Goal: Task Accomplishment & Management: Complete application form

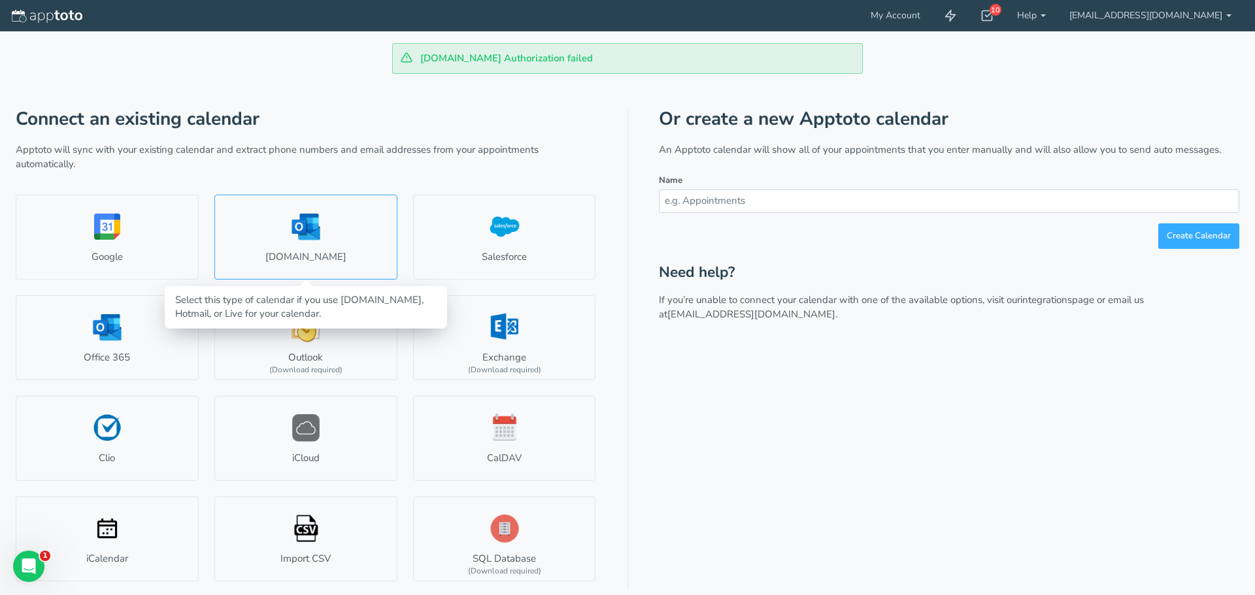
click at [322, 246] on link "Outlook.com" at bounding box center [305, 237] width 183 height 85
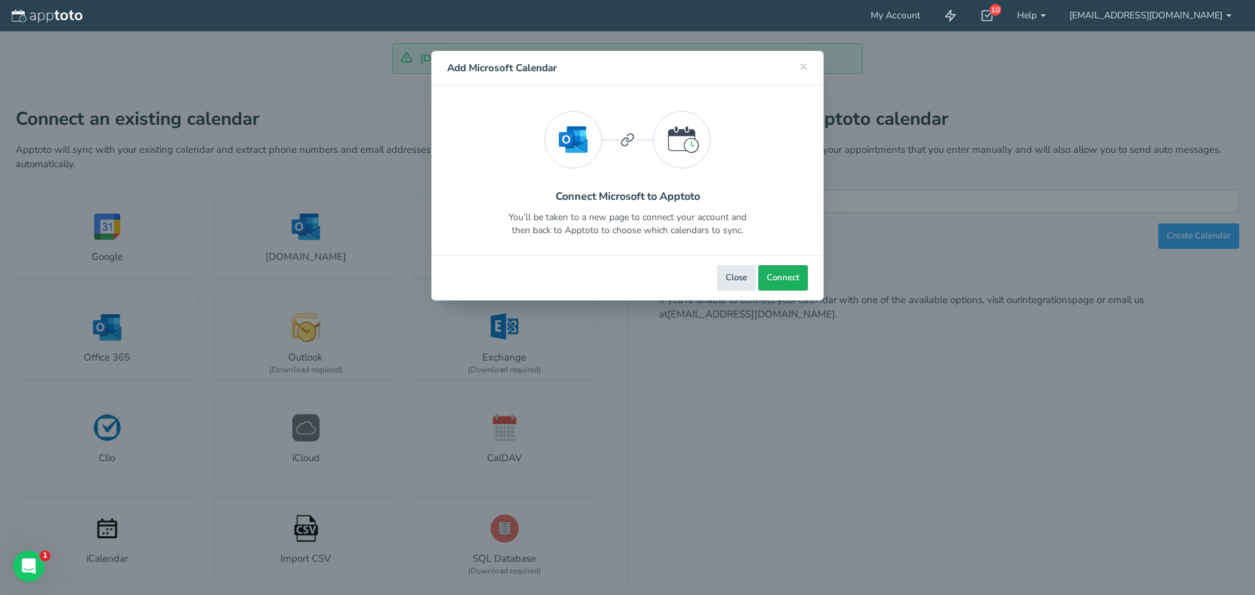
click at [782, 276] on span "Connect" at bounding box center [783, 278] width 33 height 12
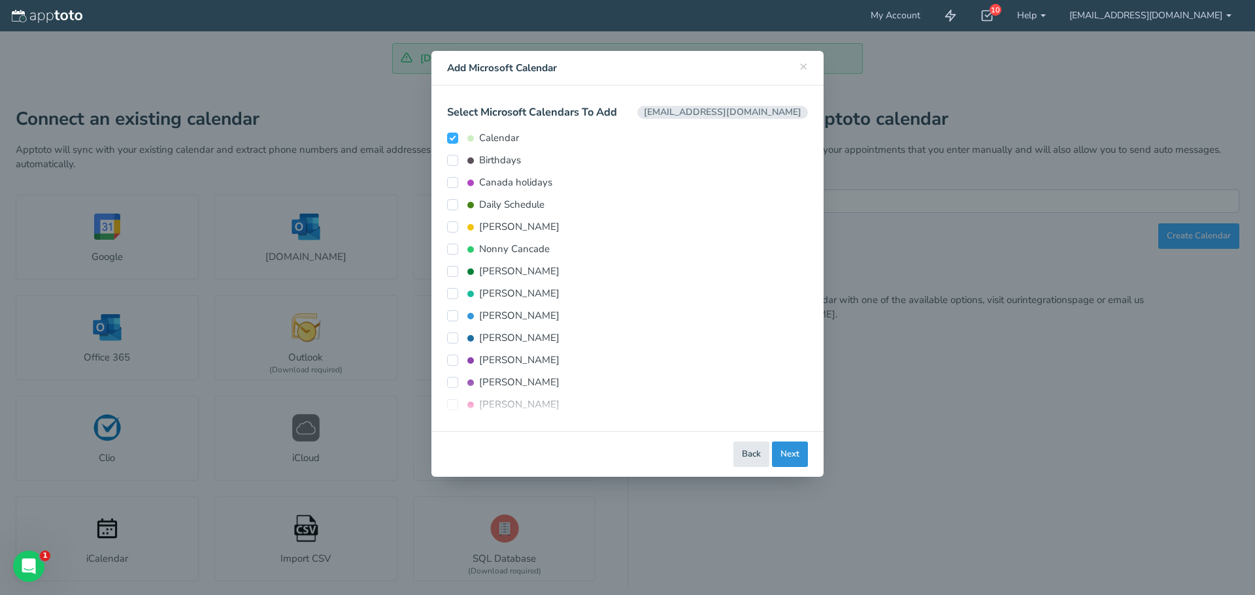
drag, startPoint x: 797, startPoint y: 458, endPoint x: 813, endPoint y: 451, distance: 17.8
click at [808, 452] on div "Close Back Next Back Connect Connect Calendar" at bounding box center [627, 454] width 392 height 46
click at [793, 451] on button "Next" at bounding box center [790, 454] width 36 height 25
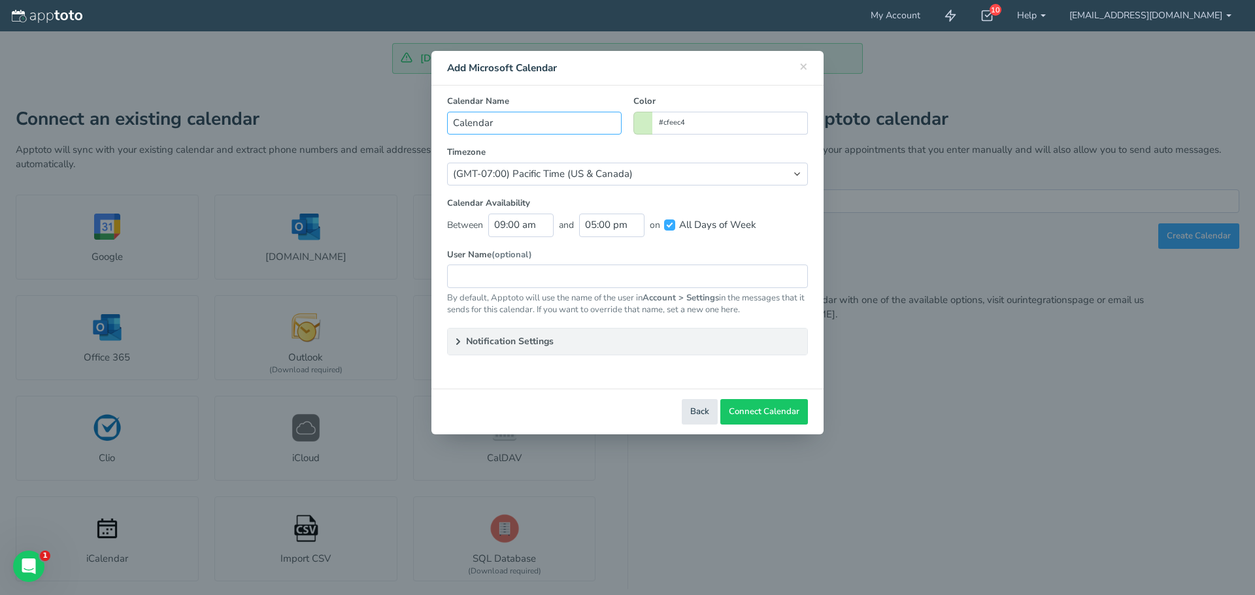
click at [574, 129] on input "Calendar" at bounding box center [534, 123] width 174 height 23
click at [455, 127] on input "Calendar" at bounding box center [534, 123] width 174 height 23
type input "Maddy's Calendar"
click at [710, 178] on select "(Default) America/Los_Angeles (GMT-10:00) Hawaii (GMT-08:00) Alaska (GMT-07:00)…" at bounding box center [627, 174] width 361 height 23
select select "string:America/Chicago"
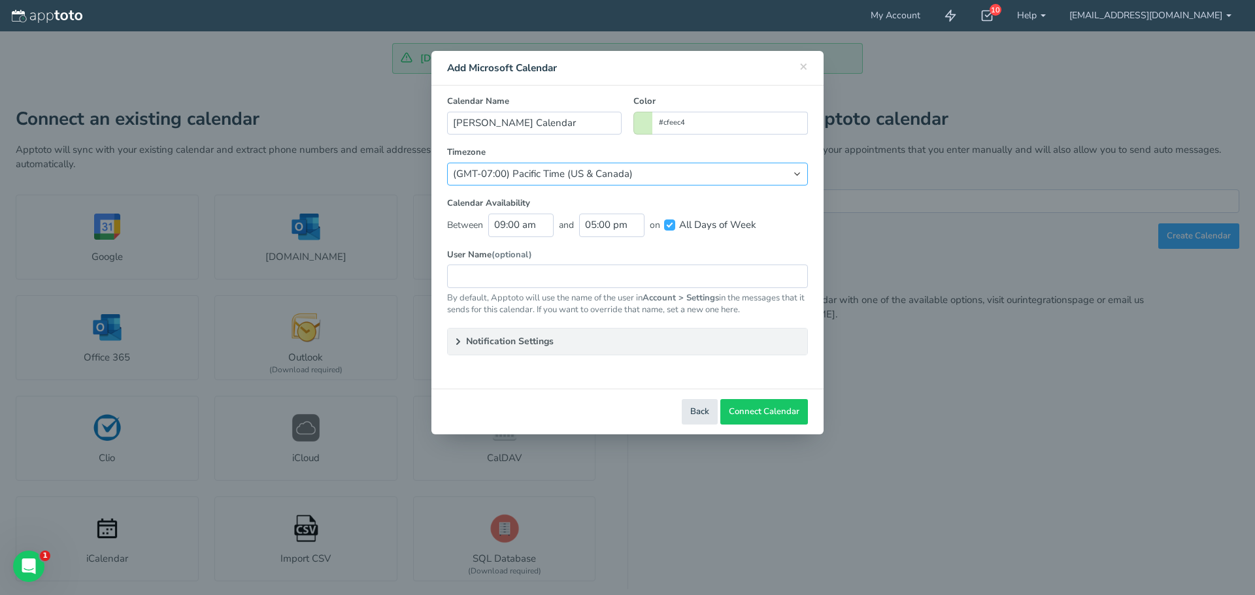
click at [447, 163] on select "(Default) America/Los_Angeles (GMT-10:00) Hawaii (GMT-08:00) Alaska (GMT-07:00)…" at bounding box center [627, 174] width 361 height 23
click at [609, 340] on summary "Notification Settings" at bounding box center [627, 342] width 359 height 26
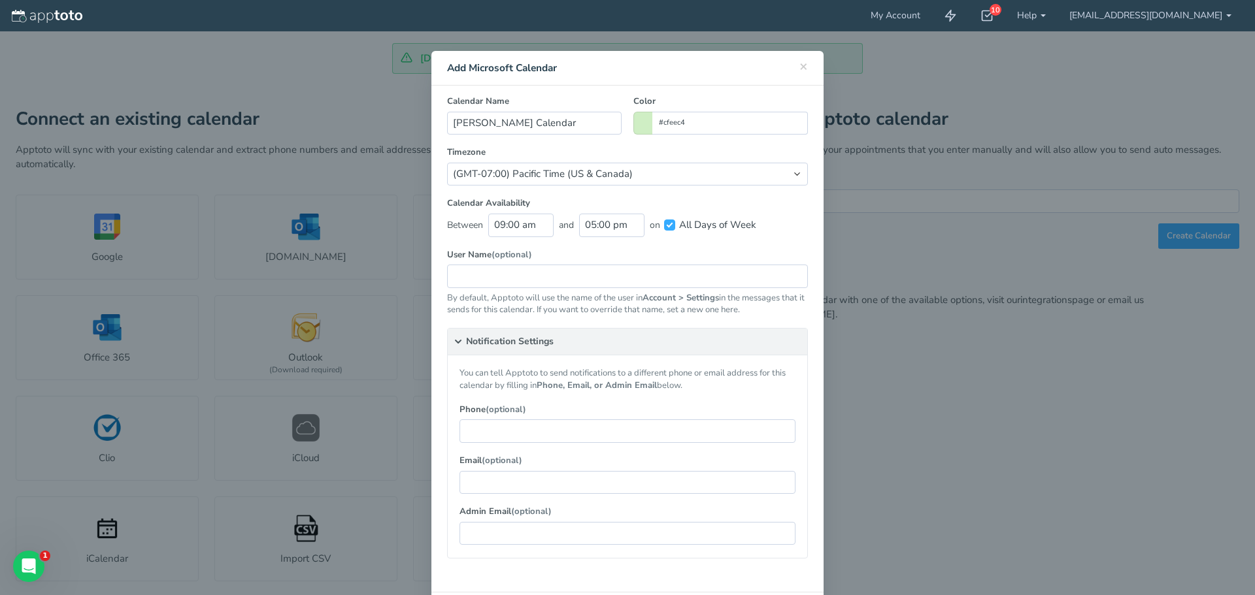
click at [576, 346] on summary "Notification Settings" at bounding box center [627, 342] width 359 height 27
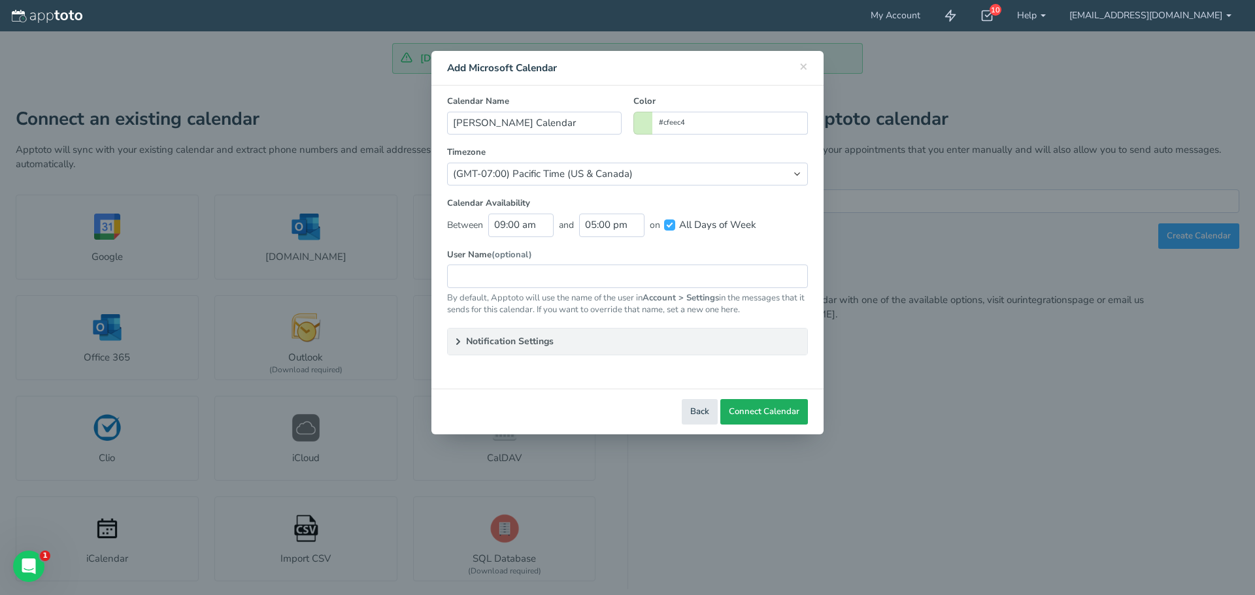
click at [769, 417] on span "Connect Calendar" at bounding box center [764, 412] width 71 height 12
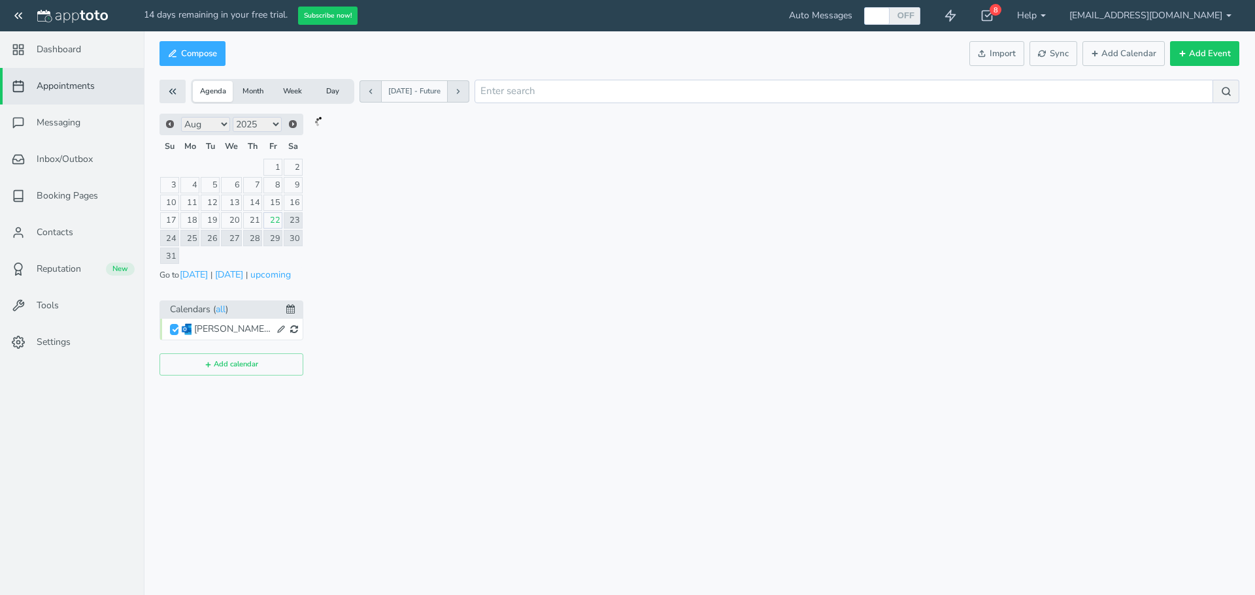
checkbox input "true"
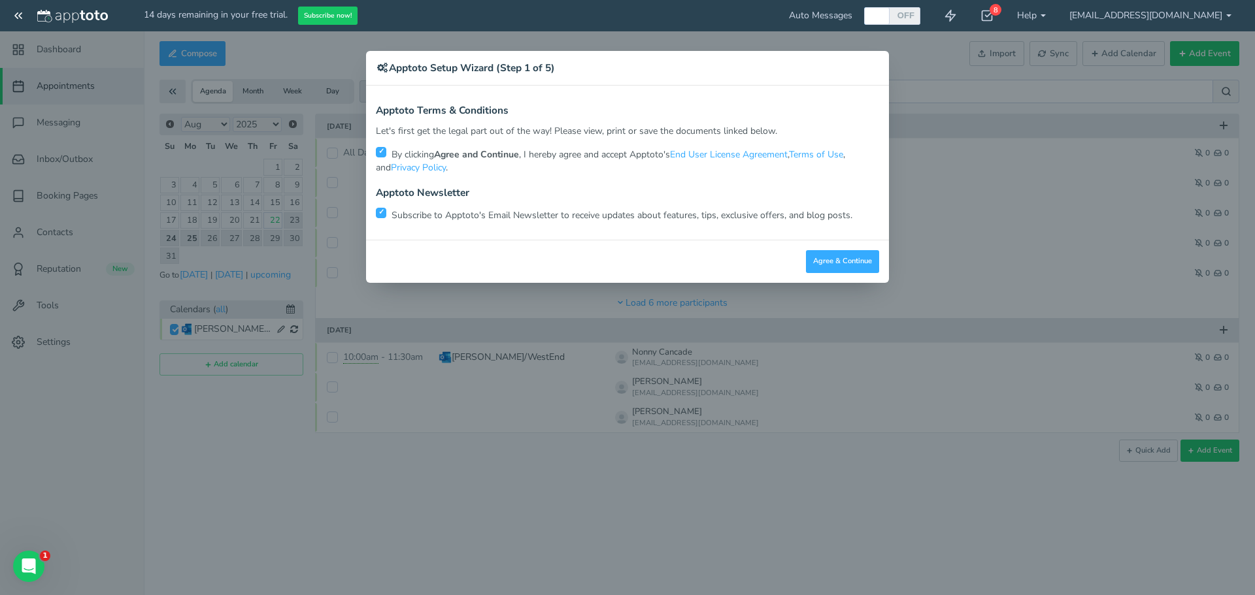
click at [384, 214] on input "checkbox" at bounding box center [381, 213] width 10 height 10
checkbox input "true"
click at [837, 267] on button "Agree & Continue" at bounding box center [842, 261] width 73 height 23
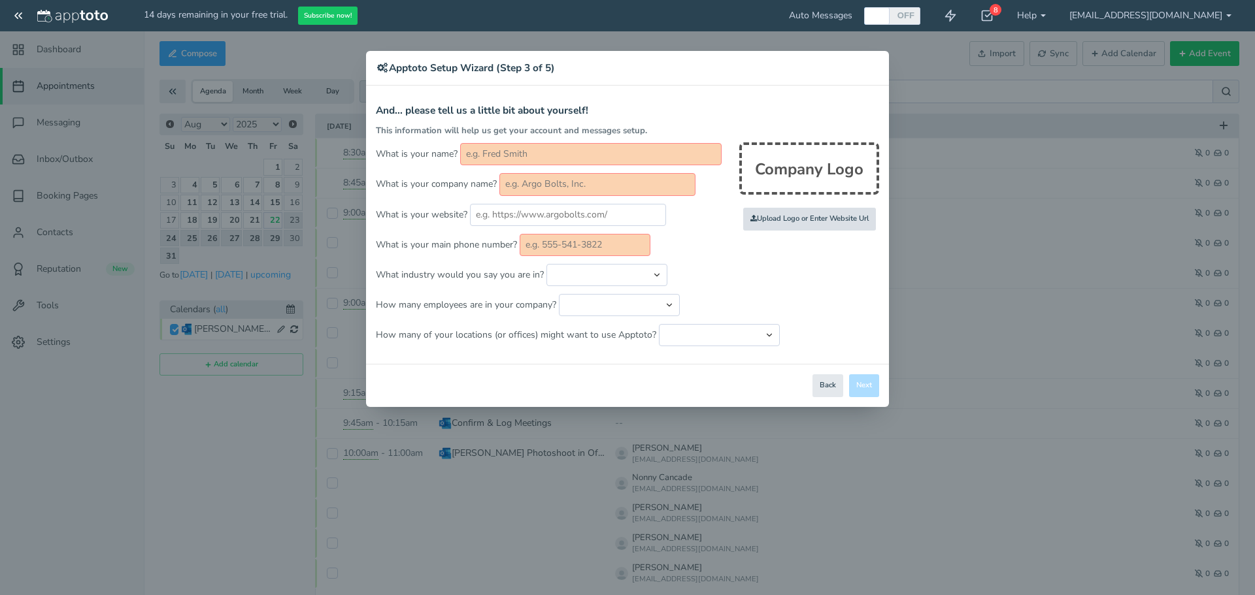
click at [823, 222] on input "file" at bounding box center [523, 219] width 1244 height 90
type input "C:\fakepath\RCPW Company Logo ColorPNG.png"
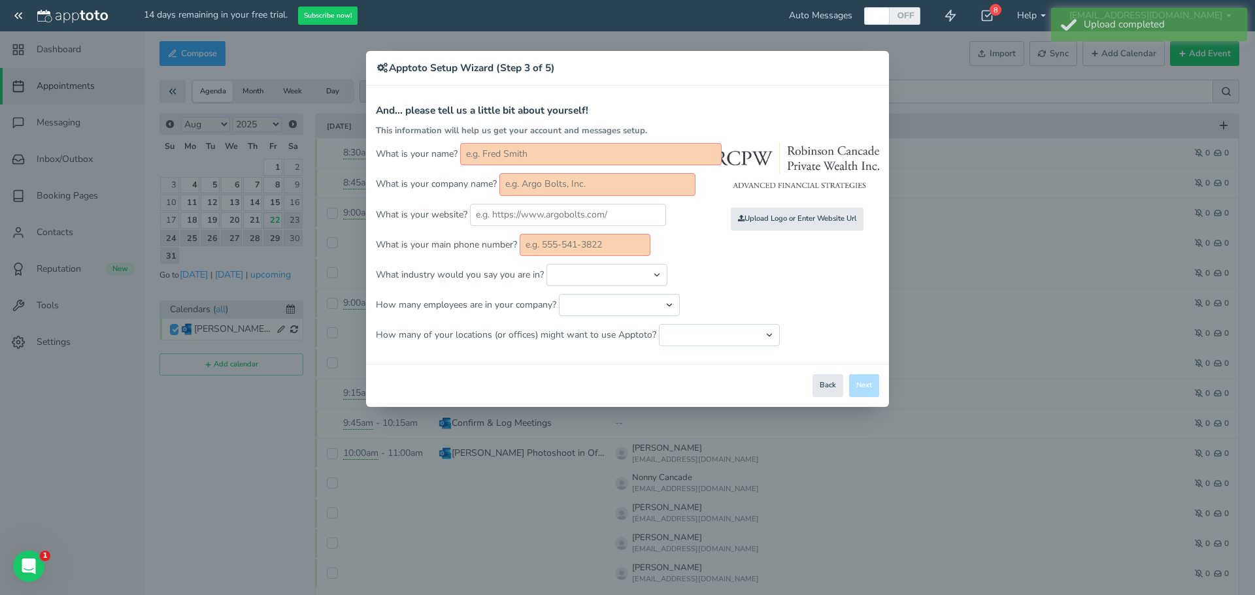
click at [510, 157] on input "text" at bounding box center [590, 154] width 261 height 22
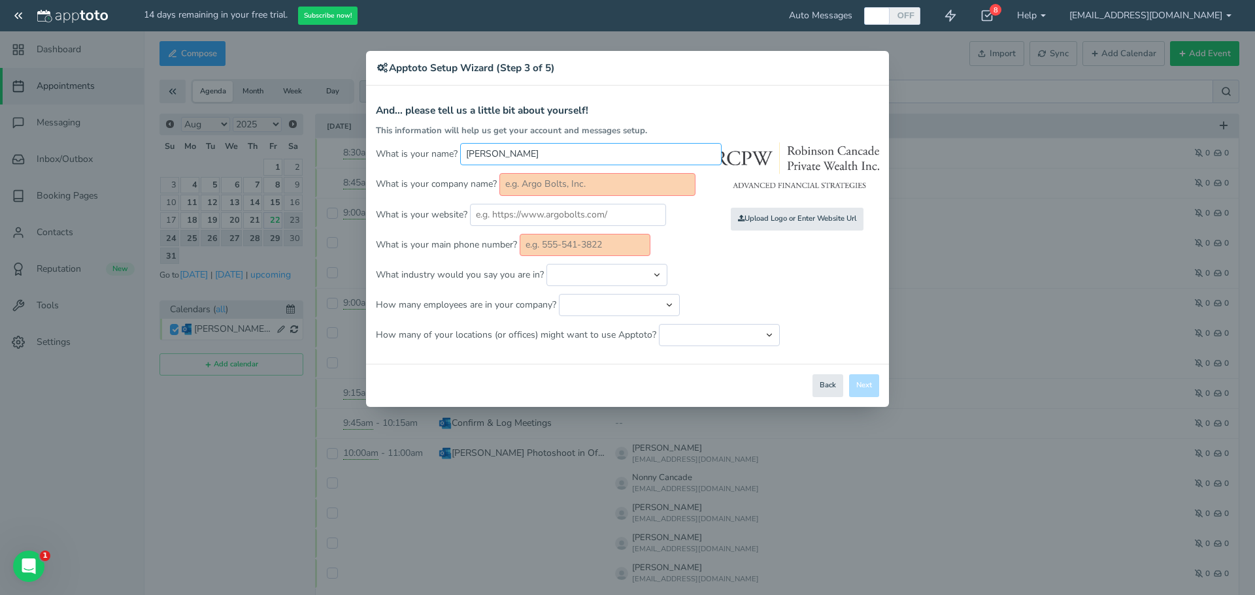
type input "Madison White"
click at [648, 180] on input "text" at bounding box center [597, 184] width 196 height 22
type input "Robinson Cancade Private Wealth Inc."
click at [633, 216] on input "text" at bounding box center [568, 215] width 196 height 22
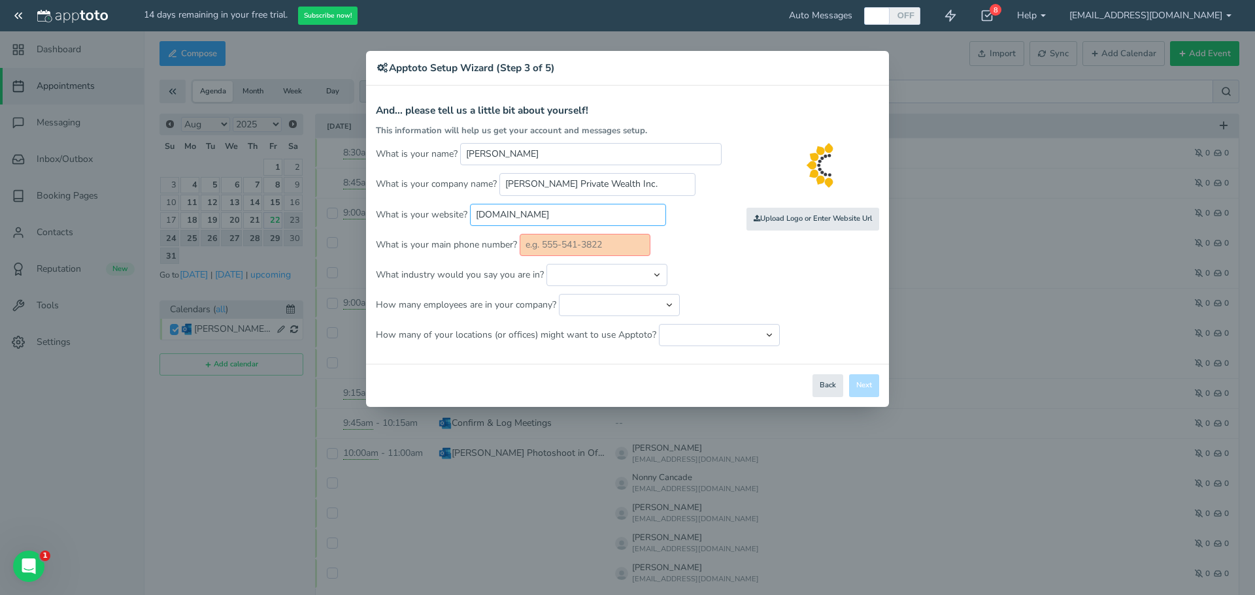
type input "[DOMAIN_NAME]"
click at [573, 245] on input "text" at bounding box center [585, 245] width 131 height 22
type input "[PHONE_NUMBER]"
click at [628, 283] on select "Automotive Cleaning Services Consulting Education - Classroom Education - Admis…" at bounding box center [606, 275] width 121 height 22
select select "string:Financial Services - Advising"
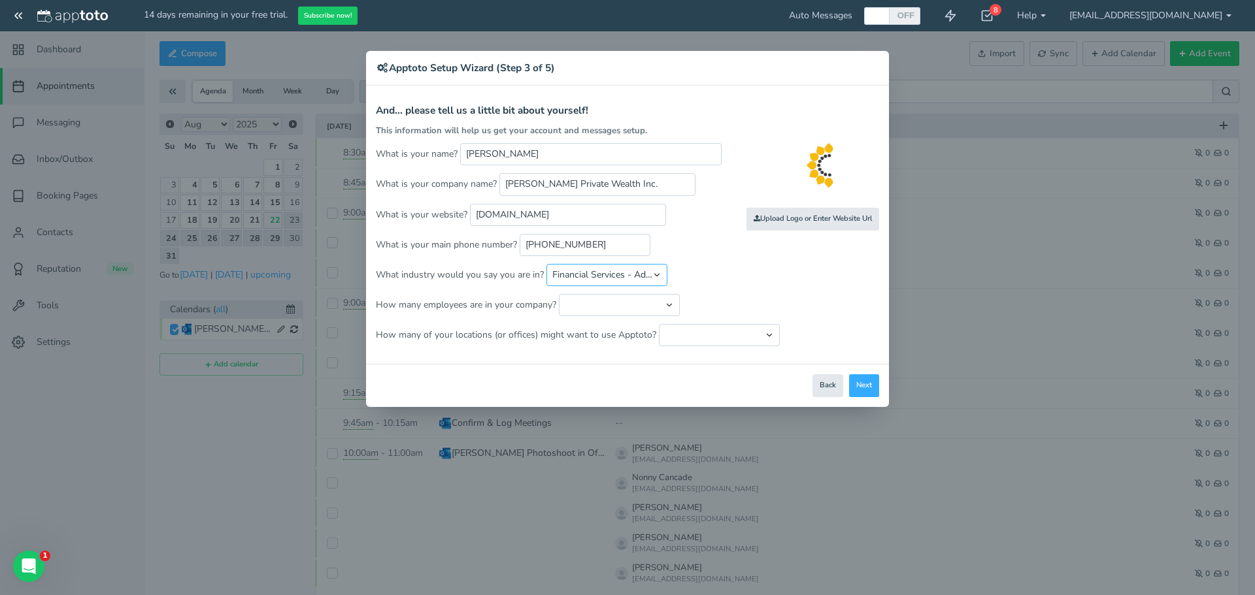
click at [546, 264] on select "Automotive Cleaning Services Consulting Education - Classroom Education - Admis…" at bounding box center [606, 275] width 121 height 22
click at [661, 303] on select "Just me 1 to 5 6 to 10 11 to 25 26 to 50 51 to 100 101 to 500 501 to 1000 More …" at bounding box center [619, 305] width 121 height 22
click at [559, 294] on select "Just me 1 to 5 6 to 10 11 to 25 26 to 50 51 to 100 101 to 500 501 to 1000 More …" at bounding box center [619, 305] width 121 height 22
click at [672, 299] on select "Just me 1 to 5 6 to 10 11 to 25 26 to 50 51 to 100 101 to 500 501 to 1000 More …" at bounding box center [619, 305] width 121 height 22
select select "string:11..25"
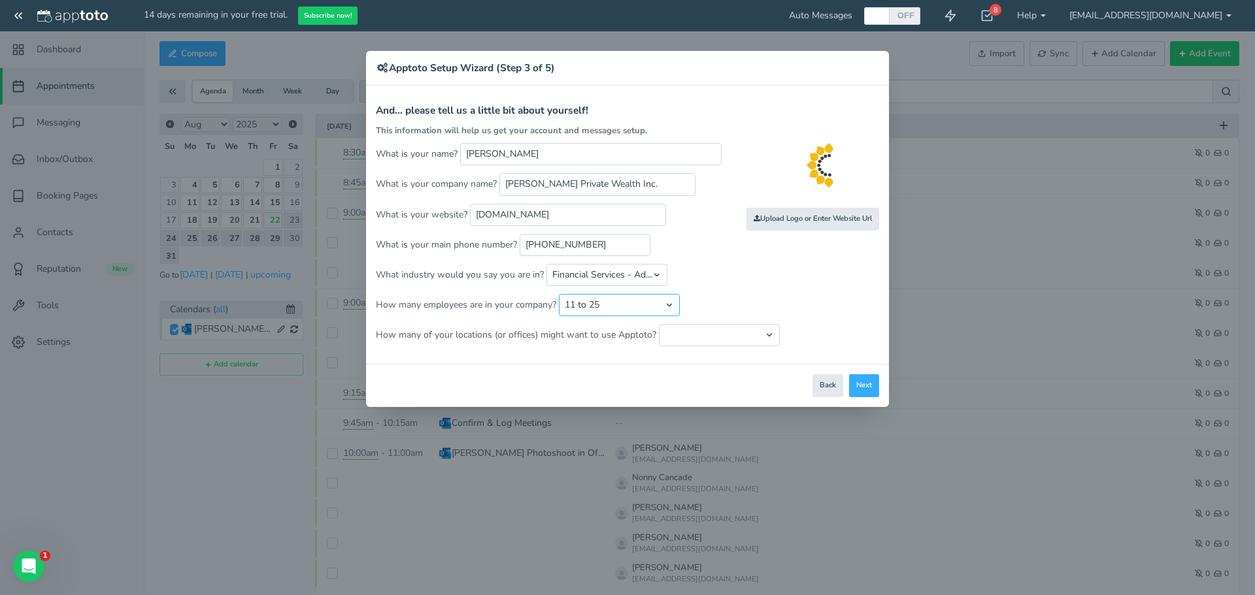
click at [559, 294] on select "Just me 1 to 5 6 to 10 11 to 25 26 to 50 51 to 100 101 to 500 501 to 1000 More …" at bounding box center [619, 305] width 121 height 22
drag, startPoint x: 749, startPoint y: 303, endPoint x: 754, endPoint y: 295, distance: 8.5
click at [754, 295] on p "How many employees are in your company? Just me 1 to 5 6 to 10 11 to 25 26 to 5…" at bounding box center [627, 305] width 503 height 22
click at [761, 329] on select "Just one location 2 3 4 5 6 to 10 11 to 25 26 to 50 More than 50" at bounding box center [719, 335] width 121 height 22
select select "string:1"
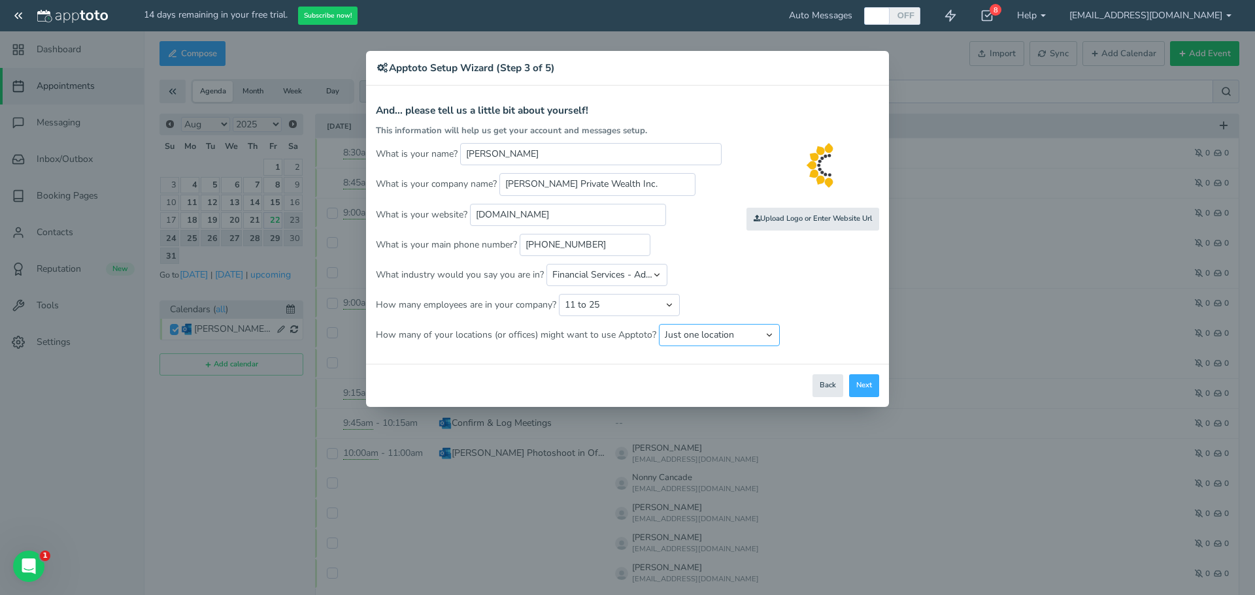
click at [659, 324] on select "Just one location 2 3 4 5 6 to 10 11 to 25 26 to 50 More than 50" at bounding box center [719, 335] width 121 height 22
click at [865, 384] on button "Next" at bounding box center [864, 385] width 30 height 23
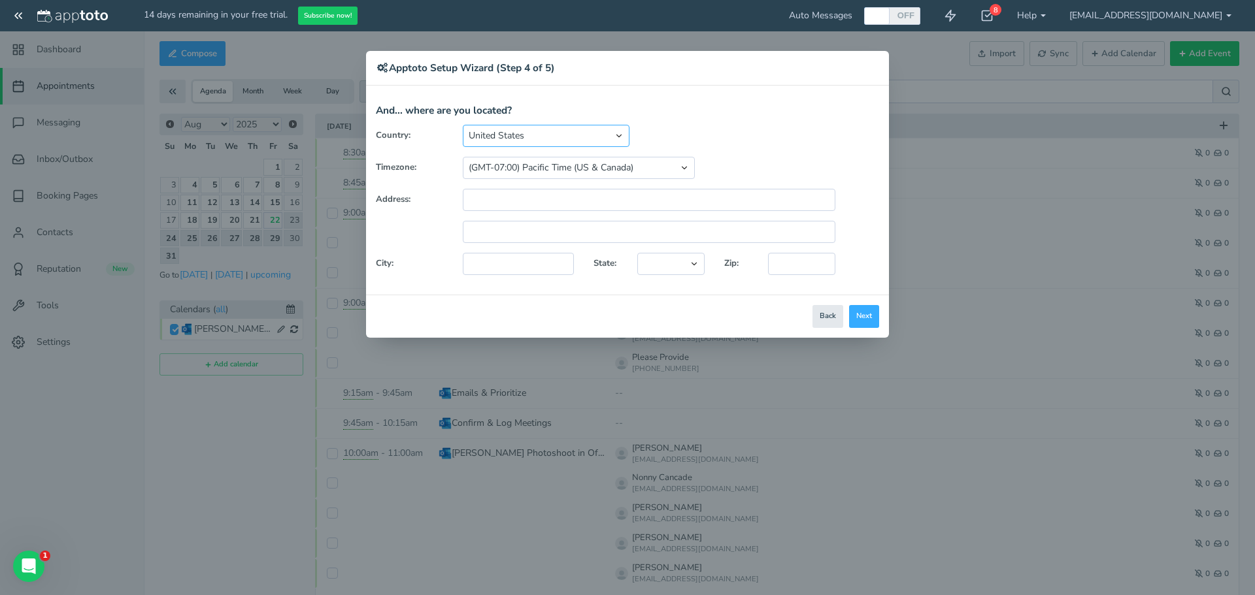
click at [594, 143] on select "United States Canada Australia Bahrain Belgium Denmark Estonia France Germany H…" at bounding box center [546, 136] width 167 height 22
select select "string:CA"
click at [463, 125] on select "United States Canada Australia Bahrain Belgium Denmark Estonia France Germany H…" at bounding box center [546, 136] width 167 height 22
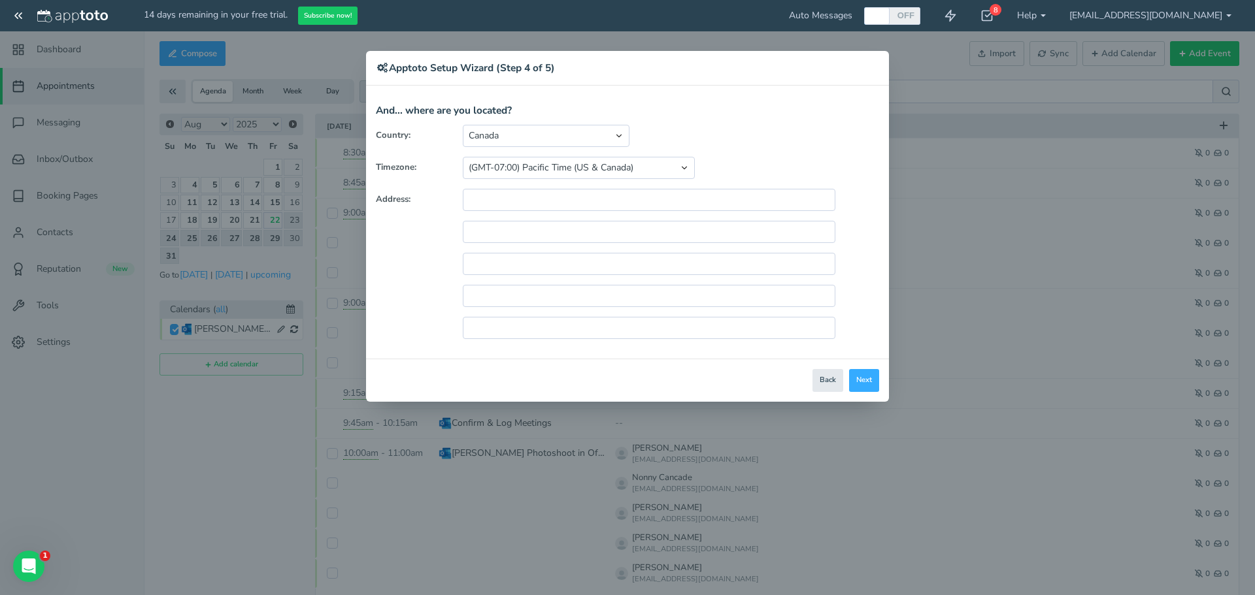
click at [815, 155] on div "Country: United States Canada Australia Bahrain Belgium Denmark Estonia France …" at bounding box center [627, 237] width 523 height 225
click at [687, 163] on select "(GMT-10:00) Hawaii (GMT-08:00) Alaska (GMT-07:00) Pacific Time (US & Canada) (G…" at bounding box center [579, 168] width 232 height 22
select select "string:America/Chicago"
click at [463, 157] on select "(GMT-10:00) Hawaii (GMT-08:00) Alaska (GMT-07:00) Pacific Time (US & Canada) (G…" at bounding box center [579, 168] width 232 height 22
click at [559, 201] on input "text" at bounding box center [649, 200] width 373 height 22
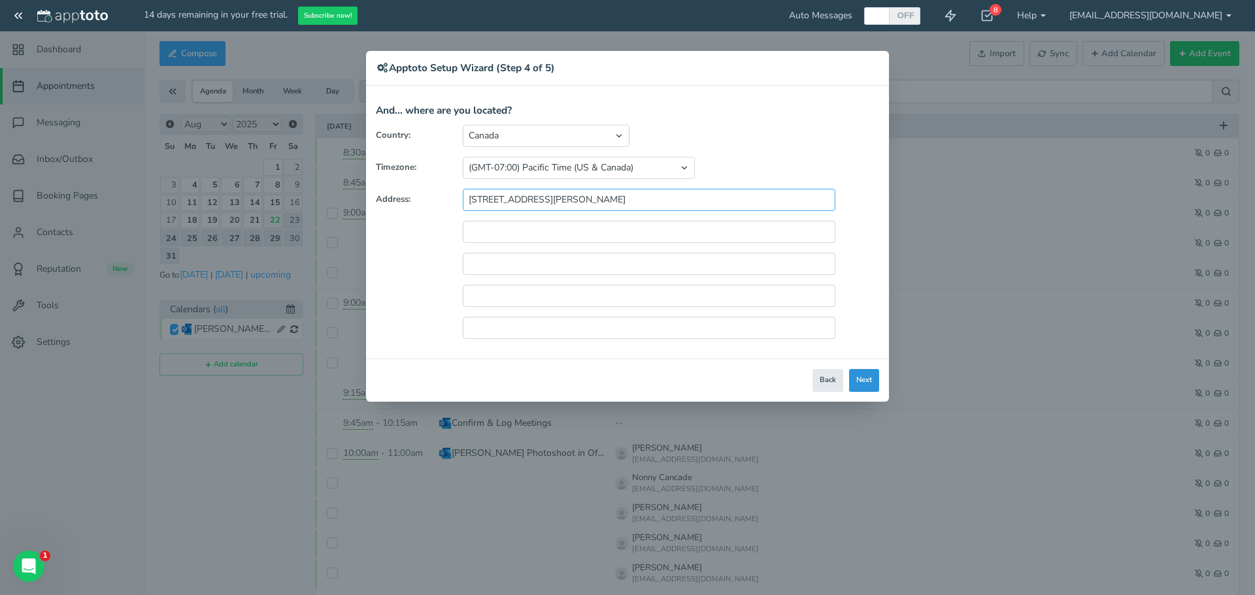
type input "[STREET_ADDRESS][PERSON_NAME]"
click at [869, 376] on button "Next" at bounding box center [864, 380] width 30 height 23
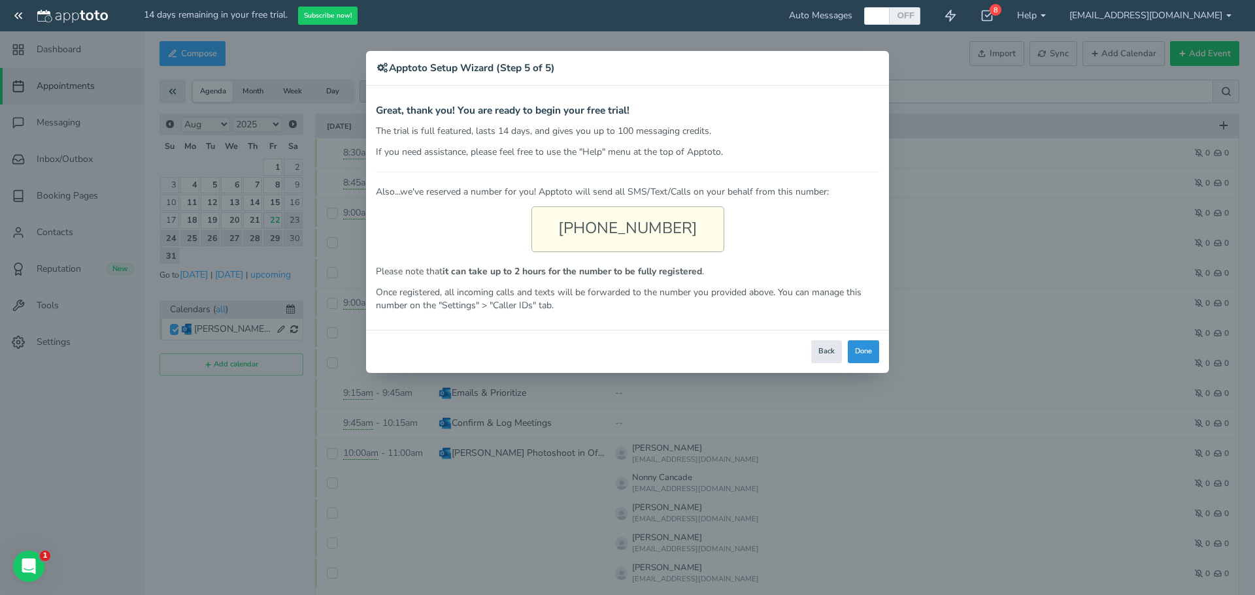
click at [853, 352] on button "Done" at bounding box center [863, 351] width 31 height 23
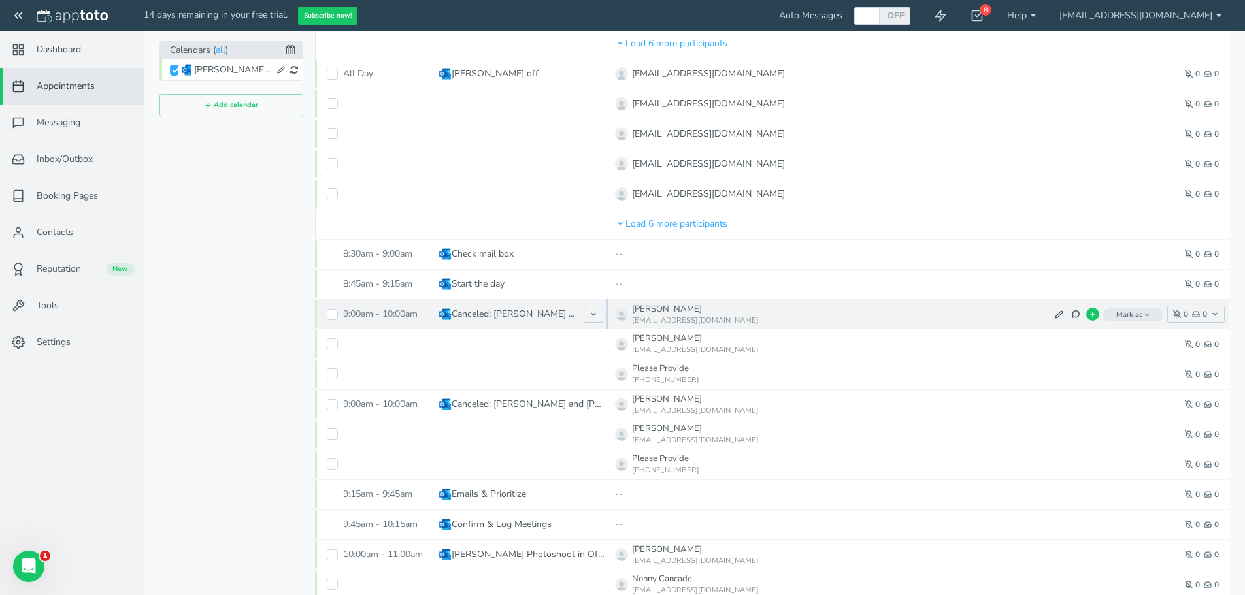
scroll to position [261, 0]
click at [1152, 308] on span "Mark as" at bounding box center [1133, 313] width 60 height 13
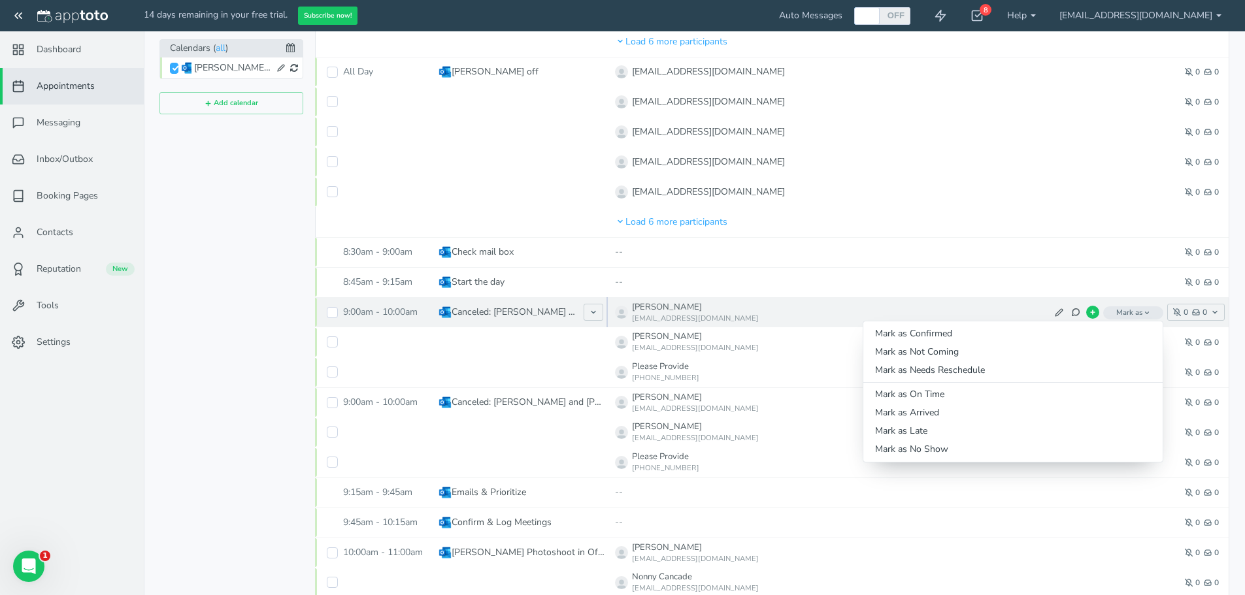
click at [1152, 308] on span "Mark as" at bounding box center [1133, 313] width 60 height 13
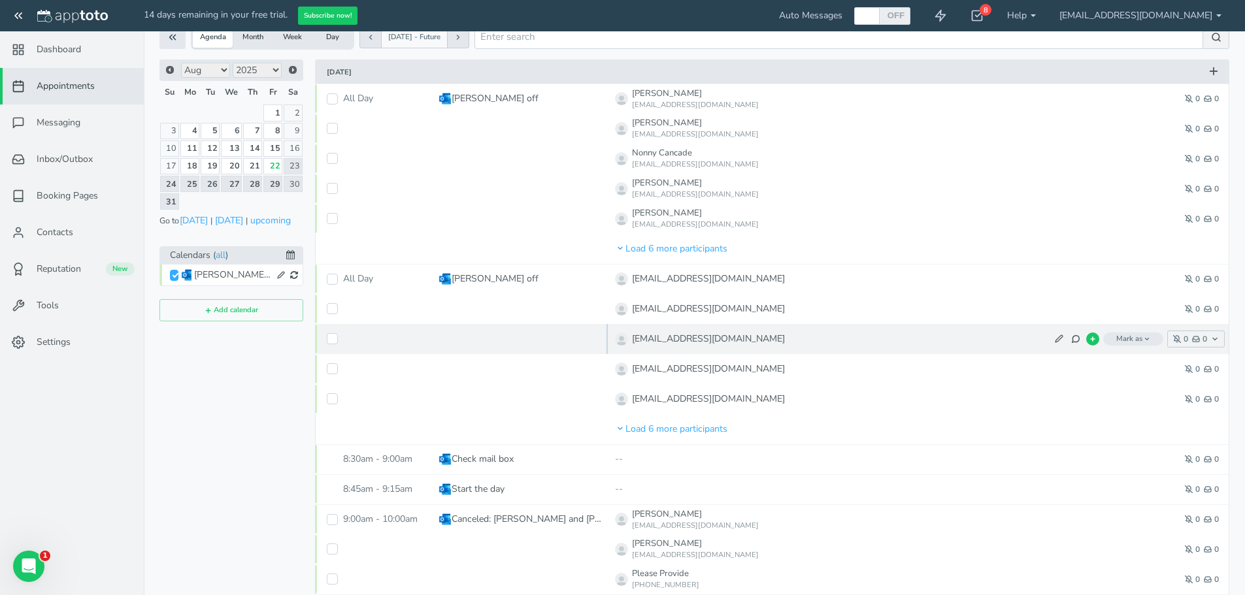
scroll to position [0, 0]
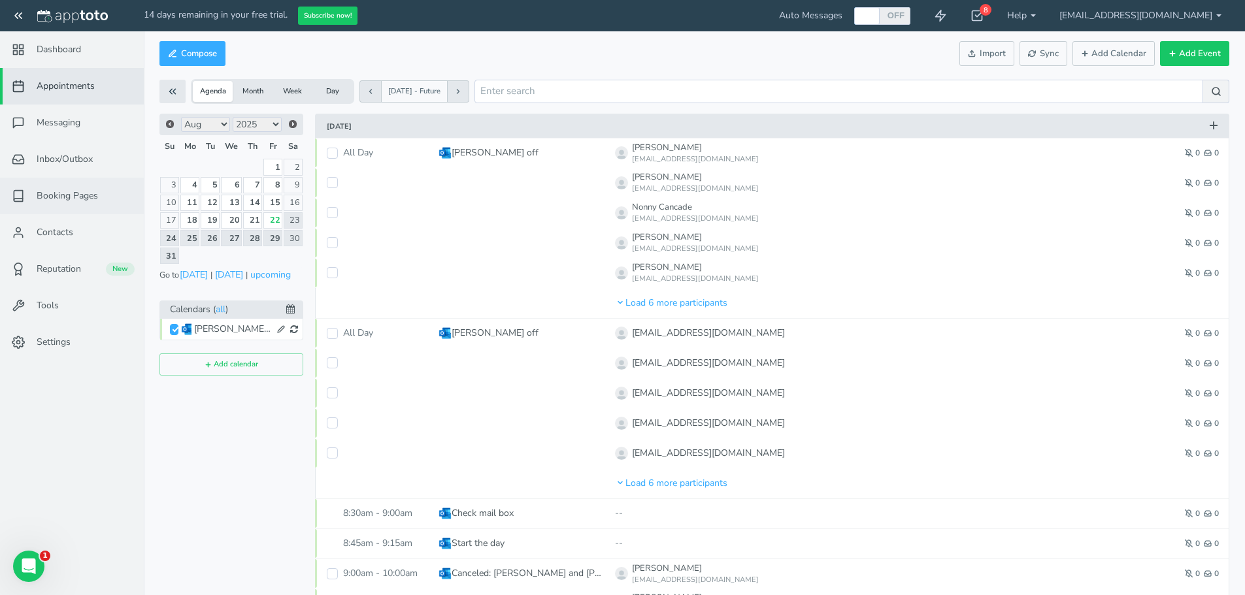
click at [65, 190] on span "Booking Pages" at bounding box center [67, 196] width 61 height 13
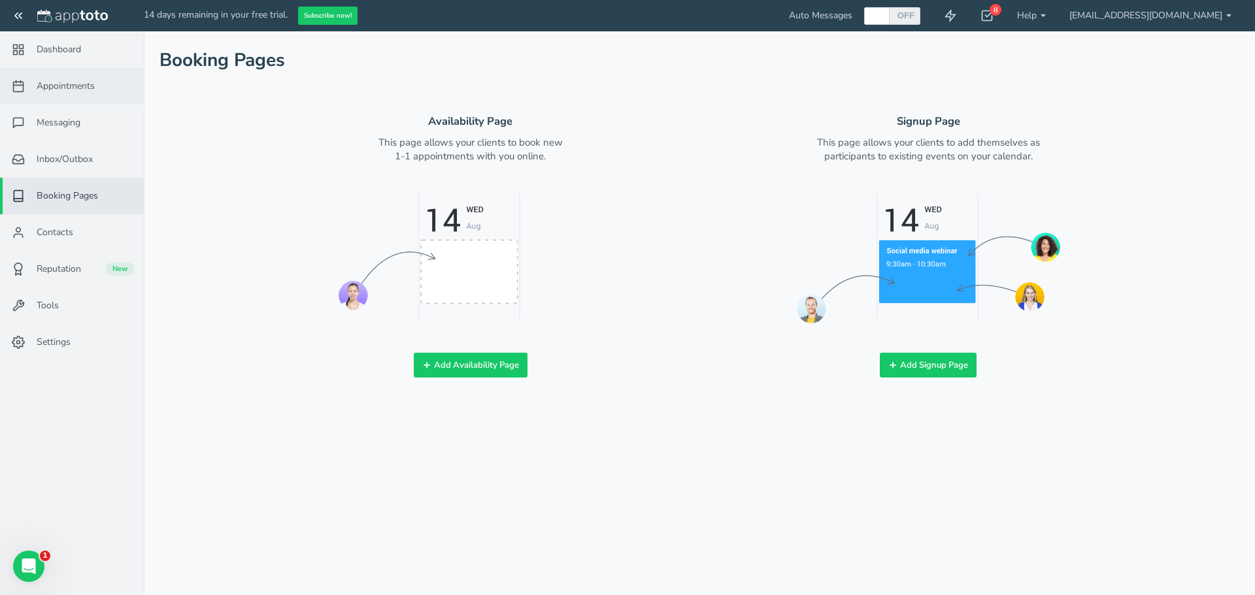
click at [73, 90] on span "Appointments" at bounding box center [66, 86] width 58 height 13
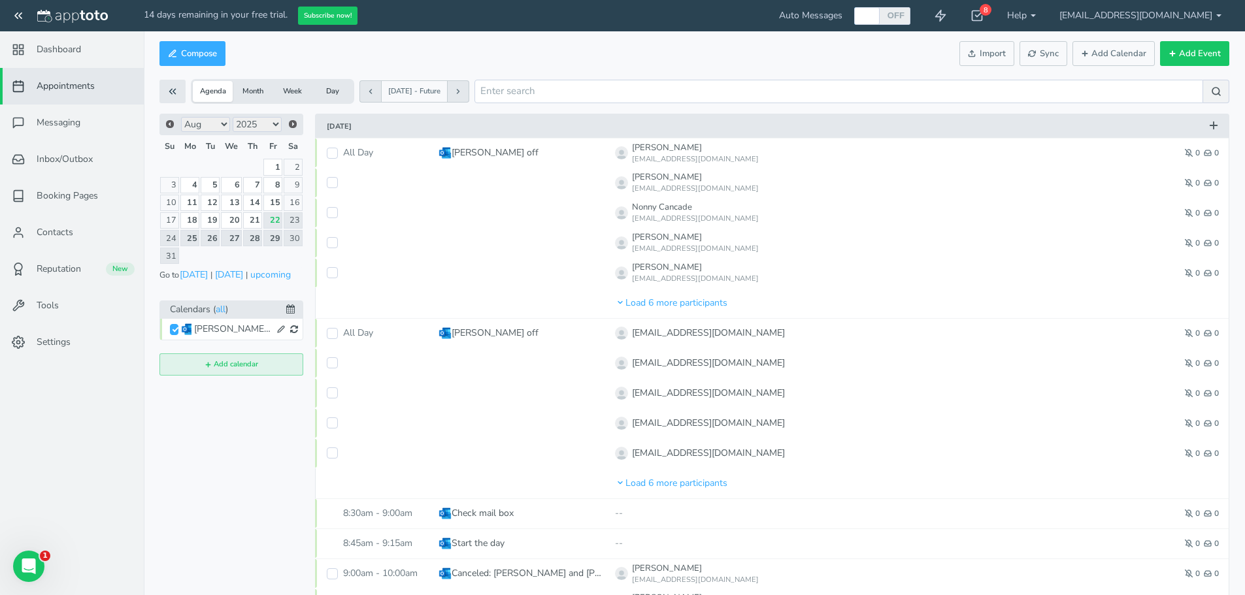
click at [256, 360] on button "Add calendar" at bounding box center [231, 365] width 144 height 22
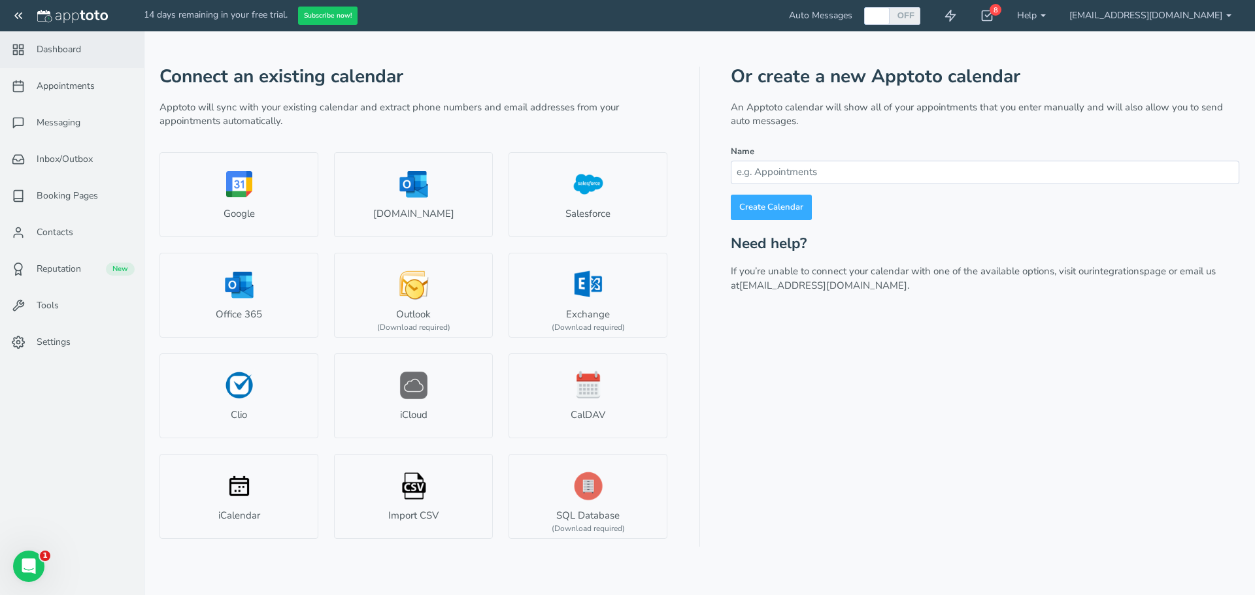
click at [66, 58] on link "Dashboard" at bounding box center [72, 49] width 144 height 37
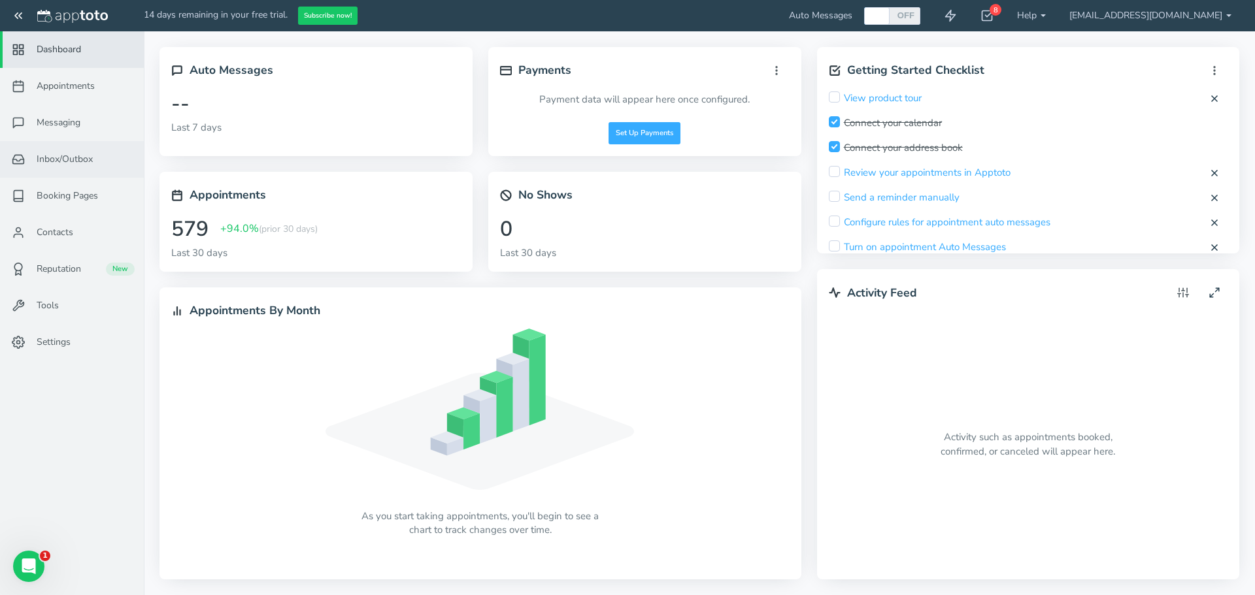
click at [73, 159] on span "Inbox/Outbox" at bounding box center [65, 159] width 56 height 13
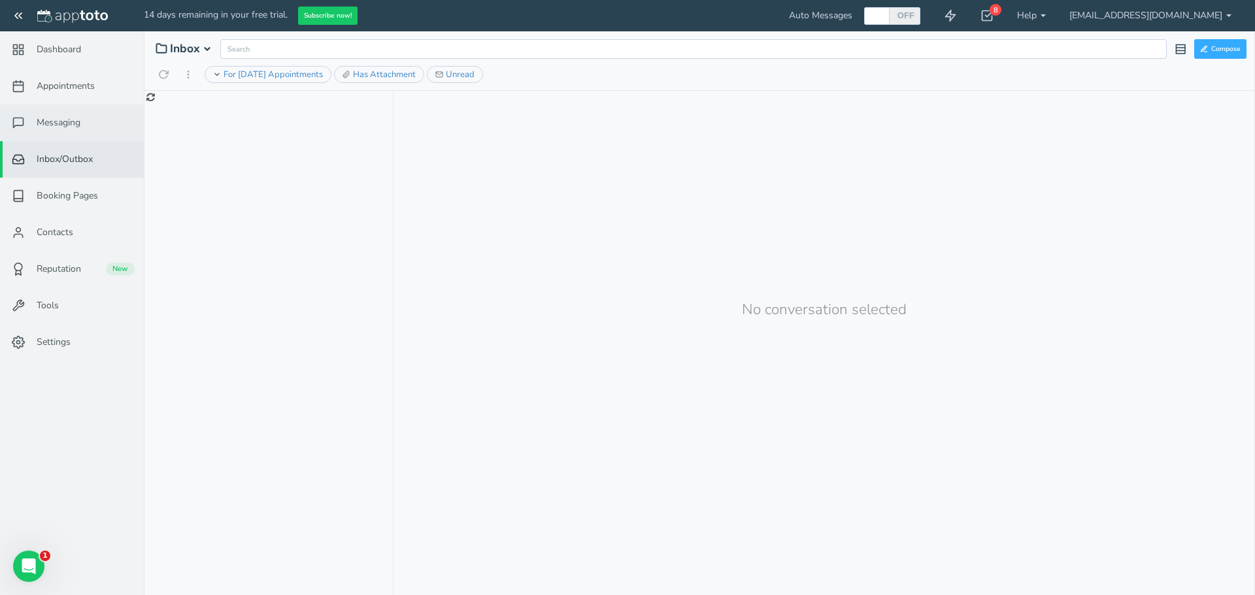
click at [75, 124] on span "Messaging" at bounding box center [59, 122] width 44 height 13
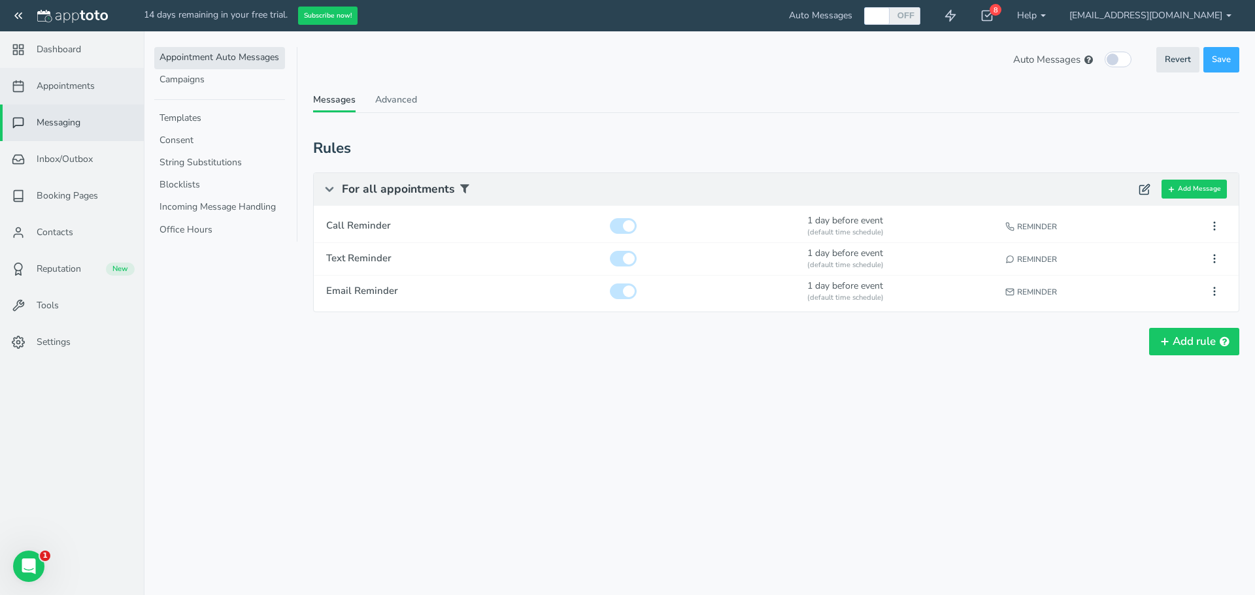
click at [87, 81] on span "Appointments" at bounding box center [66, 86] width 58 height 13
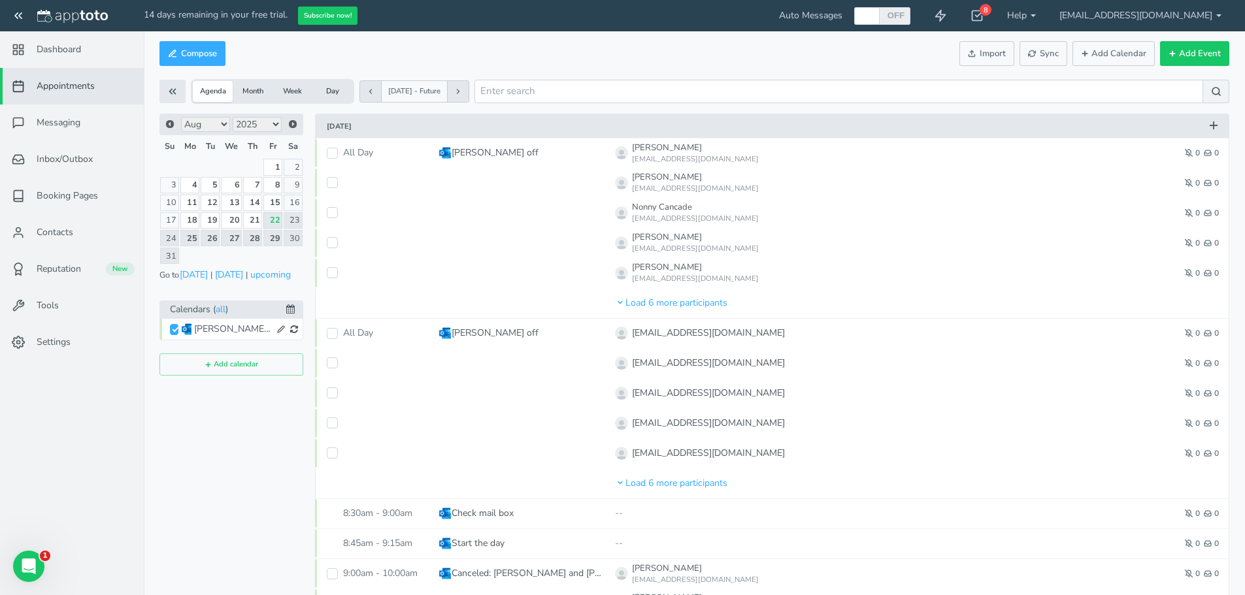
click at [219, 329] on div "Maddy's Calendar" at bounding box center [233, 329] width 78 height 13
click at [277, 329] on icon at bounding box center [281, 329] width 8 height 8
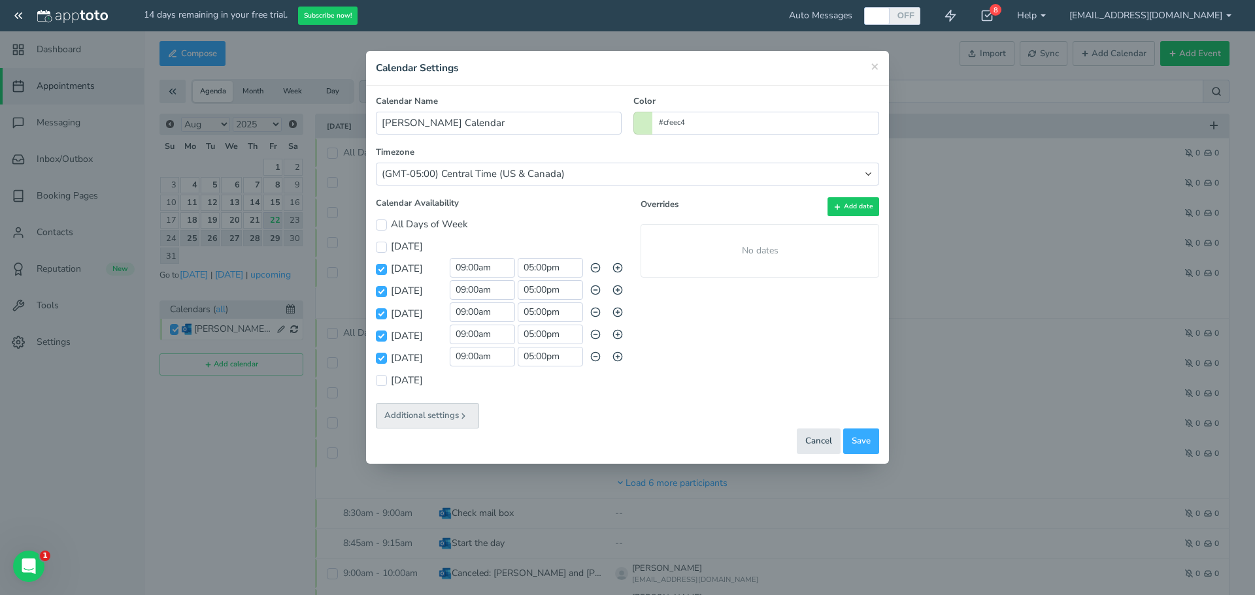
click at [459, 419] on icon at bounding box center [463, 416] width 9 height 9
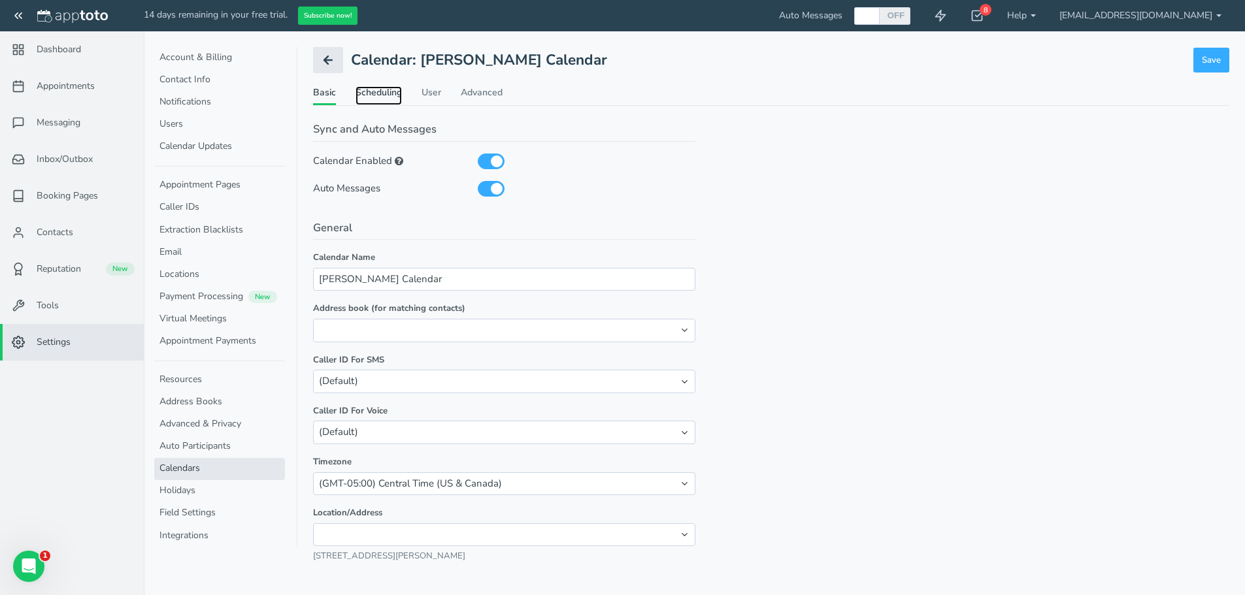
click at [380, 99] on link "Scheduling" at bounding box center [379, 95] width 46 height 19
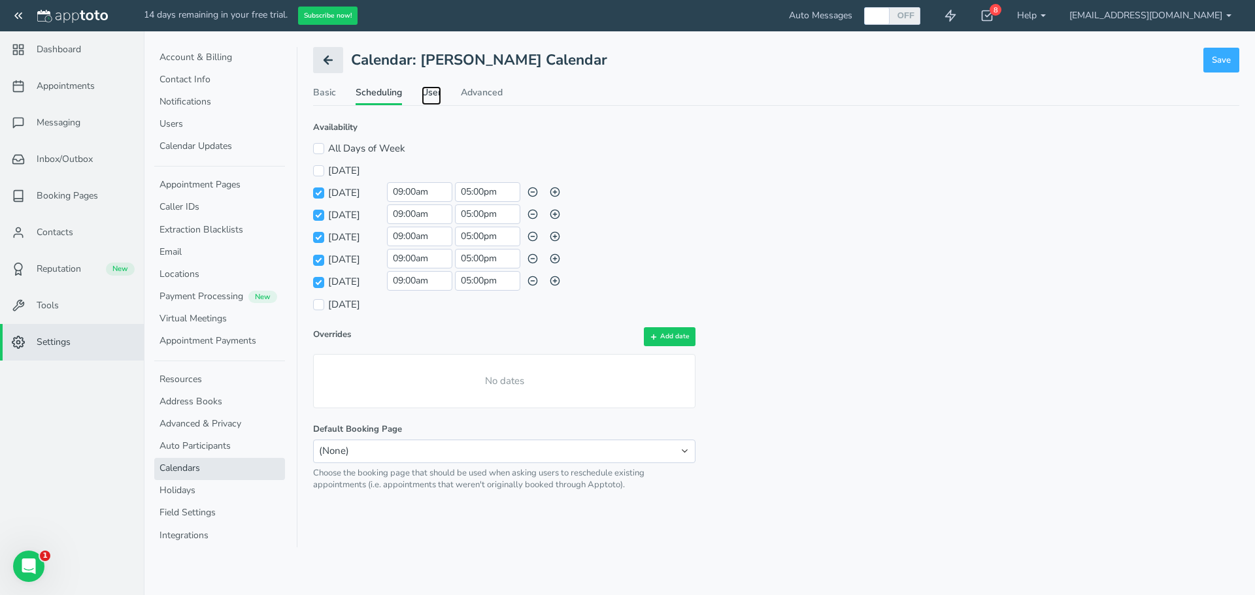
click at [428, 96] on link "User" at bounding box center [432, 95] width 20 height 19
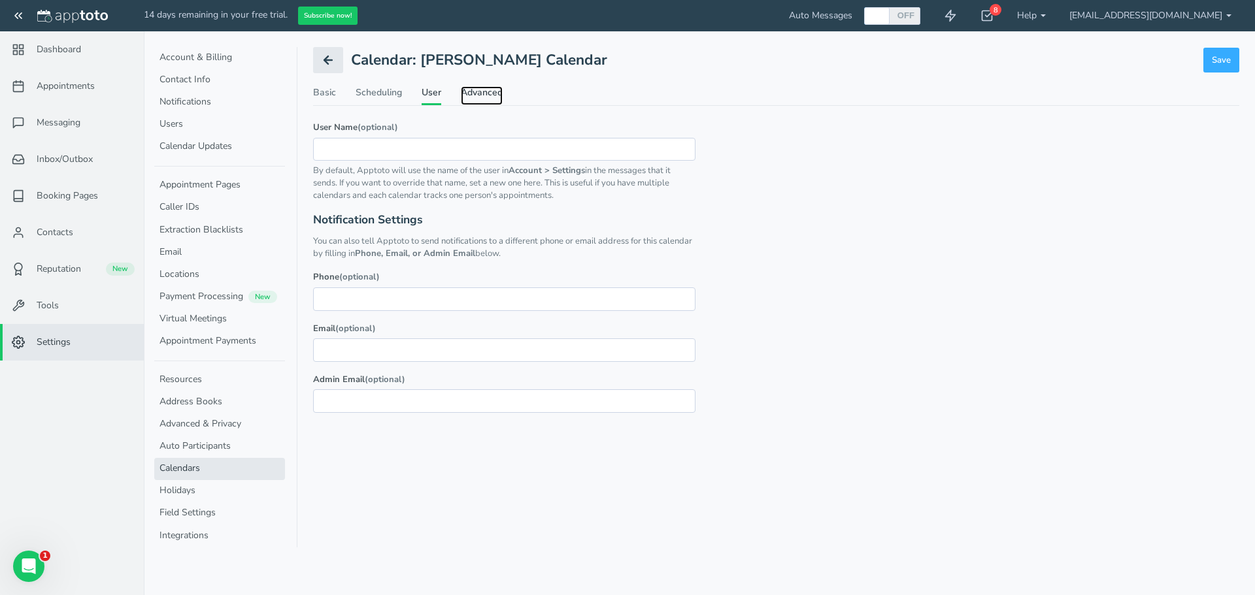
click at [484, 101] on link "Advanced" at bounding box center [482, 95] width 42 height 19
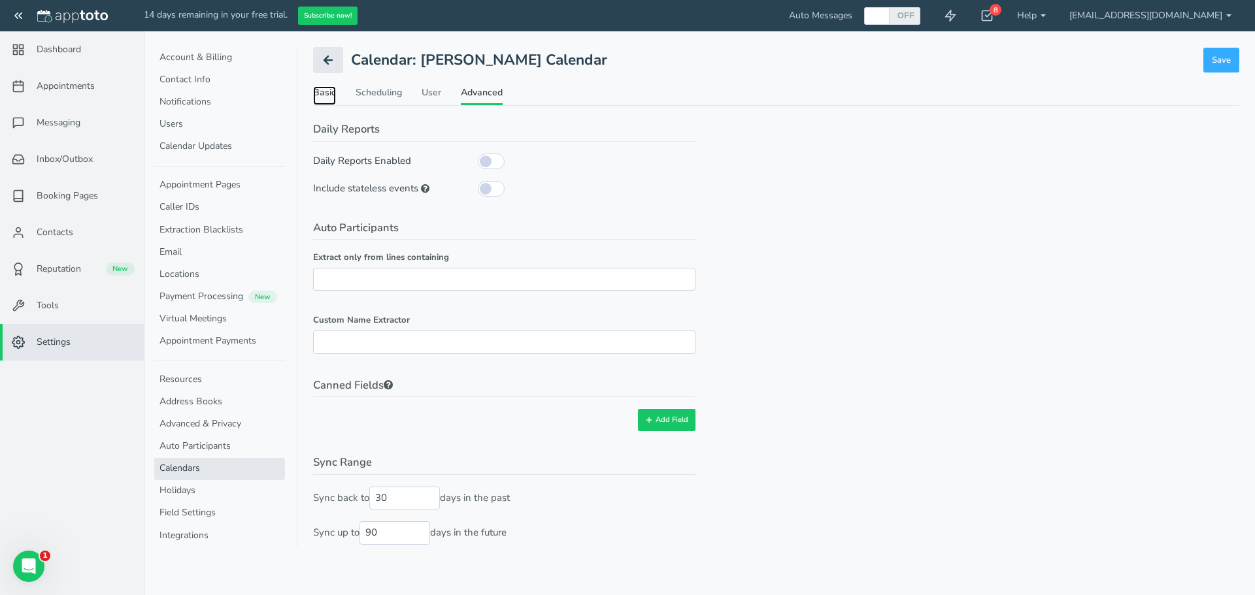
click at [323, 89] on link "Basic" at bounding box center [324, 95] width 23 height 19
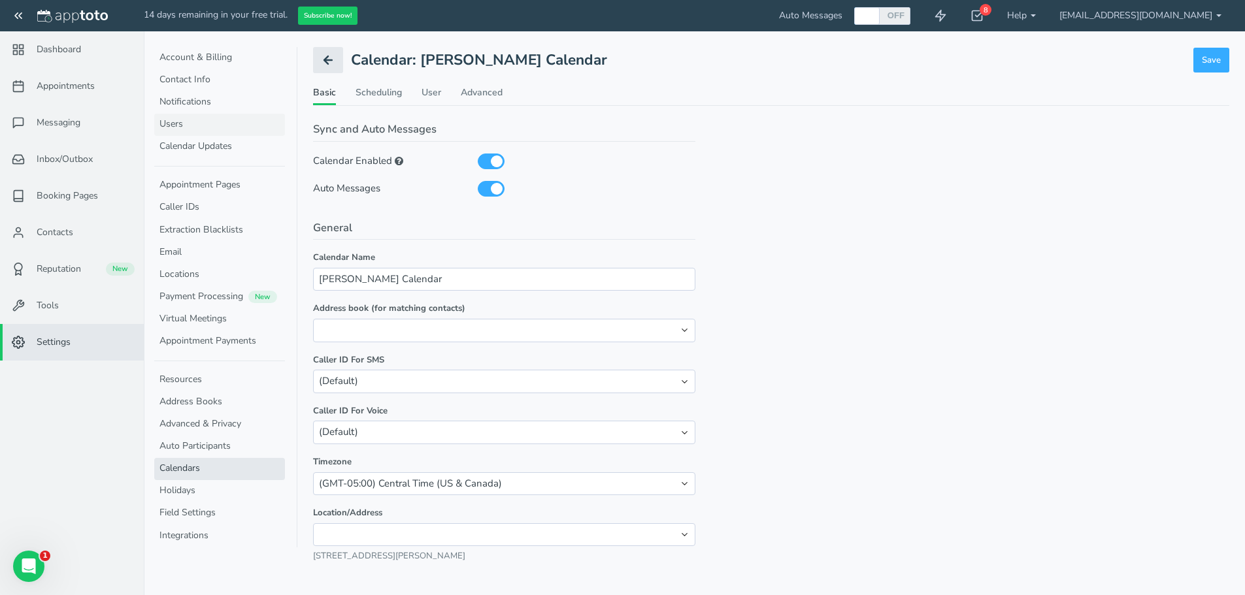
click at [217, 127] on link "Users" at bounding box center [219, 125] width 131 height 22
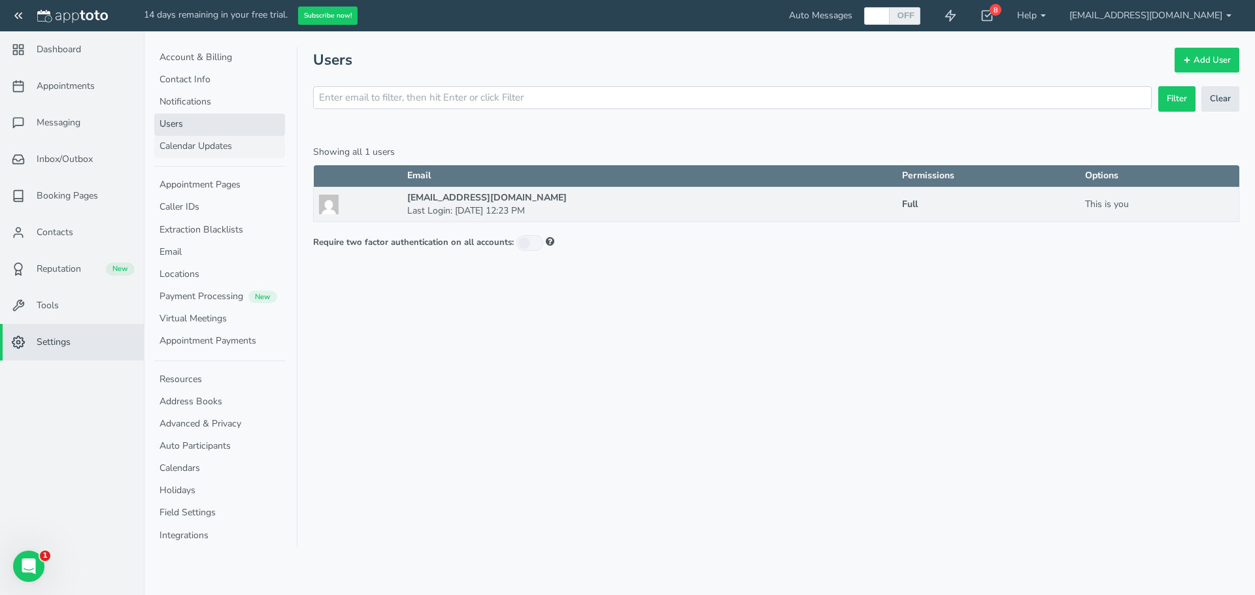
click at [213, 146] on link "Calendar Updates" at bounding box center [219, 147] width 131 height 22
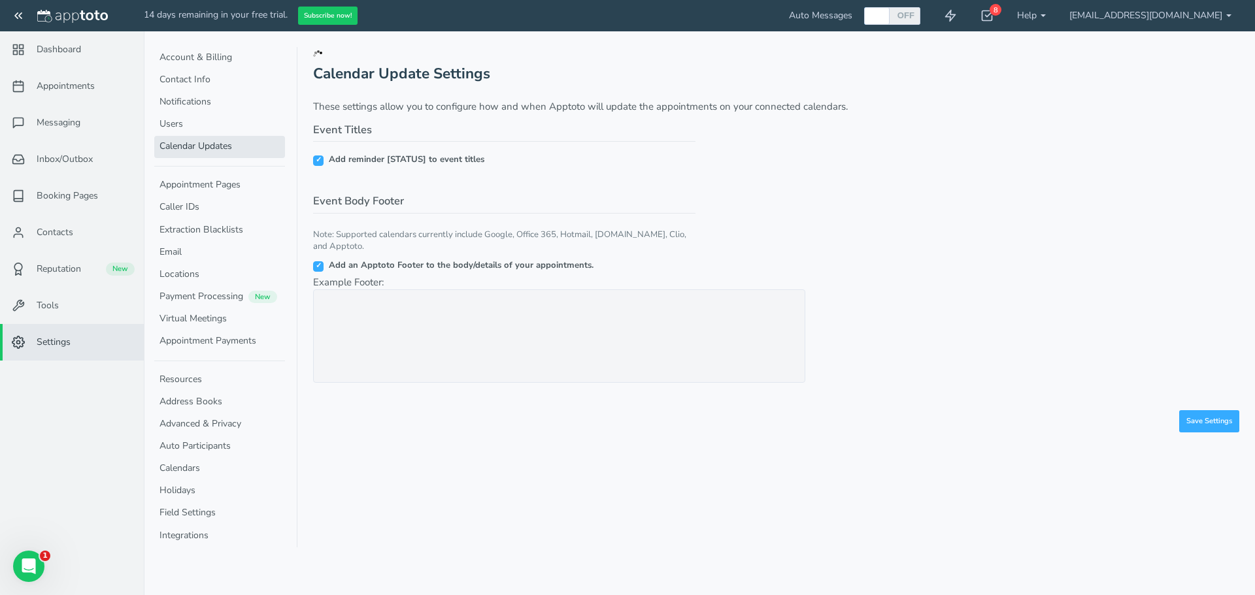
checkbox input "true"
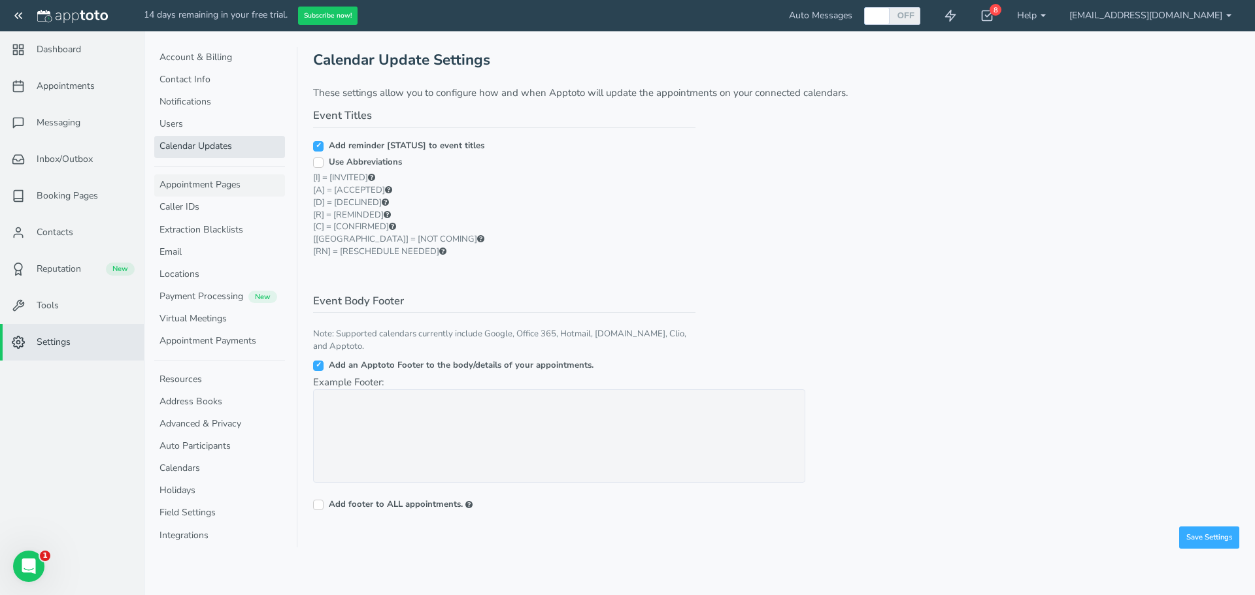
click at [229, 182] on link "Appointment Pages" at bounding box center [219, 185] width 131 height 22
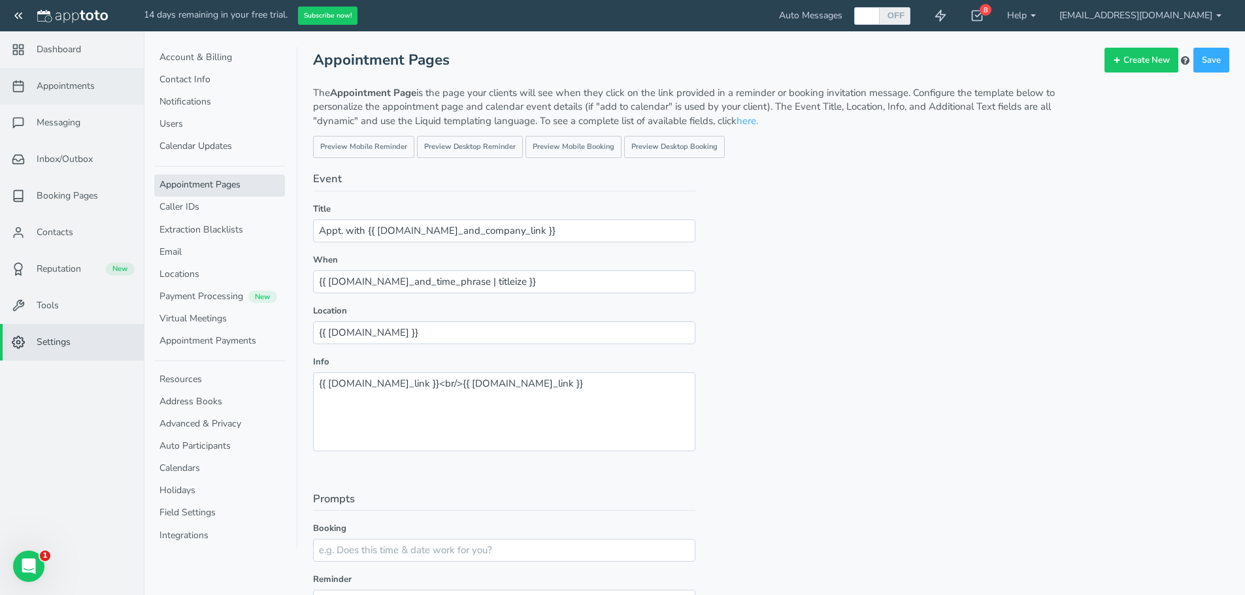
click at [105, 92] on link "Appointments" at bounding box center [72, 86] width 144 height 37
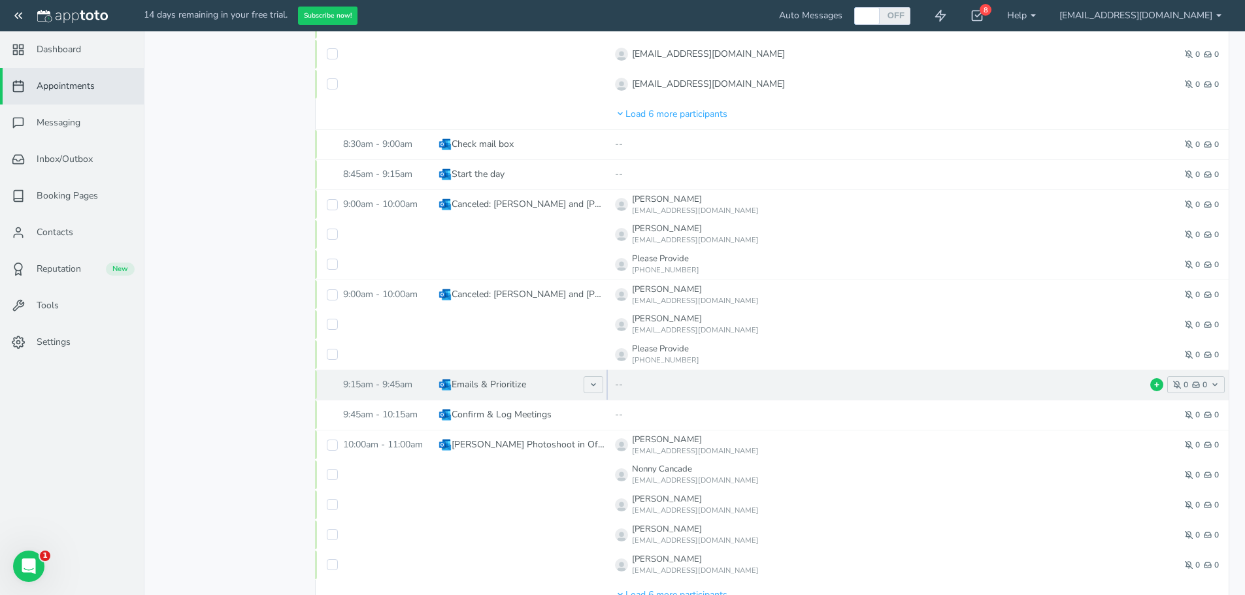
scroll to position [392, 0]
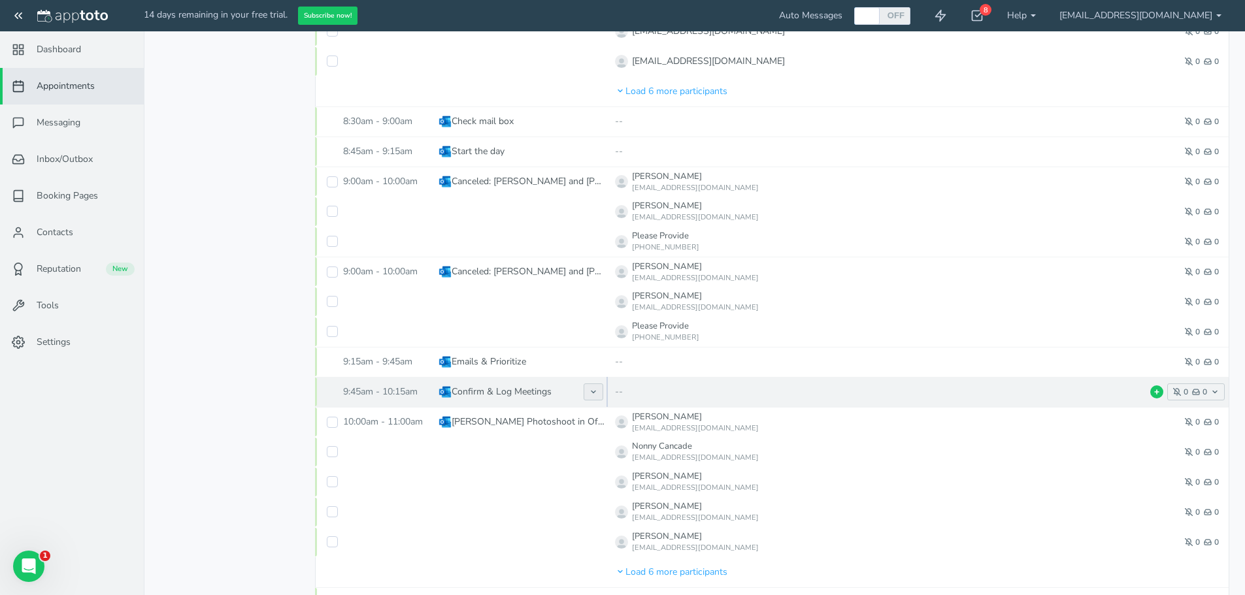
click at [601, 387] on button at bounding box center [594, 392] width 20 height 17
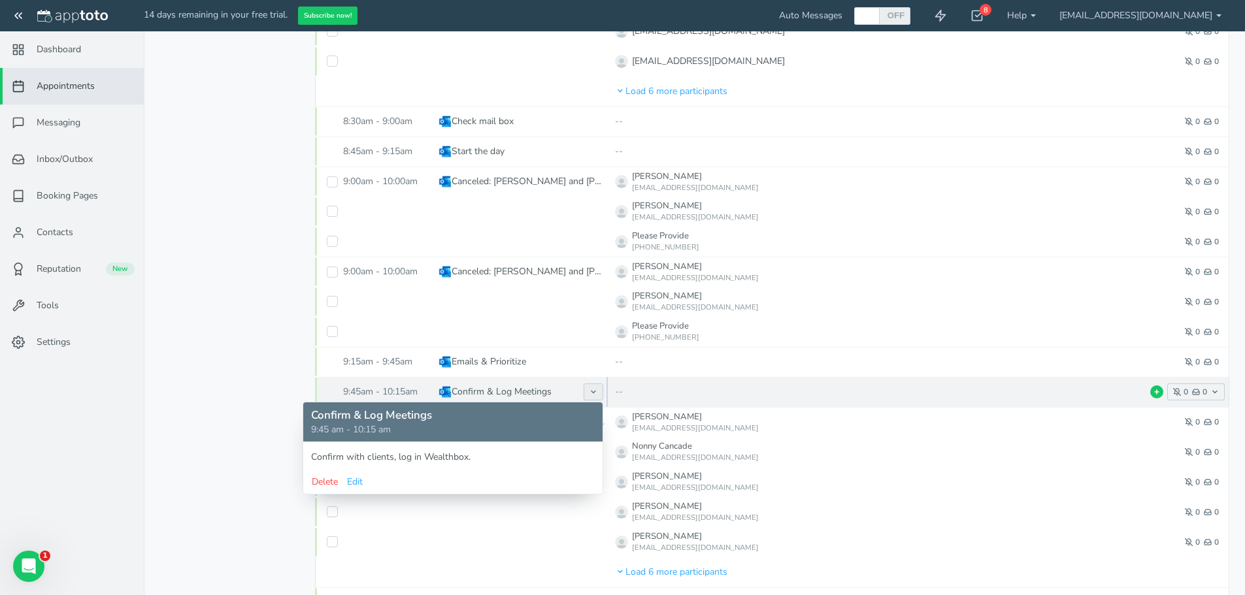
click at [601, 387] on button at bounding box center [594, 392] width 20 height 17
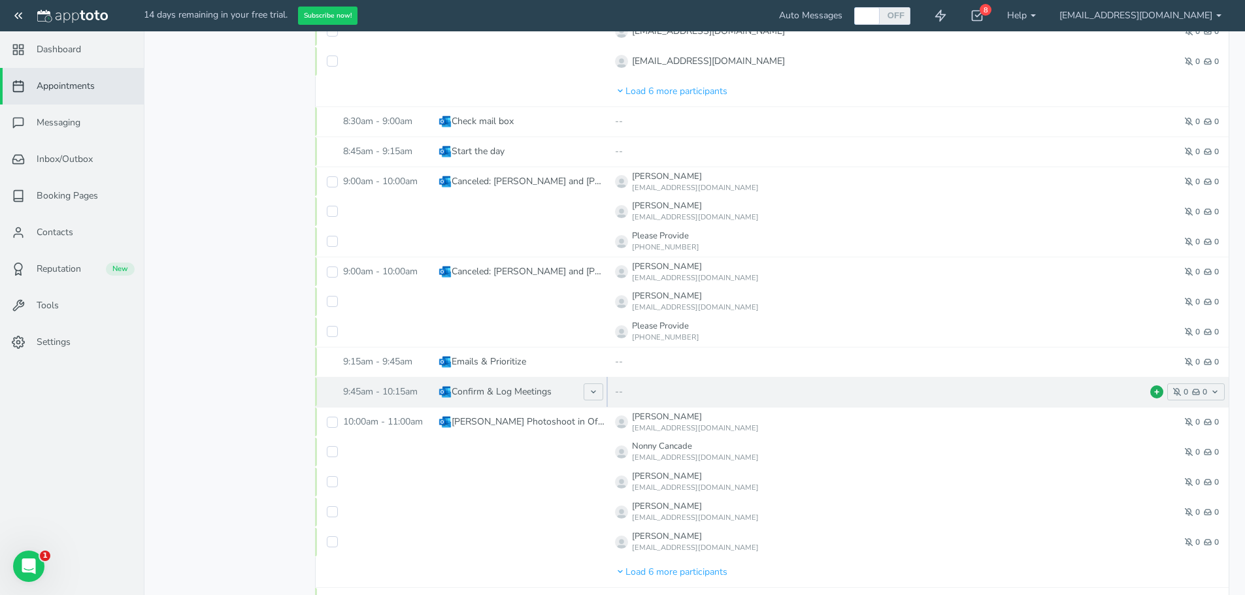
click at [1156, 391] on use at bounding box center [1157, 392] width 4 height 4
type input "m"
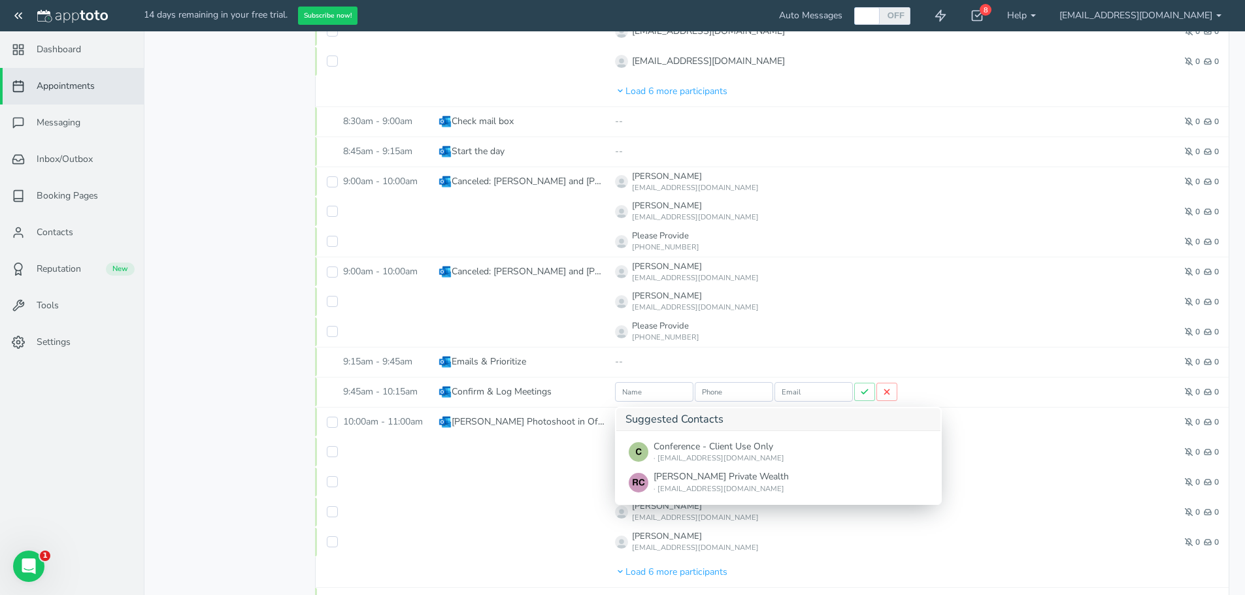
click at [225, 335] on div "Prev Next Jan Feb Mar Apr May Jun Jul Aug Sep Oct Nov Dec 2015 2016 2017 2018 2…" at bounding box center [231, 470] width 144 height 1497
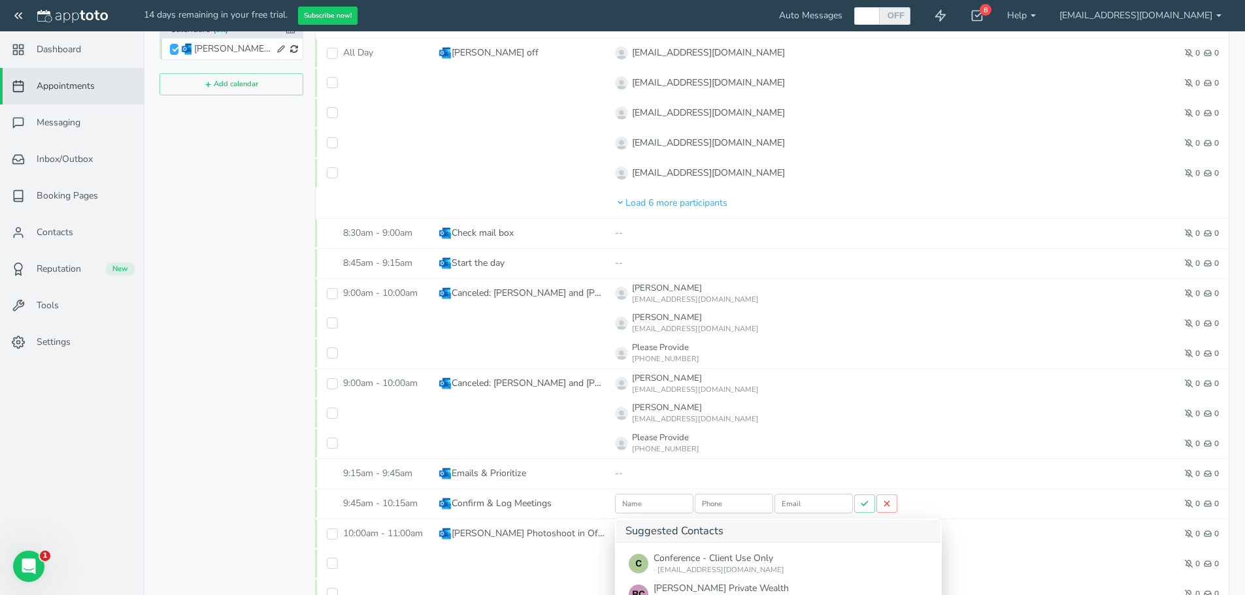
scroll to position [523, 0]
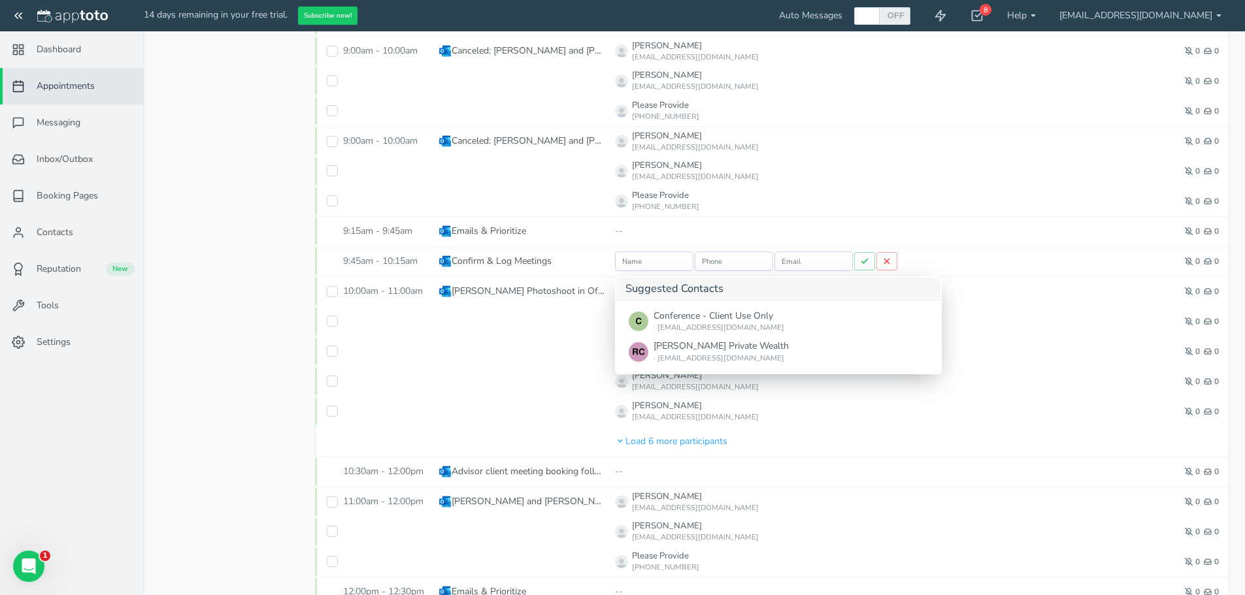
click at [188, 411] on div "Prev Next Jan Feb Mar Apr May Jun Jul Aug Sep Oct Nov Dec 2015 2016 2017 2018 2…" at bounding box center [231, 339] width 144 height 1497
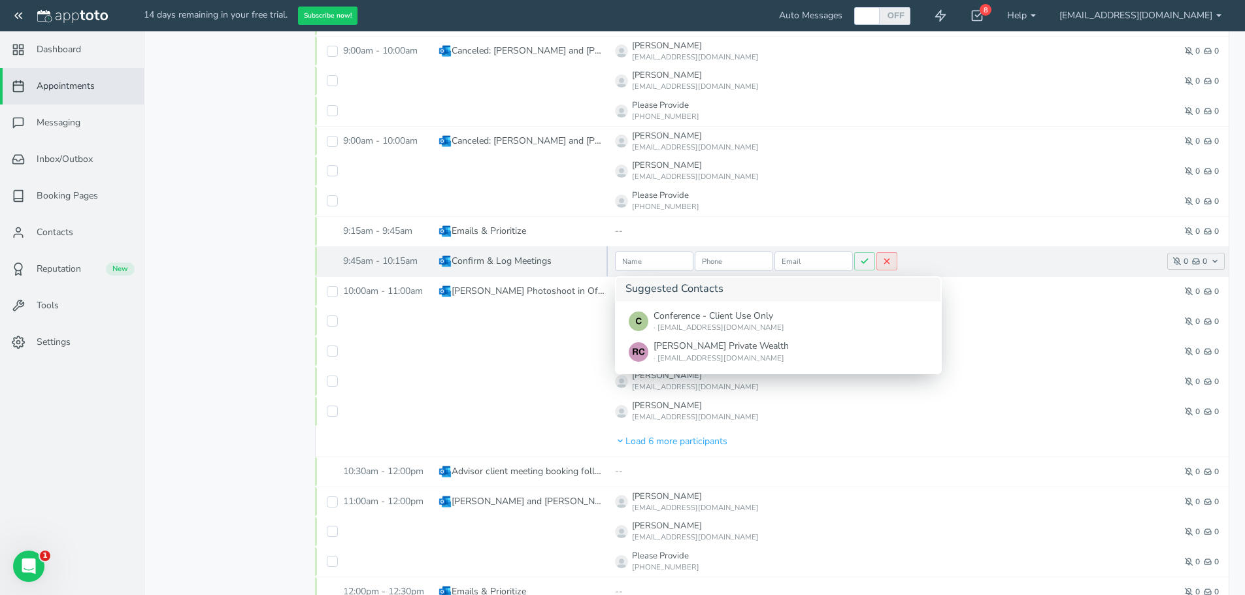
click at [893, 262] on button at bounding box center [886, 261] width 21 height 18
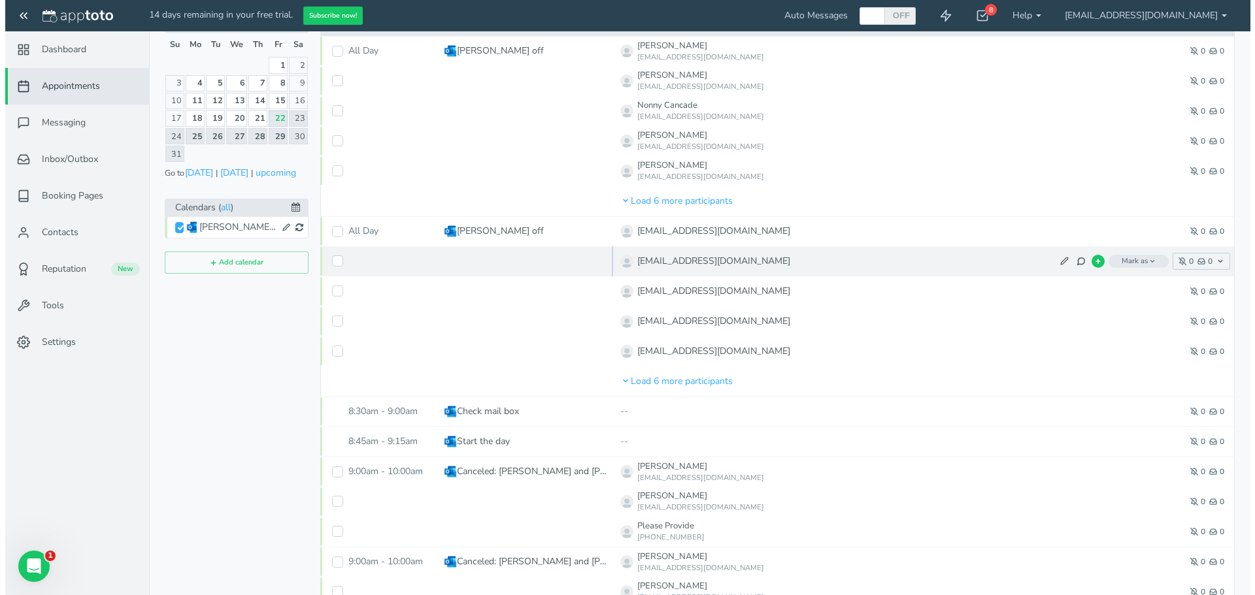
scroll to position [0, 0]
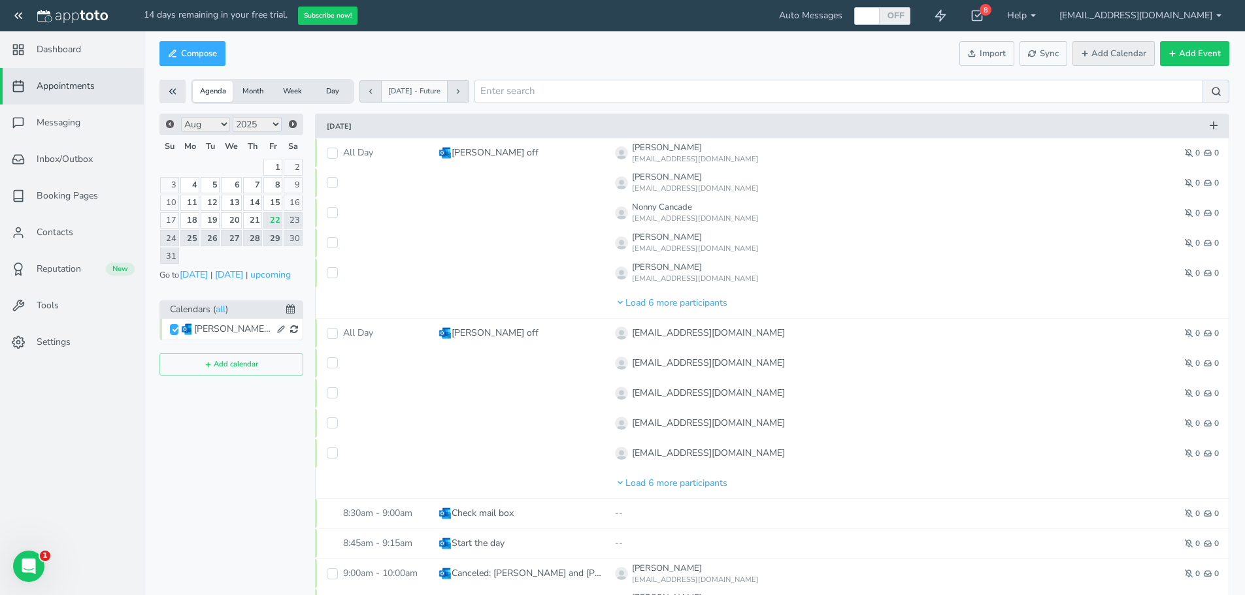
click at [1135, 53] on button "Add Calendar" at bounding box center [1113, 53] width 82 height 25
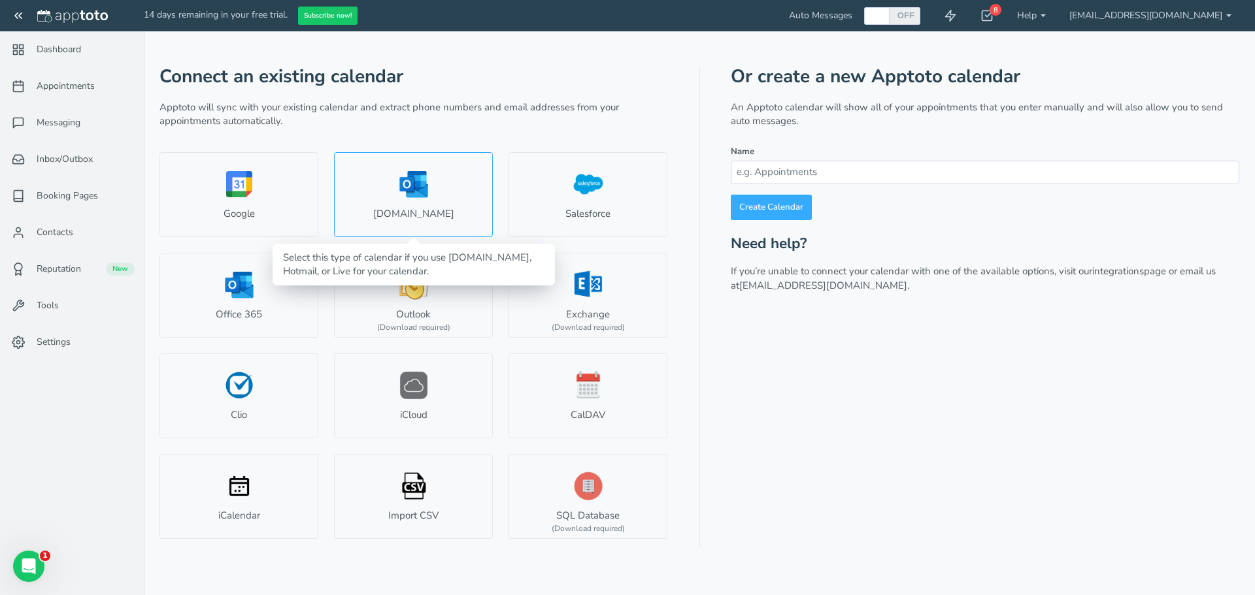
click at [454, 205] on link "Outlook.com" at bounding box center [413, 194] width 159 height 85
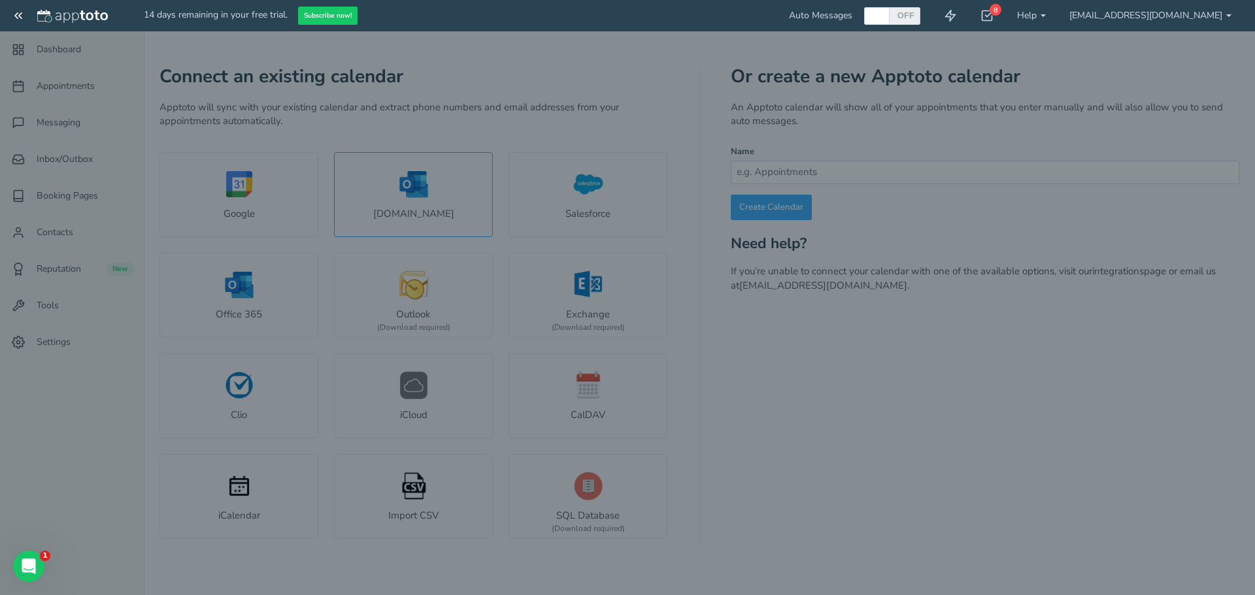
select select "number:57298"
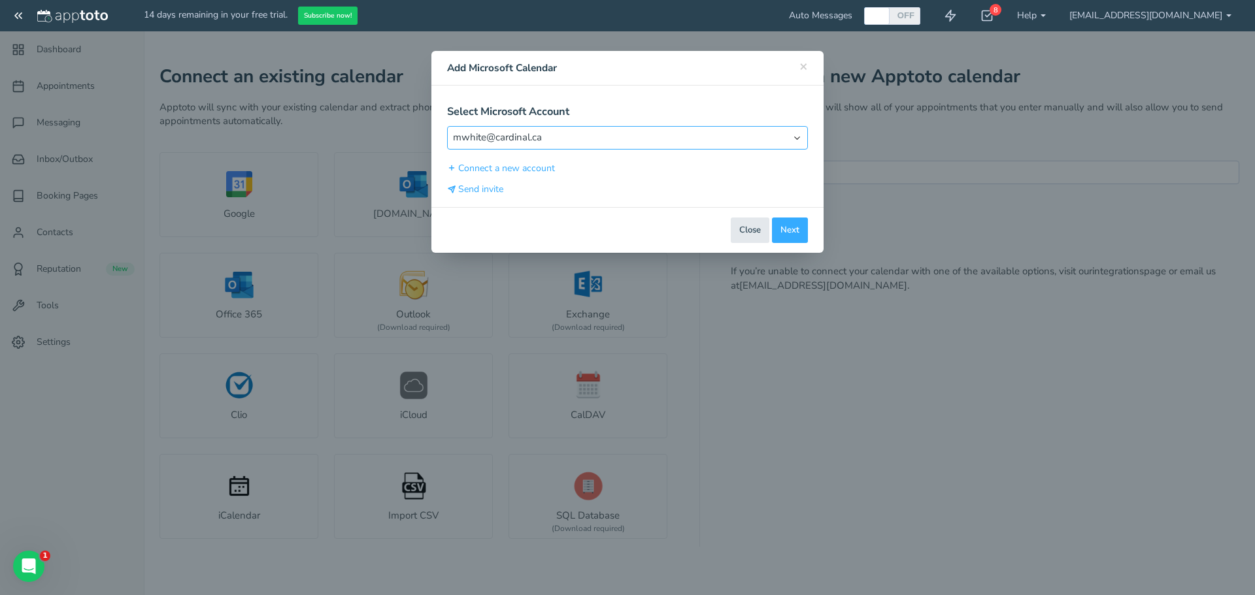
click at [781, 135] on select "Select Account mwhite@cardinal.ca" at bounding box center [627, 137] width 361 height 23
click at [799, 229] on button "Next" at bounding box center [790, 230] width 36 height 25
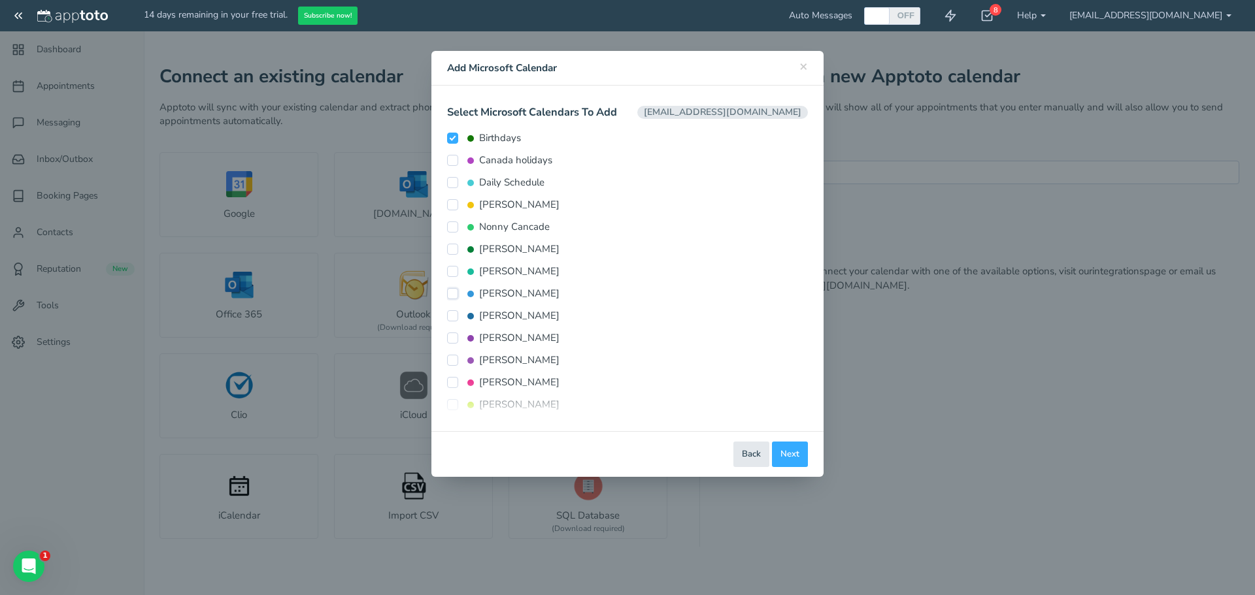
click at [450, 295] on input "Jake Cullen" at bounding box center [452, 293] width 11 height 11
checkbox input "true"
click at [751, 453] on span "Connect Calendars" at bounding box center [762, 454] width 75 height 12
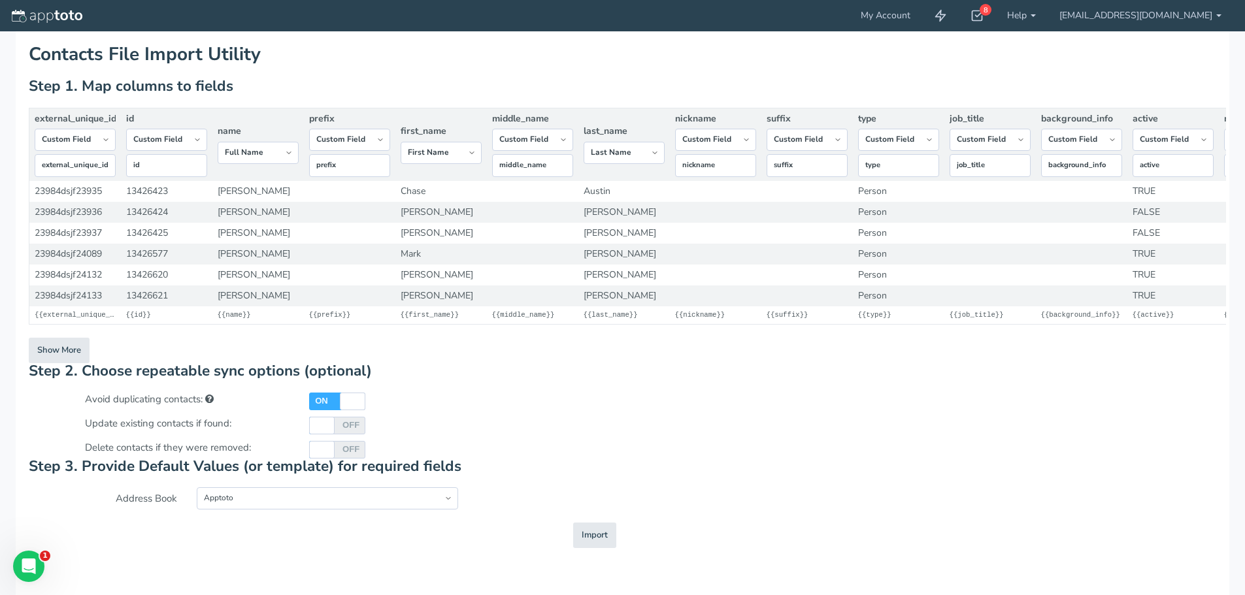
click at [322, 435] on div at bounding box center [322, 426] width 22 height 18
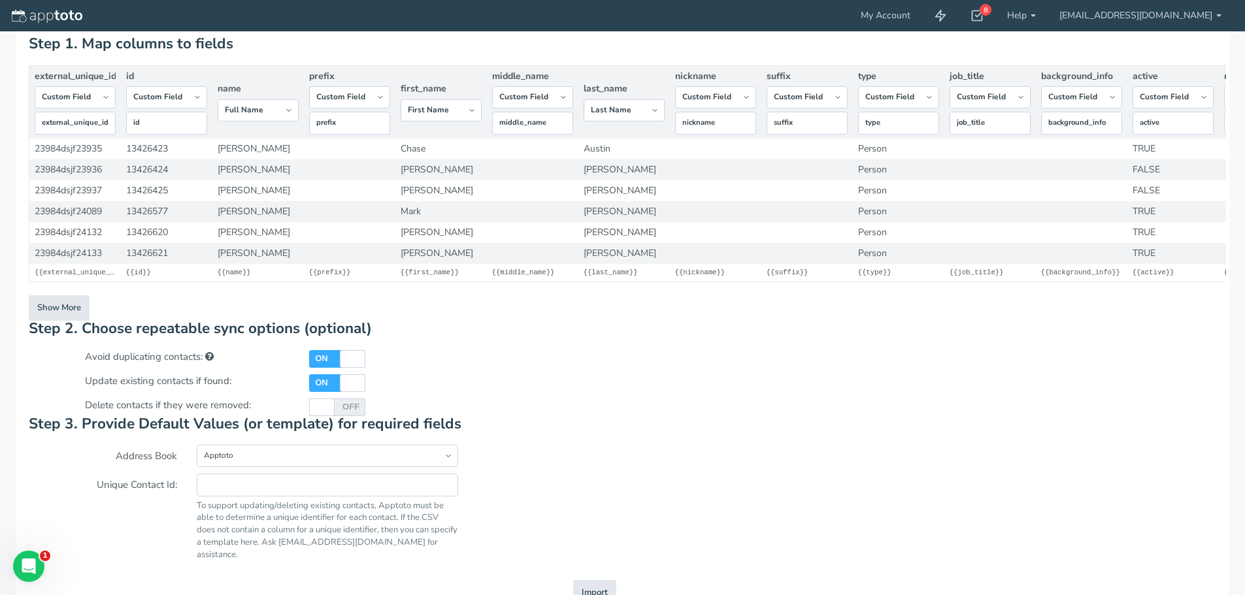
scroll to position [65, 0]
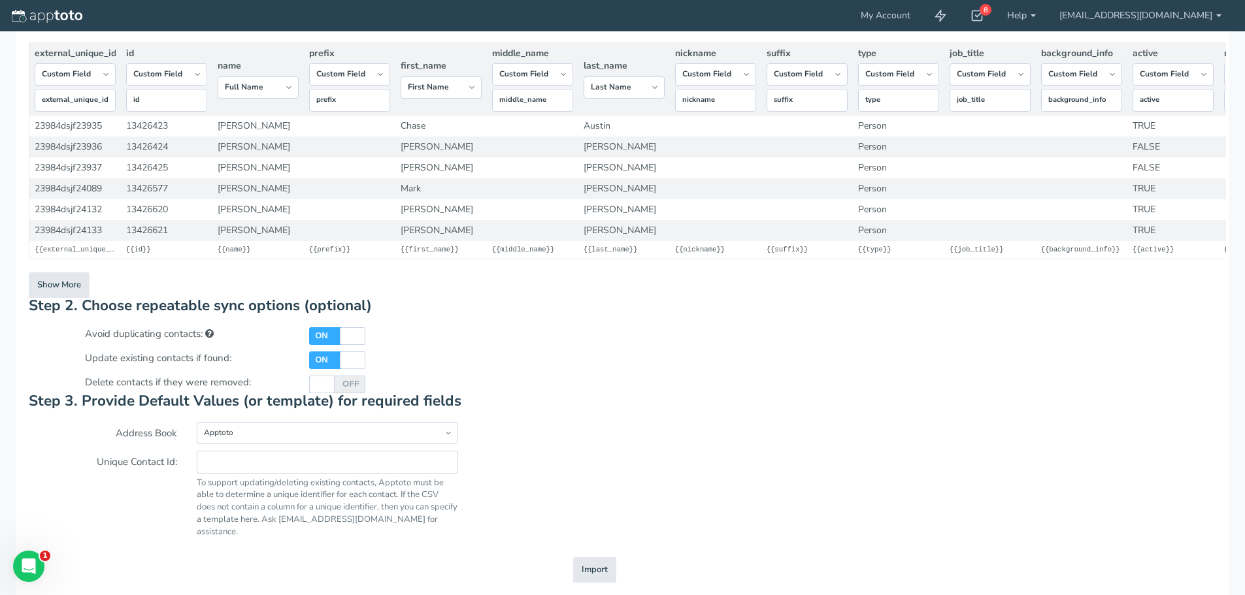
click at [348, 369] on div at bounding box center [353, 361] width 22 height 18
checkbox input "false"
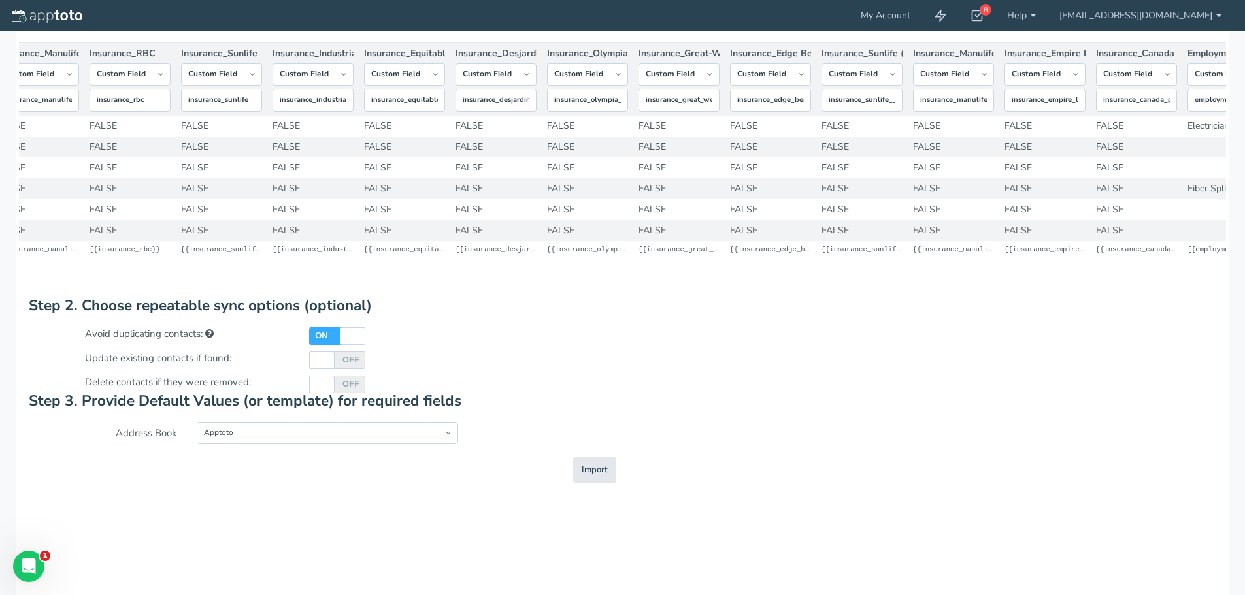
scroll to position [0, 12995]
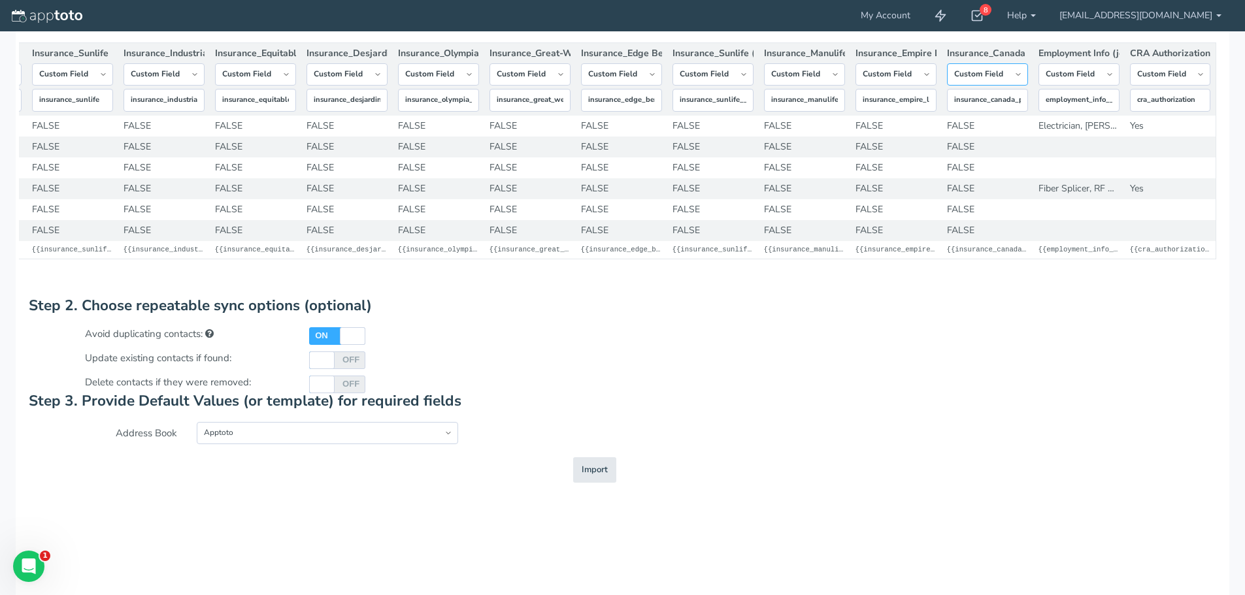
click at [1016, 86] on select "-- Custom Field Skip ---------- Unique Contact Id Address Book Name Created At …" at bounding box center [987, 74] width 81 height 22
click at [1008, 83] on select "-- Custom Field Skip ---------- Unique Contact Id Address Book Name Created At …" at bounding box center [987, 74] width 81 height 22
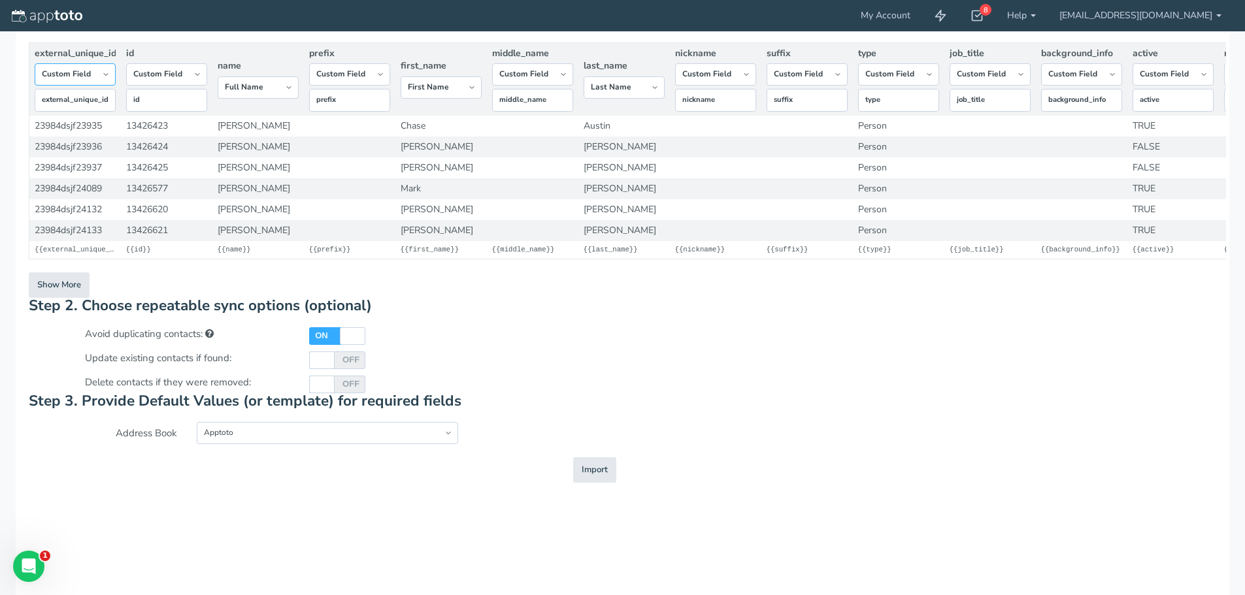
click at [114, 86] on select "-- Custom Field Skip ---------- Unique Contact Id Address Book Name Created At …" at bounding box center [75, 74] width 81 height 22
select select "string:skip"
click at [35, 86] on select "-- Custom Field Skip ---------- Unique Contact Id Address Book Name Created At …" at bounding box center [75, 74] width 81 height 22
click at [102, 91] on select "-- Custom Field Skip ---------- Unique Contact Id Address Book Name Created At …" at bounding box center [75, 87] width 81 height 22
click at [106, 95] on select "-- Custom Field Skip ---------- Unique Contact Id Address Book Name Created At …" at bounding box center [75, 87] width 81 height 22
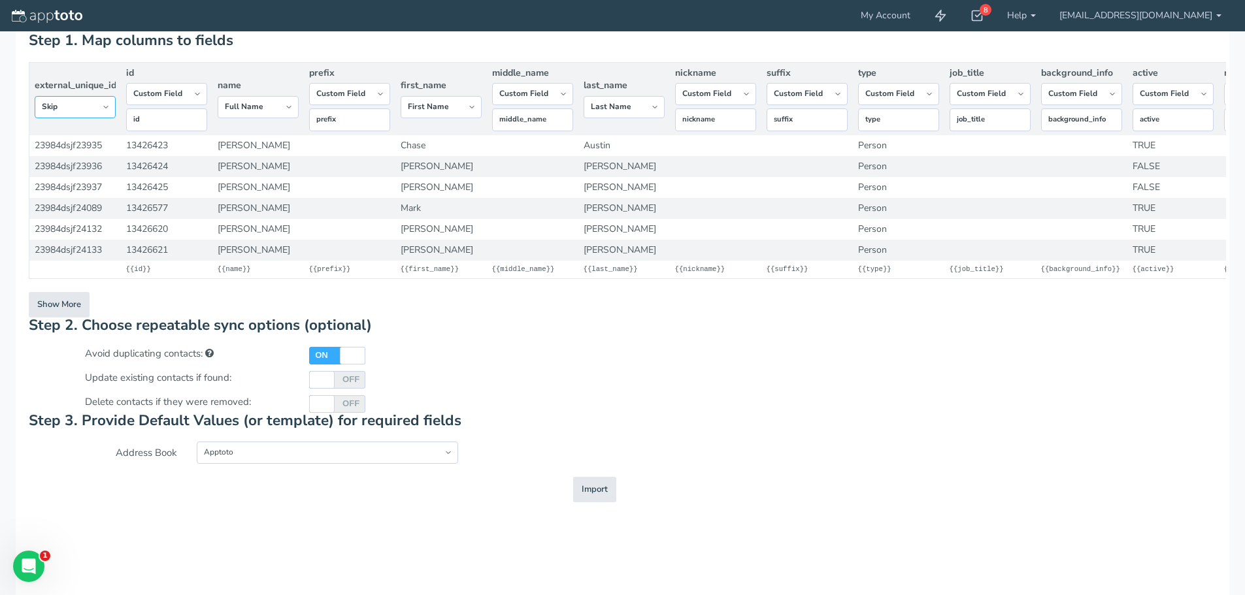
scroll to position [24, 0]
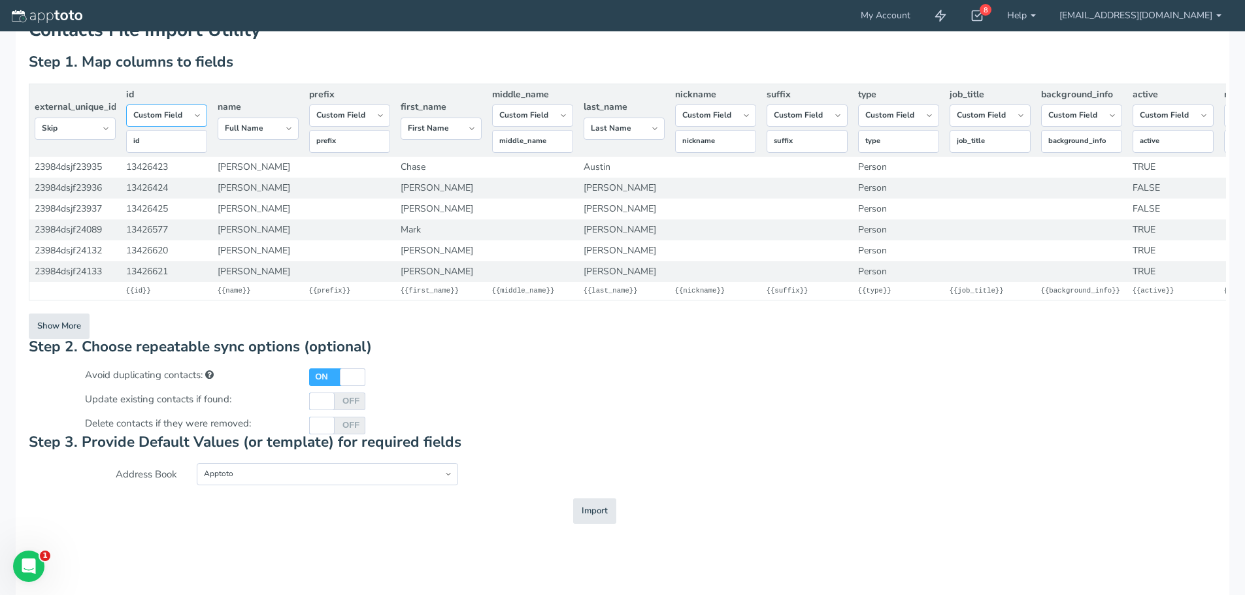
click at [197, 112] on select "-- Custom Field Skip ---------- Unique Contact Id Address Book Name Created At …" at bounding box center [166, 116] width 81 height 22
select select "string:skip"
click at [126, 122] on select "-- Custom Field Skip ---------- Unique Contact Id Address Book Name Created At …" at bounding box center [166, 116] width 81 height 22
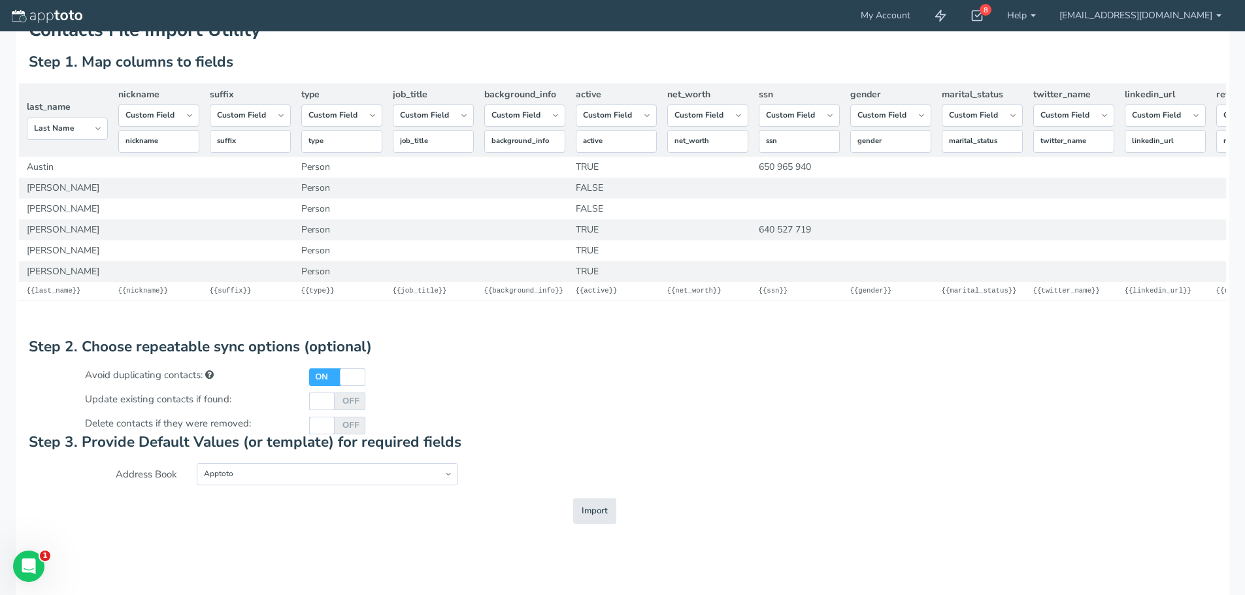
scroll to position [0, 533]
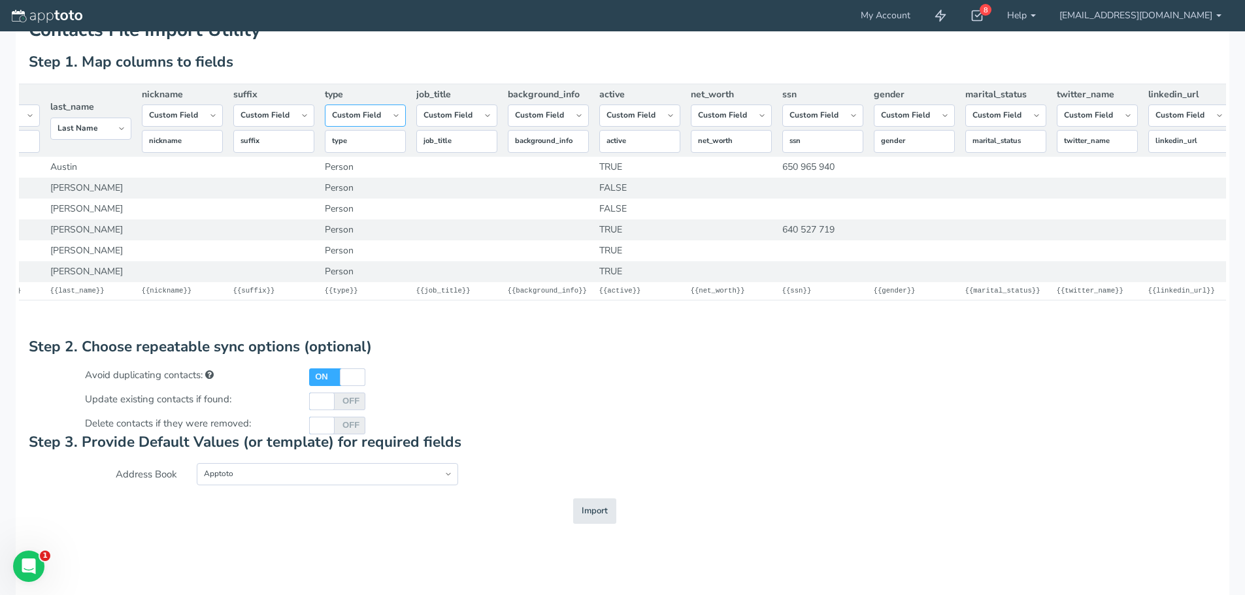
click at [392, 121] on select "-- Custom Field Skip ---------- Unique Contact Id Address Book Name Created At …" at bounding box center [365, 116] width 81 height 22
select select "string:skip"
click at [325, 122] on select "-- Custom Field Skip ---------- Unique Contact Id Address Book Name Created At …" at bounding box center [365, 116] width 81 height 22
click at [671, 119] on select "-- Custom Field Skip ---------- Unique Contact Id Address Book Name Created At …" at bounding box center [639, 116] width 81 height 22
select select "string:skip"
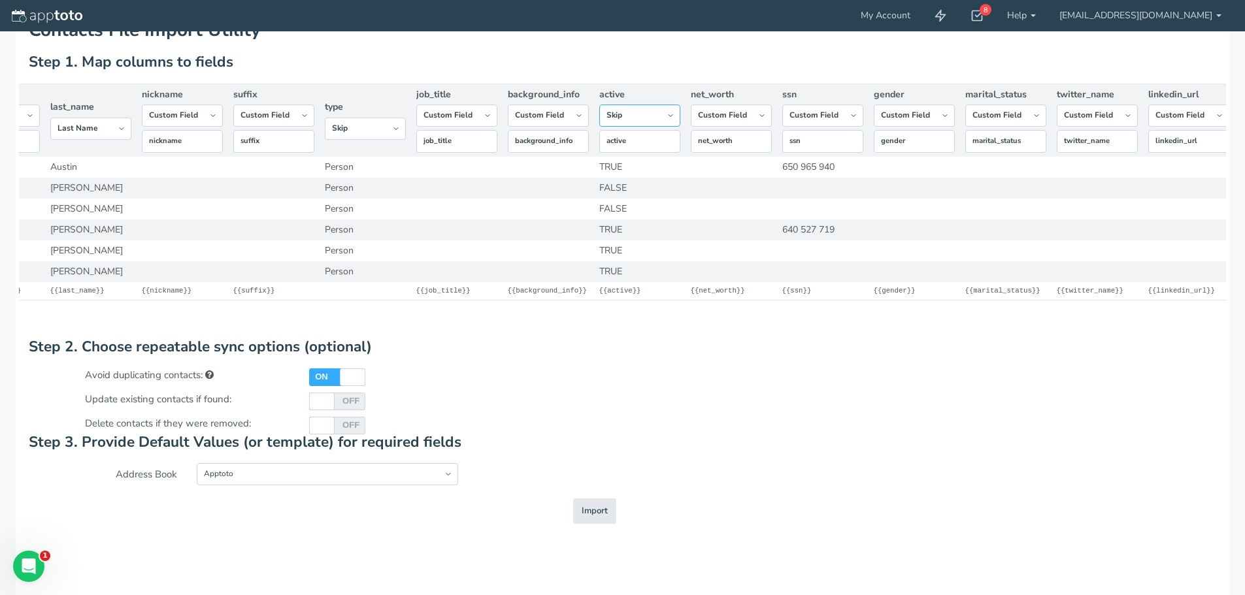
click at [599, 122] on select "-- Custom Field Skip ---------- Unique Contact Id Address Book Name Created At …" at bounding box center [639, 116] width 81 height 22
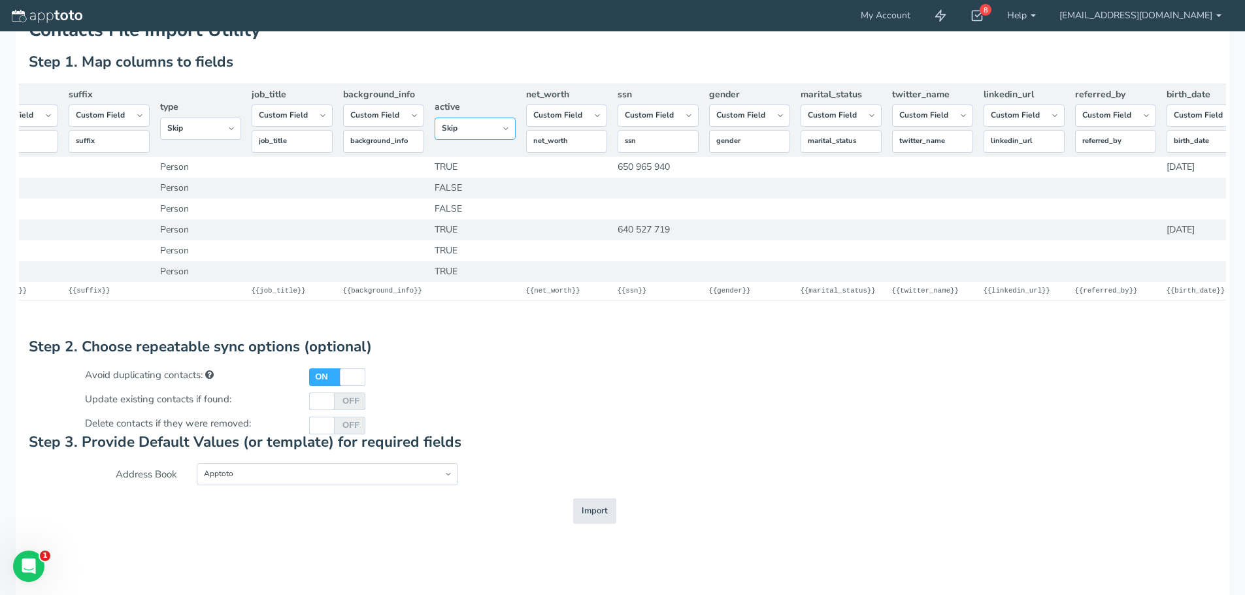
scroll to position [0, 816]
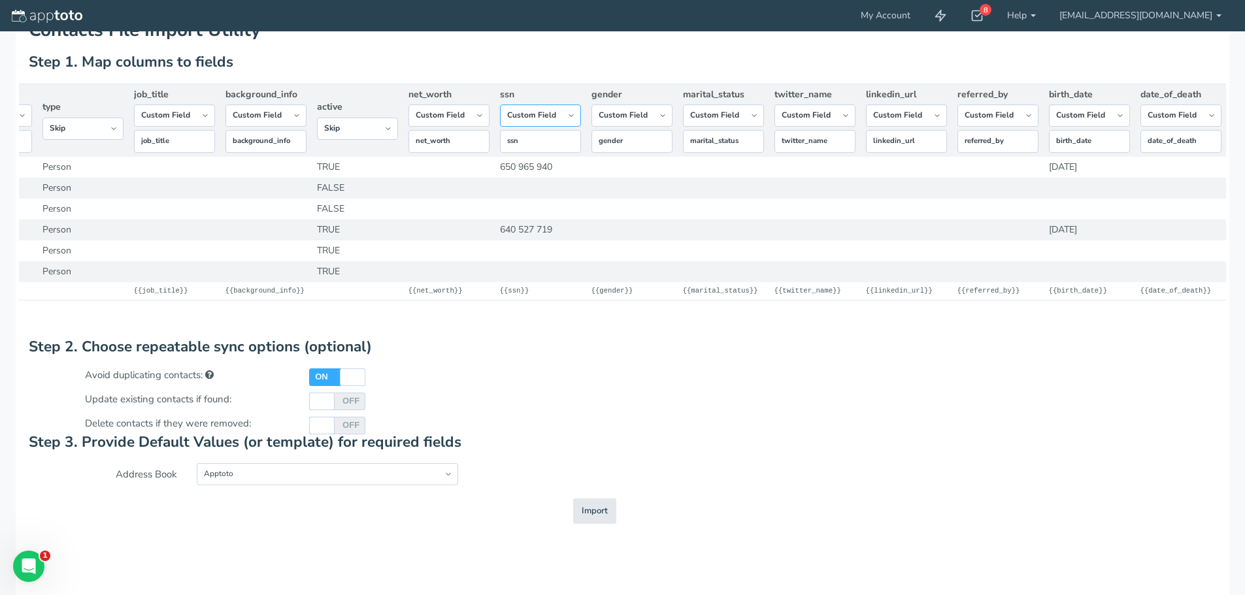
click at [571, 119] on select "-- Custom Field Skip ---------- Unique Contact Id Address Book Name Created At …" at bounding box center [540, 116] width 81 height 22
select select "string:skip"
click at [500, 122] on select "-- Custom Field Skip ---------- Unique Contact Id Address Book Name Created At …" at bounding box center [540, 116] width 81 height 22
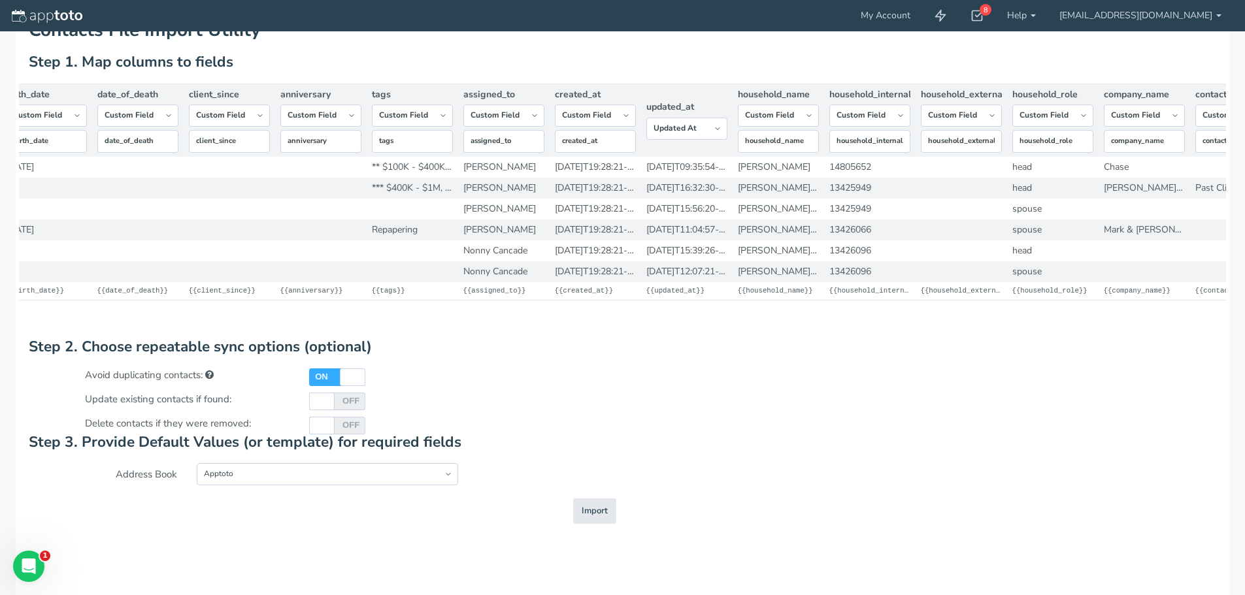
scroll to position [0, 2070]
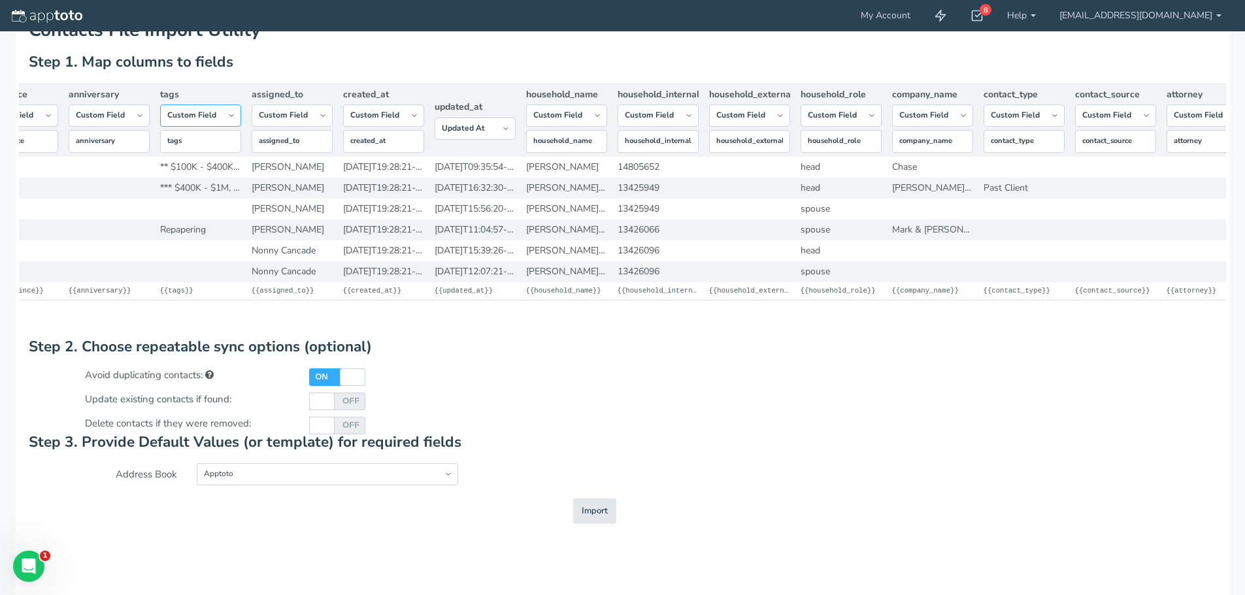
click at [232, 125] on select "-- Custom Field Skip ---------- Unique Contact Id Address Book Name Created At …" at bounding box center [200, 116] width 81 height 22
select select "string:skip"
click at [160, 122] on select "-- Custom Field Skip ---------- Unique Contact Id Address Book Name Created At …" at bounding box center [200, 116] width 81 height 22
drag, startPoint x: 412, startPoint y: 120, endPoint x: 408, endPoint y: 129, distance: 10.6
click at [412, 120] on select "-- Custom Field Skip ---------- Unique Contact Id Address Book Name Created At …" at bounding box center [383, 116] width 81 height 22
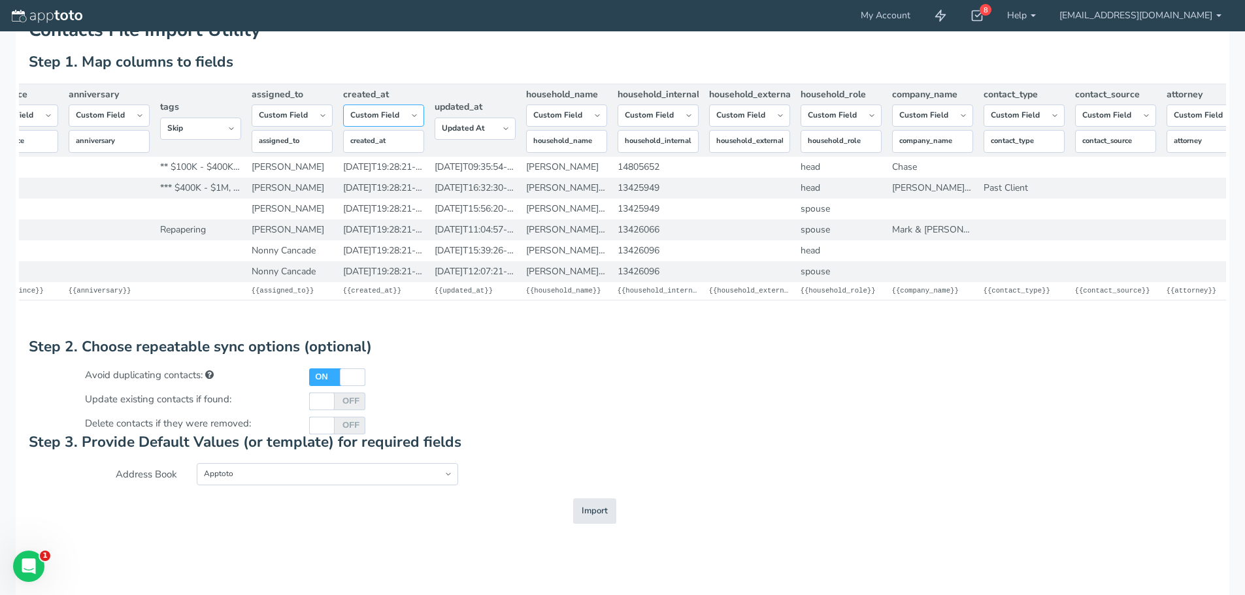
select select "string:skip"
click at [343, 122] on select "-- Custom Field Skip ---------- Unique Contact Id Address Book Name Created At …" at bounding box center [383, 116] width 81 height 22
click at [503, 130] on select "-- Custom Field Skip ---------- Unique Contact Id Address Book Name Created At …" at bounding box center [475, 129] width 81 height 22
select select "string:skip"
click at [435, 122] on select "-- Custom Field Skip ---------- Unique Contact Id Address Book Name Created At …" at bounding box center [475, 129] width 81 height 22
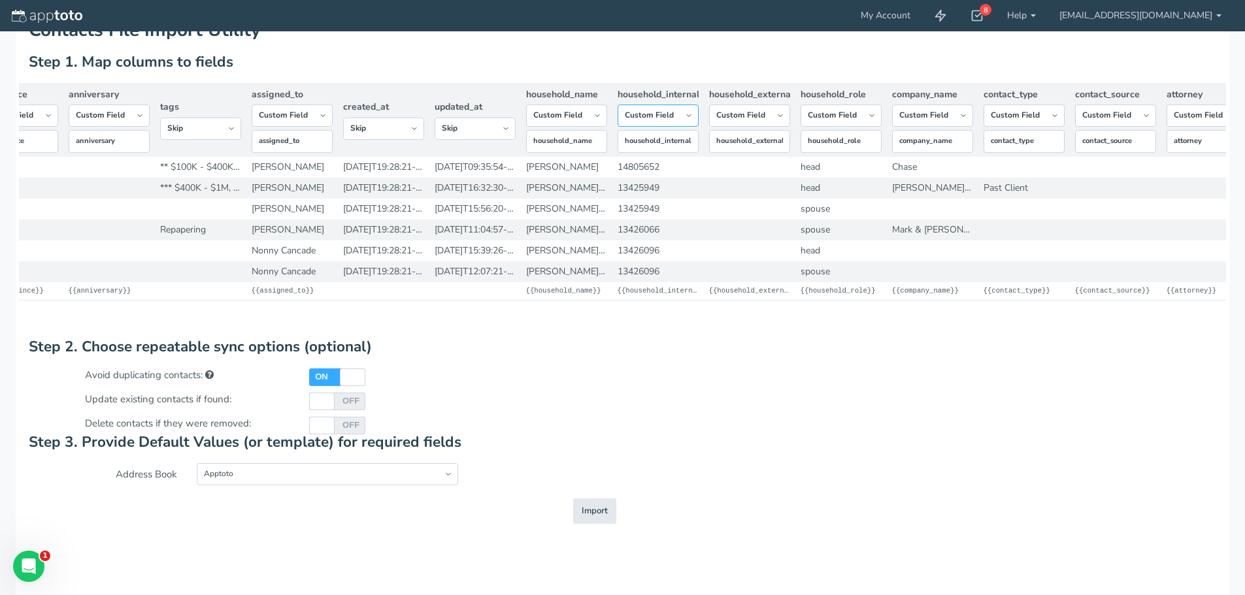
click at [686, 122] on select "-- Custom Field Skip ---------- Unique Contact Id Address Book Name Created At …" at bounding box center [658, 116] width 81 height 22
select select "string:skip"
click at [618, 127] on select "-- Custom Field Skip ---------- Unique Contact Id Address Book Name Created At …" at bounding box center [658, 116] width 81 height 22
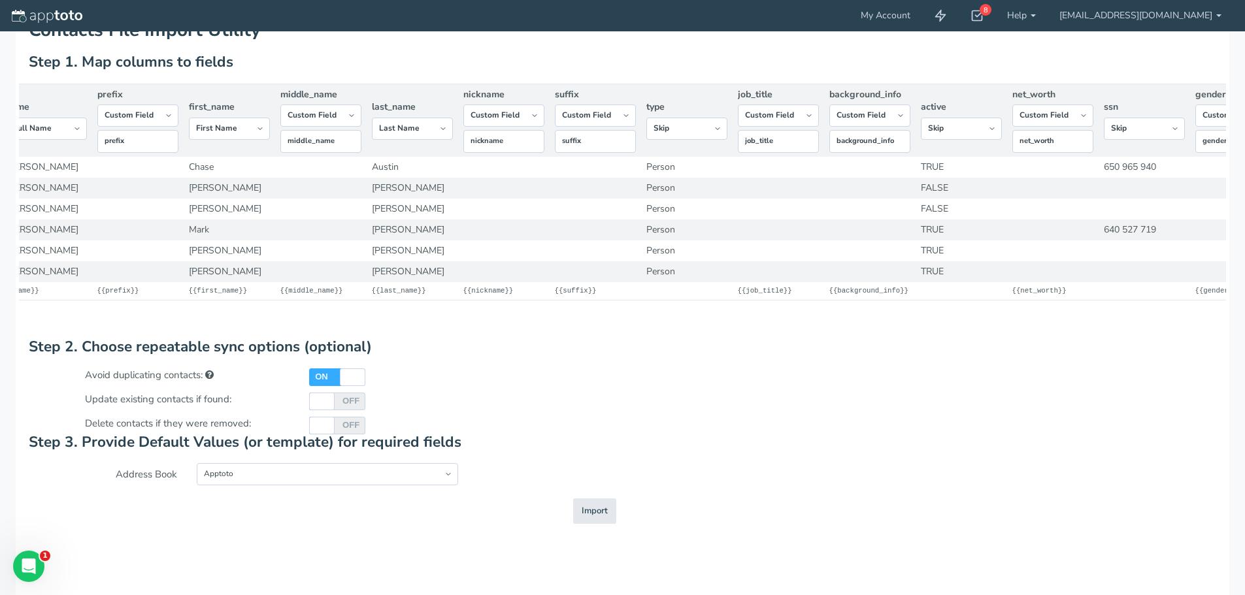
scroll to position [0, 0]
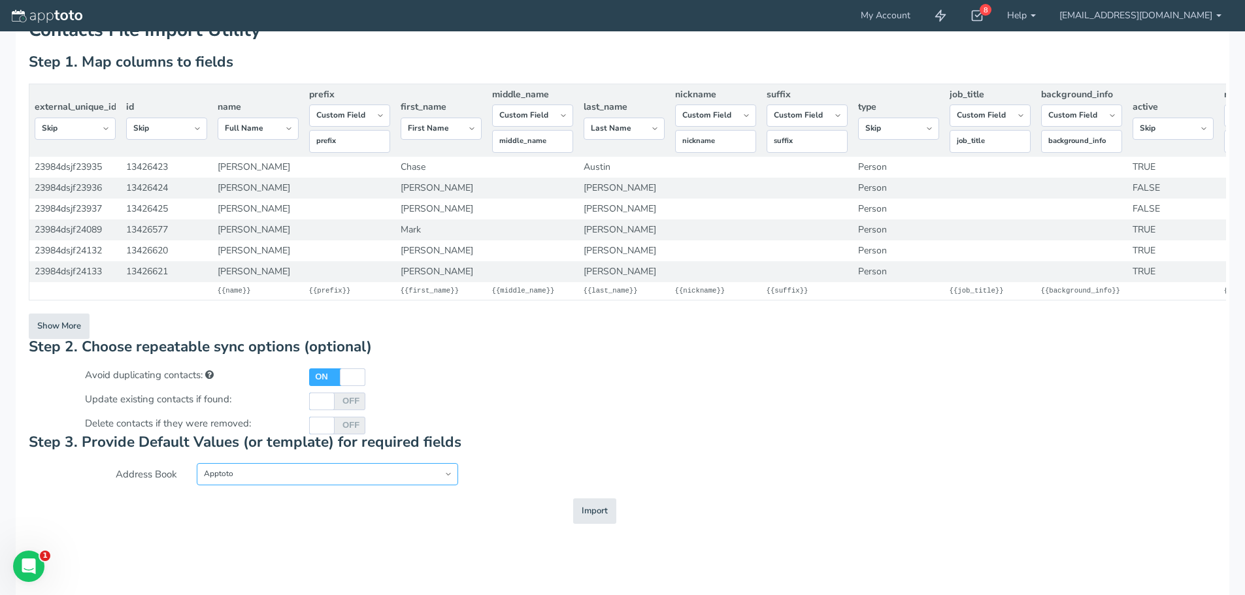
click at [435, 486] on select "Apptoto New Address Book" at bounding box center [327, 474] width 261 height 22
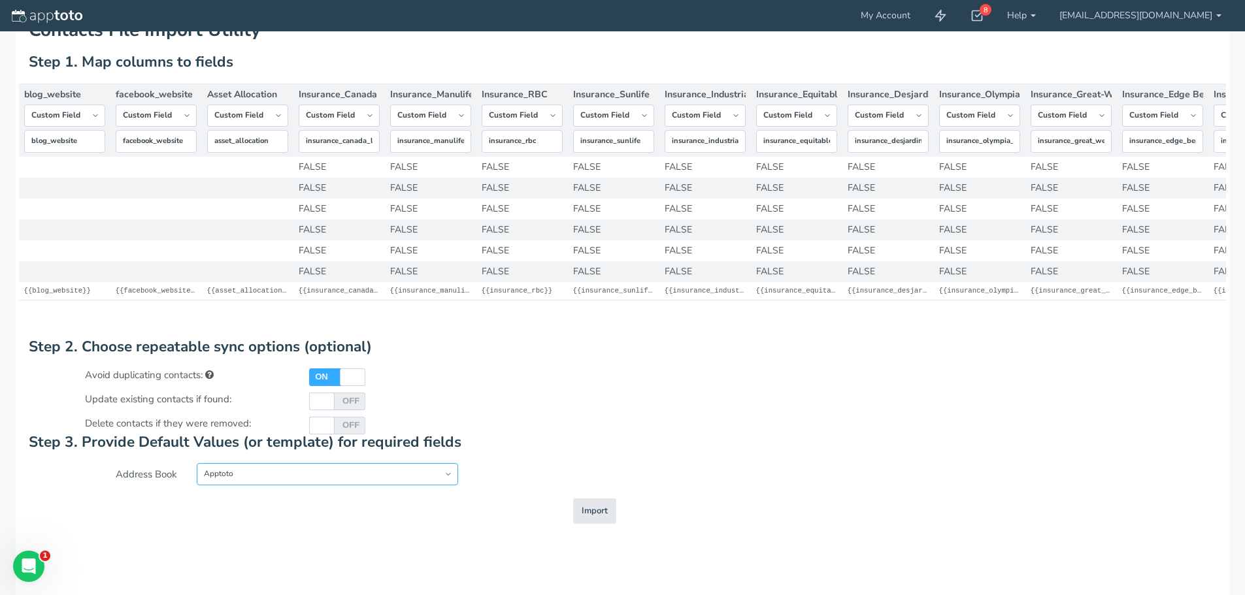
scroll to position [0, 12995]
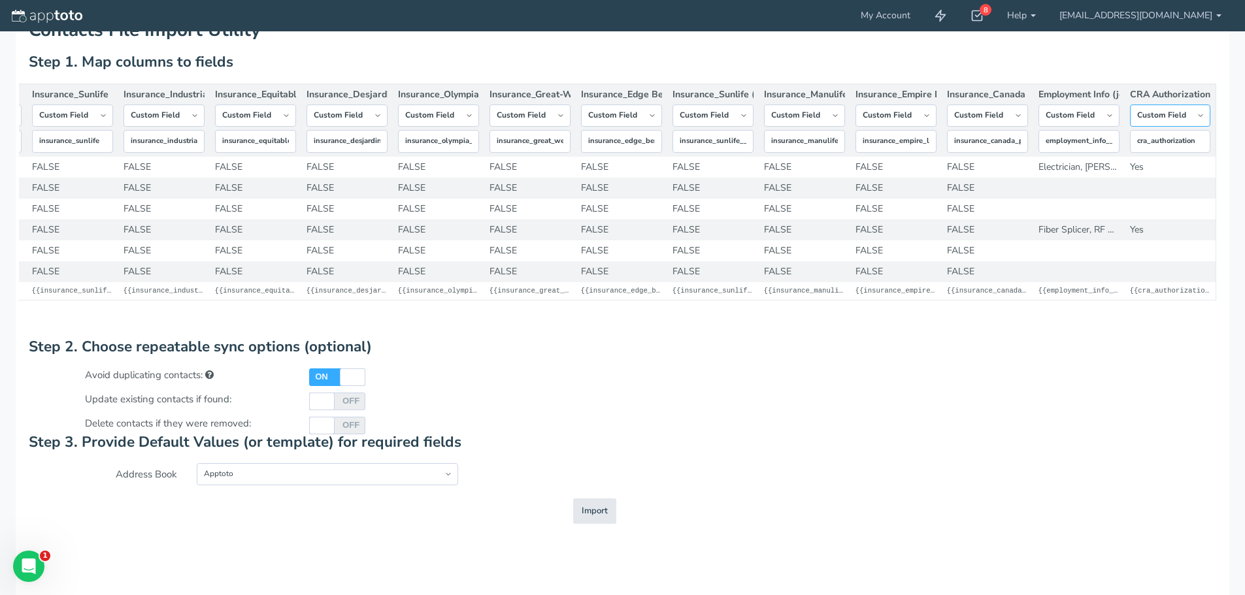
click at [1204, 118] on select "-- Custom Field Skip ---------- Unique Contact Id Address Book Name Created At …" at bounding box center [1170, 116] width 81 height 22
select select "string:skip"
click at [1130, 122] on select "-- Custom Field Skip ---------- Unique Contact Id Address Book Name Created At …" at bounding box center [1170, 116] width 81 height 22
click at [1112, 124] on select "-- Custom Field Skip ---------- Unique Contact Id Address Book Name Created At …" at bounding box center [1078, 116] width 81 height 22
select select "string:skip"
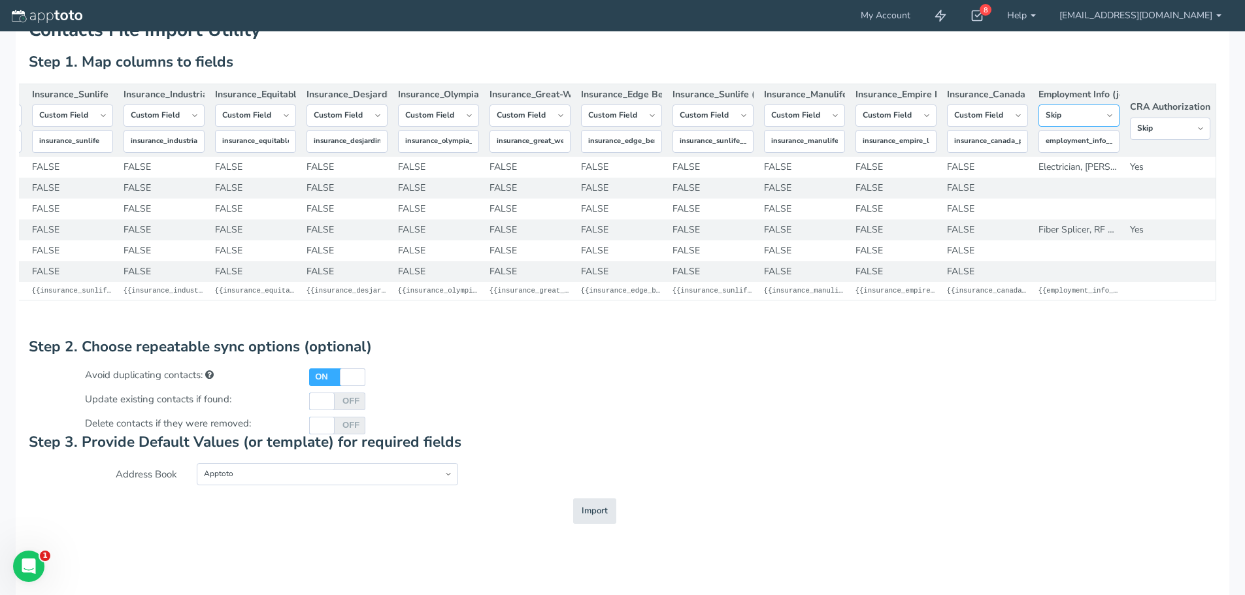
click at [1038, 127] on select "-- Custom Field Skip ---------- Unique Contact Id Address Book Name Created At …" at bounding box center [1078, 116] width 81 height 22
click at [1019, 122] on select "-- Custom Field Skip ---------- Unique Contact Id Address Book Name Created At …" at bounding box center [987, 116] width 81 height 22
select select "string:skip"
click at [947, 127] on select "-- Custom Field Skip ---------- Unique Contact Id Address Book Name Created At …" at bounding box center [987, 116] width 81 height 22
click at [925, 125] on select "-- Custom Field Skip ---------- Unique Contact Id Address Book Name Created At …" at bounding box center [895, 116] width 81 height 22
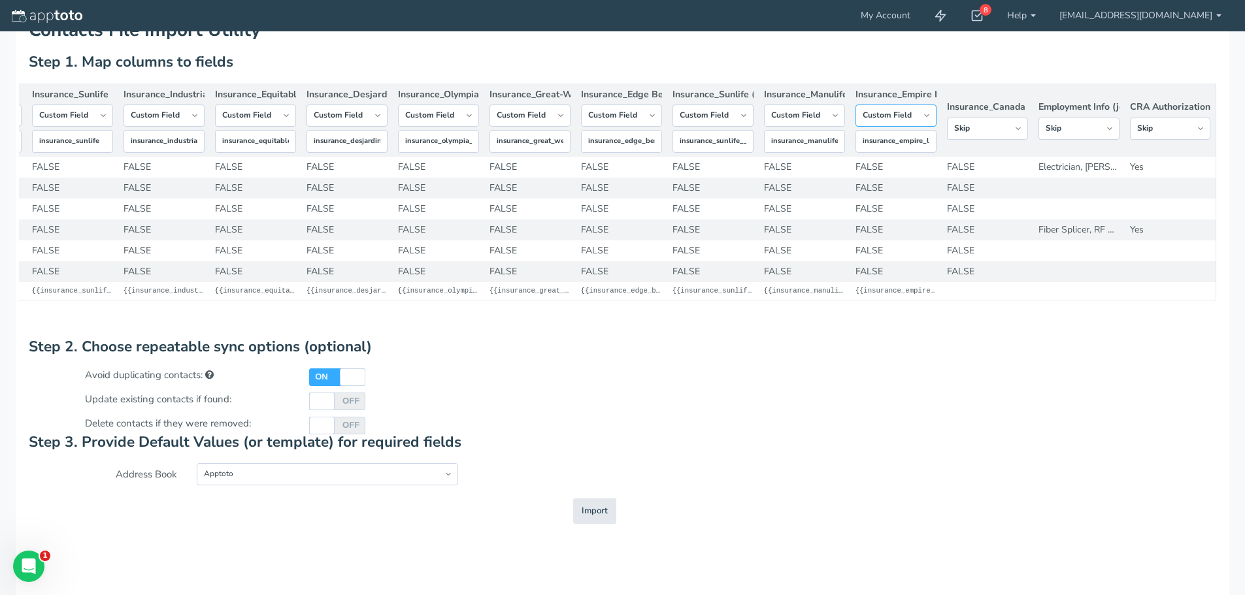
select select "string:skip"
click at [855, 127] on select "-- Custom Field Skip ---------- Unique Contact Id Address Book Name Created At …" at bounding box center [895, 116] width 81 height 22
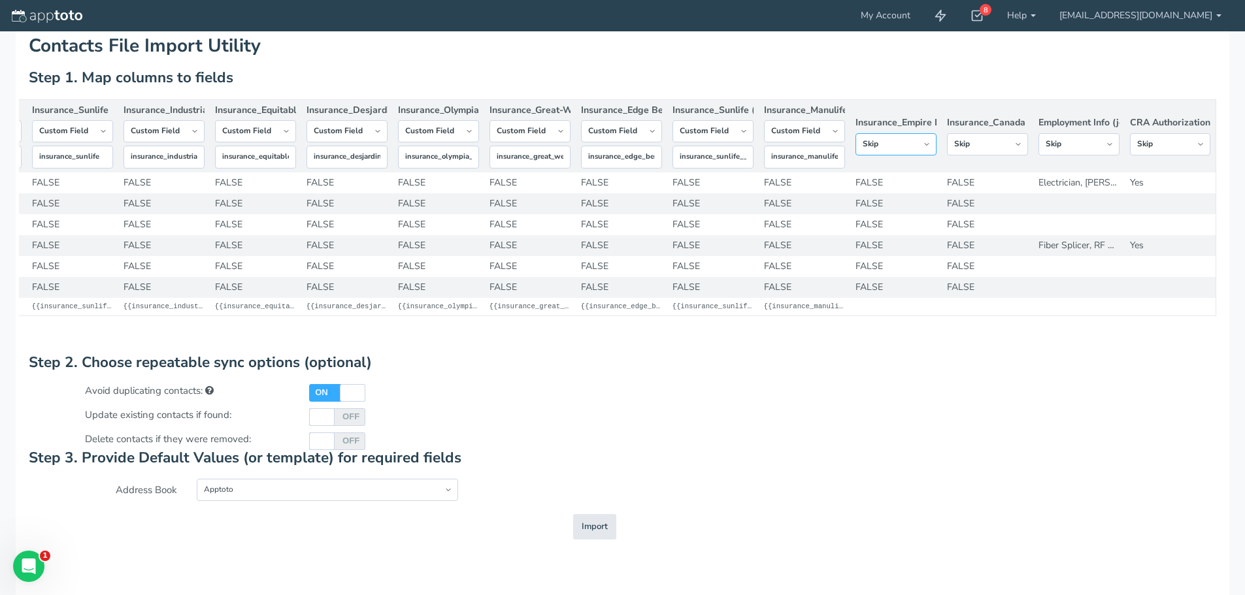
scroll to position [0, 0]
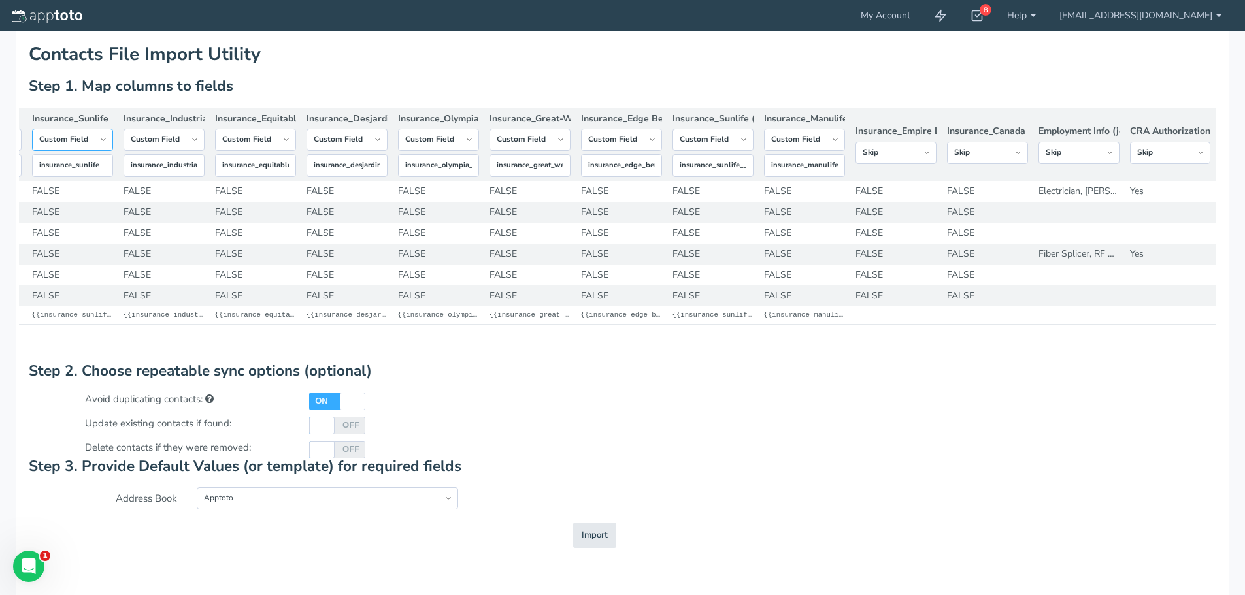
click at [108, 142] on select "-- Custom Field Skip ---------- Unique Contact Id Address Book Name Created At …" at bounding box center [72, 140] width 81 height 22
select select "string:skip"
click at [32, 146] on select "-- Custom Field Skip ---------- Unique Contact Id Address Book Name Created At …" at bounding box center [72, 140] width 81 height 22
click at [189, 147] on select "-- Custom Field Skip ---------- Unique Contact Id Address Book Name Created At …" at bounding box center [164, 140] width 81 height 22
select select "string:skip"
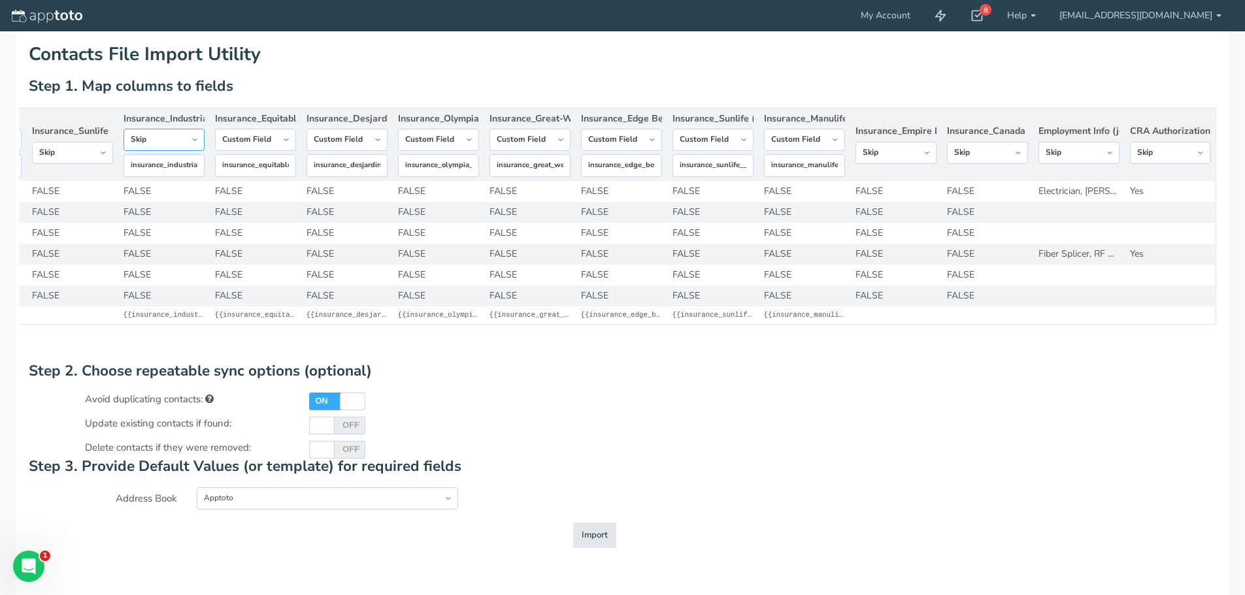
click at [124, 151] on select "-- Custom Field Skip ---------- Unique Contact Id Address Book Name Created At …" at bounding box center [164, 140] width 81 height 22
drag, startPoint x: 280, startPoint y: 148, endPoint x: 278, endPoint y: 157, distance: 8.9
click at [280, 149] on select "-- Custom Field Skip ---------- Unique Contact Id Address Book Name Created At …" at bounding box center [255, 140] width 81 height 22
select select "string:skip"
click at [215, 151] on select "-- Custom Field Skip ---------- Unique Contact Id Address Book Name Created At …" at bounding box center [255, 140] width 81 height 22
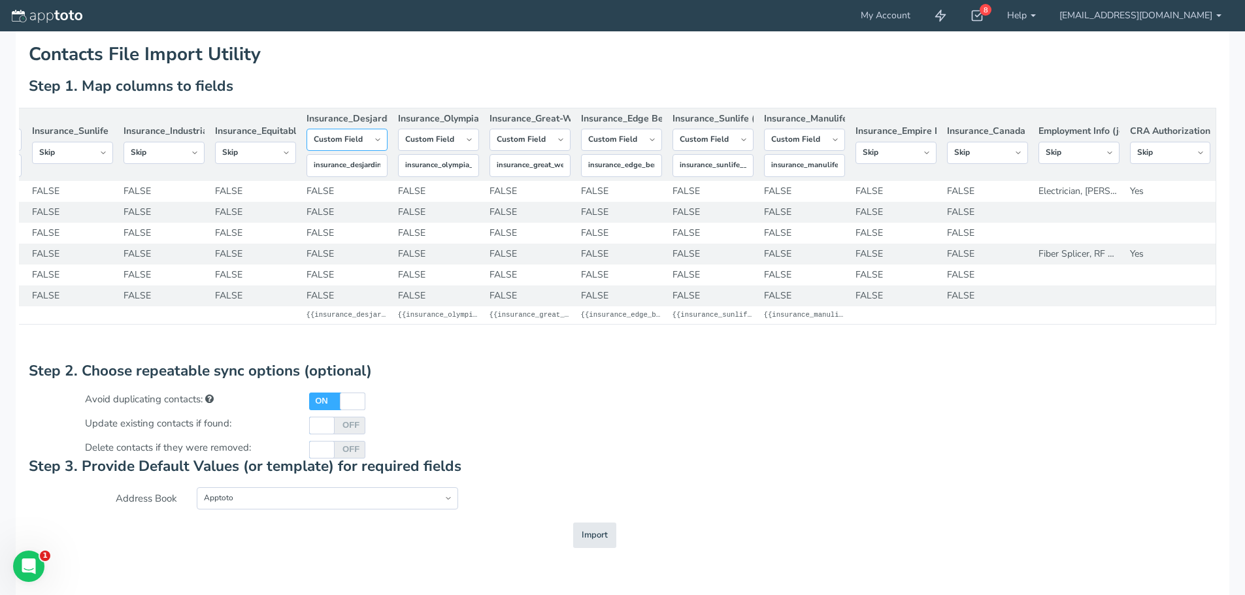
click at [365, 150] on select "-- Custom Field Skip ---------- Unique Contact Id Address Book Name Created At …" at bounding box center [347, 140] width 81 height 22
select select "string:skip"
click at [307, 151] on select "-- Custom Field Skip ---------- Unique Contact Id Address Book Name Created At …" at bounding box center [347, 140] width 81 height 22
click at [467, 151] on select "-- Custom Field Skip ---------- Unique Contact Id Address Book Name Created At …" at bounding box center [438, 140] width 81 height 22
select select "string:skip"
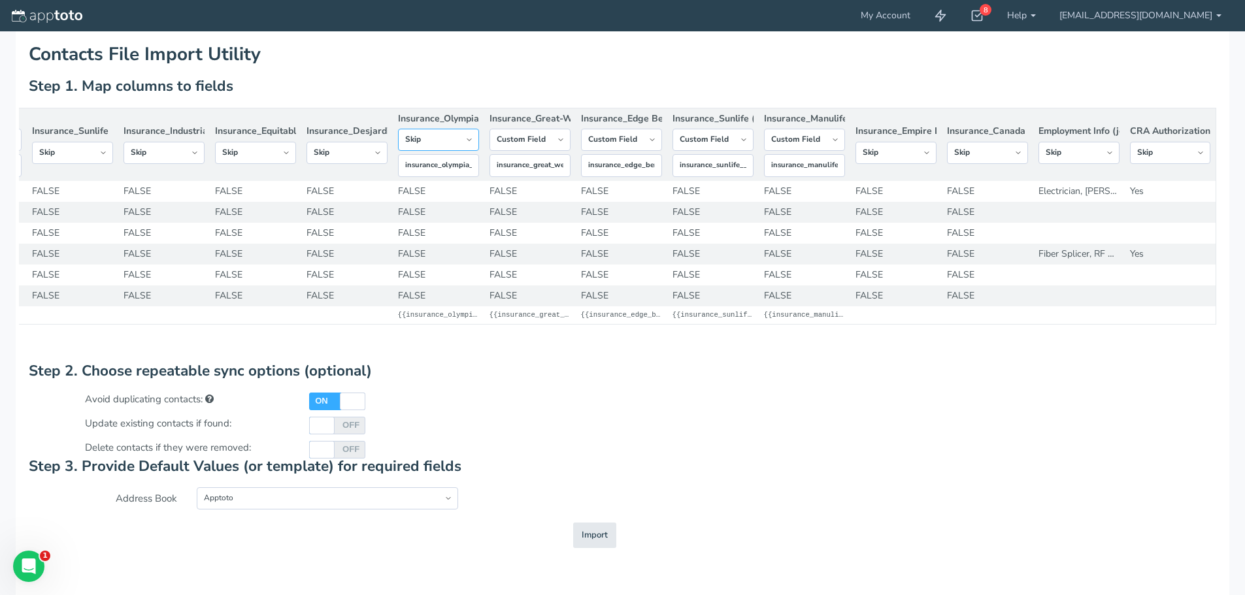
click at [398, 151] on select "-- Custom Field Skip ---------- Unique Contact Id Address Book Name Created At …" at bounding box center [438, 140] width 81 height 22
click at [544, 143] on select "-- Custom Field Skip ---------- Unique Contact Id Address Book Name Created At …" at bounding box center [529, 140] width 81 height 22
select select "string:skip"
click at [489, 151] on select "-- Custom Field Skip ---------- Unique Contact Id Address Book Name Created At …" at bounding box center [529, 140] width 81 height 22
click at [624, 142] on select "-- Custom Field Skip ---------- Unique Contact Id Address Book Name Created At …" at bounding box center [621, 140] width 81 height 22
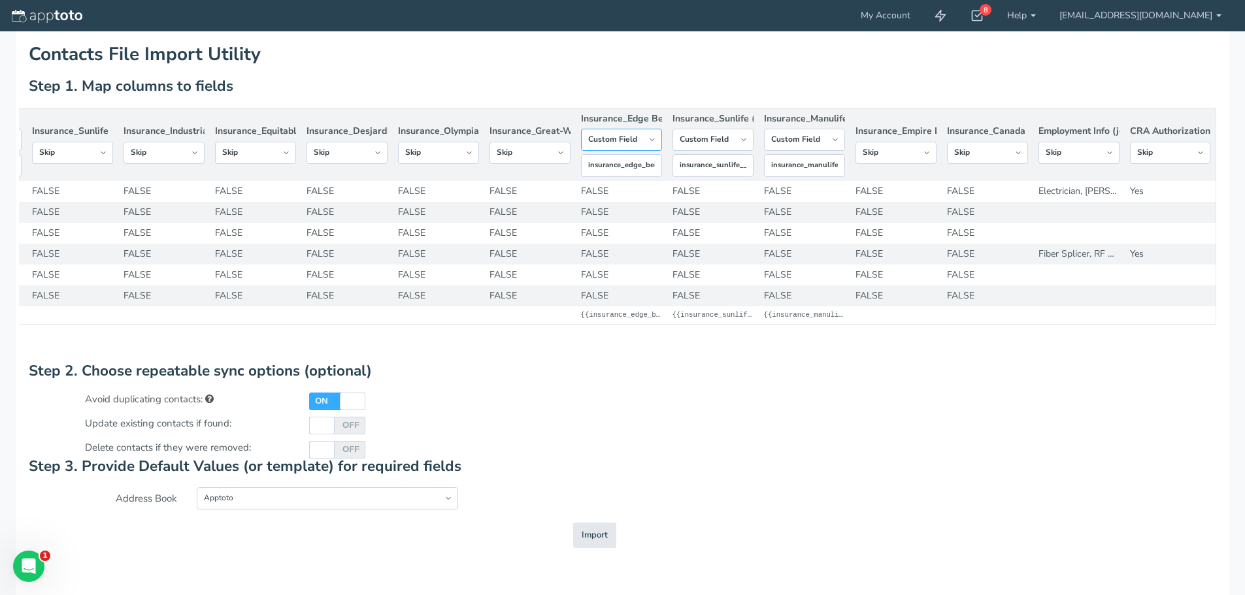
select select "string:skip"
click at [581, 151] on select "-- Custom Field Skip ---------- Unique Contact Id Address Book Name Created At …" at bounding box center [621, 140] width 81 height 22
click at [745, 151] on select "-- Custom Field Skip ---------- Unique Contact Id Address Book Name Created At …" at bounding box center [712, 140] width 81 height 22
select select "string:skip"
click at [672, 151] on select "-- Custom Field Skip ---------- Unique Contact Id Address Book Name Created At …" at bounding box center [712, 140] width 81 height 22
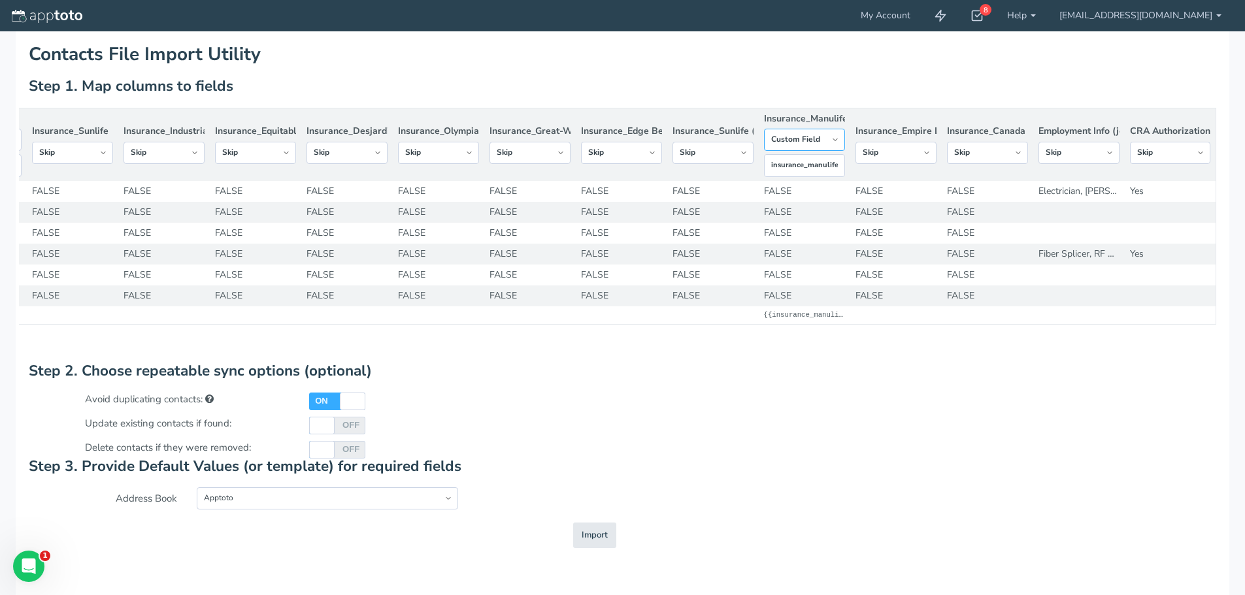
click at [833, 151] on select "-- Custom Field Skip ---------- Unique Contact Id Address Book Name Created At …" at bounding box center [804, 140] width 81 height 22
select select "string:skip"
click at [764, 151] on select "-- Custom Field Skip ---------- Unique Contact Id Address Book Name Created At …" at bounding box center [804, 140] width 81 height 22
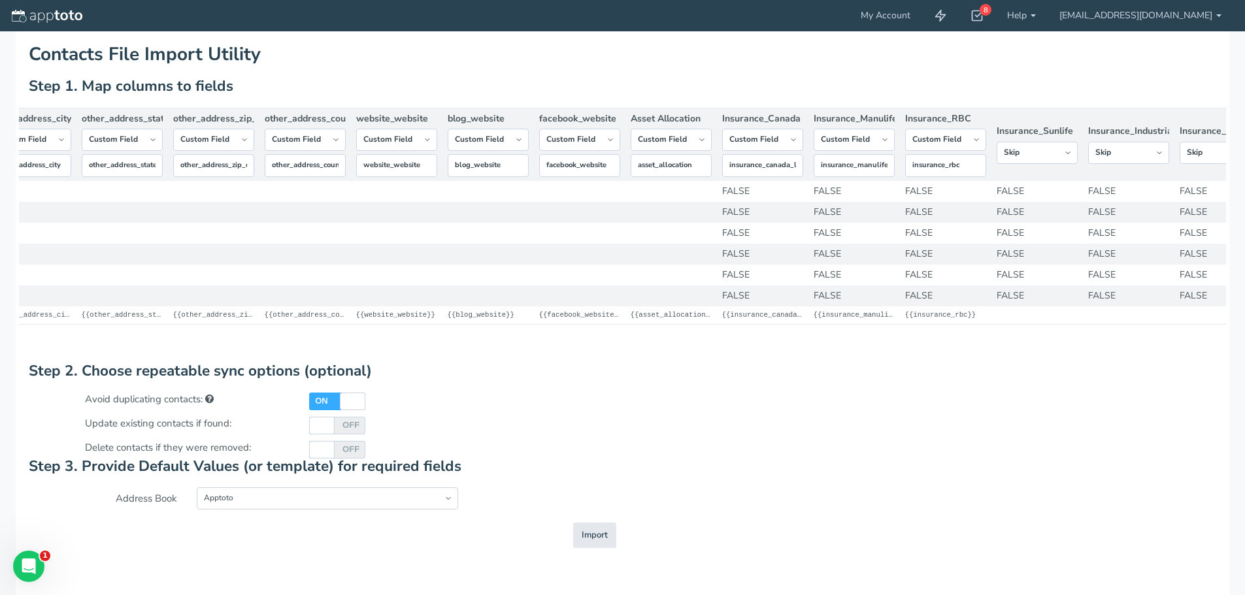
scroll to position [0, 12007]
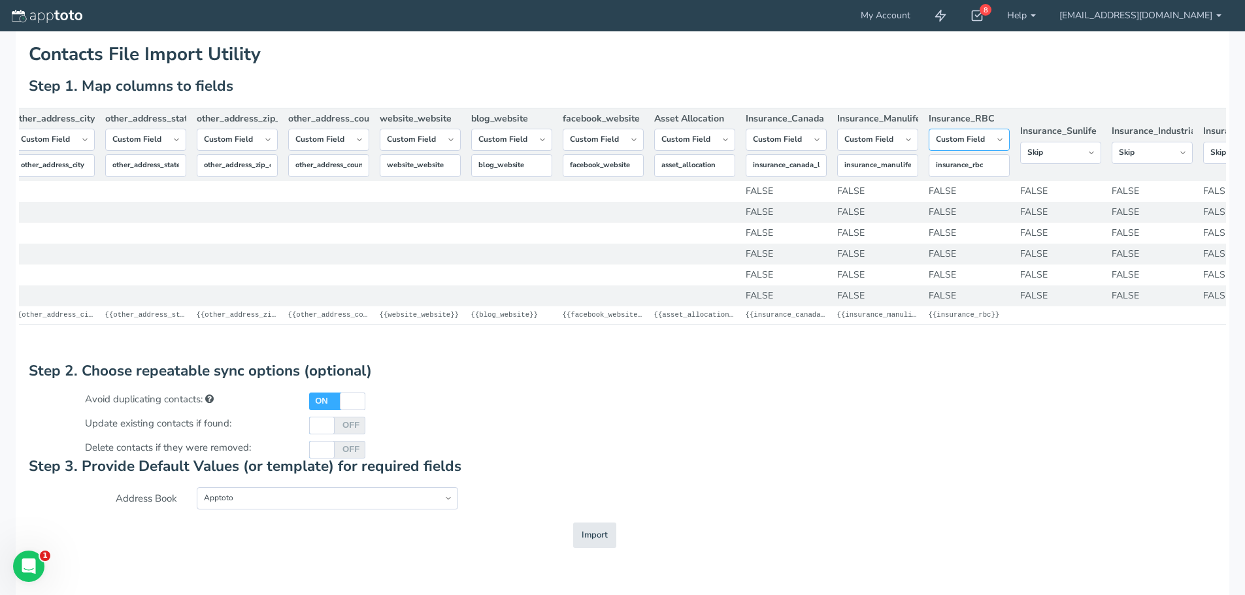
click at [993, 142] on select "-- Custom Field Skip ---------- Unique Contact Id Address Book Name Created At …" at bounding box center [969, 140] width 81 height 22
select select "string:skip"
click at [929, 146] on select "-- Custom Field Skip ---------- Unique Contact Id Address Book Name Created At …" at bounding box center [969, 140] width 81 height 22
click at [910, 148] on select "-- Custom Field Skip ---------- Unique Contact Id Address Book Name Created At …" at bounding box center [877, 140] width 81 height 22
select select "string:skip"
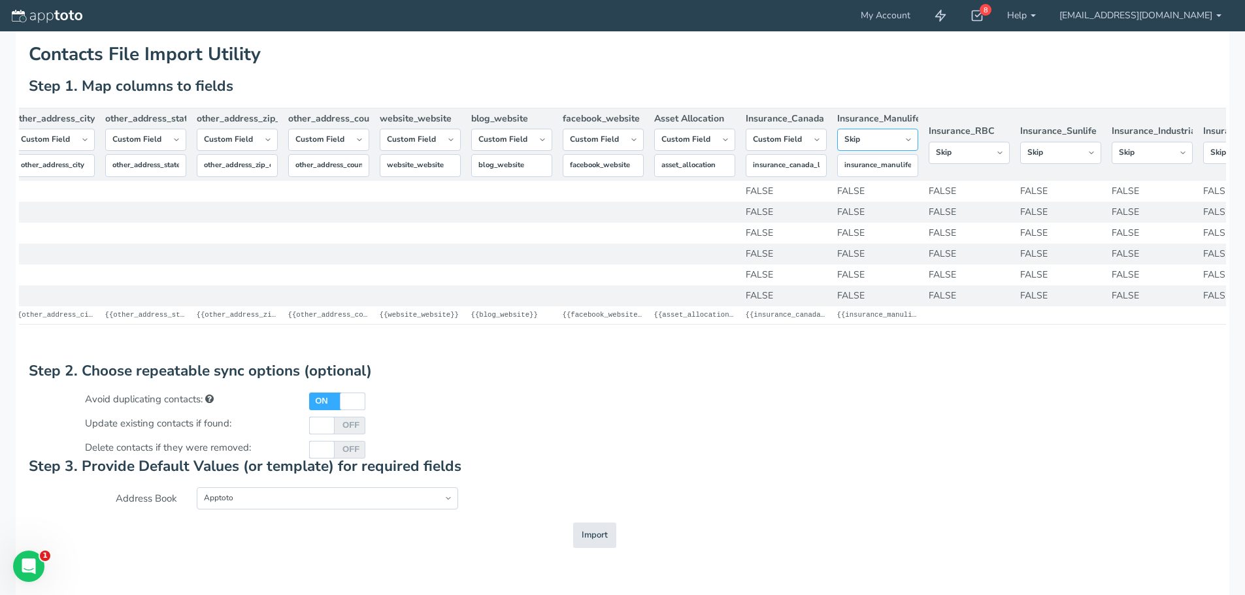
click at [837, 151] on select "-- Custom Field Skip ---------- Unique Contact Id Address Book Name Created At …" at bounding box center [877, 140] width 81 height 22
click at [816, 144] on select "-- Custom Field Skip ---------- Unique Contact Id Address Book Name Created At …" at bounding box center [786, 140] width 81 height 22
select select "string:skip"
click at [746, 151] on select "-- Custom Field Skip ---------- Unique Contact Id Address Book Name Created At …" at bounding box center [786, 140] width 81 height 22
drag, startPoint x: 721, startPoint y: 143, endPoint x: 714, endPoint y: 152, distance: 11.6
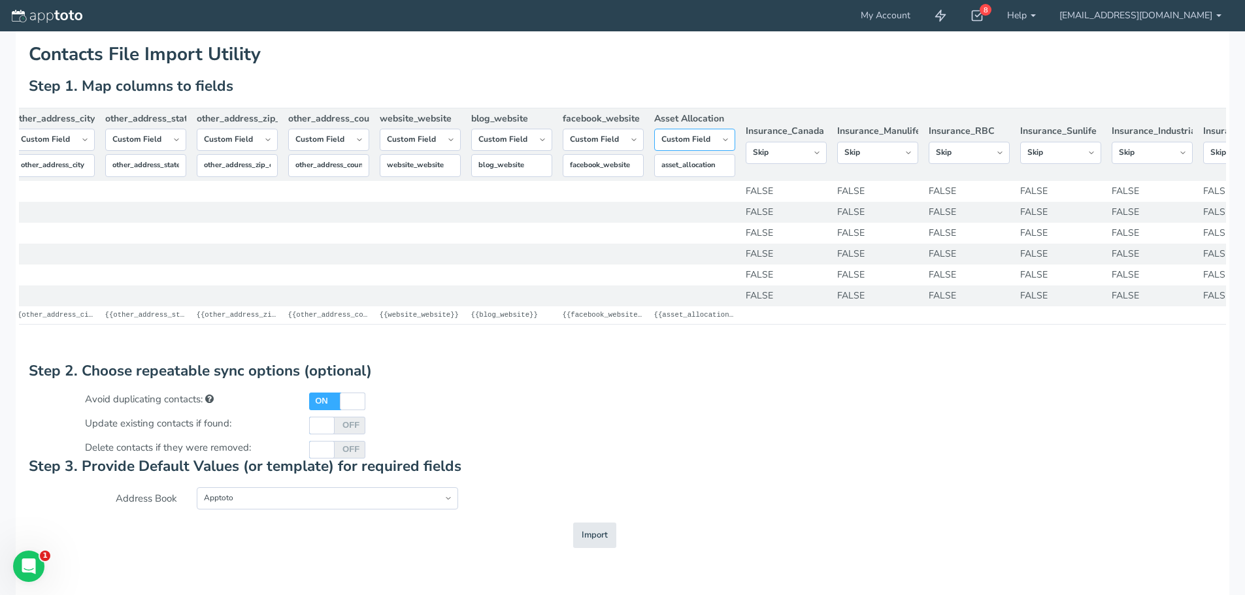
click at [721, 143] on select "-- Custom Field Skip ---------- Unique Contact Id Address Book Name Created At …" at bounding box center [694, 140] width 81 height 22
select select "string:skip"
click at [654, 146] on select "-- Custom Field Skip ---------- Unique Contact Id Address Book Name Created At …" at bounding box center [694, 140] width 81 height 22
click at [638, 142] on select "-- Custom Field Skip ---------- Unique Contact Id Address Book Name Created At …" at bounding box center [603, 140] width 81 height 22
select select "string:skip"
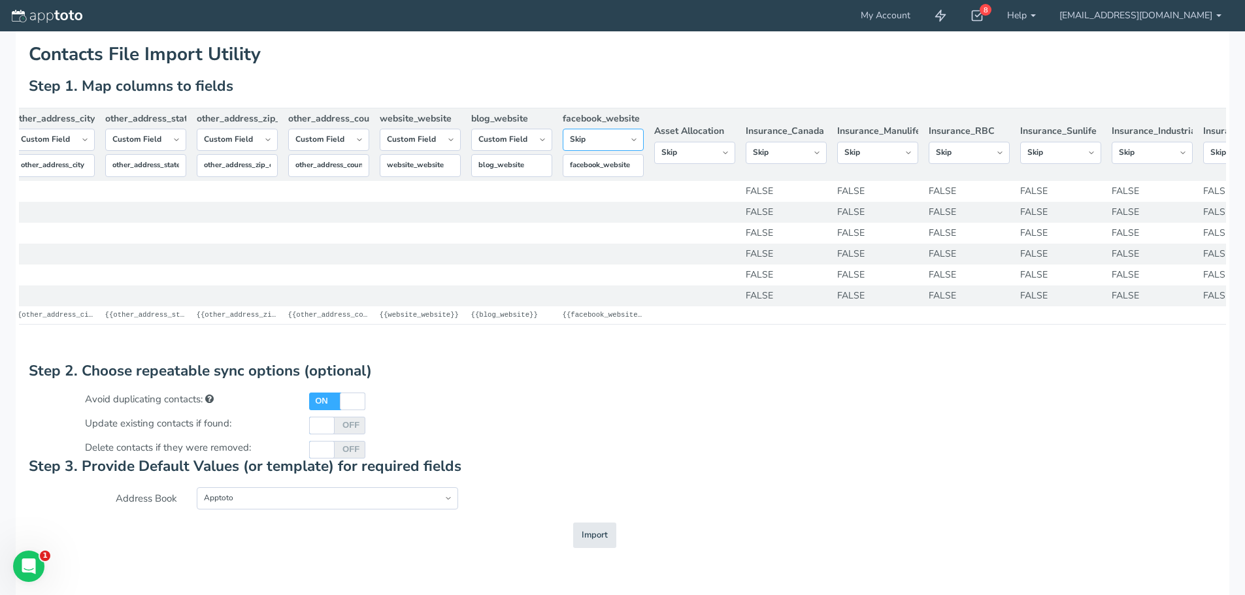
click at [563, 146] on select "-- Custom Field Skip ---------- Unique Contact Id Address Book Name Created At …" at bounding box center [603, 140] width 81 height 22
drag, startPoint x: 543, startPoint y: 142, endPoint x: 539, endPoint y: 152, distance: 11.4
click at [543, 142] on select "-- Custom Field Skip ---------- Unique Contact Id Address Book Name Created At …" at bounding box center [511, 140] width 81 height 22
select select "string:skip"
click at [471, 146] on select "-- Custom Field Skip ---------- Unique Contact Id Address Book Name Created At …" at bounding box center [511, 140] width 81 height 22
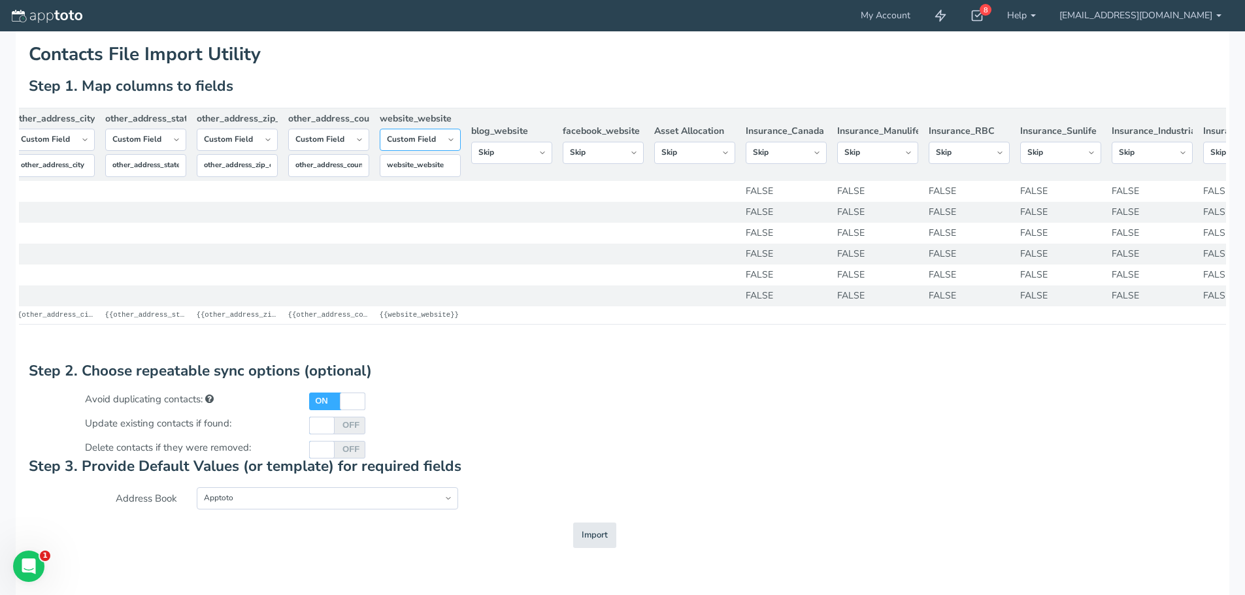
click at [450, 144] on select "-- Custom Field Skip ---------- Unique Contact Id Address Book Name Created At …" at bounding box center [420, 140] width 81 height 22
select select "string:skip"
click at [380, 146] on select "-- Custom Field Skip ---------- Unique Contact Id Address Book Name Created At …" at bounding box center [420, 140] width 81 height 22
click at [359, 144] on select "-- Custom Field Skip ---------- Unique Contact Id Address Book Name Created At …" at bounding box center [328, 140] width 81 height 22
select select "string:skip"
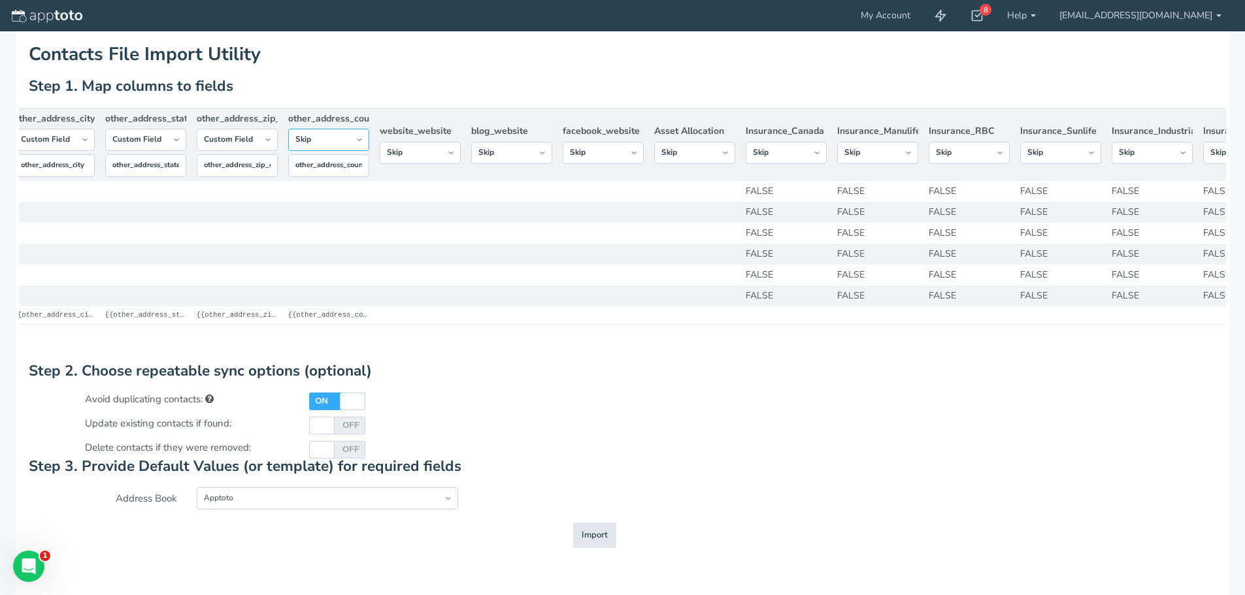
click at [288, 151] on select "-- Custom Field Skip ---------- Unique Contact Id Address Book Name Created At …" at bounding box center [328, 140] width 81 height 22
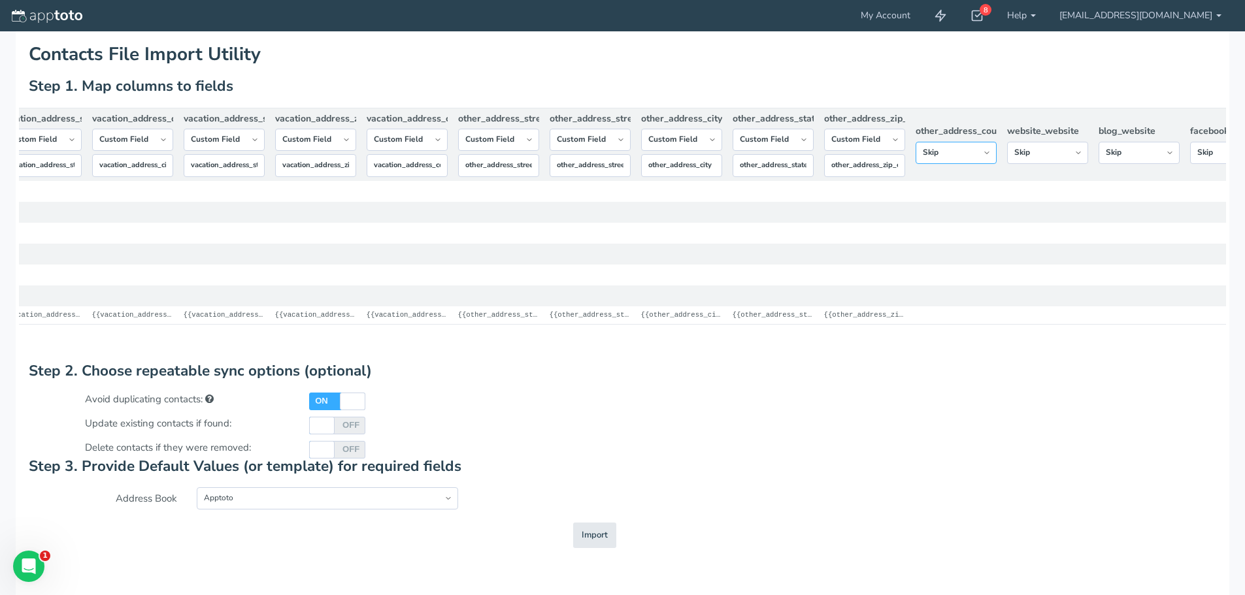
scroll to position [0, 11371]
click at [895, 150] on select "-- Custom Field Skip ---------- Unique Contact Id Address Book Name Created At …" at bounding box center [872, 140] width 81 height 22
select select "string:skip"
click at [832, 151] on select "-- Custom Field Skip ---------- Unique Contact Id Address Book Name Created At …" at bounding box center [872, 140] width 81 height 22
click at [812, 144] on select "-- Custom Field Skip ---------- Unique Contact Id Address Book Name Created At …" at bounding box center [780, 140] width 81 height 22
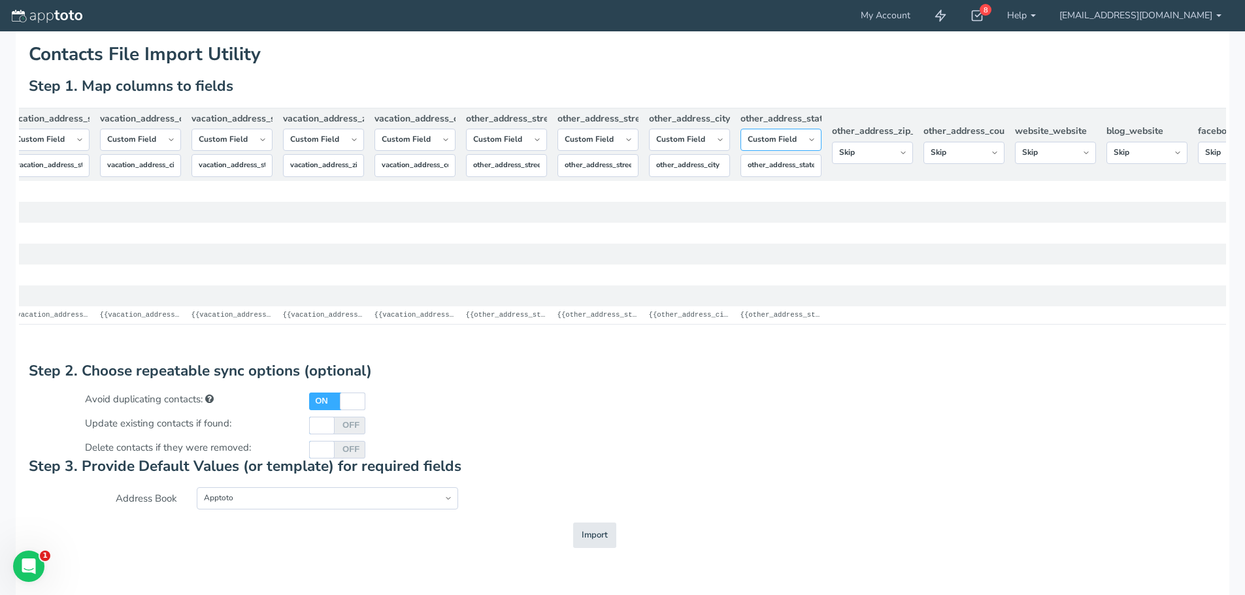
select select "string:skip"
click at [740, 151] on select "-- Custom Field Skip ---------- Unique Contact Id Address Book Name Created At …" at bounding box center [780, 140] width 81 height 22
click at [724, 148] on select "-- Custom Field Skip ---------- Unique Contact Id Address Book Name Created At …" at bounding box center [689, 140] width 81 height 22
select select "string:skip"
click at [649, 146] on select "-- Custom Field Skip ---------- Unique Contact Id Address Book Name Created At …" at bounding box center [689, 140] width 81 height 22
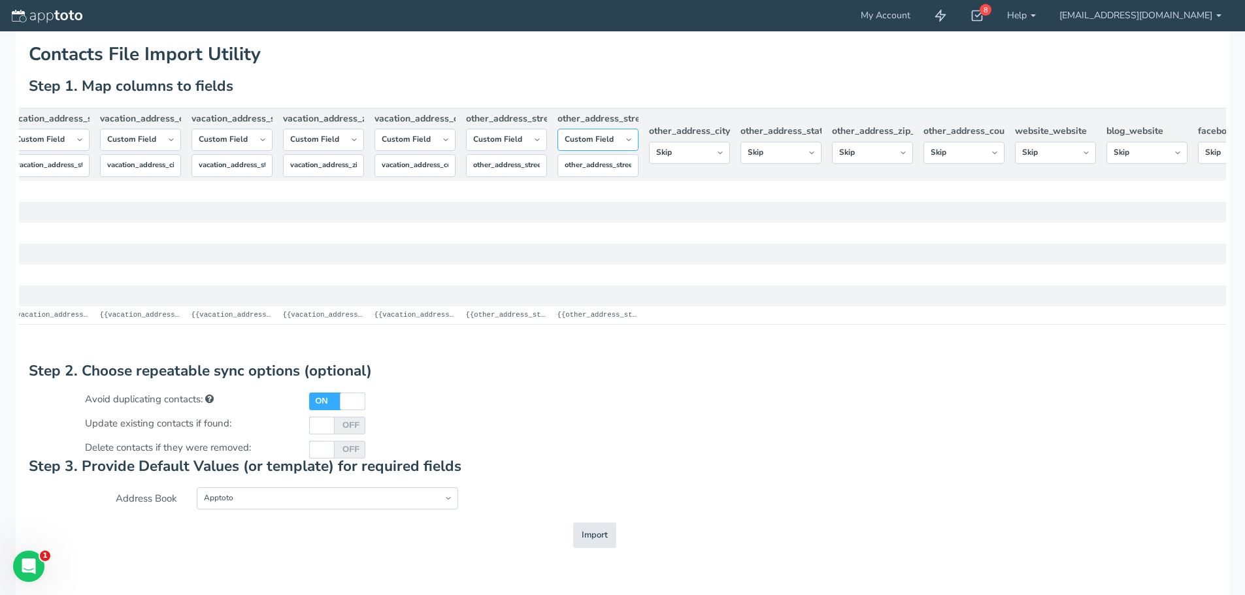
click at [631, 148] on select "-- Custom Field Skip ---------- Unique Contact Id Address Book Name Created At …" at bounding box center [597, 140] width 81 height 22
select select "string:skip"
click at [557, 151] on select "-- Custom Field Skip ---------- Unique Contact Id Address Book Name Created At …" at bounding box center [597, 140] width 81 height 22
drag, startPoint x: 531, startPoint y: 152, endPoint x: 527, endPoint y: 159, distance: 7.6
click at [531, 151] on select "-- Custom Field Skip ---------- Unique Contact Id Address Book Name Created At …" at bounding box center [506, 140] width 81 height 22
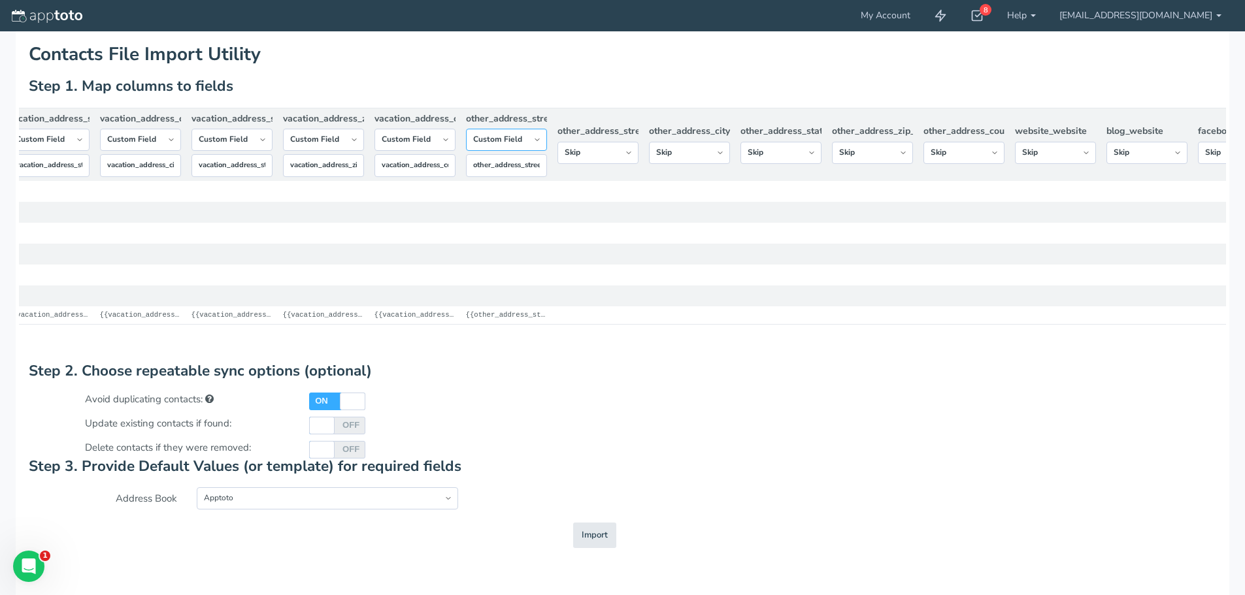
select select "string:skip"
click at [466, 151] on select "-- Custom Field Skip ---------- Unique Contact Id Address Book Name Created At …" at bounding box center [506, 140] width 81 height 22
click at [450, 148] on select "-- Custom Field Skip ---------- Unique Contact Id Address Book Name Created At …" at bounding box center [414, 140] width 81 height 22
select select "string:skip"
click at [374, 151] on select "-- Custom Field Skip ---------- Unique Contact Id Address Book Name Created At …" at bounding box center [414, 140] width 81 height 22
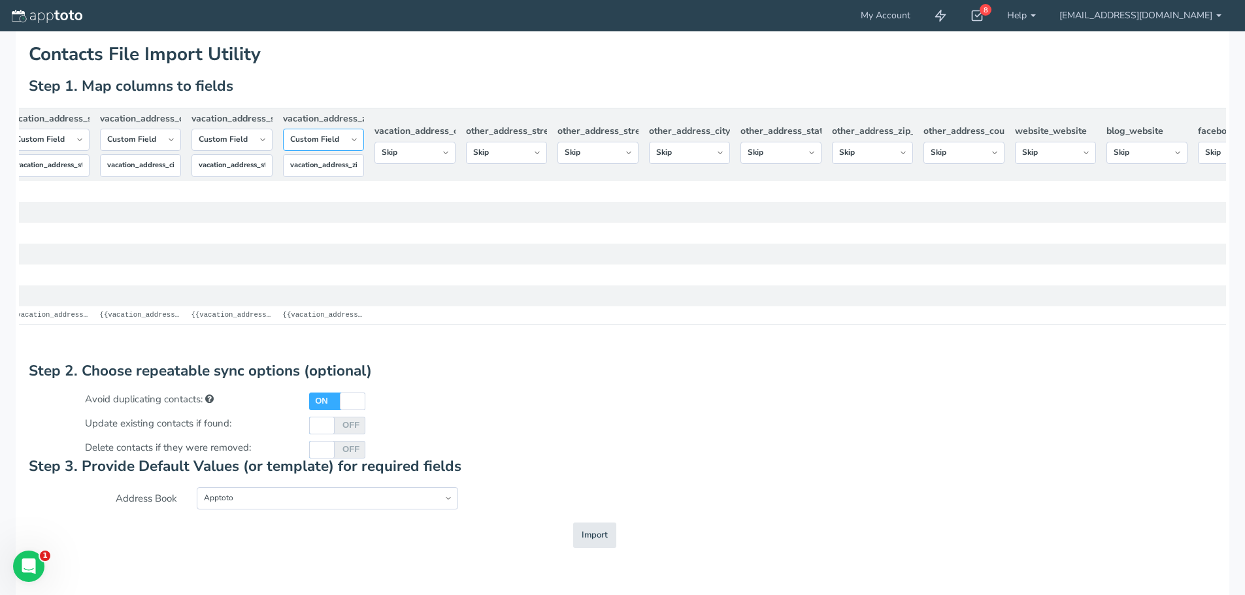
click at [341, 142] on select "-- Custom Field Skip ---------- Unique Contact Id Address Book Name Created At …" at bounding box center [323, 140] width 81 height 22
select select "string:skip"
click at [283, 151] on select "-- Custom Field Skip ---------- Unique Contact Id Address Book Name Created At …" at bounding box center [323, 140] width 81 height 22
drag, startPoint x: 247, startPoint y: 143, endPoint x: 244, endPoint y: 151, distance: 8.5
click at [247, 143] on select "-- Custom Field Skip ---------- Unique Contact Id Address Book Name Created At …" at bounding box center [231, 140] width 81 height 22
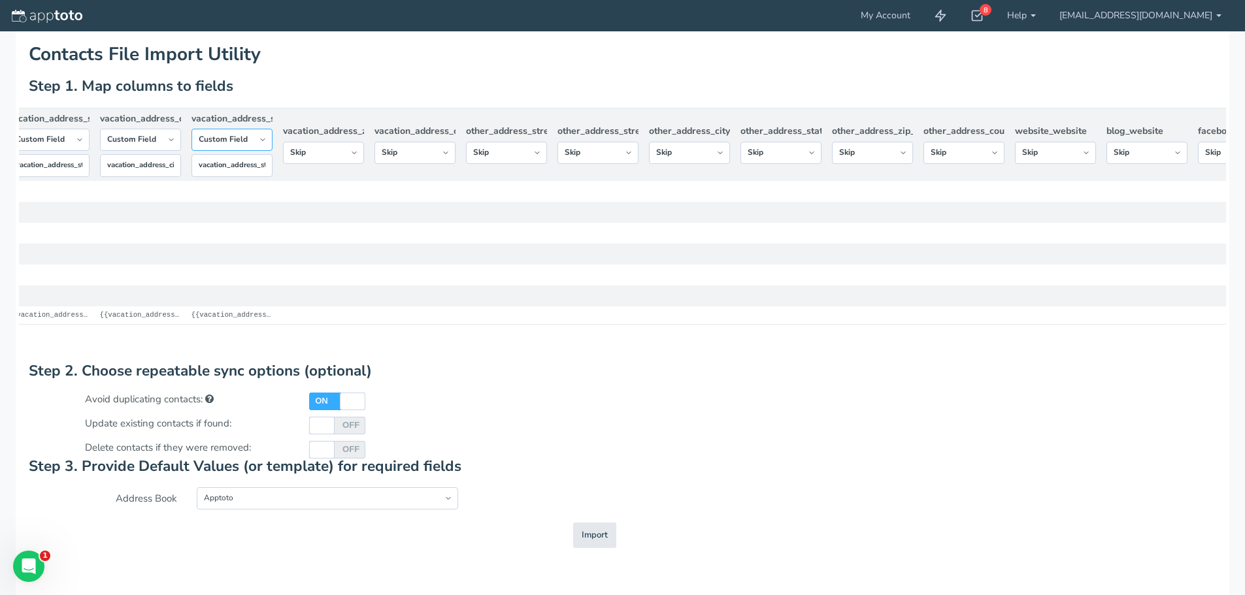
select select "string:skip"
click at [191, 151] on select "-- Custom Field Skip ---------- Unique Contact Id Address Book Name Created At …" at bounding box center [231, 140] width 81 height 22
drag, startPoint x: 174, startPoint y: 146, endPoint x: 171, endPoint y: 159, distance: 12.8
click at [174, 146] on select "-- Custom Field Skip ---------- Unique Contact Id Address Book Name Created At …" at bounding box center [140, 140] width 81 height 22
select select "string:skip"
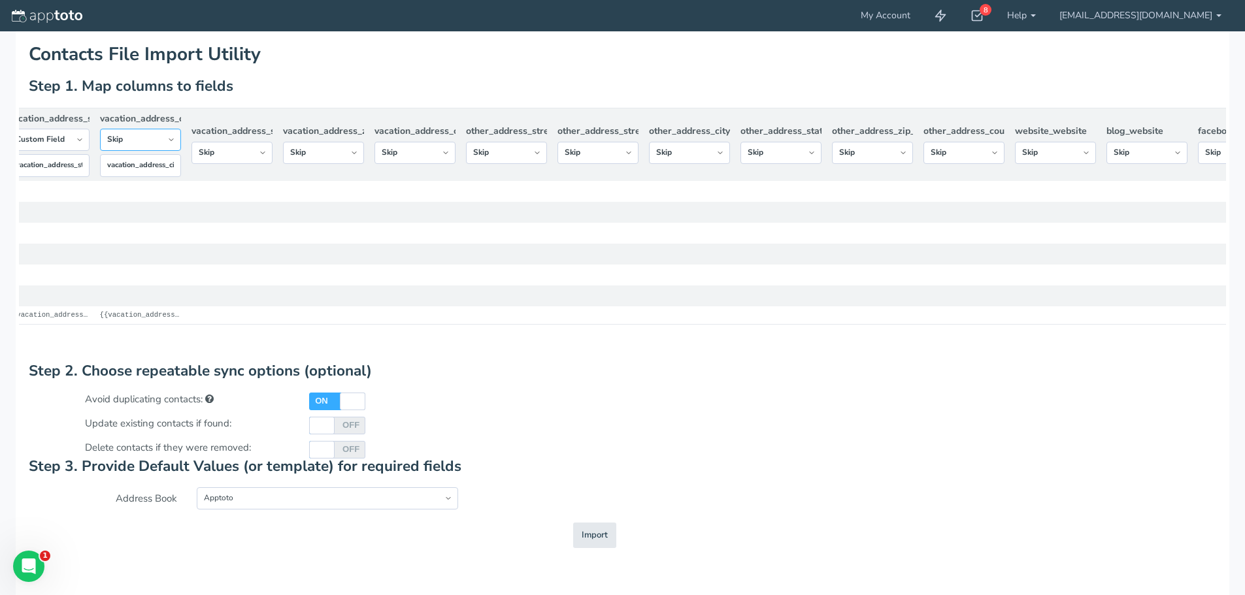
click at [100, 151] on select "-- Custom Field Skip ---------- Unique Contact Id Address Book Name Created At …" at bounding box center [140, 140] width 81 height 22
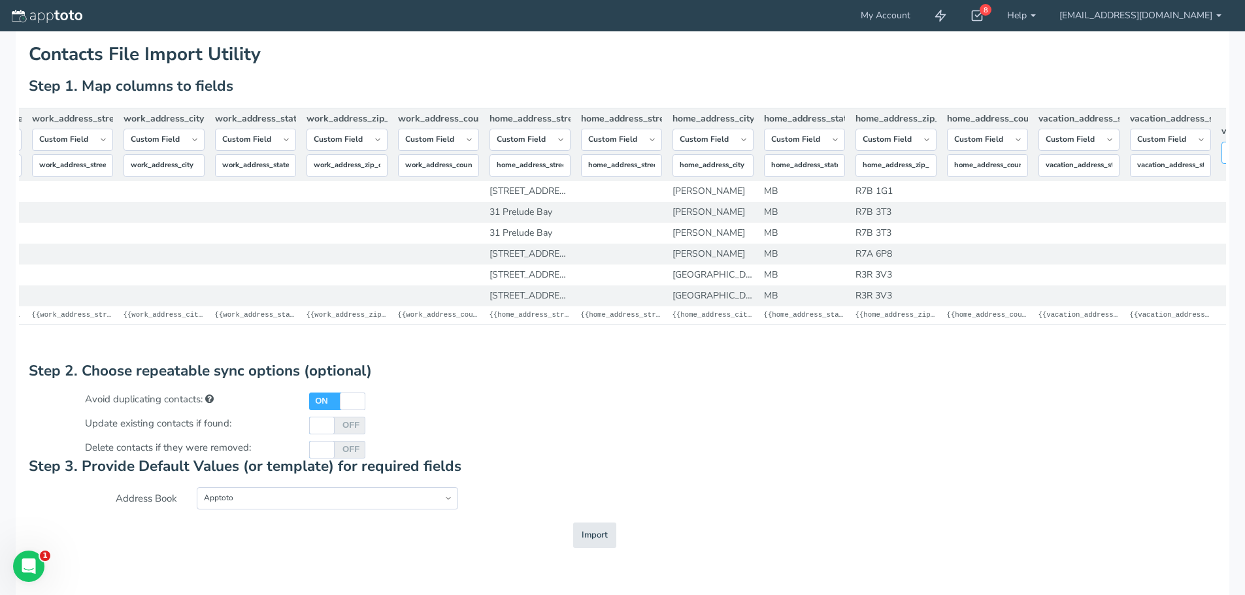
scroll to position [0, 10501]
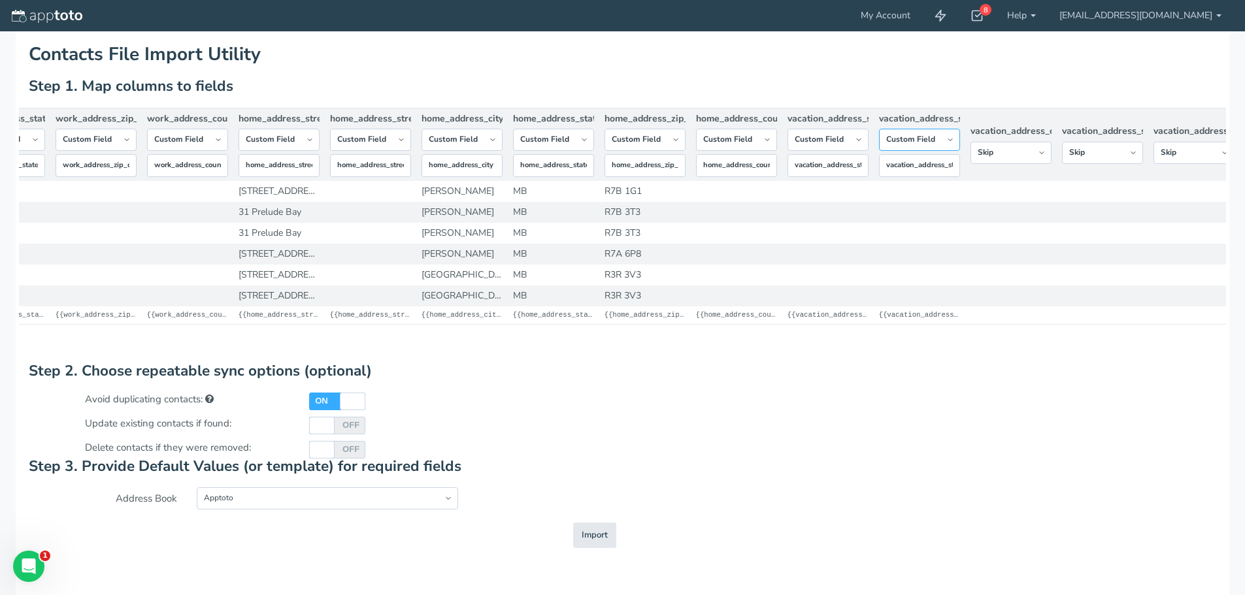
click at [930, 149] on select "-- Custom Field Skip ---------- Unique Contact Id Address Book Name Created At …" at bounding box center [919, 140] width 81 height 22
click at [879, 138] on select "-- Custom Field Skip ---------- Unique Contact Id Address Book Name Created At …" at bounding box center [919, 140] width 81 height 22
click at [927, 151] on select "-- Custom Field Skip ---------- Unique Contact Id Address Book Name Created At …" at bounding box center [919, 140] width 81 height 22
select select "string:skip"
click at [879, 151] on select "-- Custom Field Skip ---------- Unique Contact Id Address Book Name Created At …" at bounding box center [919, 140] width 81 height 22
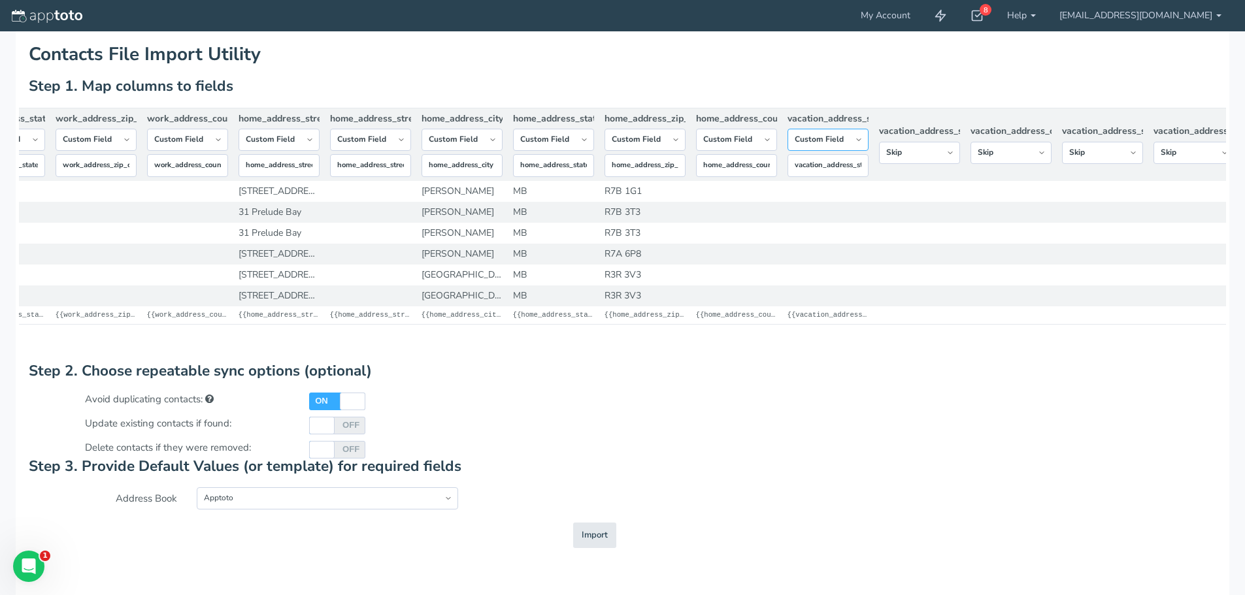
click at [850, 151] on select "-- Custom Field Skip ---------- Unique Contact Id Address Book Name Created At …" at bounding box center [827, 140] width 81 height 22
select select "string:skip"
click at [787, 151] on select "-- Custom Field Skip ---------- Unique Contact Id Address Book Name Created At …" at bounding box center [827, 140] width 81 height 22
drag, startPoint x: 753, startPoint y: 142, endPoint x: 740, endPoint y: 159, distance: 20.5
click at [753, 142] on select "-- Custom Field Skip ---------- Unique Contact Id Address Book Name Created At …" at bounding box center [736, 140] width 81 height 22
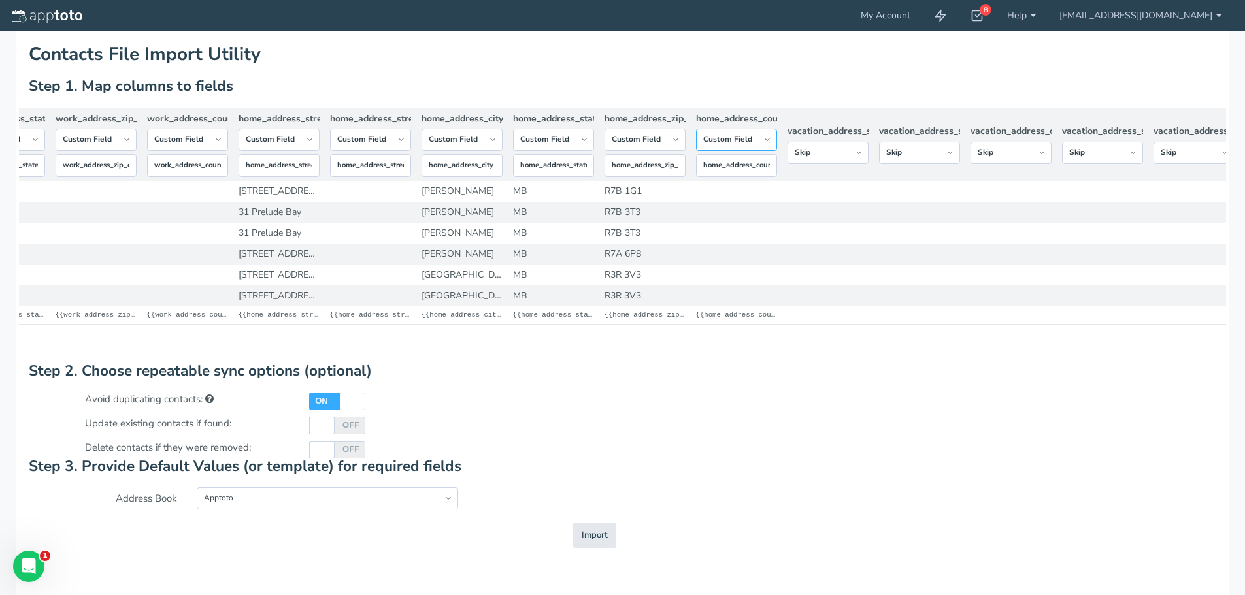
select select "string:skip"
click at [696, 151] on select "-- Custom Field Skip ---------- Unique Contact Id Address Book Name Created At …" at bounding box center [736, 140] width 81 height 22
click at [654, 145] on select "-- Custom Field Skip ---------- Unique Contact Id Address Book Name Created At …" at bounding box center [645, 140] width 81 height 22
select select "string:skip"
click at [605, 151] on select "-- Custom Field Skip ---------- Unique Contact Id Address Book Name Created At …" at bounding box center [645, 140] width 81 height 22
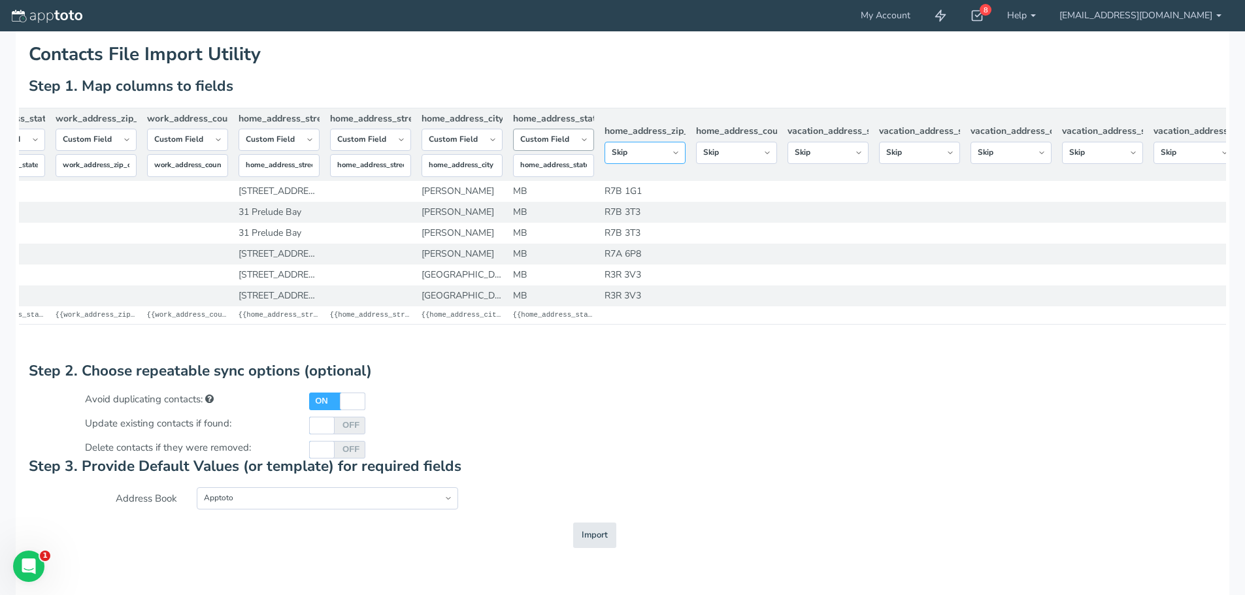
scroll to position [0, 1]
click at [572, 150] on select "-- Custom Field Skip ---------- Unique Contact Id Address Book Name Created At …" at bounding box center [553, 140] width 81 height 22
select select "string:skip"
click at [513, 151] on select "-- Custom Field Skip ---------- Unique Contact Id Address Book Name Created At …" at bounding box center [553, 140] width 81 height 22
drag, startPoint x: 489, startPoint y: 142, endPoint x: 491, endPoint y: 155, distance: 12.5
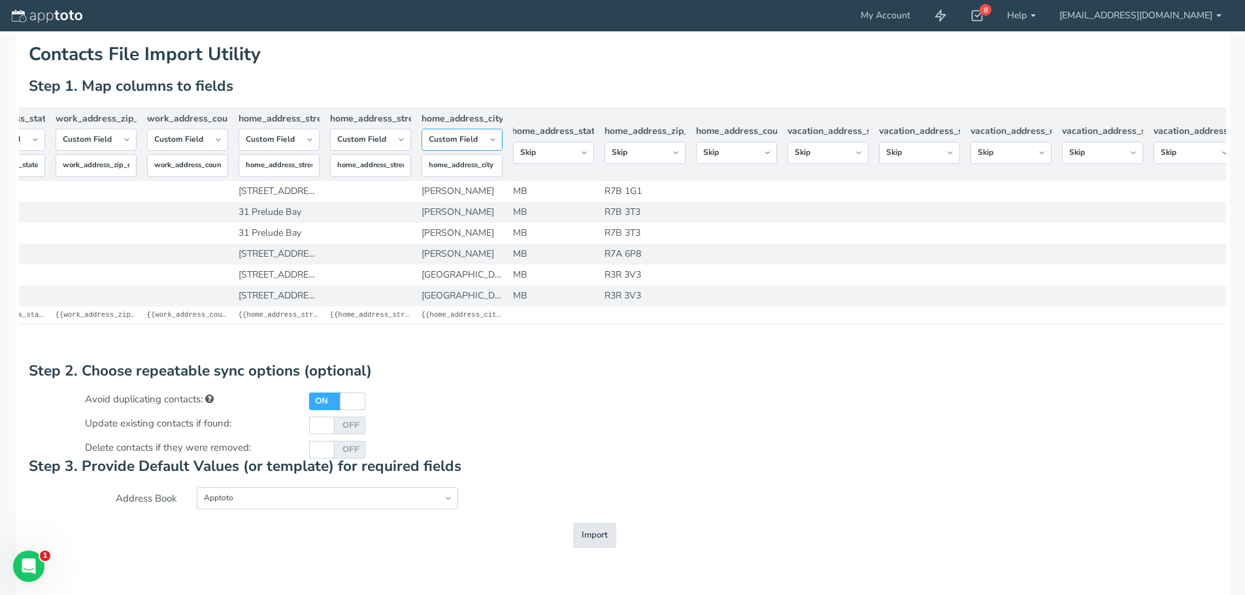
click at [490, 142] on select "-- Custom Field Skip ---------- Unique Contact Id Address Book Name Created At …" at bounding box center [462, 140] width 81 height 22
select select "string:skip"
click at [422, 151] on select "-- Custom Field Skip ---------- Unique Contact Id Address Book Name Created At …" at bounding box center [462, 140] width 81 height 22
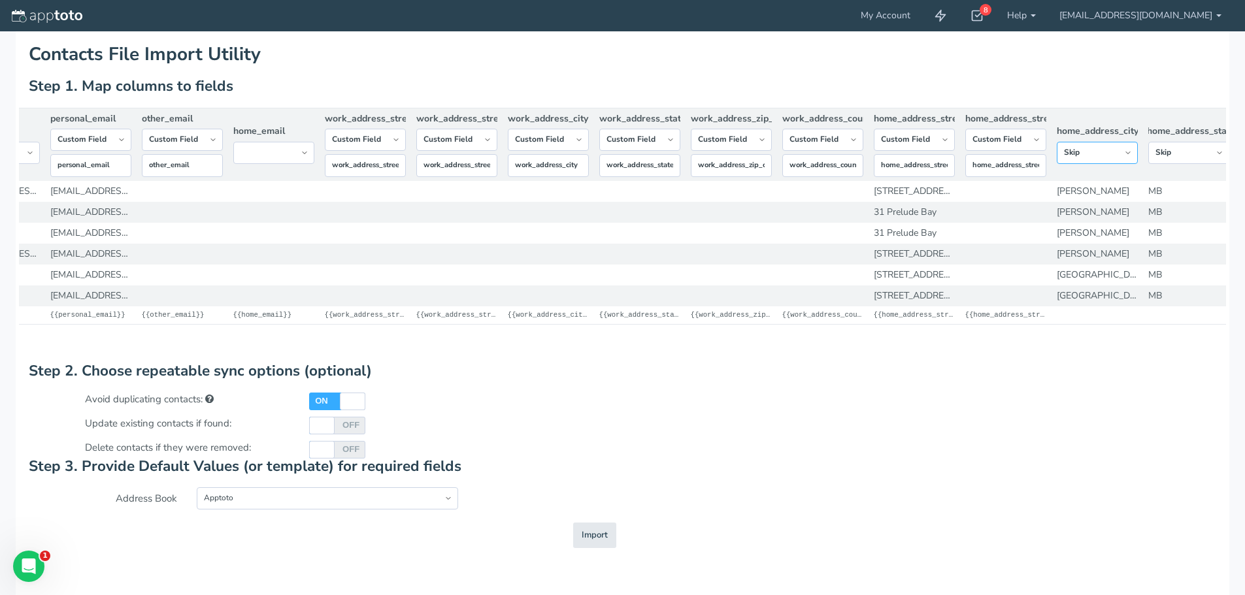
scroll to position [0, 9826]
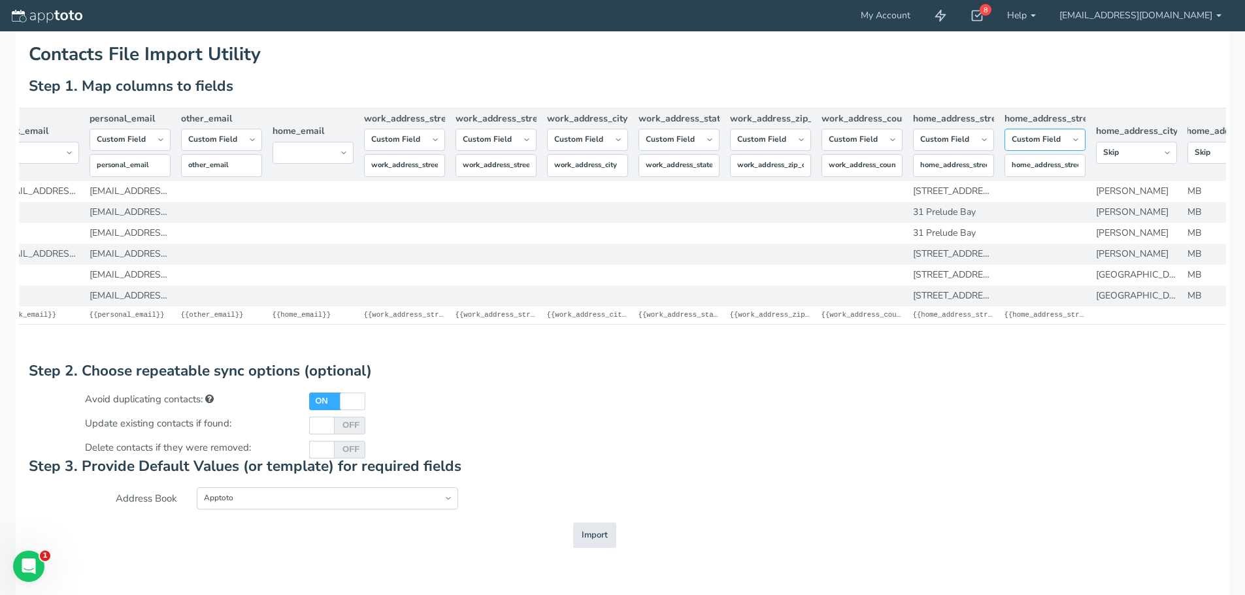
click at [1067, 150] on select "-- Custom Field Skip ---------- Unique Contact Id Address Book Name Created At …" at bounding box center [1044, 140] width 81 height 22
select select "string:skip"
click at [1004, 151] on select "-- Custom Field Skip ---------- Unique Contact Id Address Book Name Created At …" at bounding box center [1044, 140] width 81 height 22
click at [972, 151] on select "-- Custom Field Skip ---------- Unique Contact Id Address Book Name Created At …" at bounding box center [953, 140] width 81 height 22
select select "string:skip"
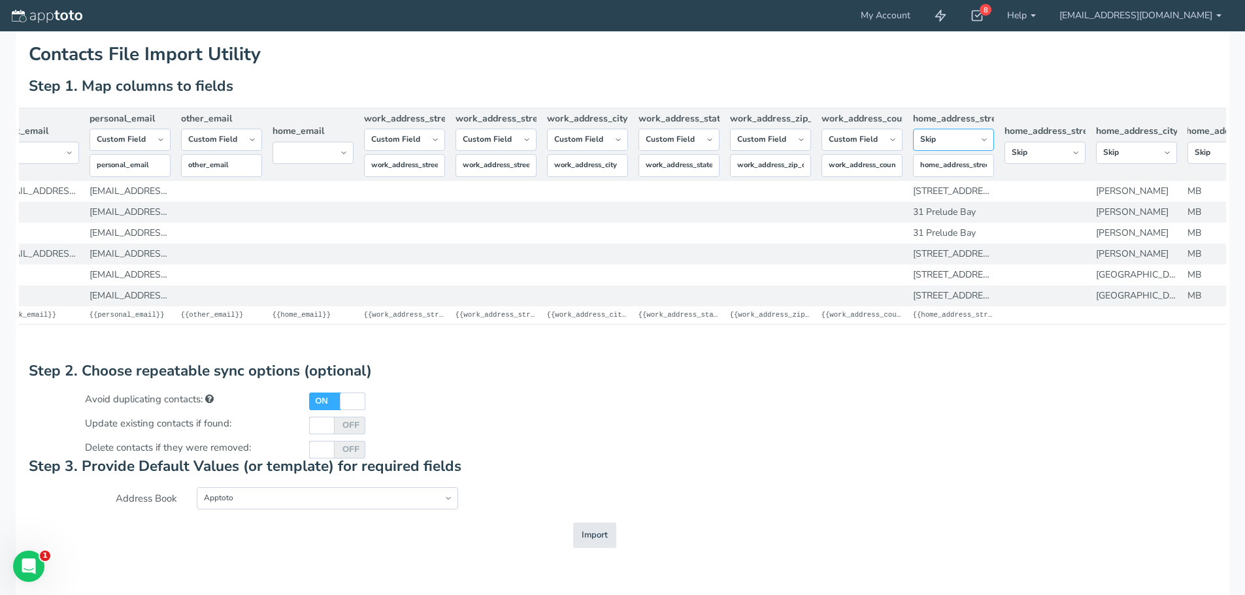
click at [913, 151] on select "-- Custom Field Skip ---------- Unique Contact Id Address Book Name Created At …" at bounding box center [953, 140] width 81 height 22
click at [865, 151] on select "-- Custom Field Skip ---------- Unique Contact Id Address Book Name Created At …" at bounding box center [861, 140] width 81 height 22
select select "string:skip"
click at [821, 151] on select "-- Custom Field Skip ---------- Unique Contact Id Address Book Name Created At …" at bounding box center [861, 140] width 81 height 22
click at [807, 151] on select "-- Custom Field Skip ---------- Unique Contact Id Address Book Name Created At …" at bounding box center [770, 140] width 81 height 22
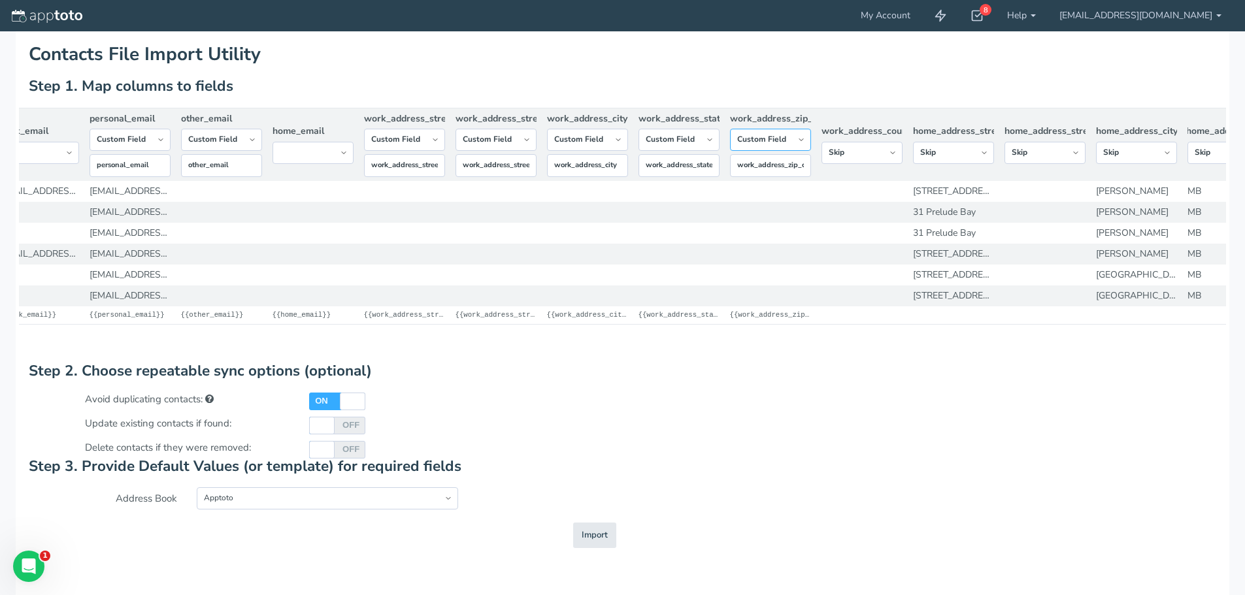
select select "string:skip"
click at [730, 151] on select "-- Custom Field Skip ---------- Unique Contact Id Address Book Name Created At …" at bounding box center [770, 140] width 81 height 22
click at [706, 151] on select "-- Custom Field Skip ---------- Unique Contact Id Address Book Name Created At …" at bounding box center [678, 140] width 81 height 22
select select "string:skip"
click at [638, 151] on select "-- Custom Field Skip ---------- Unique Contact Id Address Book Name Created At …" at bounding box center [678, 140] width 81 height 22
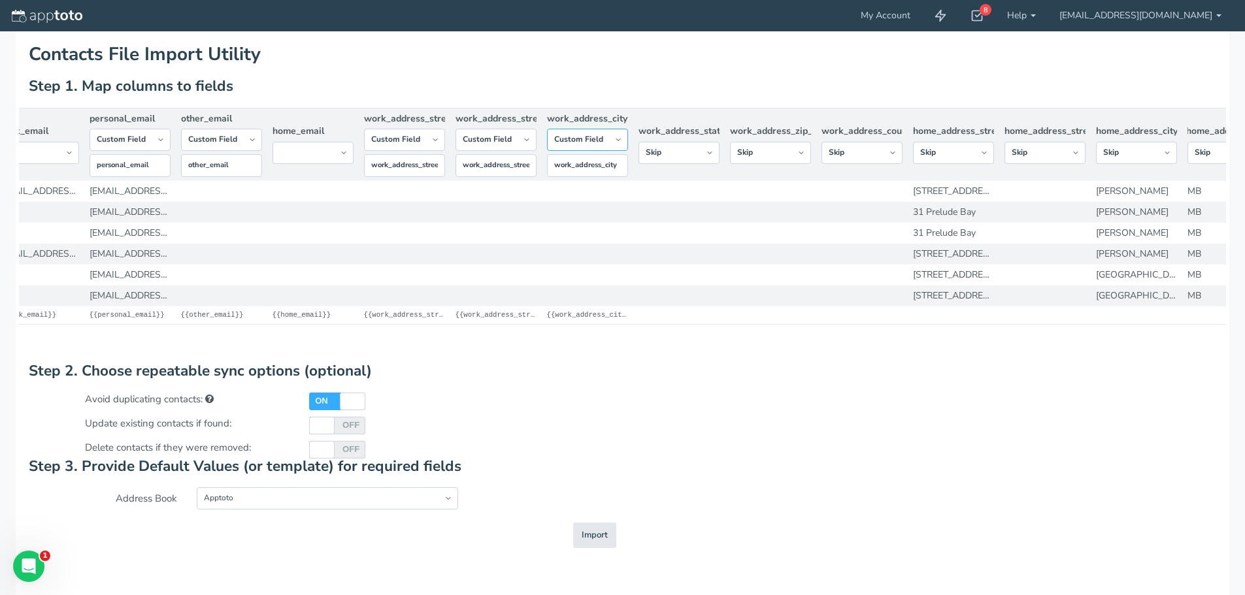
drag, startPoint x: 608, startPoint y: 146, endPoint x: 607, endPoint y: 153, distance: 7.3
click at [608, 146] on select "-- Custom Field Skip ---------- Unique Contact Id Address Book Name Created At …" at bounding box center [587, 140] width 81 height 22
select select "string:skip"
click at [547, 146] on select "-- Custom Field Skip ---------- Unique Contact Id Address Book Name Created At …" at bounding box center [587, 140] width 81 height 22
click at [518, 151] on select "-- Custom Field Skip ---------- Unique Contact Id Address Book Name Created At …" at bounding box center [496, 140] width 81 height 22
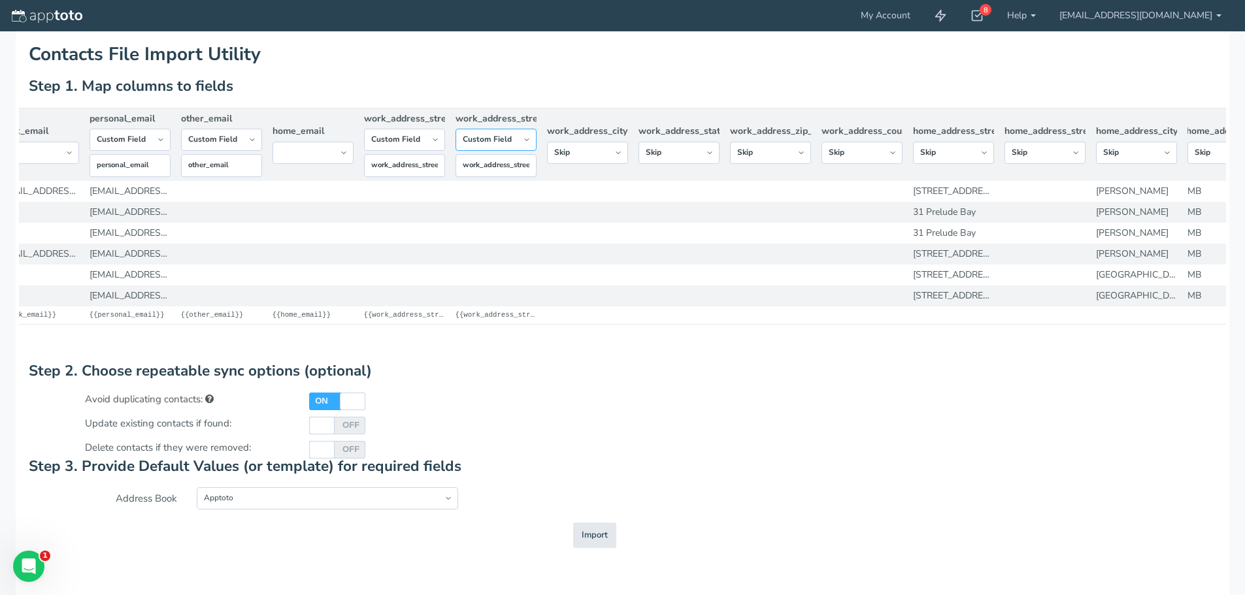
select select "string:skip"
click at [456, 151] on select "-- Custom Field Skip ---------- Unique Contact Id Address Book Name Created At …" at bounding box center [496, 140] width 81 height 22
click at [431, 150] on select "-- Custom Field Skip ---------- Unique Contact Id Address Book Name Created At …" at bounding box center [404, 140] width 81 height 22
select select "string:skip"
click at [364, 151] on select "-- Custom Field Skip ---------- Unique Contact Id Address Book Name Created At …" at bounding box center [404, 140] width 81 height 22
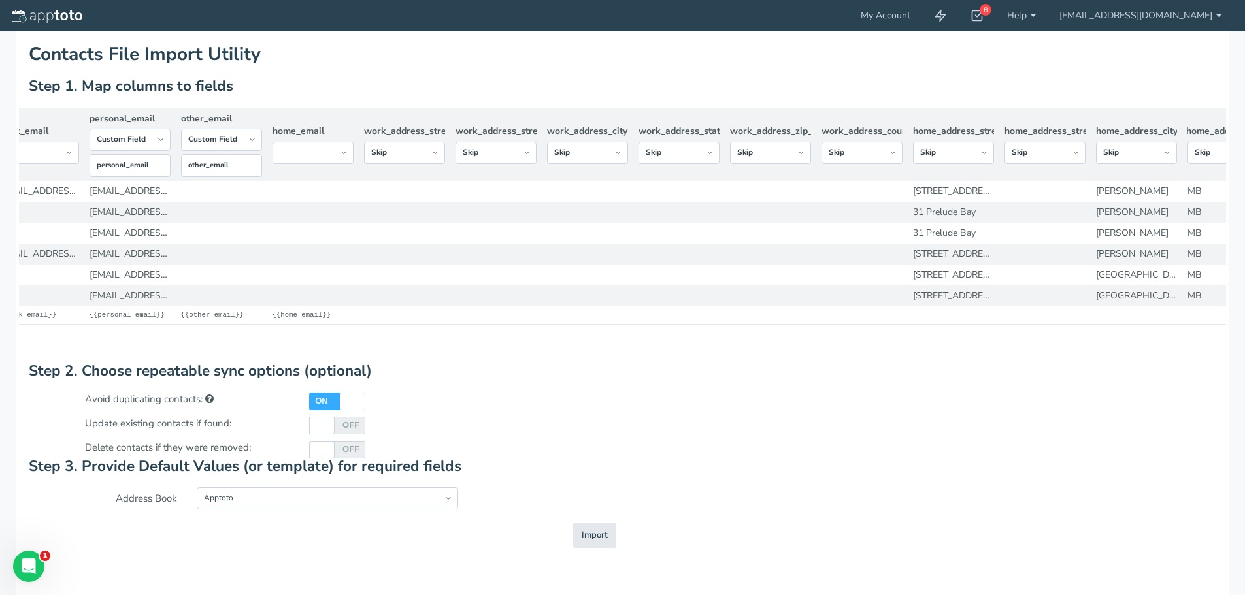
click at [354, 151] on th "home_email -- Custom Field Skip ---------- Unique Contact Id Address Book Name …" at bounding box center [312, 144] width 91 height 73
click at [348, 157] on select "-- Custom Field Skip ---------- Unique Contact Id Address Book Name Created At …" at bounding box center [313, 153] width 81 height 22
click at [347, 157] on select "-- Custom Field Skip ---------- Unique Contact Id Address Book Name Created At …" at bounding box center [313, 153] width 81 height 22
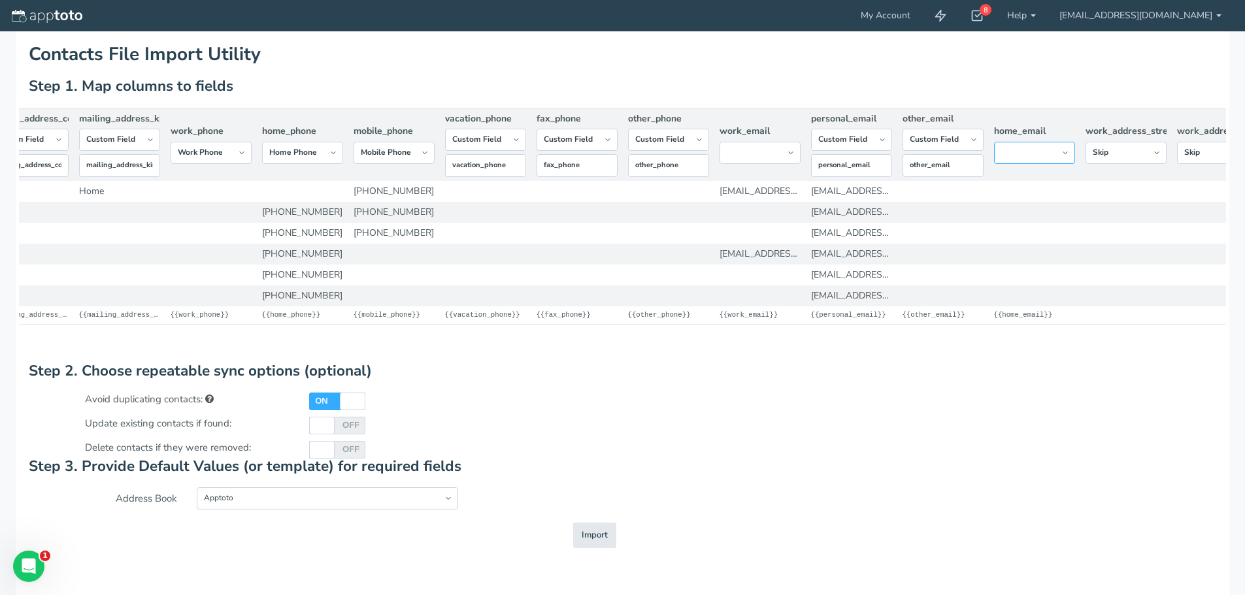
scroll to position [0, 9097]
click at [788, 152] on select "-- Custom Field Skip ---------- Unique Contact Id Address Book Name Created At …" at bounding box center [767, 153] width 81 height 22
click at [812, 56] on h1 "Contacts File Import Utility" at bounding box center [622, 54] width 1187 height 20
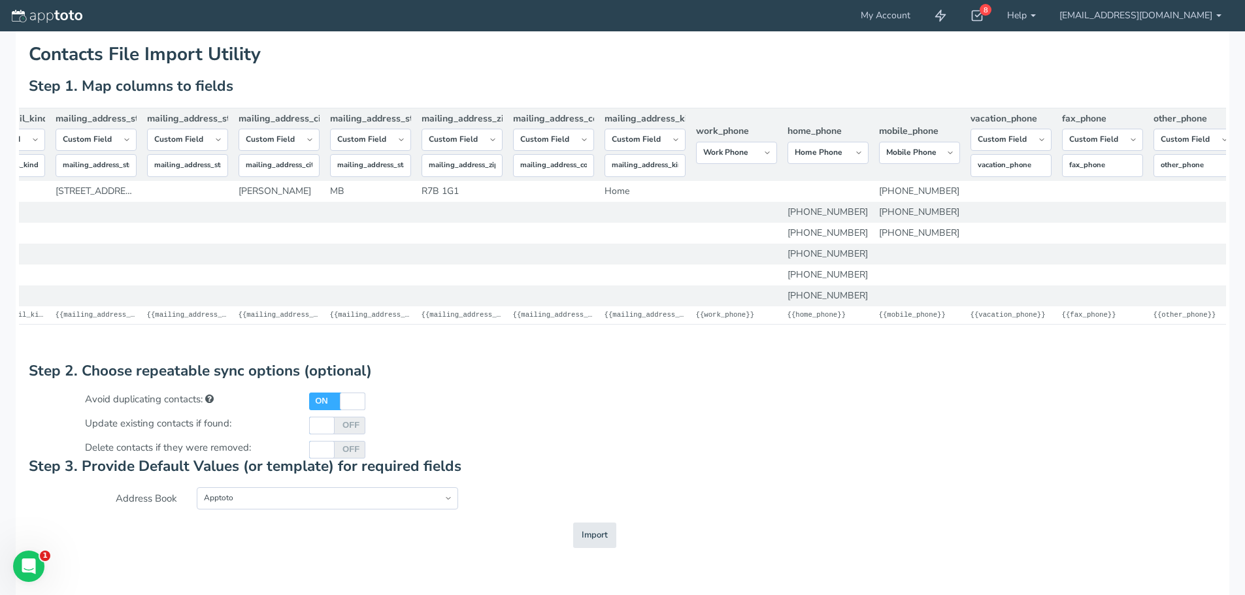
scroll to position [0, 8564]
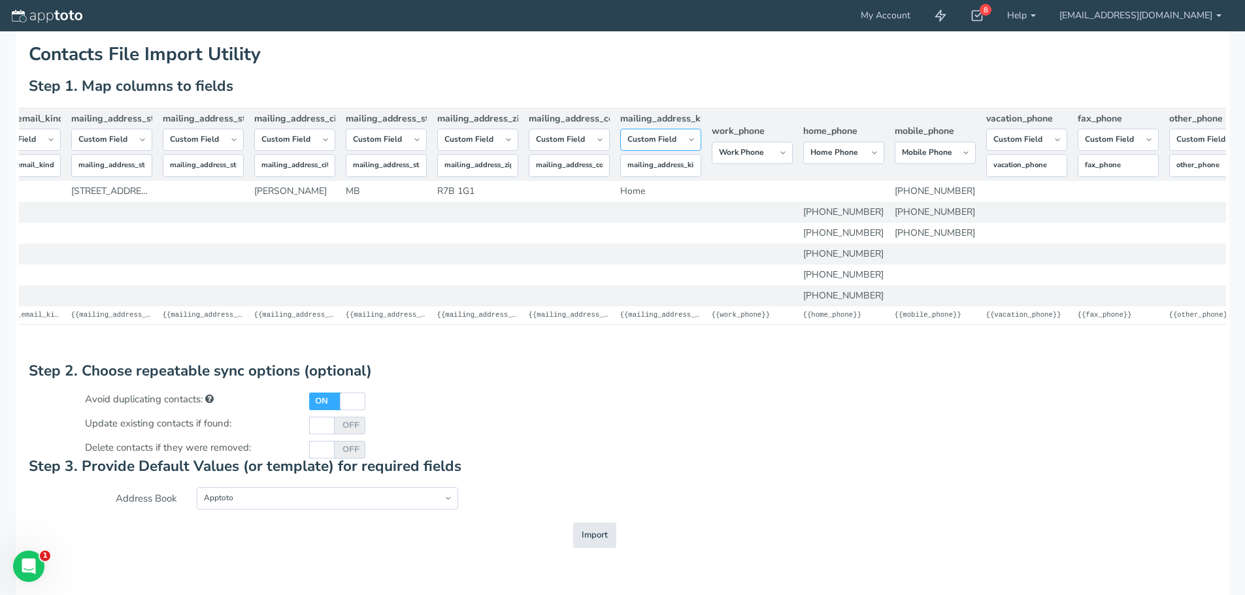
click at [691, 150] on select "-- Custom Field Skip ---------- Unique Contact Id Address Book Name Created At …" at bounding box center [660, 140] width 81 height 22
select select "string:skip"
click at [620, 151] on select "-- Custom Field Skip ---------- Unique Contact Id Address Book Name Created At …" at bounding box center [660, 140] width 81 height 22
click at [597, 146] on select "-- Custom Field Skip ---------- Unique Contact Id Address Book Name Created At …" at bounding box center [569, 140] width 81 height 22
select select "string:skip"
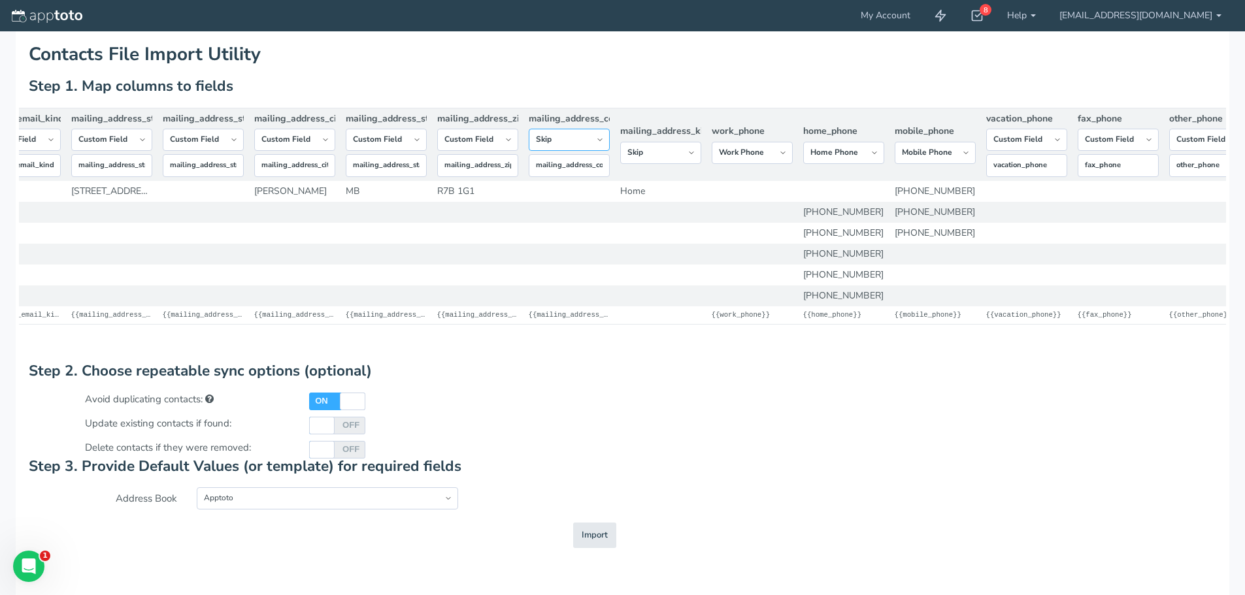
click at [529, 151] on select "-- Custom Field Skip ---------- Unique Contact Id Address Book Name Created At …" at bounding box center [569, 140] width 81 height 22
click at [513, 142] on select "-- Custom Field Skip ---------- Unique Contact Id Address Book Name Created At …" at bounding box center [477, 140] width 81 height 22
select select "string:skip"
click at [437, 151] on select "-- Custom Field Skip ---------- Unique Contact Id Address Book Name Created At …" at bounding box center [477, 140] width 81 height 22
click at [420, 151] on select "-- Custom Field Skip ---------- Unique Contact Id Address Book Name Created At …" at bounding box center [386, 140] width 81 height 22
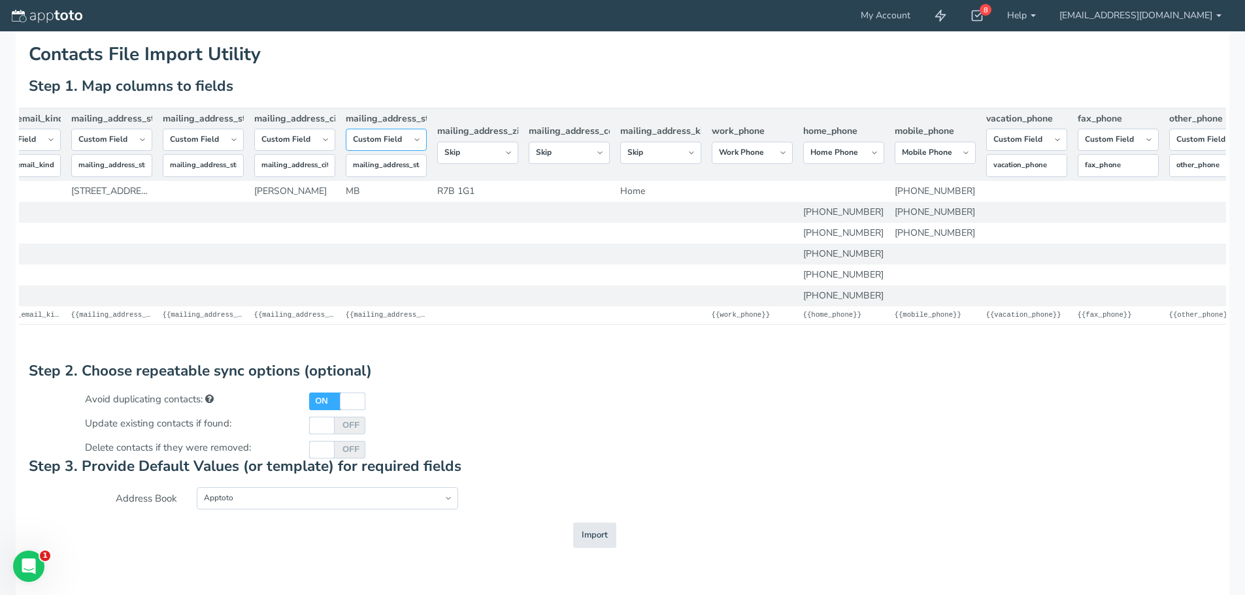
select select "string:skip"
click at [346, 151] on select "-- Custom Field Skip ---------- Unique Contact Id Address Book Name Created At …" at bounding box center [386, 140] width 81 height 22
click at [318, 145] on select "-- Custom Field Skip ---------- Unique Contact Id Address Book Name Created At …" at bounding box center [294, 140] width 81 height 22
select select "string:skip"
click at [254, 151] on select "-- Custom Field Skip ---------- Unique Contact Id Address Book Name Created At …" at bounding box center [294, 140] width 81 height 22
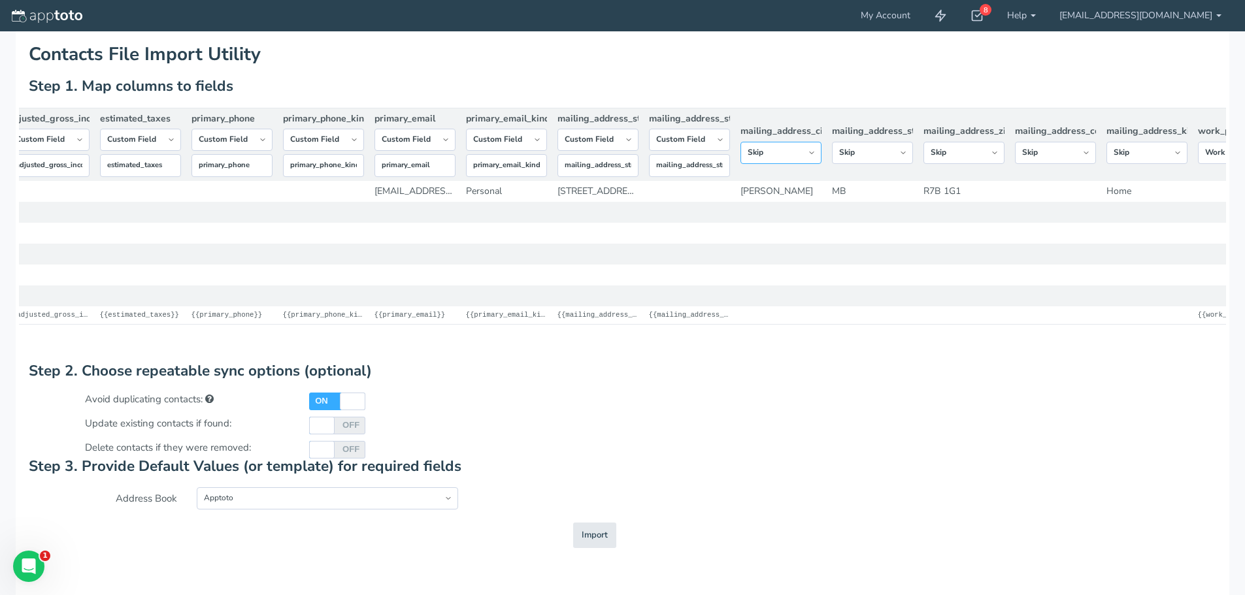
scroll to position [0, 8054]
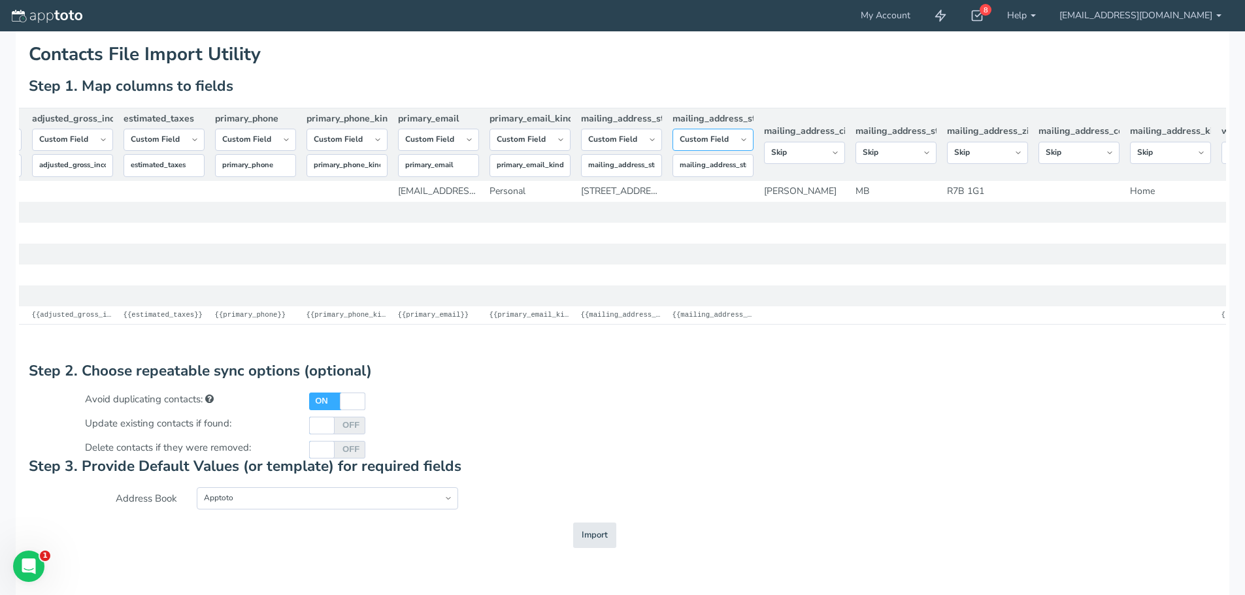
drag, startPoint x: 738, startPoint y: 144, endPoint x: 721, endPoint y: 159, distance: 22.7
click at [735, 148] on select "-- Custom Field Skip ---------- Unique Contact Id Address Book Name Created At …" at bounding box center [712, 140] width 81 height 22
select select "string:skip"
click at [672, 151] on select "-- Custom Field Skip ---------- Unique Contact Id Address Book Name Created At …" at bounding box center [712, 140] width 81 height 22
click at [650, 151] on select "-- Custom Field Skip ---------- Unique Contact Id Address Book Name Created At …" at bounding box center [621, 140] width 81 height 22
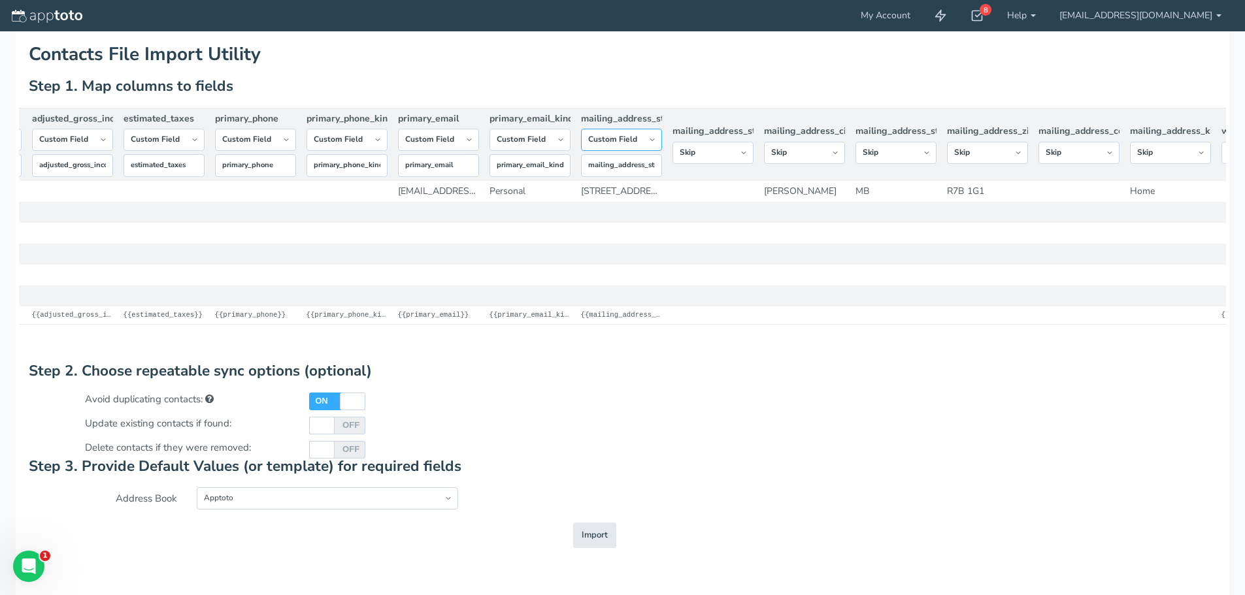
select select "string:skip"
click at [581, 151] on select "-- Custom Field Skip ---------- Unique Contact Id Address Book Name Created At …" at bounding box center [621, 140] width 81 height 22
click at [557, 151] on select "-- Custom Field Skip ---------- Unique Contact Id Address Book Name Created At …" at bounding box center [529, 140] width 81 height 22
select select "string:skip"
click at [489, 151] on select "-- Custom Field Skip ---------- Unique Contact Id Address Book Name Created At …" at bounding box center [529, 140] width 81 height 22
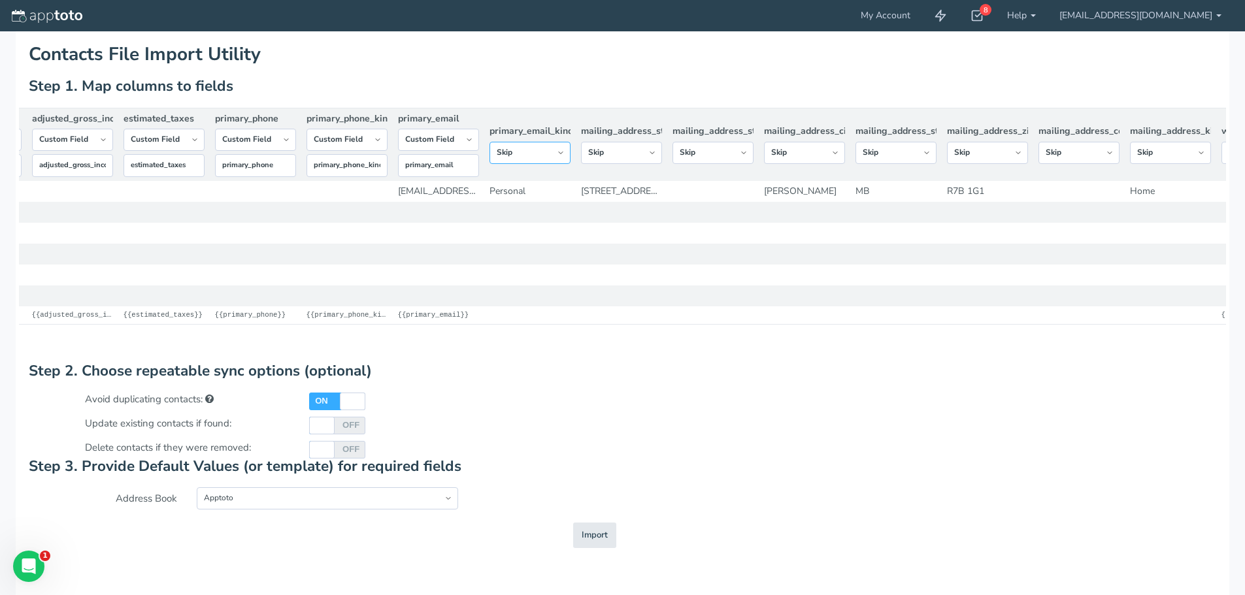
click at [567, 164] on select "-- Custom Field Skip ---------- Unique Contact Id Address Book Name Created At …" at bounding box center [529, 153] width 81 height 22
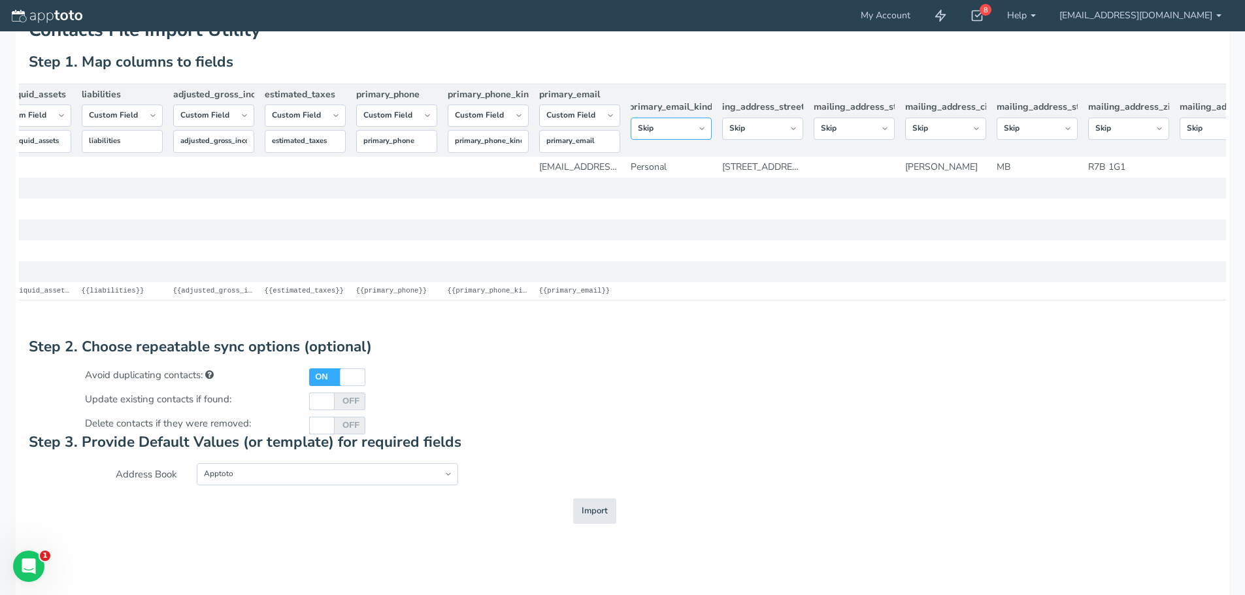
scroll to position [0, 7858]
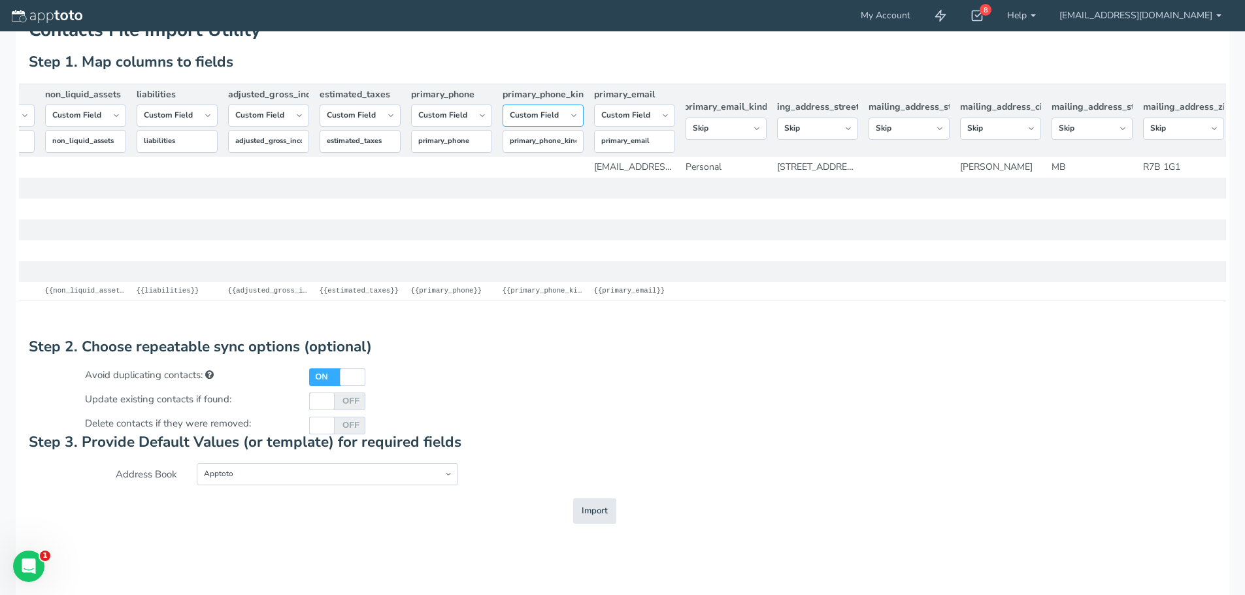
click at [563, 124] on select "-- Custom Field Skip ---------- Unique Contact Id Address Book Name Created At …" at bounding box center [543, 116] width 81 height 22
select select "string:skip"
click at [503, 127] on select "-- Custom Field Skip ---------- Unique Contact Id Address Book Name Created At …" at bounding box center [543, 116] width 81 height 22
click at [393, 116] on select "-- Custom Field Skip ---------- Unique Contact Id Address Book Name Created At …" at bounding box center [360, 116] width 81 height 22
select select "string:skip"
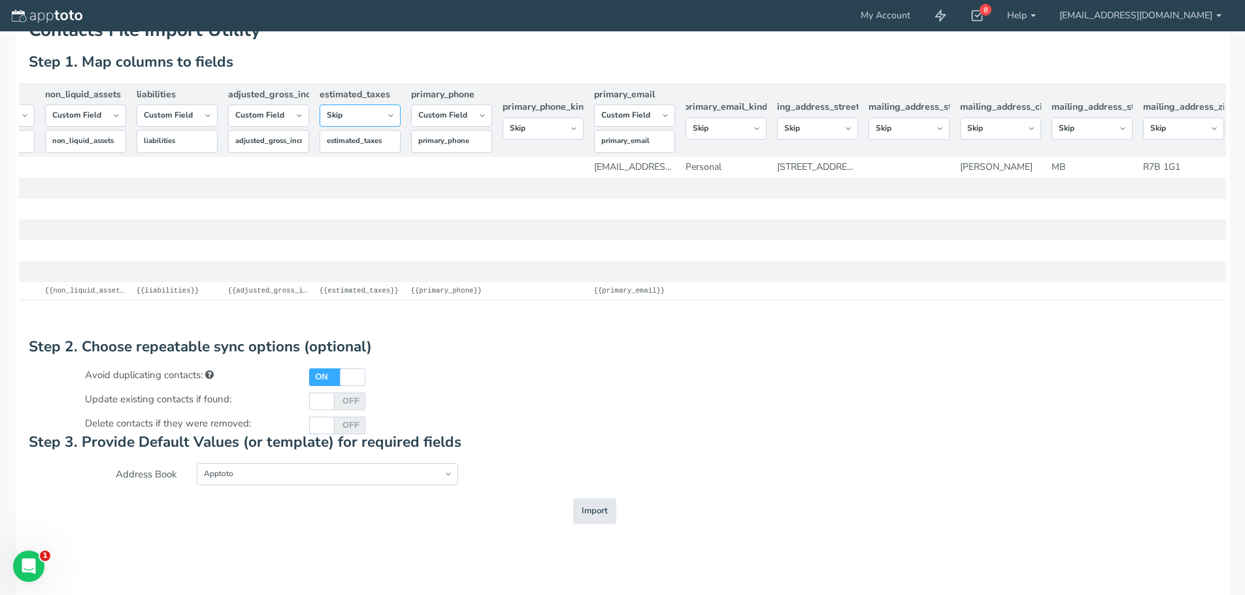
click at [320, 122] on select "-- Custom Field Skip ---------- Unique Contact Id Address Book Name Created At …" at bounding box center [360, 116] width 81 height 22
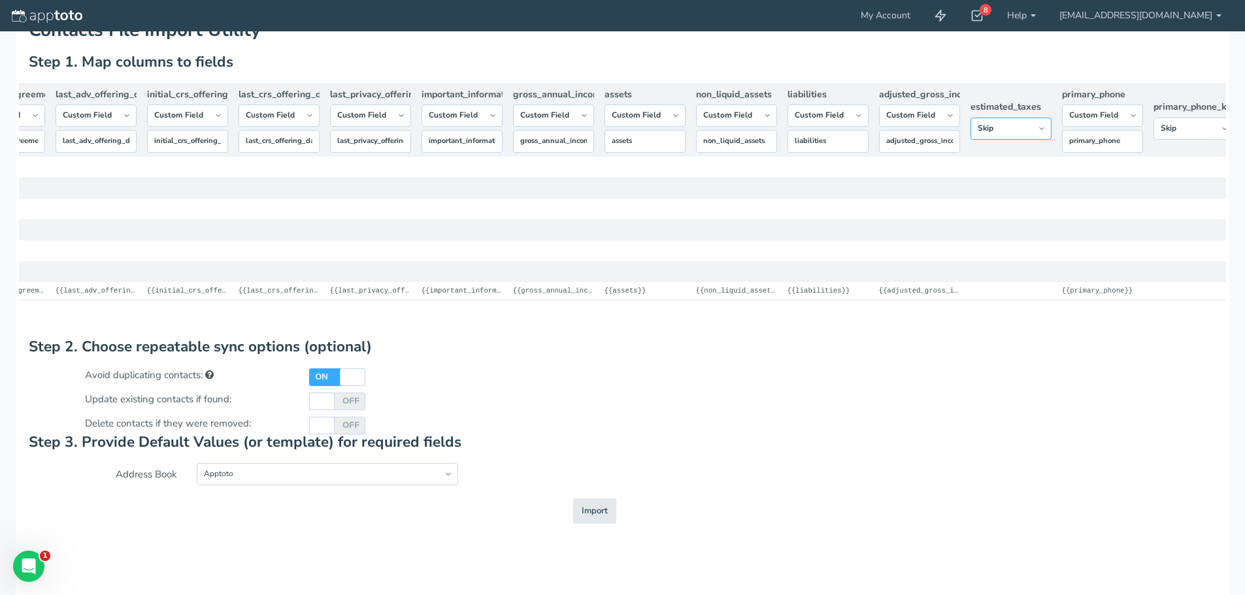
scroll to position [0, 7152]
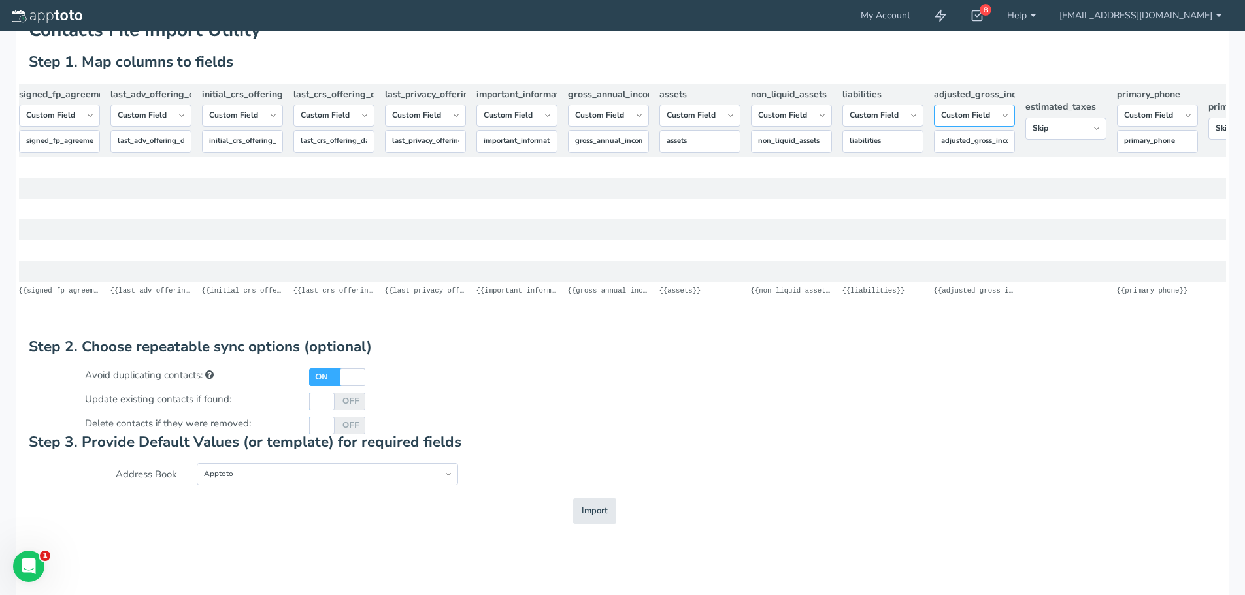
click at [1002, 121] on select "-- Custom Field Skip ---------- Unique Contact Id Address Book Name Created At …" at bounding box center [974, 116] width 81 height 22
select select "string:skip"
click at [934, 127] on select "-- Custom Field Skip ---------- Unique Contact Id Address Book Name Created At …" at bounding box center [974, 116] width 81 height 22
drag, startPoint x: 913, startPoint y: 120, endPoint x: 912, endPoint y: 130, distance: 9.9
click at [912, 127] on select "-- Custom Field Skip ---------- Unique Contact Id Address Book Name Created At …" at bounding box center [882, 116] width 81 height 22
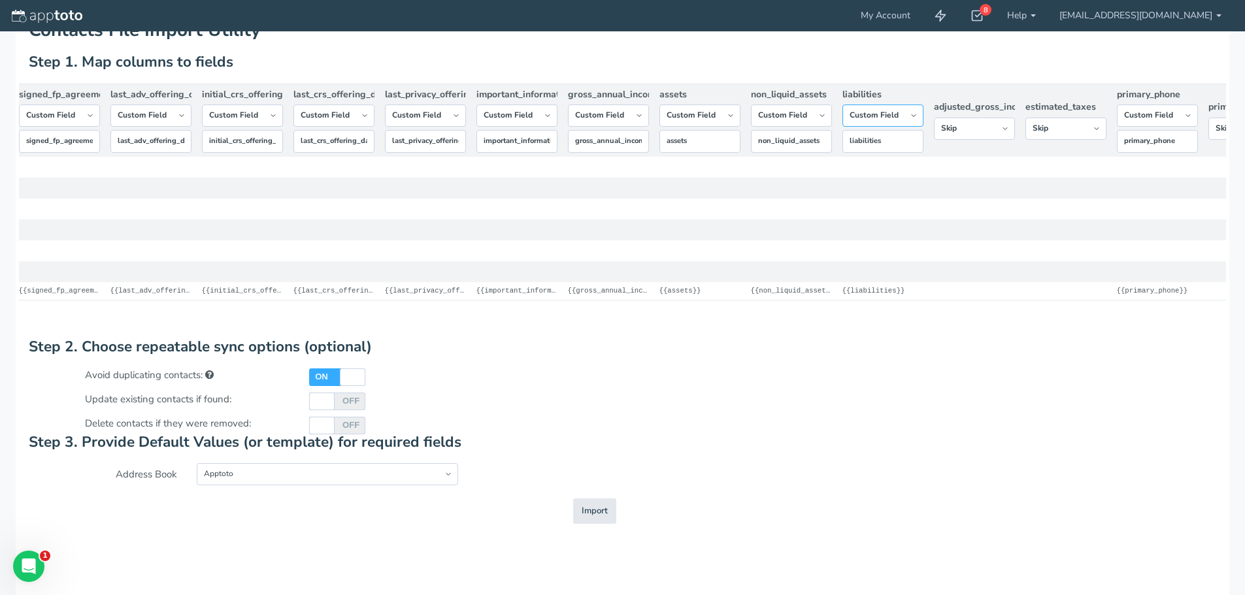
select select "string:skip"
click at [842, 122] on select "-- Custom Field Skip ---------- Unique Contact Id Address Book Name Created At …" at bounding box center [882, 116] width 81 height 22
drag, startPoint x: 826, startPoint y: 121, endPoint x: 818, endPoint y: 131, distance: 13.0
click at [826, 121] on select "-- Custom Field Skip ---------- Unique Contact Id Address Book Name Created At …" at bounding box center [791, 116] width 81 height 22
select select "string:skip"
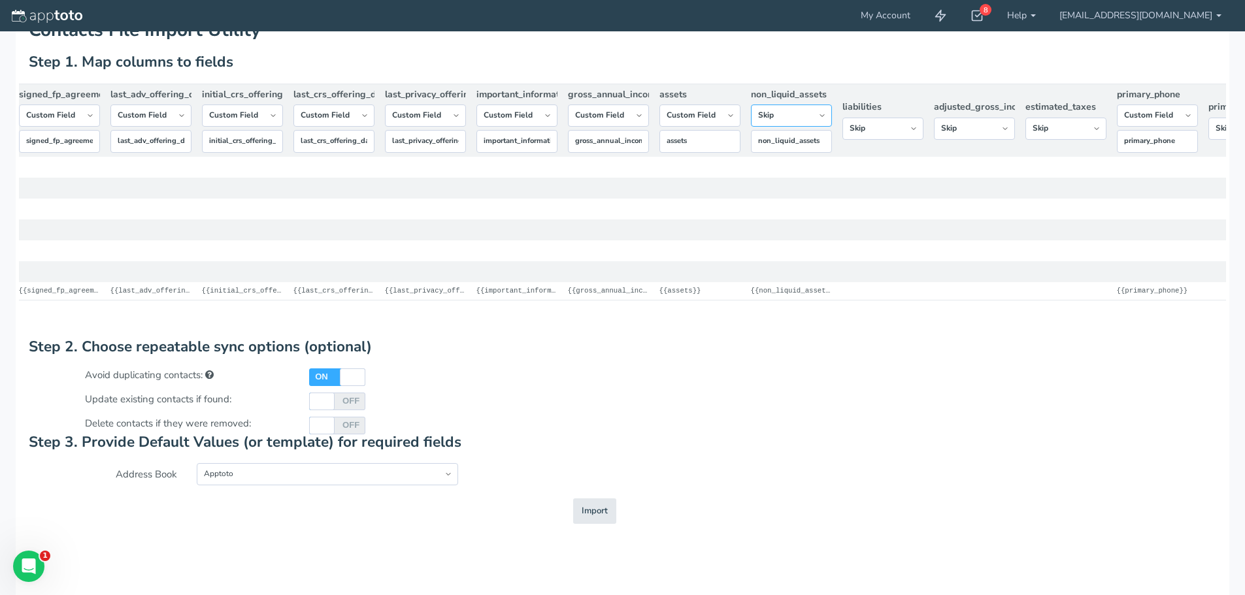
click at [751, 122] on select "-- Custom Field Skip ---------- Unique Contact Id Address Book Name Created At …" at bounding box center [791, 116] width 81 height 22
click at [722, 120] on select "-- Custom Field Skip ---------- Unique Contact Id Address Book Name Created At …" at bounding box center [699, 116] width 81 height 22
select select "string:skip"
click at [659, 122] on select "-- Custom Field Skip ---------- Unique Contact Id Address Book Name Created At …" at bounding box center [699, 116] width 81 height 22
click at [640, 127] on select "-- Custom Field Skip ---------- Unique Contact Id Address Book Name Created At …" at bounding box center [608, 116] width 81 height 22
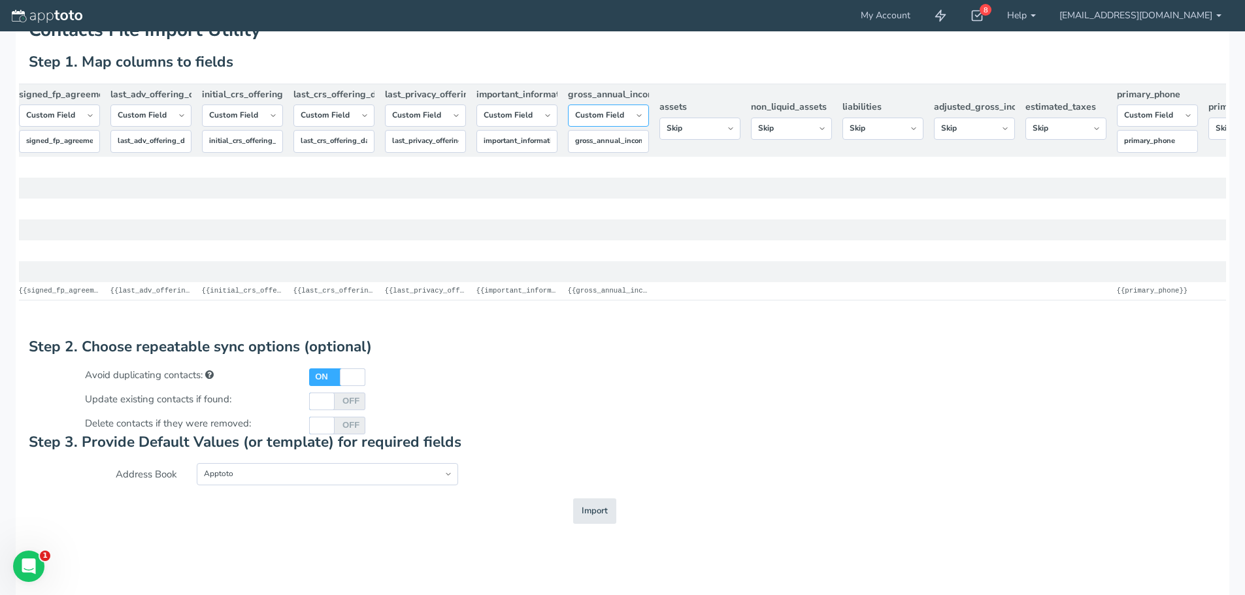
select select "string:skip"
click at [568, 127] on select "-- Custom Field Skip ---------- Unique Contact Id Address Book Name Created At …" at bounding box center [608, 116] width 81 height 22
drag, startPoint x: 540, startPoint y: 127, endPoint x: 537, endPoint y: 134, distance: 7.3
click at [540, 127] on select "-- Custom Field Skip ---------- Unique Contact Id Address Book Name Created At …" at bounding box center [516, 116] width 81 height 22
select select "string:skip"
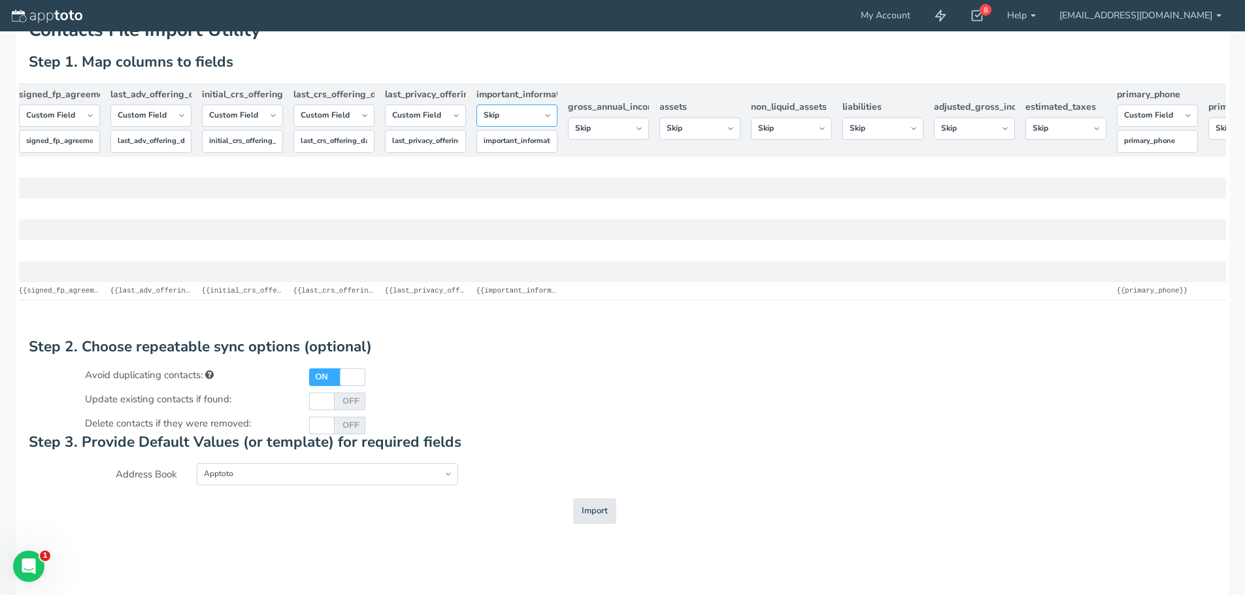
click at [476, 127] on select "-- Custom Field Skip ---------- Unique Contact Id Address Book Name Created At …" at bounding box center [516, 116] width 81 height 22
click at [442, 127] on select "-- Custom Field Skip ---------- Unique Contact Id Address Book Name Created At …" at bounding box center [425, 116] width 81 height 22
select select "string:skip"
click at [385, 127] on select "-- Custom Field Skip ---------- Unique Contact Id Address Book Name Created At …" at bounding box center [425, 116] width 81 height 22
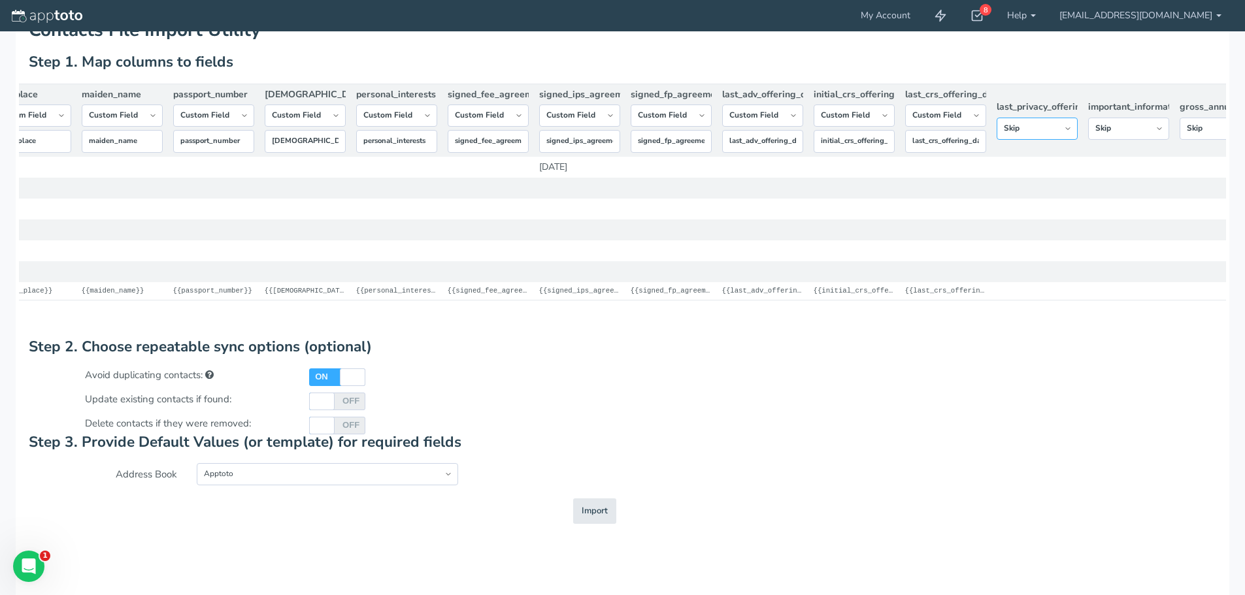
scroll to position [0, 6423]
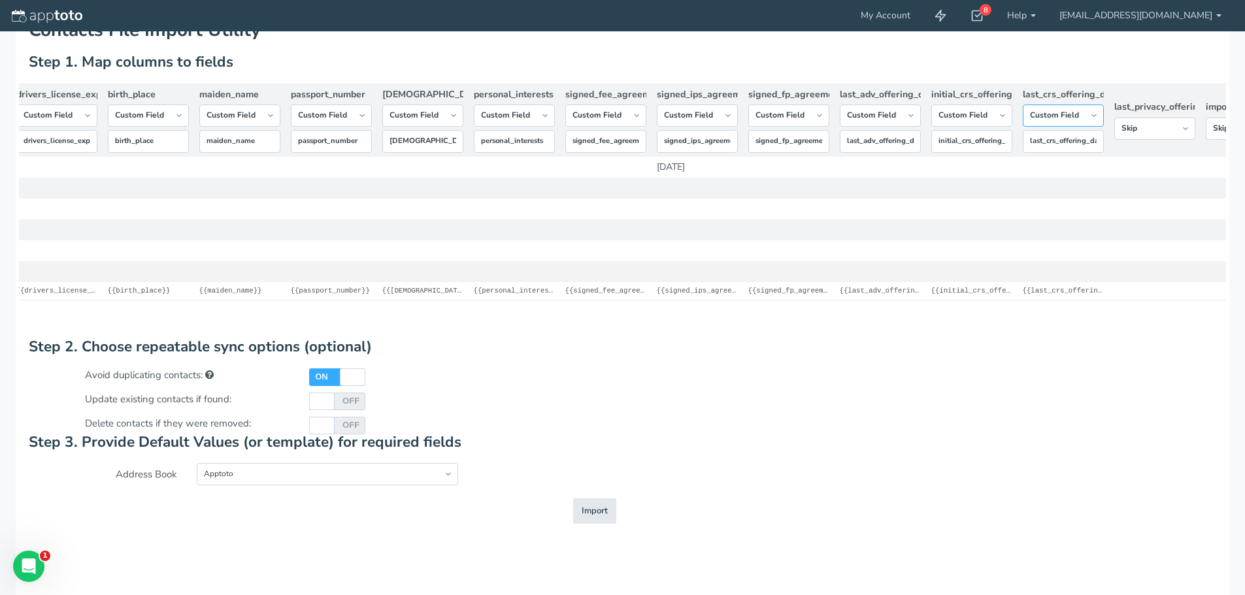
drag, startPoint x: 1072, startPoint y: 121, endPoint x: 1070, endPoint y: 134, distance: 13.2
click at [1072, 121] on select "-- Custom Field Skip ---------- Unique Contact Id Address Book Name Created At …" at bounding box center [1063, 116] width 81 height 22
select select "string:skip"
click at [1023, 127] on select "-- Custom Field Skip ---------- Unique Contact Id Address Book Name Created At …" at bounding box center [1063, 116] width 81 height 22
click at [976, 127] on select "-- Custom Field Skip ---------- Unique Contact Id Address Book Name Created At …" at bounding box center [971, 116] width 81 height 22
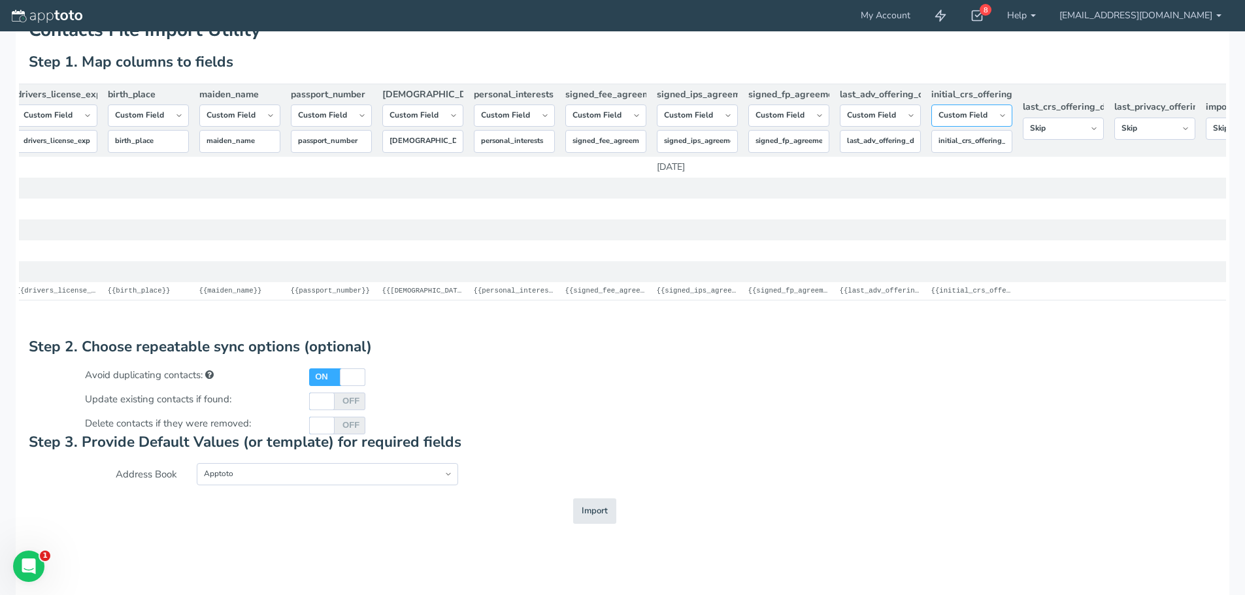
select select "string:skip"
click at [931, 127] on select "-- Custom Field Skip ---------- Unique Contact Id Address Book Name Created At …" at bounding box center [971, 116] width 81 height 22
click at [899, 127] on select "-- Custom Field Skip ---------- Unique Contact Id Address Book Name Created At …" at bounding box center [880, 116] width 81 height 22
select select "string:skip"
click at [840, 127] on select "-- Custom Field Skip ---------- Unique Contact Id Address Book Name Created At …" at bounding box center [880, 116] width 81 height 22
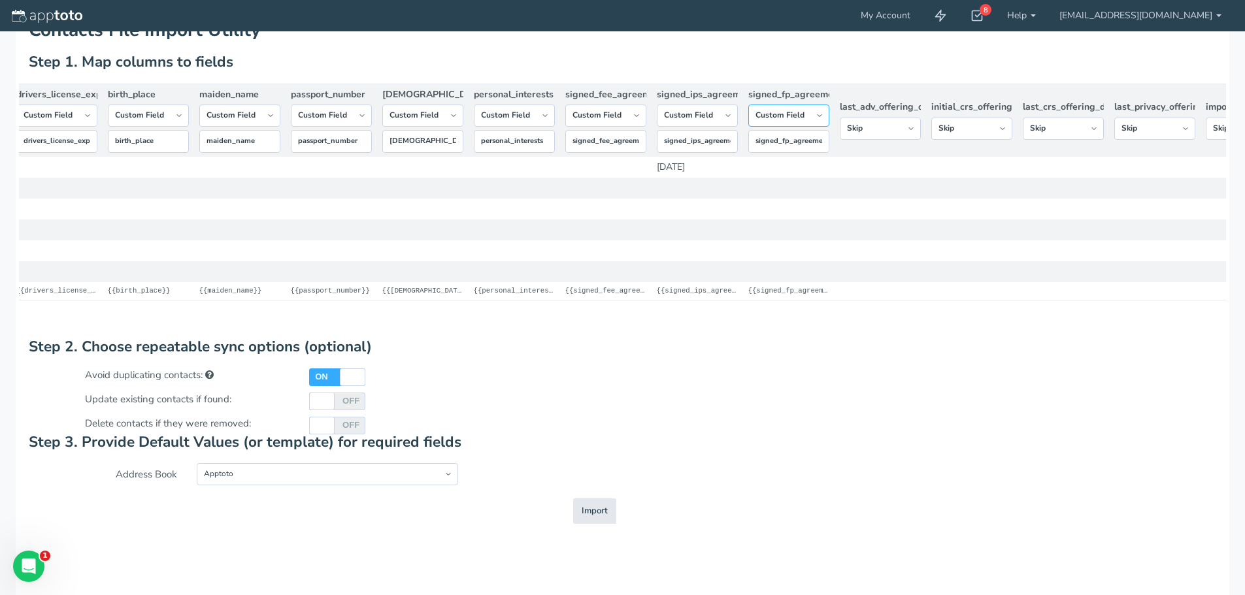
click at [801, 124] on select "-- Custom Field Skip ---------- Unique Contact Id Address Book Name Created At …" at bounding box center [788, 116] width 81 height 22
select select "string:skip"
click at [748, 127] on select "-- Custom Field Skip ---------- Unique Contact Id Address Book Name Created At …" at bounding box center [788, 116] width 81 height 22
click at [705, 127] on select "-- Custom Field Skip ---------- Unique Contact Id Address Book Name Created At …" at bounding box center [697, 116] width 81 height 22
select select "string:skip"
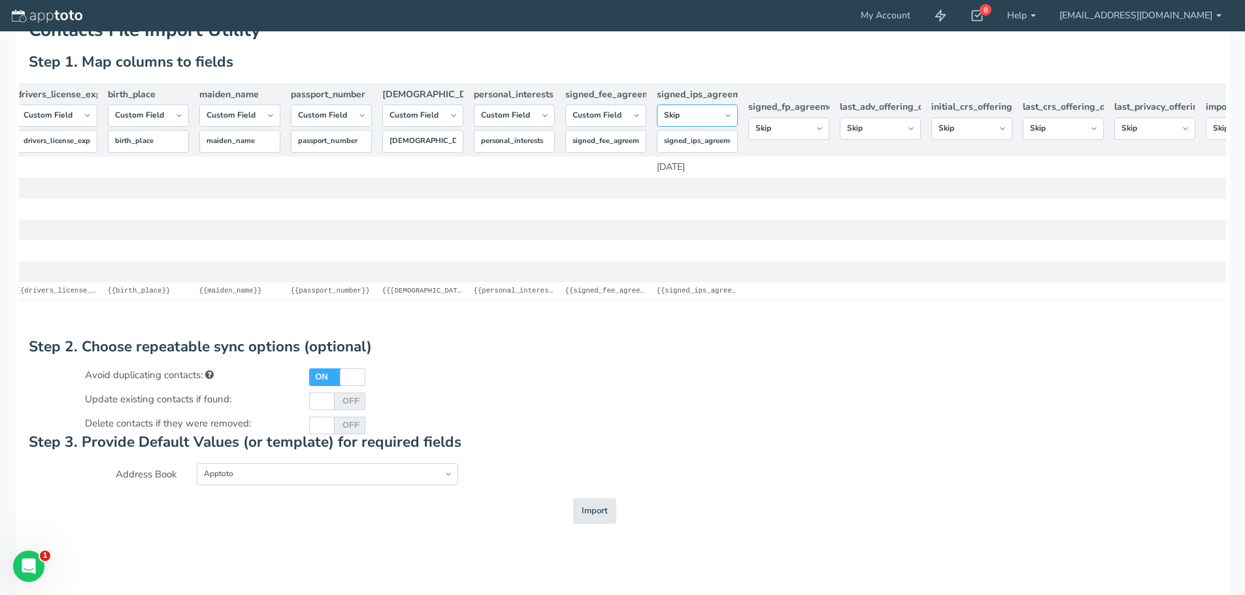
click at [657, 127] on select "-- Custom Field Skip ---------- Unique Contact Id Address Book Name Created At …" at bounding box center [697, 116] width 81 height 22
click at [619, 127] on select "-- Custom Field Skip ---------- Unique Contact Id Address Book Name Created At …" at bounding box center [605, 116] width 81 height 22
select select "string:skip"
click at [565, 127] on select "-- Custom Field Skip ---------- Unique Contact Id Address Book Name Created At …" at bounding box center [605, 116] width 81 height 22
click at [536, 124] on select "-- Custom Field Skip ---------- Unique Contact Id Address Book Name Created At …" at bounding box center [514, 116] width 81 height 22
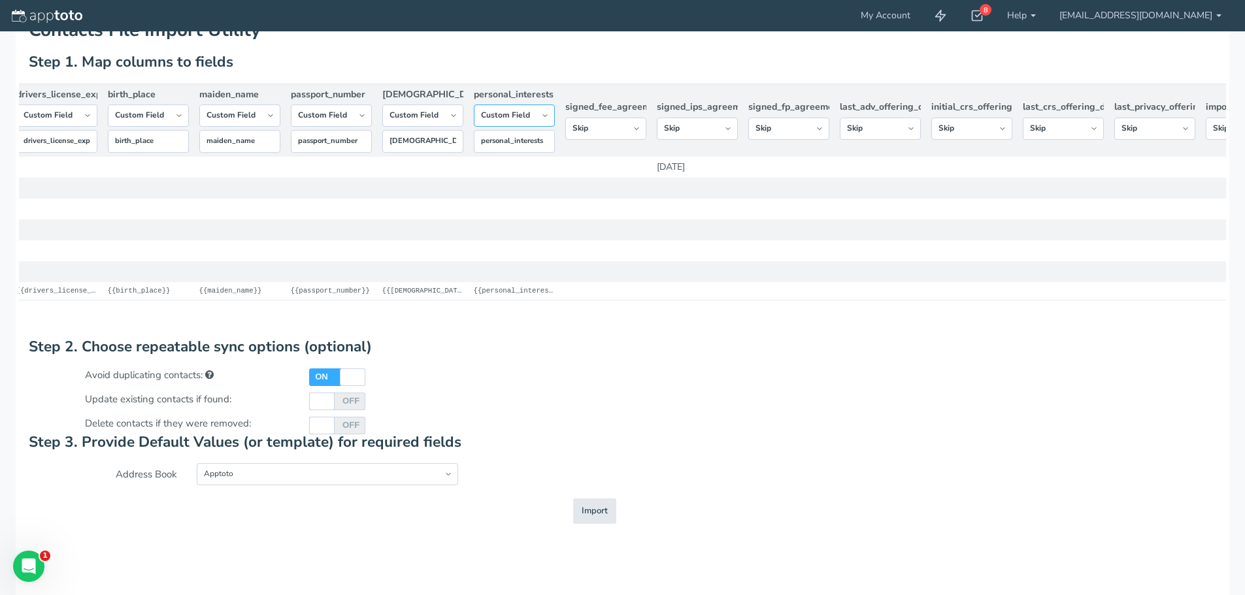
select select "string:skip"
click at [474, 122] on select "-- Custom Field Skip ---------- Unique Contact Id Address Book Name Created At …" at bounding box center [514, 116] width 81 height 22
click at [457, 125] on select "-- Custom Field Skip ---------- Unique Contact Id Address Book Name Created At …" at bounding box center [422, 116] width 81 height 22
select select "string:skip"
click at [382, 127] on select "-- Custom Field Skip ---------- Unique Contact Id Address Book Name Created At …" at bounding box center [422, 116] width 81 height 22
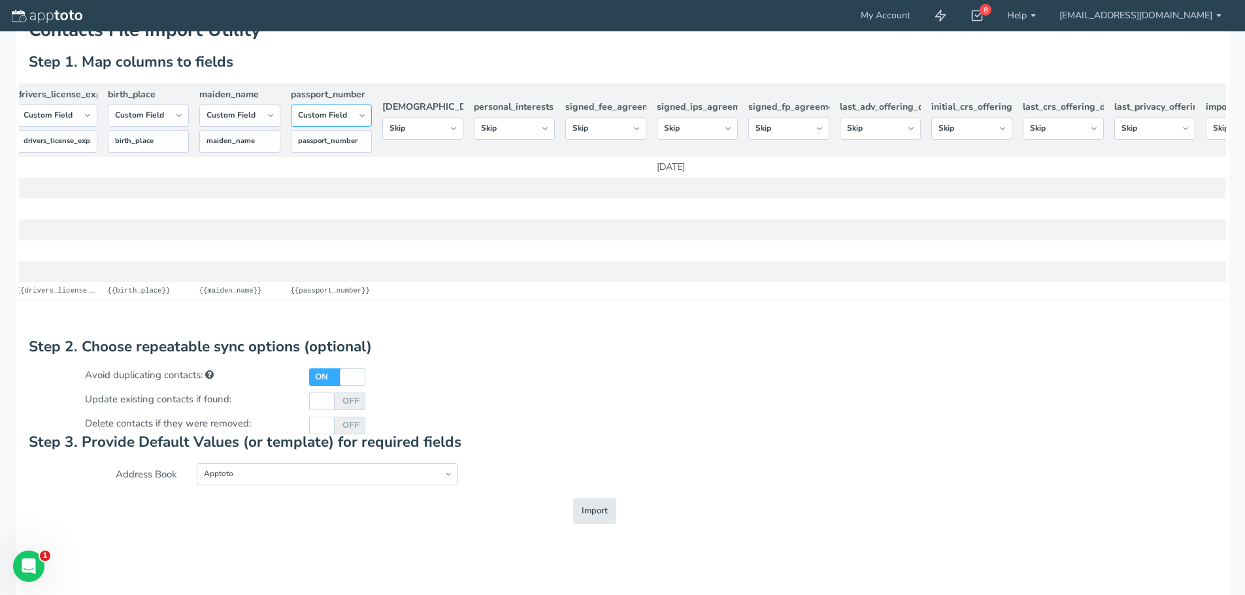
click at [365, 122] on select "-- Custom Field Skip ---------- Unique Contact Id Address Book Name Created At …" at bounding box center [331, 116] width 81 height 22
select select "string:skip"
click at [291, 122] on select "-- Custom Field Skip ---------- Unique Contact Id Address Book Name Created At …" at bounding box center [331, 116] width 81 height 22
click at [259, 127] on select "-- Custom Field Skip ---------- Unique Contact Id Address Book Name Created At …" at bounding box center [239, 116] width 81 height 22
click at [267, 120] on select "-- Custom Field Skip ---------- Unique Contact Id Address Book Name Created At …" at bounding box center [239, 116] width 81 height 22
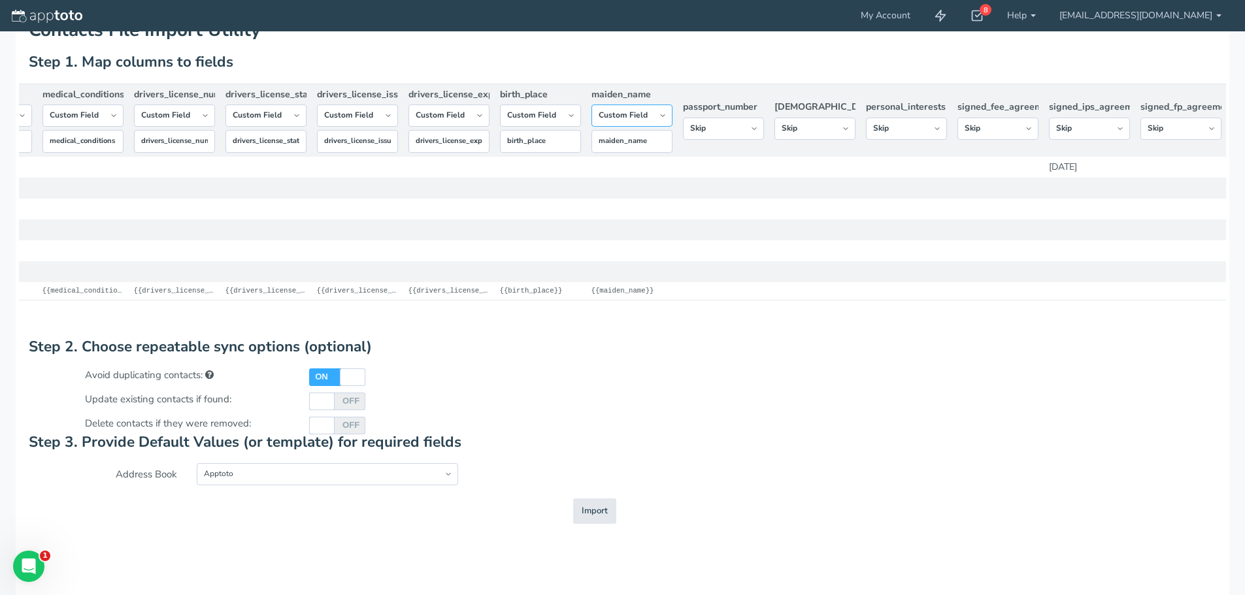
scroll to position [0, 5882]
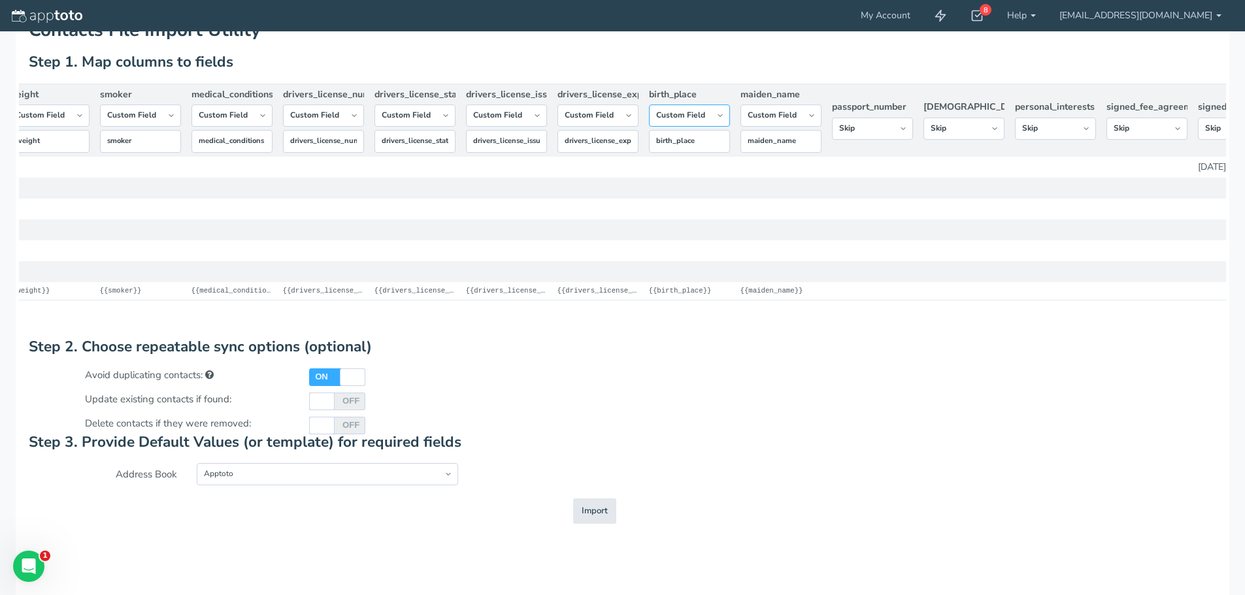
click at [715, 120] on select "-- Custom Field Skip ---------- Unique Contact Id Address Book Name Created At …" at bounding box center [689, 116] width 81 height 22
select select "string:skip"
click at [649, 122] on select "-- Custom Field Skip ---------- Unique Contact Id Address Book Name Created At …" at bounding box center [689, 116] width 81 height 22
drag, startPoint x: 777, startPoint y: 120, endPoint x: 781, endPoint y: 131, distance: 11.8
click at [777, 120] on select "-- Custom Field Skip ---------- Unique Contact Id Address Book Name Created At …" at bounding box center [780, 116] width 81 height 22
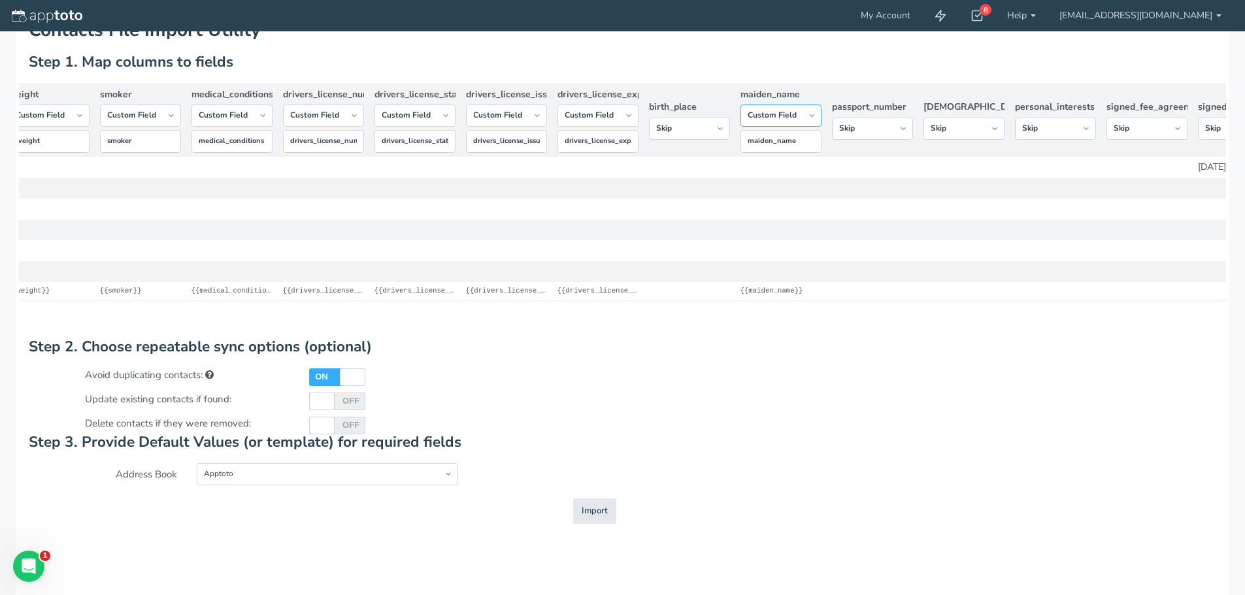
select select "string:skip"
click at [740, 122] on select "-- Custom Field Skip ---------- Unique Contact Id Address Book Name Created At …" at bounding box center [780, 116] width 81 height 22
drag, startPoint x: 633, startPoint y: 125, endPoint x: 633, endPoint y: 135, distance: 9.8
click at [633, 125] on select "-- Custom Field Skip ---------- Unique Contact Id Address Book Name Created At …" at bounding box center [597, 116] width 81 height 22
select select "string:skip"
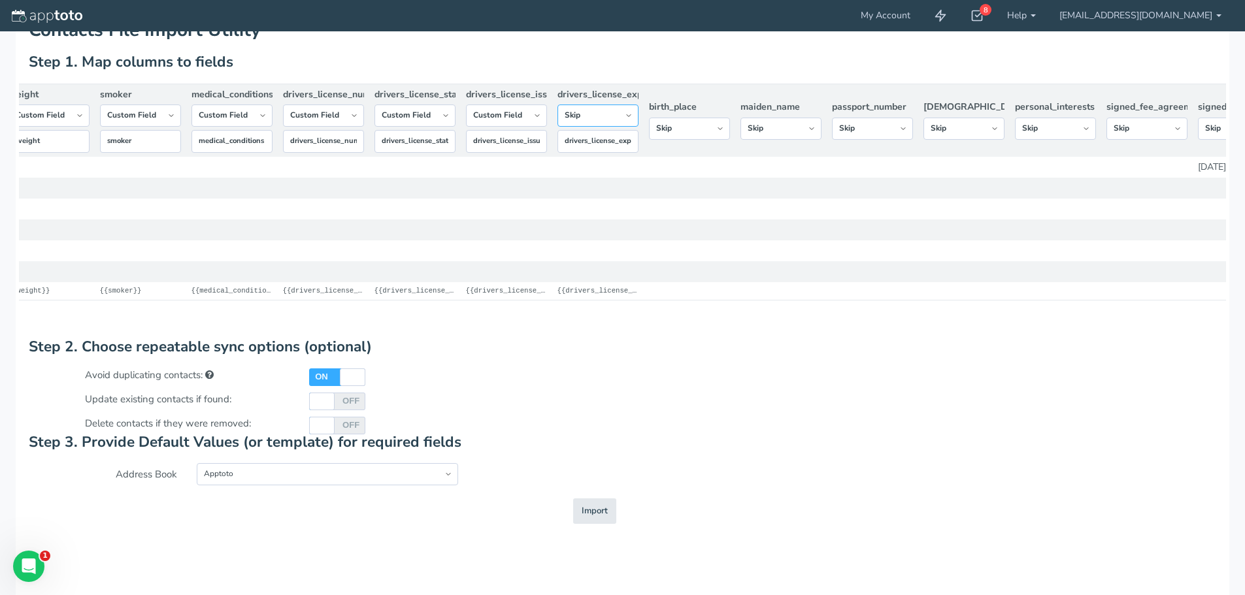
click at [557, 127] on select "-- Custom Field Skip ---------- Unique Contact Id Address Book Name Created At …" at bounding box center [597, 116] width 81 height 22
drag, startPoint x: 529, startPoint y: 130, endPoint x: 530, endPoint y: 137, distance: 7.2
click at [530, 137] on th "drivers_license_issued_date -- Custom Field Skip ---------- Unique Contact Id A…" at bounding box center [506, 120] width 91 height 73
select select "string:skip"
click at [466, 127] on select "-- Custom Field Skip ---------- Unique Contact Id Address Book Name Created At …" at bounding box center [506, 116] width 81 height 22
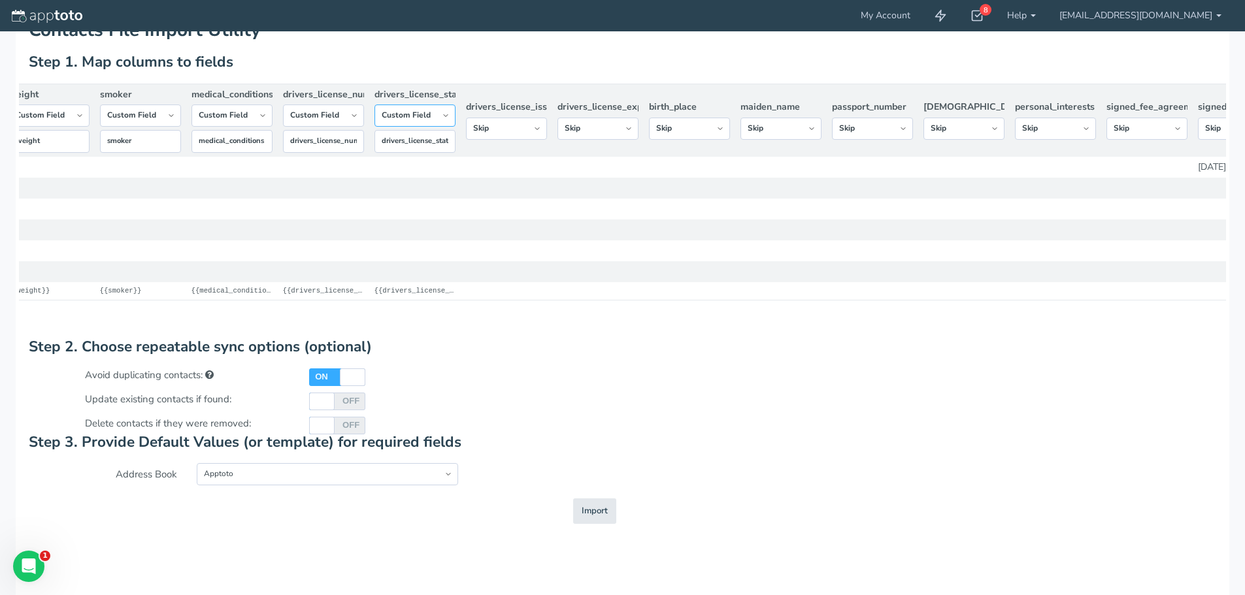
click at [450, 124] on select "-- Custom Field Skip ---------- Unique Contact Id Address Book Name Created At …" at bounding box center [414, 116] width 81 height 22
select select "string:skip"
click at [374, 127] on select "-- Custom Field Skip ---------- Unique Contact Id Address Book Name Created At …" at bounding box center [414, 116] width 81 height 22
drag, startPoint x: 349, startPoint y: 116, endPoint x: 349, endPoint y: 135, distance: 19.0
click at [350, 116] on select "-- Custom Field Skip ---------- Unique Contact Id Address Book Name Created At …" at bounding box center [323, 116] width 81 height 22
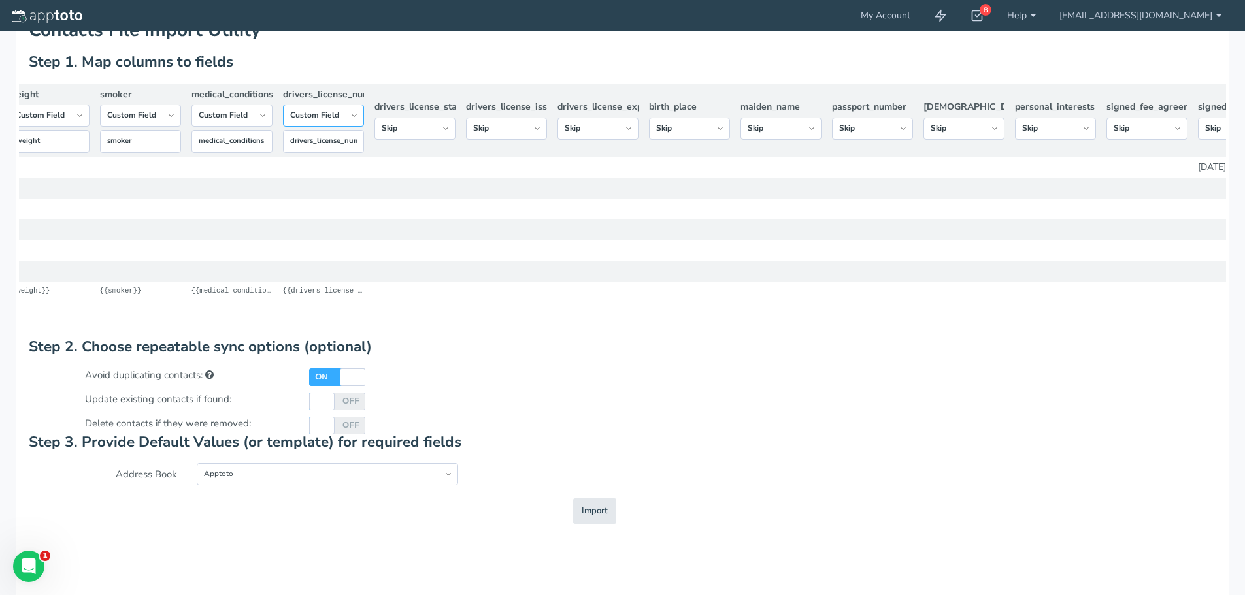
select select "string:skip"
click at [283, 127] on select "-- Custom Field Skip ---------- Unique Contact Id Address Book Name Created At …" at bounding box center [323, 116] width 81 height 22
drag, startPoint x: 252, startPoint y: 124, endPoint x: 248, endPoint y: 134, distance: 11.2
click at [251, 124] on select "-- Custom Field Skip ---------- Unique Contact Id Address Book Name Created At …" at bounding box center [231, 116] width 81 height 22
select select "string:skip"
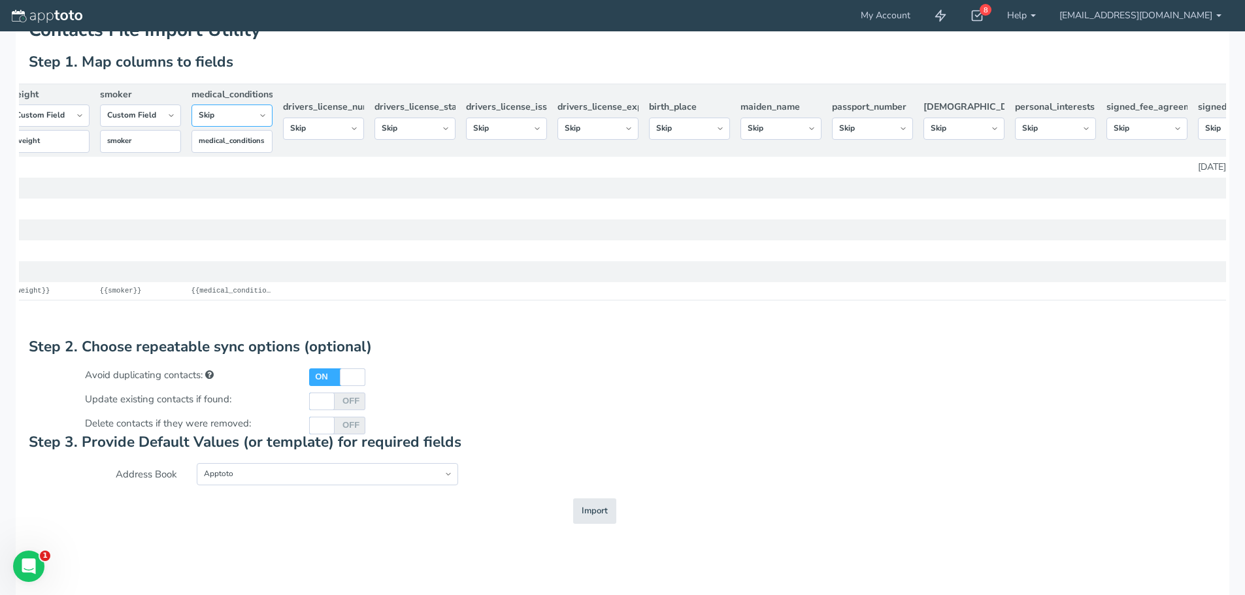
click at [191, 127] on select "-- Custom Field Skip ---------- Unique Contact Id Address Book Name Created At …" at bounding box center [231, 116] width 81 height 22
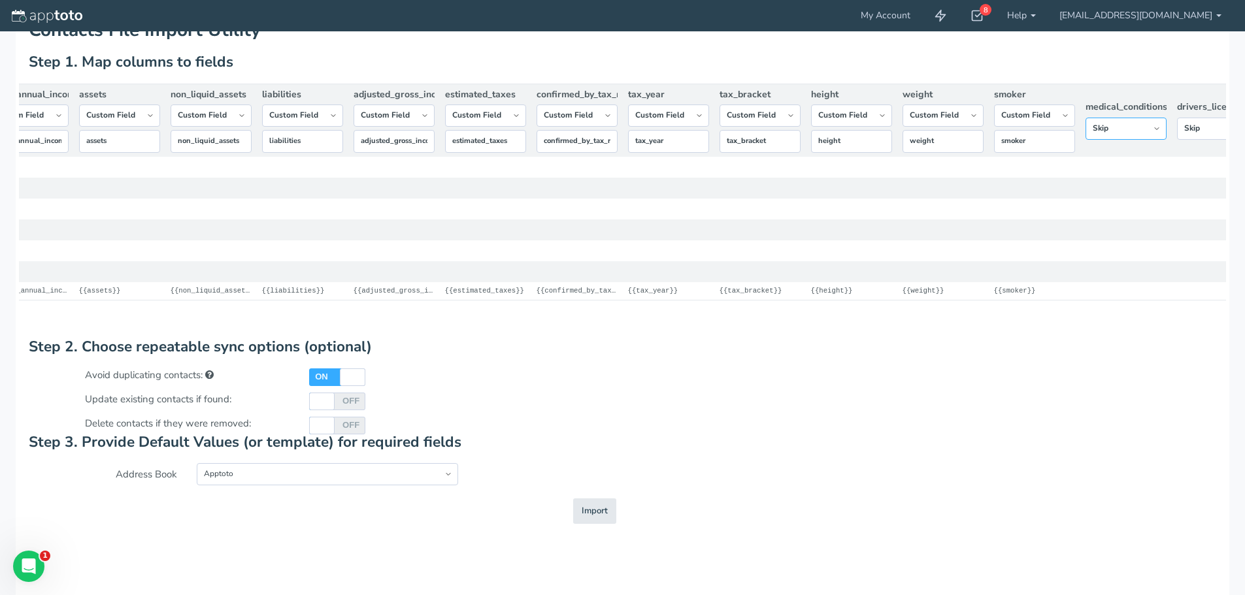
scroll to position [0, 4941]
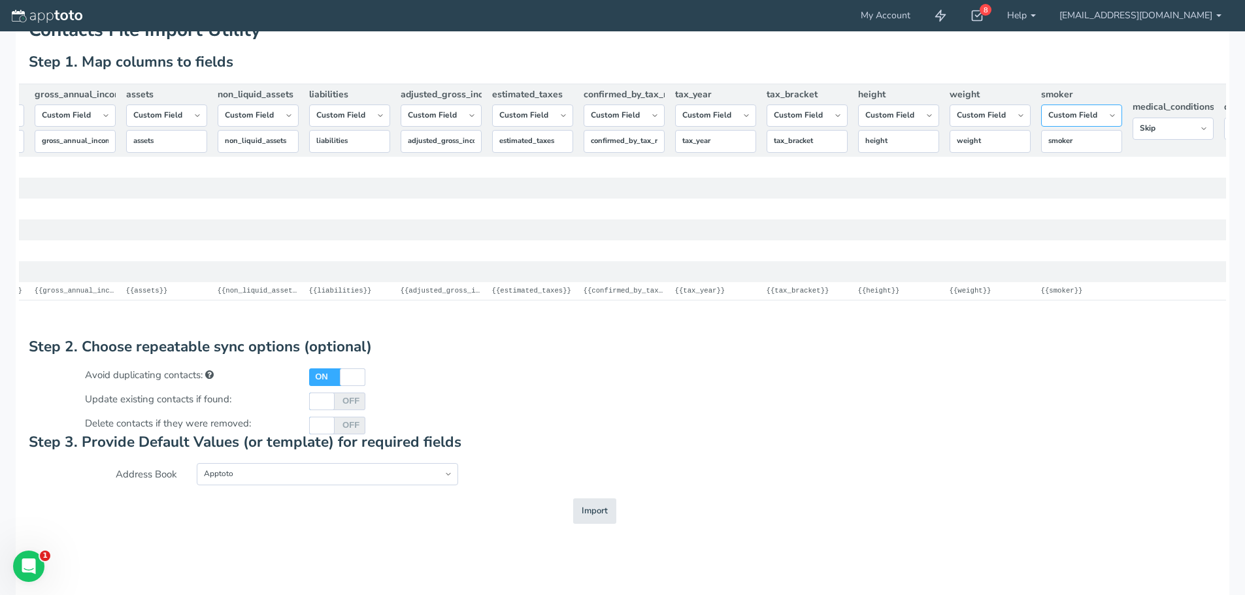
click at [1099, 127] on select "-- Custom Field Skip ---------- Unique Contact Id Address Book Name Created At …" at bounding box center [1081, 116] width 81 height 22
select select "string:skip"
click at [1041, 122] on select "-- Custom Field Skip ---------- Unique Contact Id Address Book Name Created At …" at bounding box center [1081, 116] width 81 height 22
click at [999, 117] on select "-- Custom Field Skip ---------- Unique Contact Id Address Book Name Created At …" at bounding box center [990, 116] width 81 height 22
select select "string:skip"
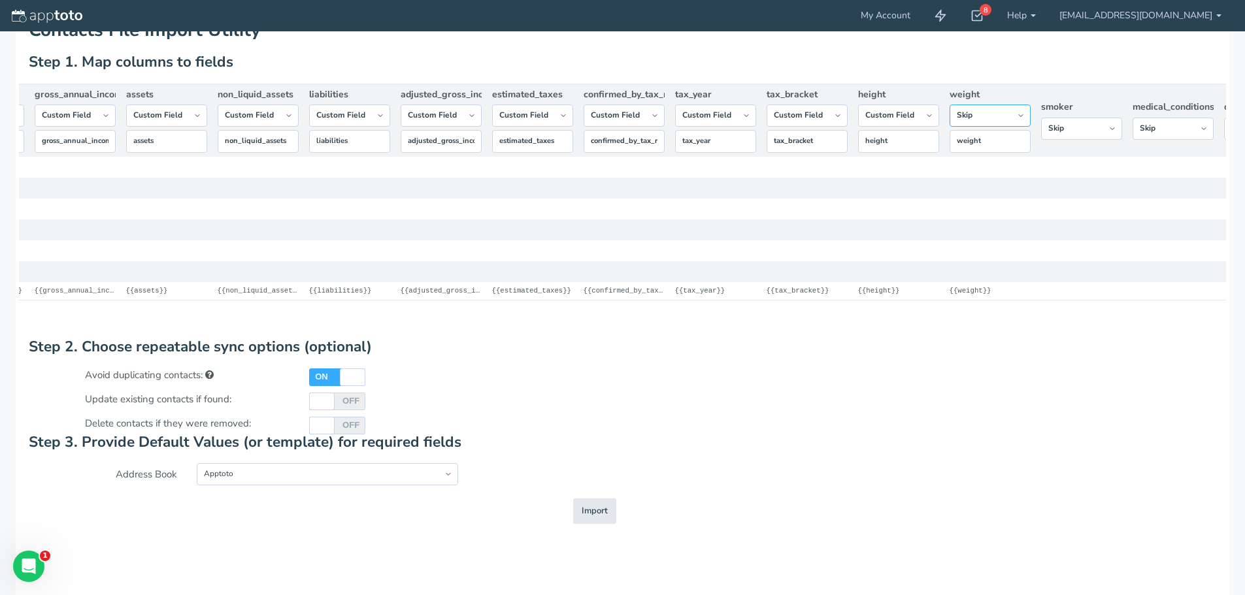
click at [950, 122] on select "-- Custom Field Skip ---------- Unique Contact Id Address Book Name Created At …" at bounding box center [990, 116] width 81 height 22
click at [884, 118] on select "-- Custom Field Skip ---------- Unique Contact Id Address Book Name Created At …" at bounding box center [898, 116] width 81 height 22
select select "string:skip"
click at [858, 122] on select "-- Custom Field Skip ---------- Unique Contact Id Address Book Name Created At …" at bounding box center [898, 116] width 81 height 22
drag, startPoint x: 822, startPoint y: 117, endPoint x: 822, endPoint y: 129, distance: 11.8
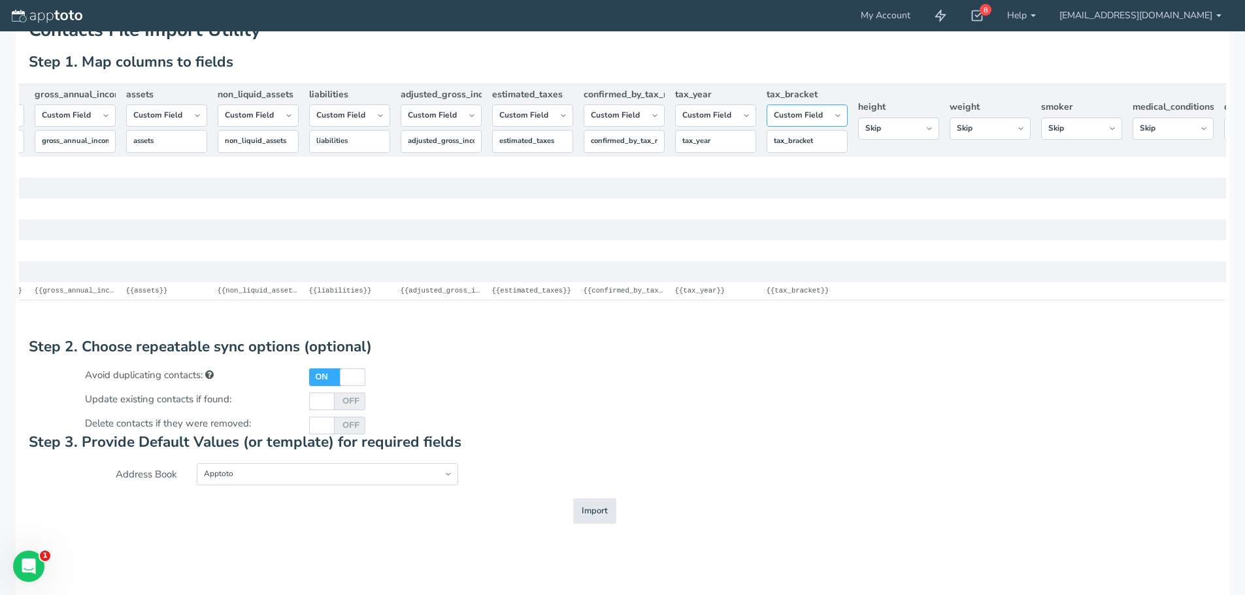
click at [822, 117] on select "-- Custom Field Skip ---------- Unique Contact Id Address Book Name Created At …" at bounding box center [807, 116] width 81 height 22
select select "string:skip"
click at [767, 122] on select "-- Custom Field Skip ---------- Unique Contact Id Address Book Name Created At …" at bounding box center [807, 116] width 81 height 22
click at [729, 125] on select "-- Custom Field Skip ---------- Unique Contact Id Address Book Name Created At …" at bounding box center [715, 116] width 81 height 22
select select "string:skip"
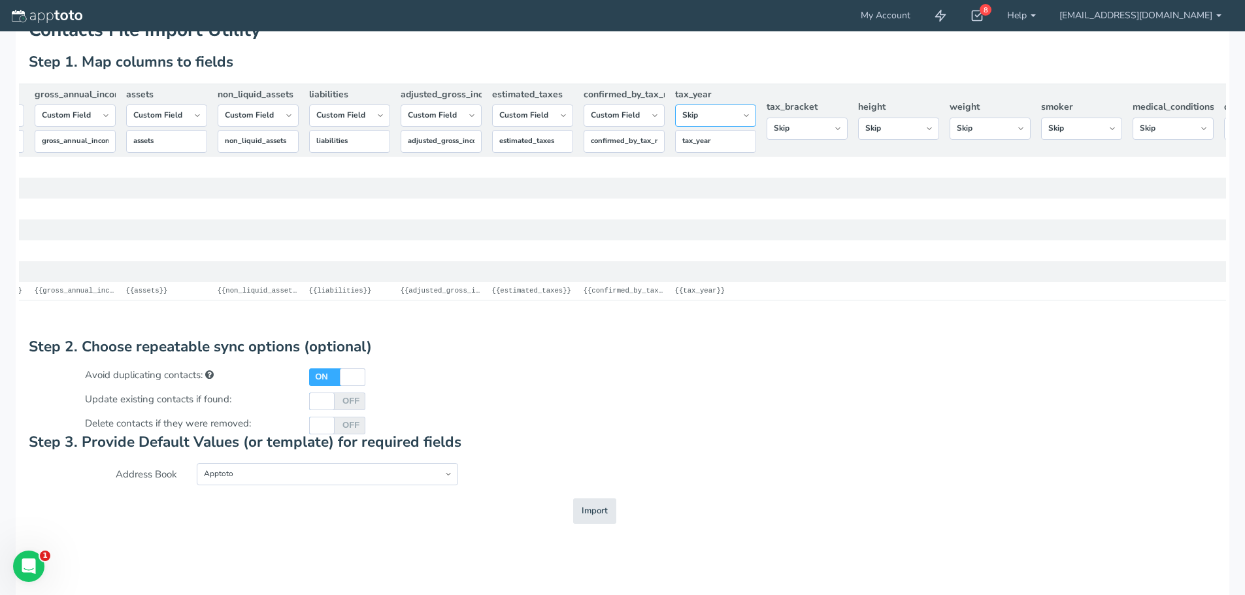
click at [675, 122] on select "-- Custom Field Skip ---------- Unique Contact Id Address Book Name Created At …" at bounding box center [715, 116] width 81 height 22
click at [659, 124] on select "-- Custom Field Skip ---------- Unique Contact Id Address Book Name Created At …" at bounding box center [624, 116] width 81 height 22
select select "string:skip"
click at [584, 127] on select "-- Custom Field Skip ---------- Unique Contact Id Address Book Name Created At …" at bounding box center [624, 116] width 81 height 22
click at [558, 124] on select "-- Custom Field Skip ---------- Unique Contact Id Address Book Name Created At …" at bounding box center [532, 116] width 81 height 22
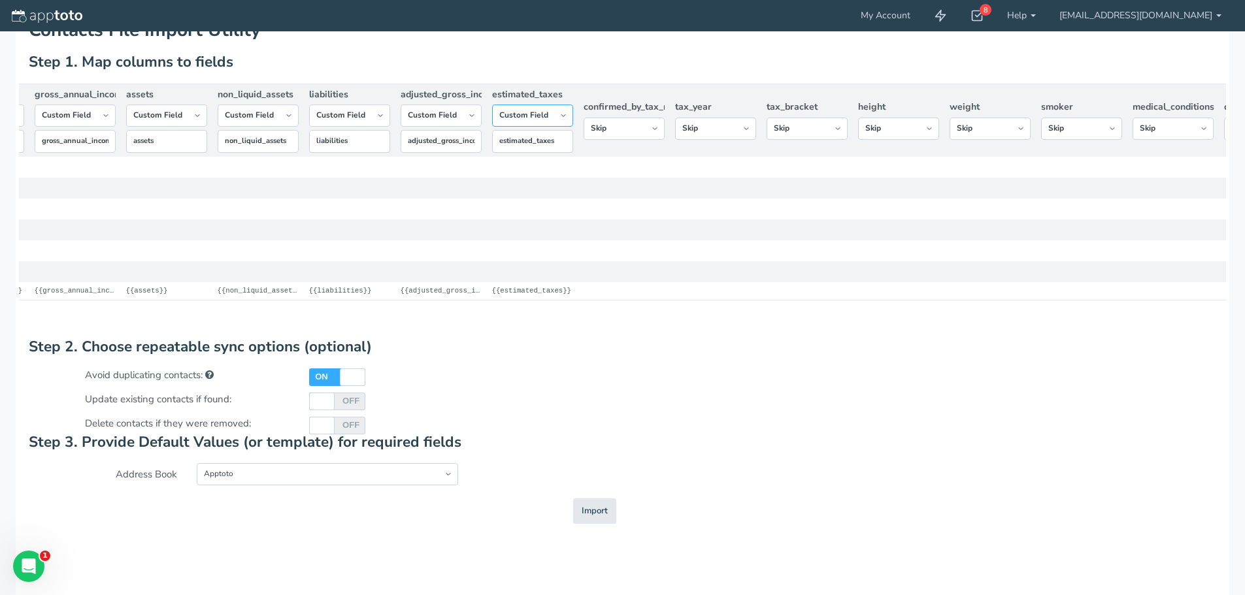
select select "string:skip"
click at [492, 122] on select "-- Custom Field Skip ---------- Unique Contact Id Address Book Name Created At …" at bounding box center [532, 116] width 81 height 22
click at [454, 124] on select "-- Custom Field Skip ---------- Unique Contact Id Address Book Name Created At …" at bounding box center [441, 116] width 81 height 22
select select "string:skip"
click at [401, 127] on select "-- Custom Field Skip ---------- Unique Contact Id Address Book Name Created At …" at bounding box center [441, 116] width 81 height 22
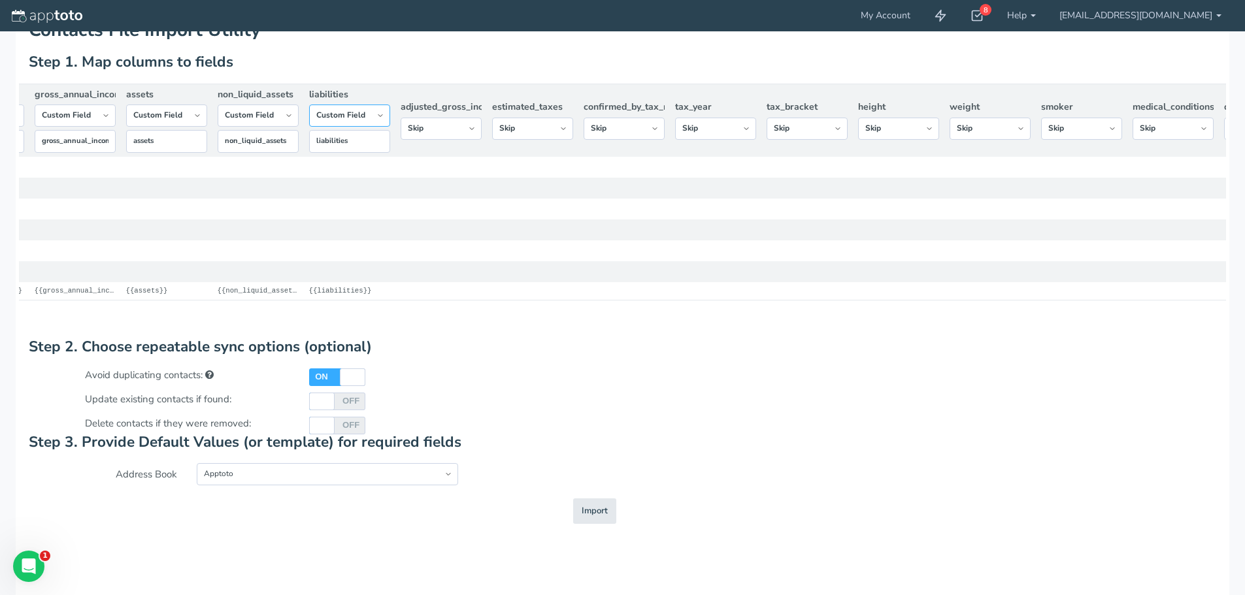
click at [368, 126] on select "-- Custom Field Skip ---------- Unique Contact Id Address Book Name Created At …" at bounding box center [349, 116] width 81 height 22
select select "string:skip"
click at [309, 122] on select "-- Custom Field Skip ---------- Unique Contact Id Address Book Name Created At …" at bounding box center [349, 116] width 81 height 22
click at [292, 127] on select "-- Custom Field Skip ---------- Unique Contact Id Address Book Name Created At …" at bounding box center [258, 116] width 81 height 22
select select "string:skip"
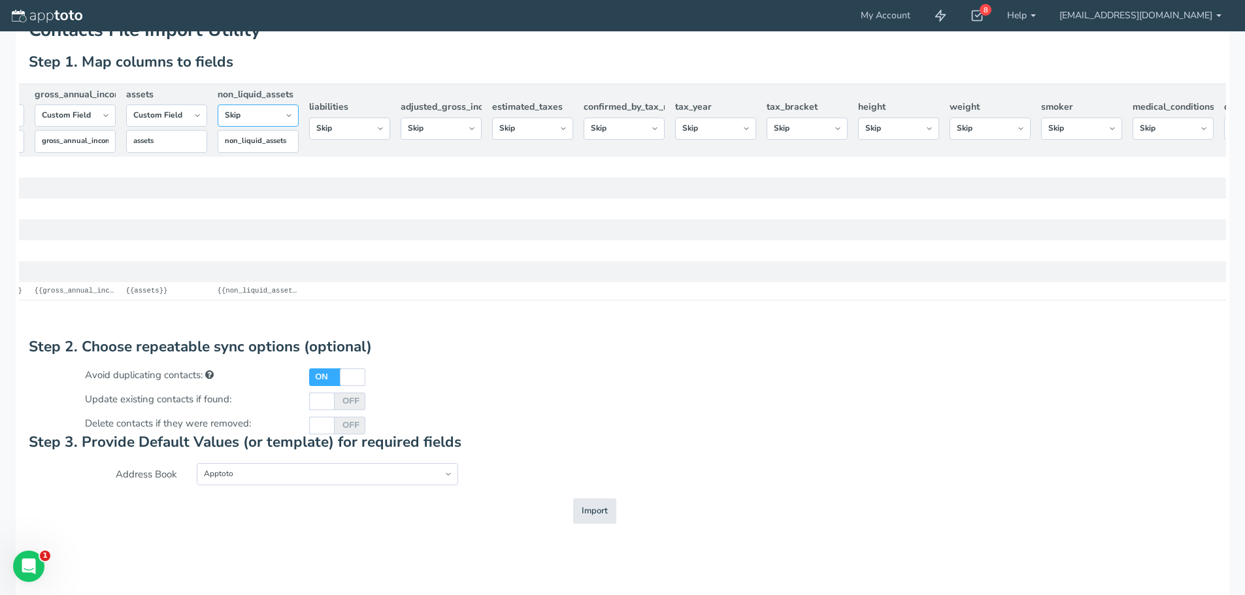
click at [218, 122] on select "-- Custom Field Skip ---------- Unique Contact Id Address Book Name Created At …" at bounding box center [258, 116] width 81 height 22
drag, startPoint x: 179, startPoint y: 122, endPoint x: 180, endPoint y: 129, distance: 6.7
click at [180, 127] on select "-- Custom Field Skip ---------- Unique Contact Id Address Book Name Created At …" at bounding box center [166, 116] width 81 height 22
select select "string:skip"
click at [126, 122] on select "-- Custom Field Skip ---------- Unique Contact Id Address Book Name Created At …" at bounding box center [166, 116] width 81 height 22
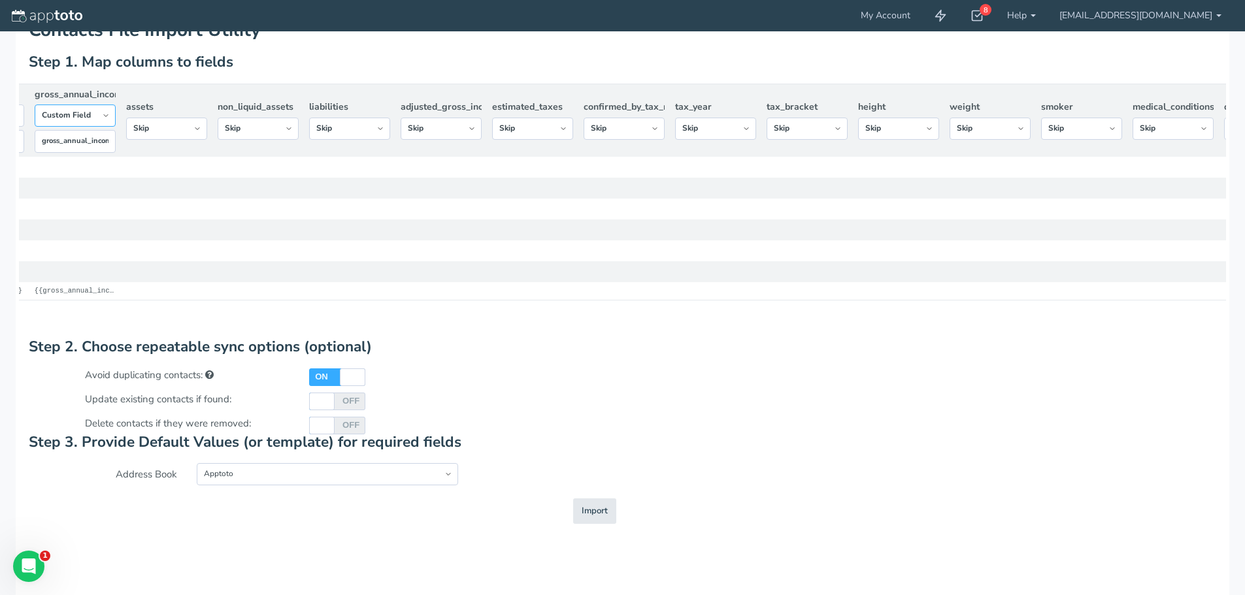
click at [102, 127] on select "-- Custom Field Skip ---------- Unique Contact Id Address Book Name Created At …" at bounding box center [75, 116] width 81 height 22
select select "string:skip"
click at [35, 127] on select "-- Custom Field Skip ---------- Unique Contact Id Address Book Name Created At …" at bounding box center [75, 116] width 81 height 22
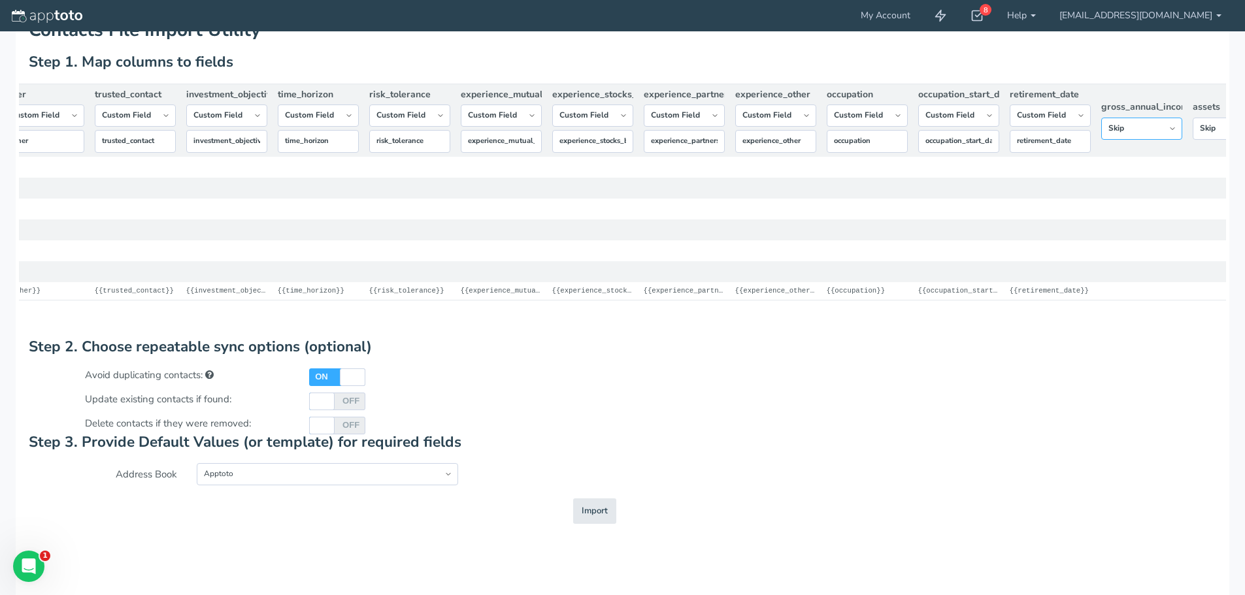
scroll to position [0, 3843]
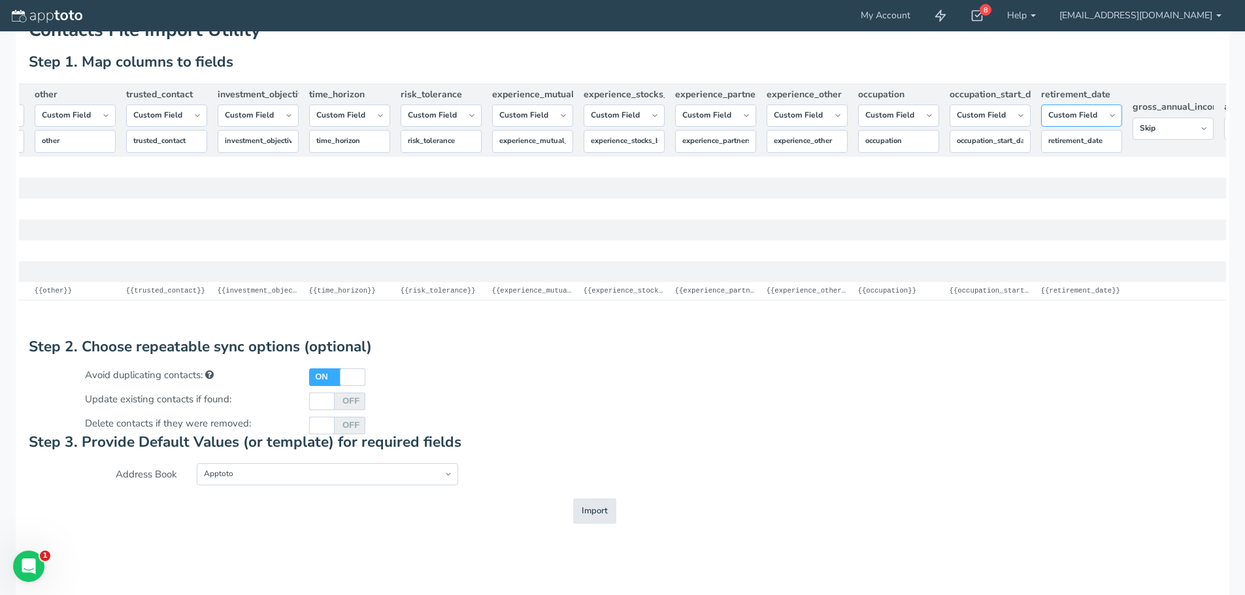
click at [1088, 124] on select "-- Custom Field Skip ---------- Unique Contact Id Address Book Name Created At …" at bounding box center [1081, 116] width 81 height 22
select select "string:skip"
click at [1041, 122] on select "-- Custom Field Skip ---------- Unique Contact Id Address Book Name Created At …" at bounding box center [1081, 116] width 81 height 22
drag, startPoint x: 1013, startPoint y: 129, endPoint x: 1014, endPoint y: 135, distance: 6.6
click at [1013, 127] on select "-- Custom Field Skip ---------- Unique Contact Id Address Book Name Created At …" at bounding box center [990, 116] width 81 height 22
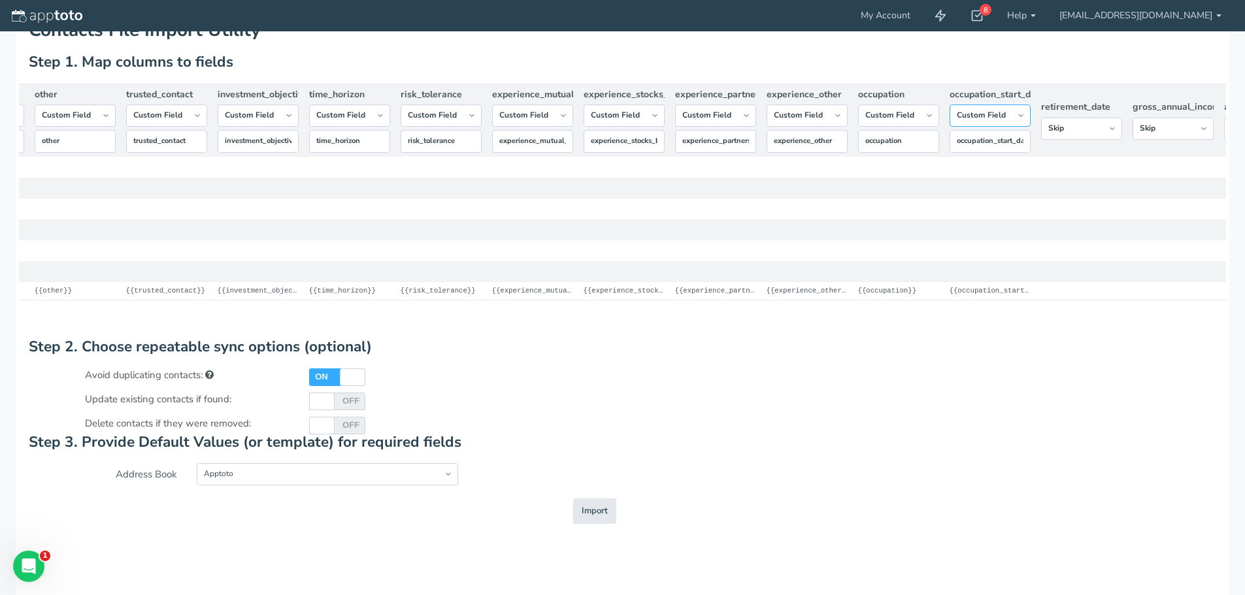
select select "string:skip"
click at [950, 127] on select "-- Custom Field Skip ---------- Unique Contact Id Address Book Name Created At …" at bounding box center [990, 116] width 81 height 22
click at [920, 123] on select "-- Custom Field Skip ---------- Unique Contact Id Address Book Name Created At …" at bounding box center [898, 116] width 81 height 22
select select "string:skip"
click at [858, 122] on select "-- Custom Field Skip ---------- Unique Contact Id Address Book Name Created At …" at bounding box center [898, 116] width 81 height 22
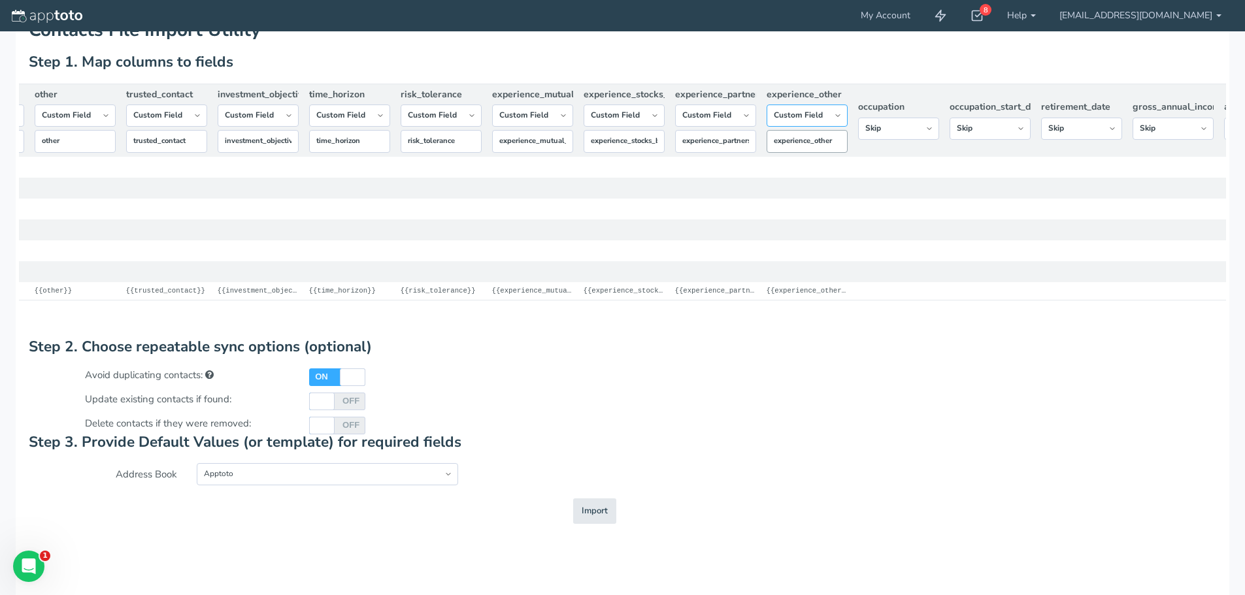
drag, startPoint x: 833, startPoint y: 122, endPoint x: 833, endPoint y: 137, distance: 14.4
click at [833, 137] on th "experience_other -- Custom Field Skip ---------- Unique Contact Id Address Book…" at bounding box center [806, 120] width 91 height 73
select select "string:skip"
click at [767, 122] on select "-- Custom Field Skip ---------- Unique Contact Id Address Book Name Created At …" at bounding box center [807, 116] width 81 height 22
click at [730, 120] on select "-- Custom Field Skip ---------- Unique Contact Id Address Book Name Created At …" at bounding box center [715, 116] width 81 height 22
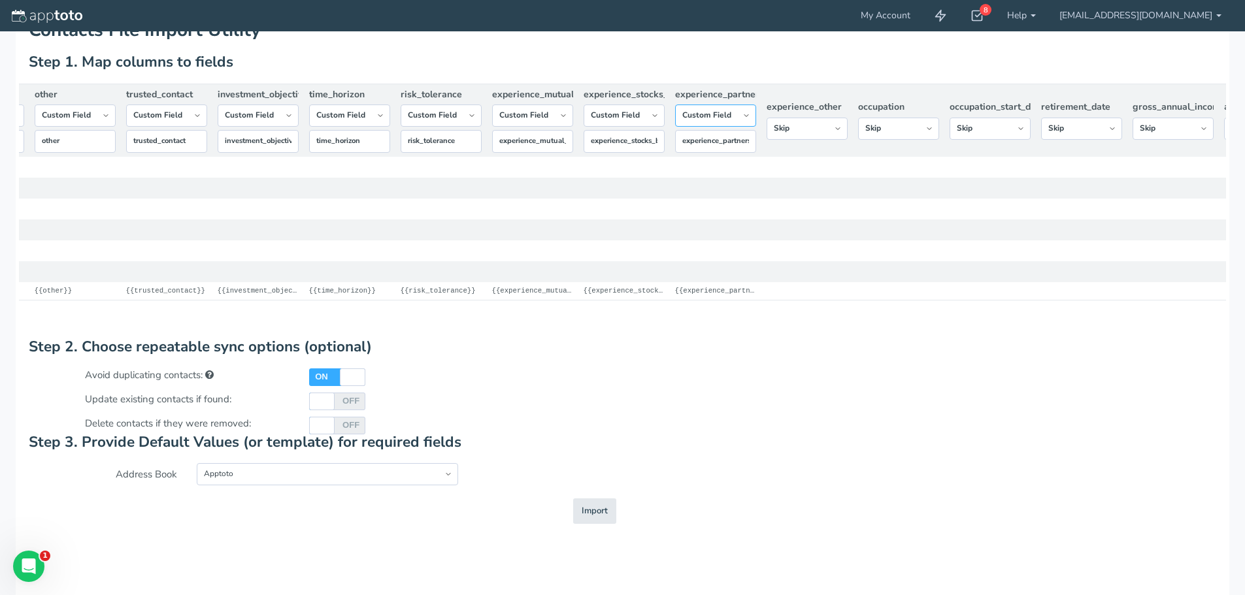
select select "string:skip"
click at [675, 127] on select "-- Custom Field Skip ---------- Unique Contact Id Address Book Name Created At …" at bounding box center [715, 116] width 81 height 22
click at [652, 127] on select "-- Custom Field Skip ---------- Unique Contact Id Address Book Name Created At …" at bounding box center [624, 116] width 81 height 22
select select "string:skip"
click at [584, 127] on select "-- Custom Field Skip ---------- Unique Contact Id Address Book Name Created At …" at bounding box center [624, 116] width 81 height 22
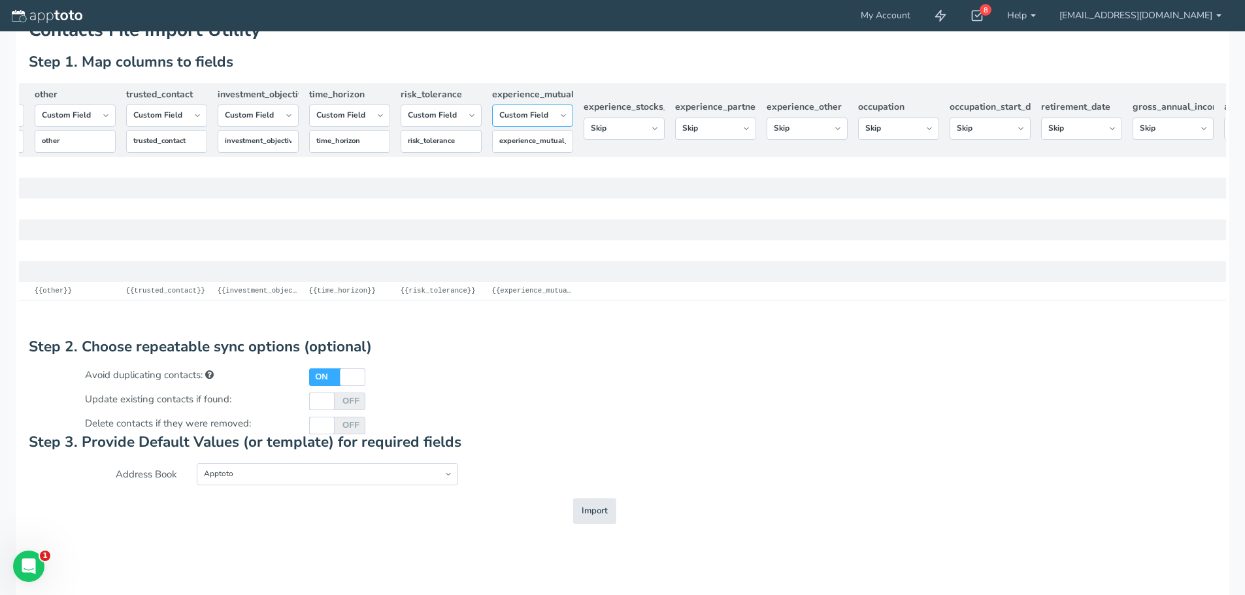
drag, startPoint x: 562, startPoint y: 124, endPoint x: 567, endPoint y: 135, distance: 12.6
click at [562, 127] on select "-- Custom Field Skip ---------- Unique Contact Id Address Book Name Created At …" at bounding box center [532, 116] width 81 height 22
select select "string:skip"
click at [492, 127] on select "-- Custom Field Skip ---------- Unique Contact Id Address Book Name Created At …" at bounding box center [532, 116] width 81 height 22
click at [460, 127] on select "-- Custom Field Skip ---------- Unique Contact Id Address Book Name Created At …" at bounding box center [441, 116] width 81 height 22
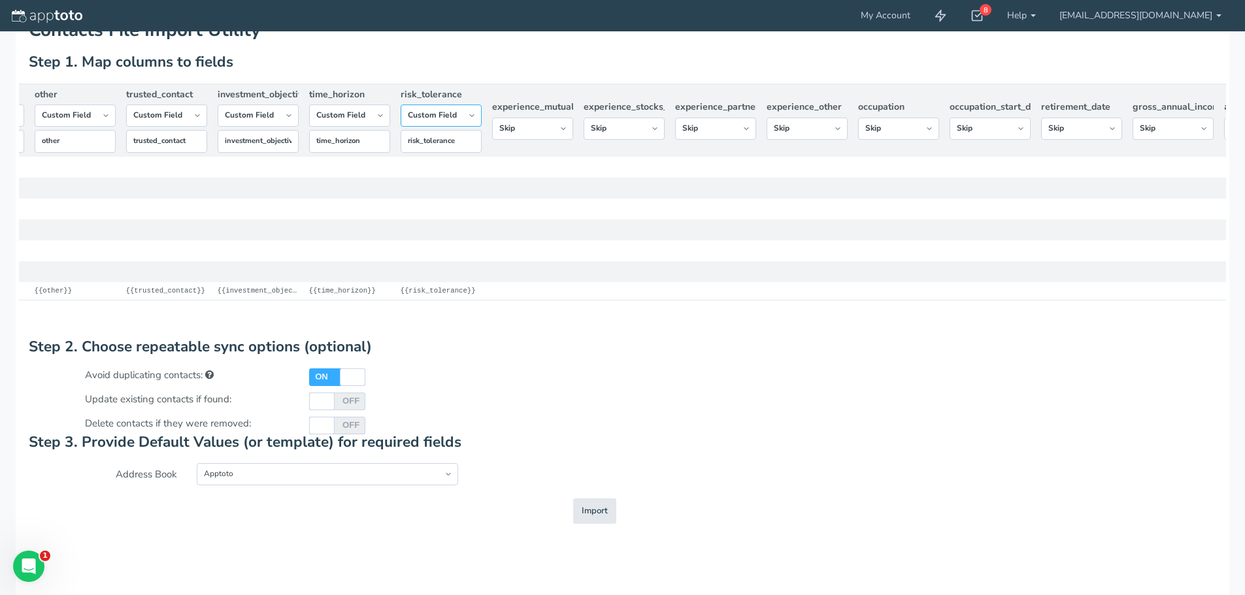
select select "string:skip"
click at [401, 122] on select "-- Custom Field Skip ---------- Unique Contact Id Address Book Name Created At …" at bounding box center [441, 116] width 81 height 22
click at [384, 127] on select "-- Custom Field Skip ---------- Unique Contact Id Address Book Name Created At …" at bounding box center [349, 116] width 81 height 22
select select "string:skip"
click at [309, 122] on select "-- Custom Field Skip ---------- Unique Contact Id Address Book Name Created At …" at bounding box center [349, 116] width 81 height 22
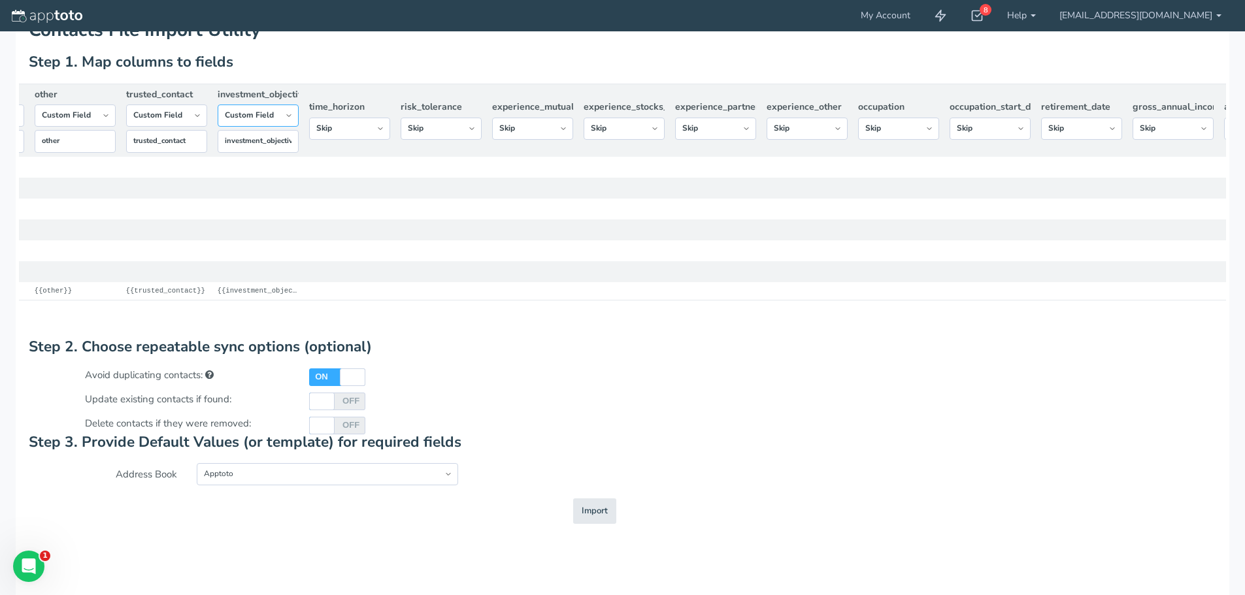
click at [286, 127] on select "-- Custom Field Skip ---------- Unique Contact Id Address Book Name Created At …" at bounding box center [258, 116] width 81 height 22
select select "string:skip"
click at [218, 127] on select "-- Custom Field Skip ---------- Unique Contact Id Address Book Name Created At …" at bounding box center [258, 116] width 81 height 22
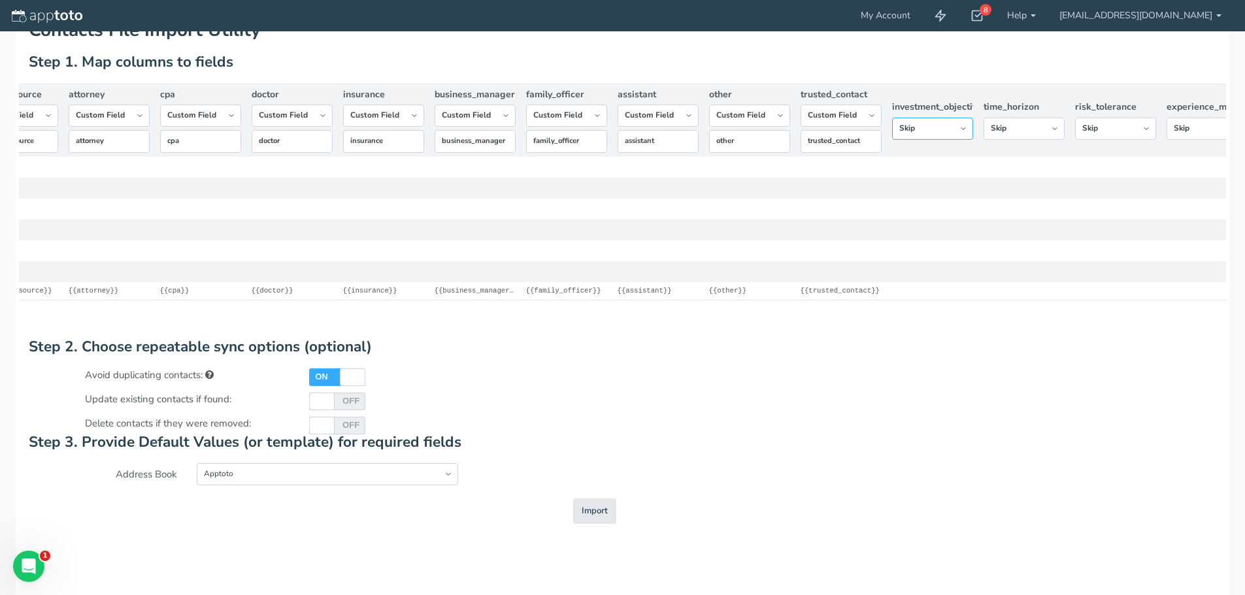
scroll to position [0, 3153]
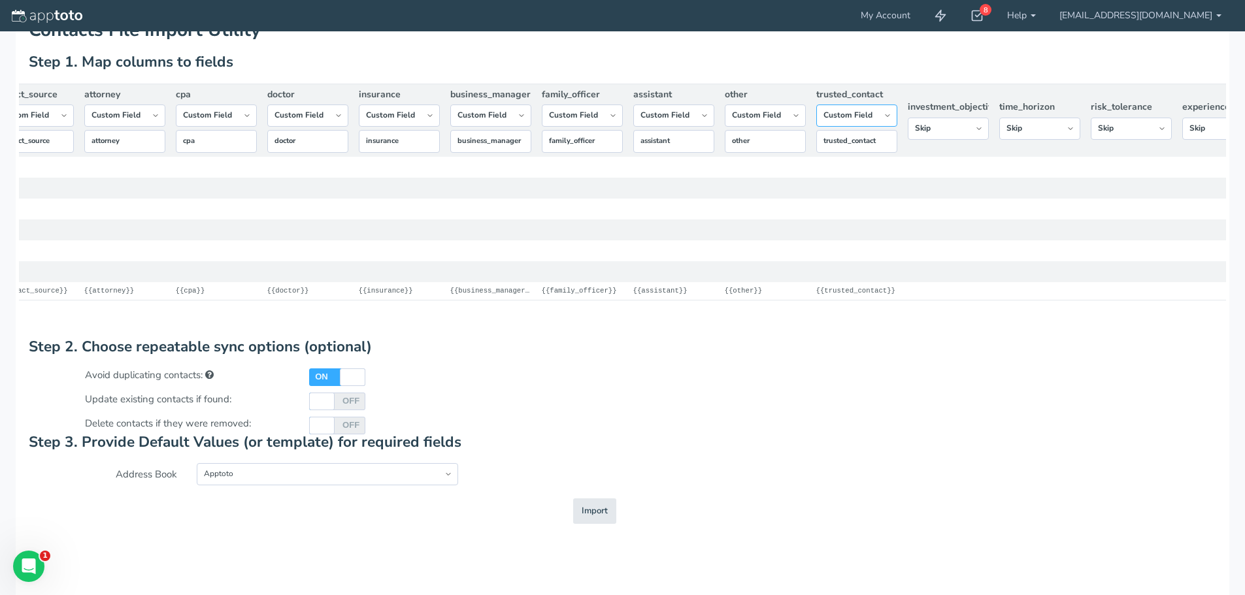
click at [850, 123] on select "-- Custom Field Skip ---------- Unique Contact Id Address Book Name Created At …" at bounding box center [856, 116] width 81 height 22
select select "string:skip"
click at [816, 122] on select "-- Custom Field Skip ---------- Unique Contact Id Address Book Name Created At …" at bounding box center [856, 116] width 81 height 22
drag, startPoint x: 778, startPoint y: 123, endPoint x: 777, endPoint y: 130, distance: 7.2
click at [778, 125] on select "-- Custom Field Skip ---------- Unique Contact Id Address Book Name Created At …" at bounding box center [765, 116] width 81 height 22
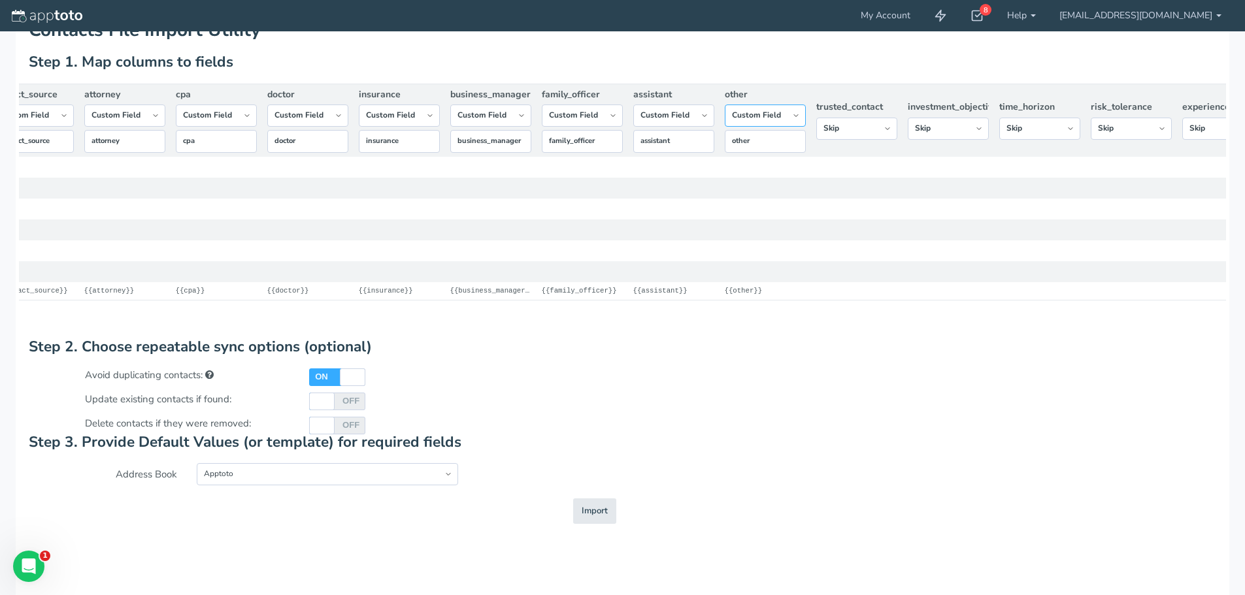
select select "string:skip"
click at [725, 122] on select "-- Custom Field Skip ---------- Unique Contact Id Address Book Name Created At …" at bounding box center [765, 116] width 81 height 22
drag, startPoint x: 691, startPoint y: 121, endPoint x: 693, endPoint y: 131, distance: 10.8
click at [693, 127] on select "-- Custom Field Skip ---------- Unique Contact Id Address Book Name Created At …" at bounding box center [673, 116] width 81 height 22
select select "string:skip"
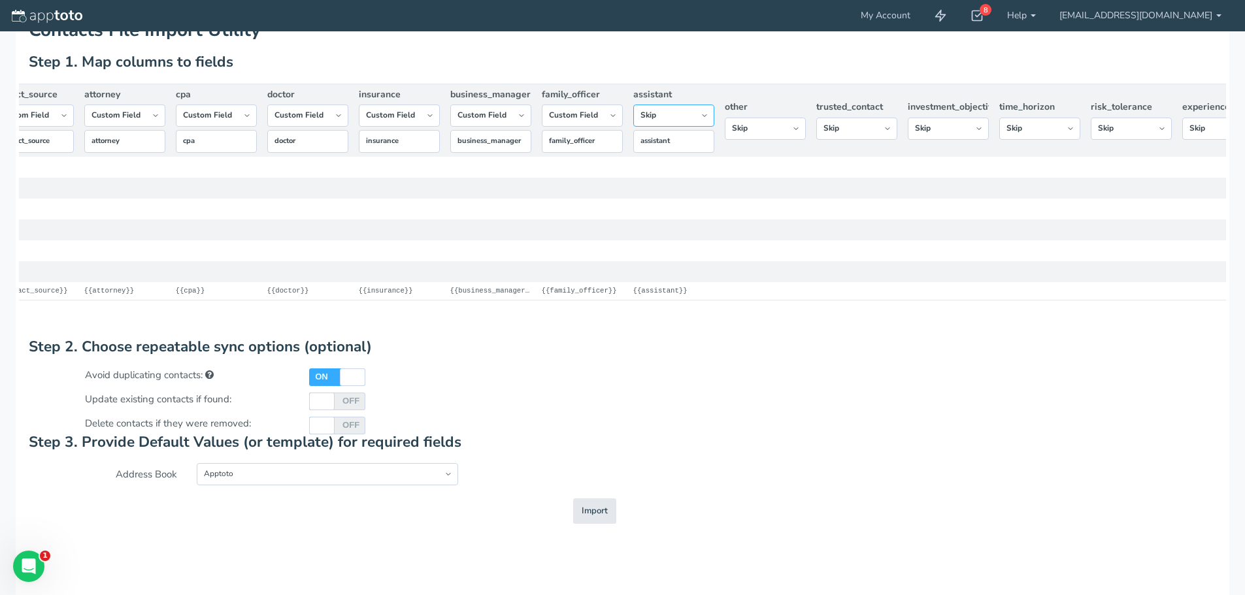
click at [633, 122] on select "-- Custom Field Skip ---------- Unique Contact Id Address Book Name Created At …" at bounding box center [673, 116] width 81 height 22
drag, startPoint x: 597, startPoint y: 122, endPoint x: 597, endPoint y: 130, distance: 7.8
click at [597, 126] on select "-- Custom Field Skip ---------- Unique Contact Id Address Book Name Created At …" at bounding box center [582, 116] width 81 height 22
select select "string:skip"
click at [542, 122] on select "-- Custom Field Skip ---------- Unique Contact Id Address Book Name Created At …" at bounding box center [582, 116] width 81 height 22
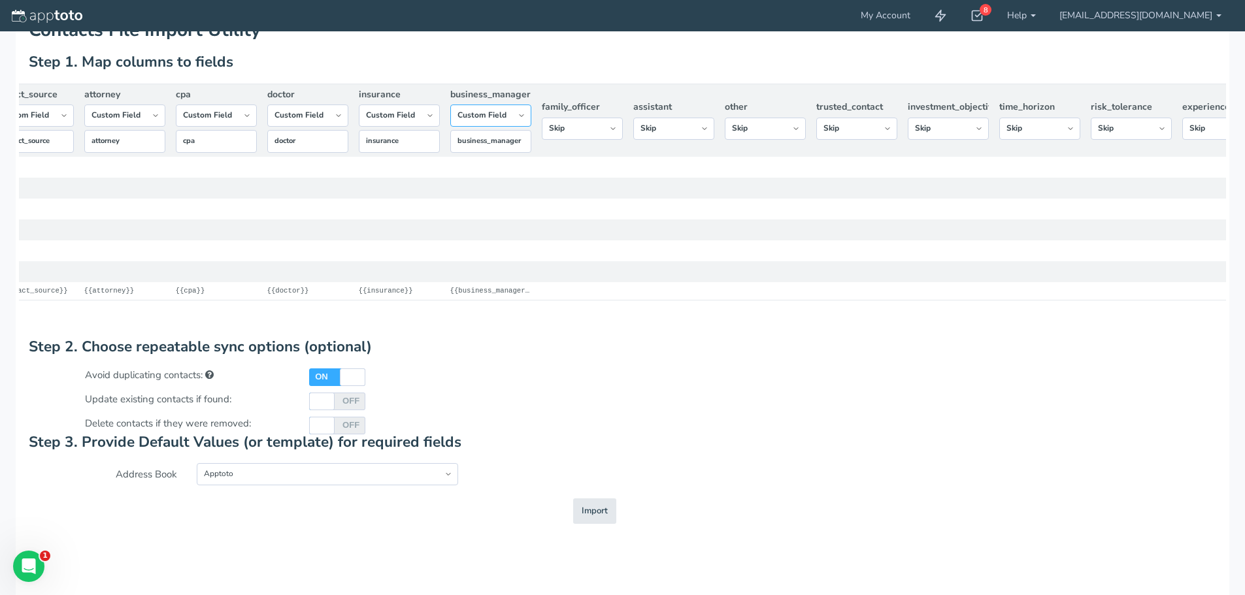
click at [518, 126] on select "-- Custom Field Skip ---------- Unique Contact Id Address Book Name Created At …" at bounding box center [490, 116] width 81 height 22
click at [450, 109] on select "-- Custom Field Skip ---------- Unique Contact Id Address Book Name Created At …" at bounding box center [490, 116] width 81 height 22
drag, startPoint x: 495, startPoint y: 122, endPoint x: 497, endPoint y: 130, distance: 8.0
click at [497, 122] on select "-- Custom Field Skip ---------- Unique Contact Id Address Book Name Created At …" at bounding box center [490, 116] width 81 height 22
select select "string:skip"
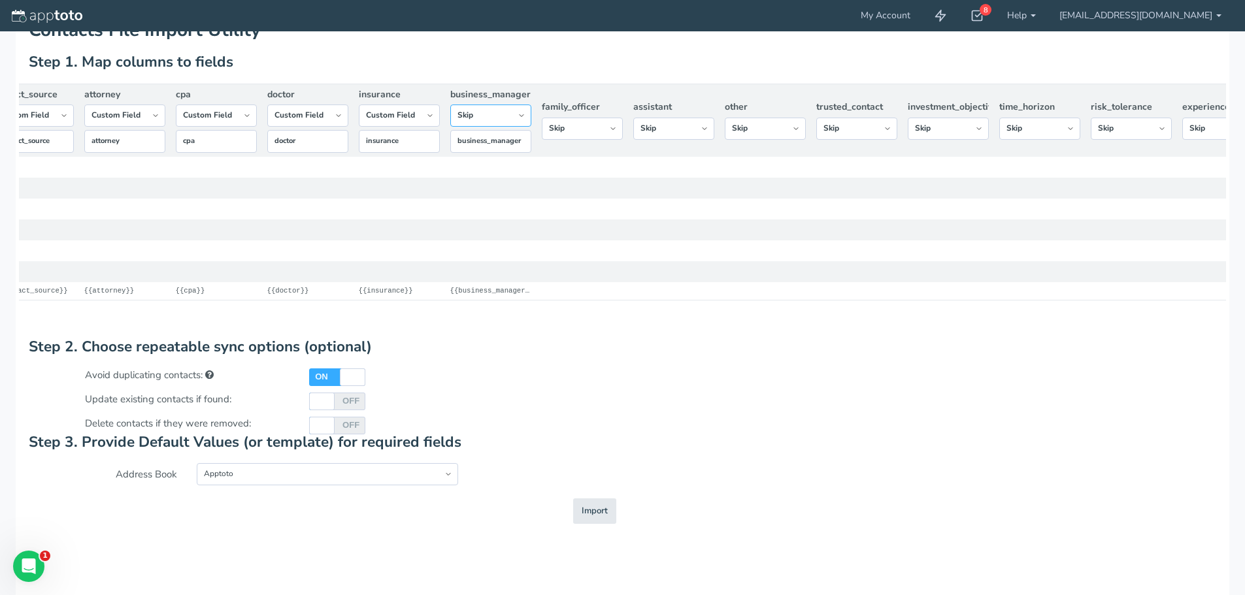
click at [450, 122] on select "-- Custom Field Skip ---------- Unique Contact Id Address Book Name Created At …" at bounding box center [490, 116] width 81 height 22
click at [422, 124] on select "-- Custom Field Skip ---------- Unique Contact Id Address Book Name Created At …" at bounding box center [399, 116] width 81 height 22
select select "string:skip"
click at [359, 122] on select "-- Custom Field Skip ---------- Unique Contact Id Address Book Name Created At …" at bounding box center [399, 116] width 81 height 22
click at [323, 127] on select "-- Custom Field Skip ---------- Unique Contact Id Address Book Name Created At …" at bounding box center [307, 116] width 81 height 22
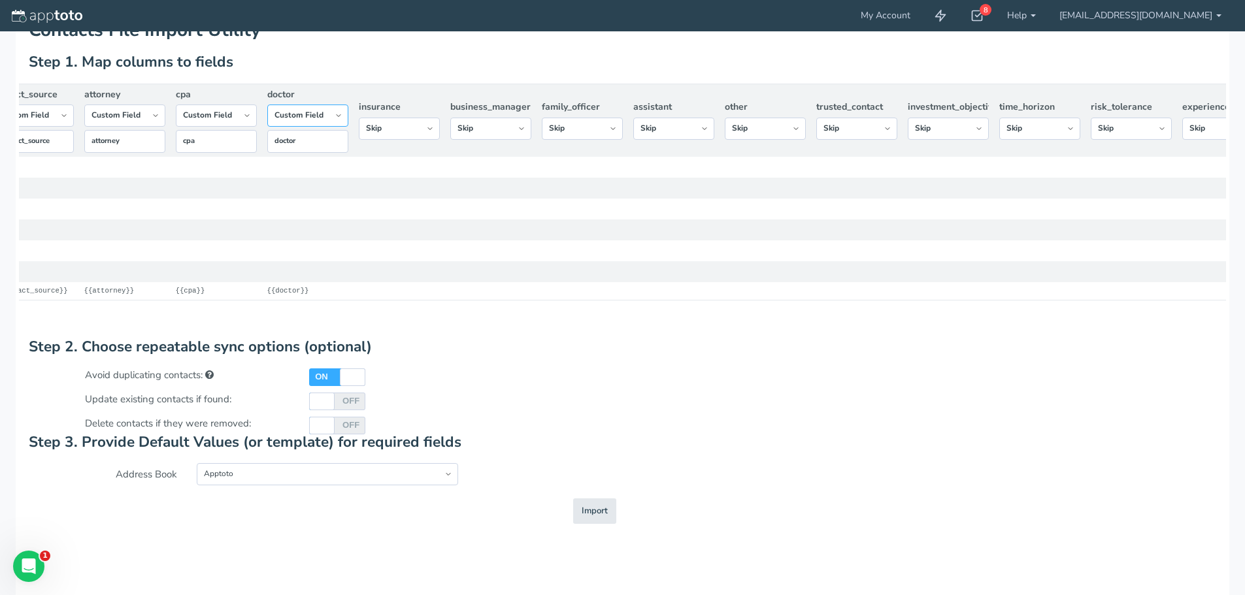
select select "string:skip"
click at [267, 122] on select "-- Custom Field Skip ---------- Unique Contact Id Address Book Name Created At …" at bounding box center [307, 116] width 81 height 22
drag, startPoint x: 244, startPoint y: 116, endPoint x: 240, endPoint y: 129, distance: 13.6
click at [242, 119] on select "-- Custom Field Skip ---------- Unique Contact Id Address Book Name Created At …" at bounding box center [216, 116] width 81 height 22
select select "string:skip"
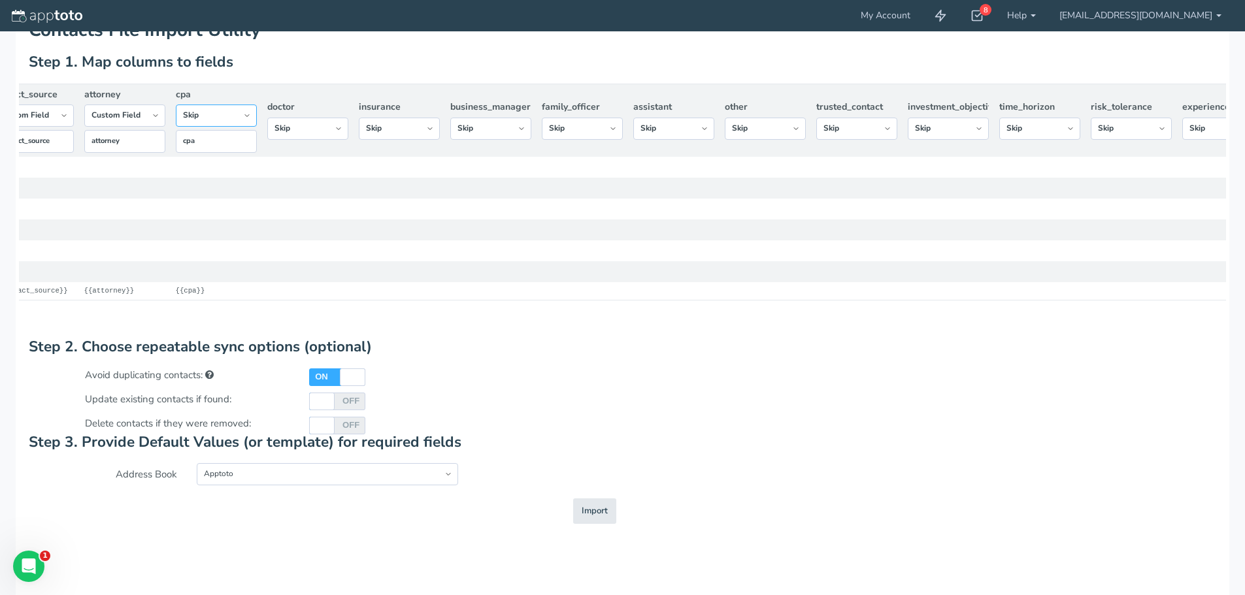
click at [176, 122] on select "-- Custom Field Skip ---------- Unique Contact Id Address Book Name Created At …" at bounding box center [216, 116] width 81 height 22
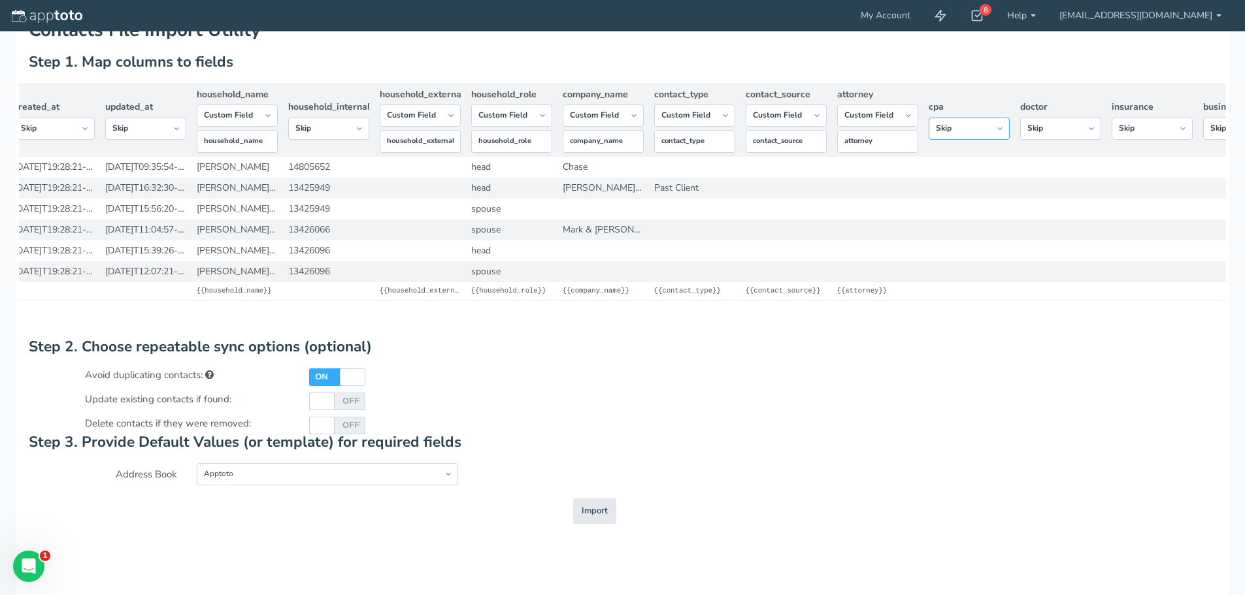
scroll to position [0, 2329]
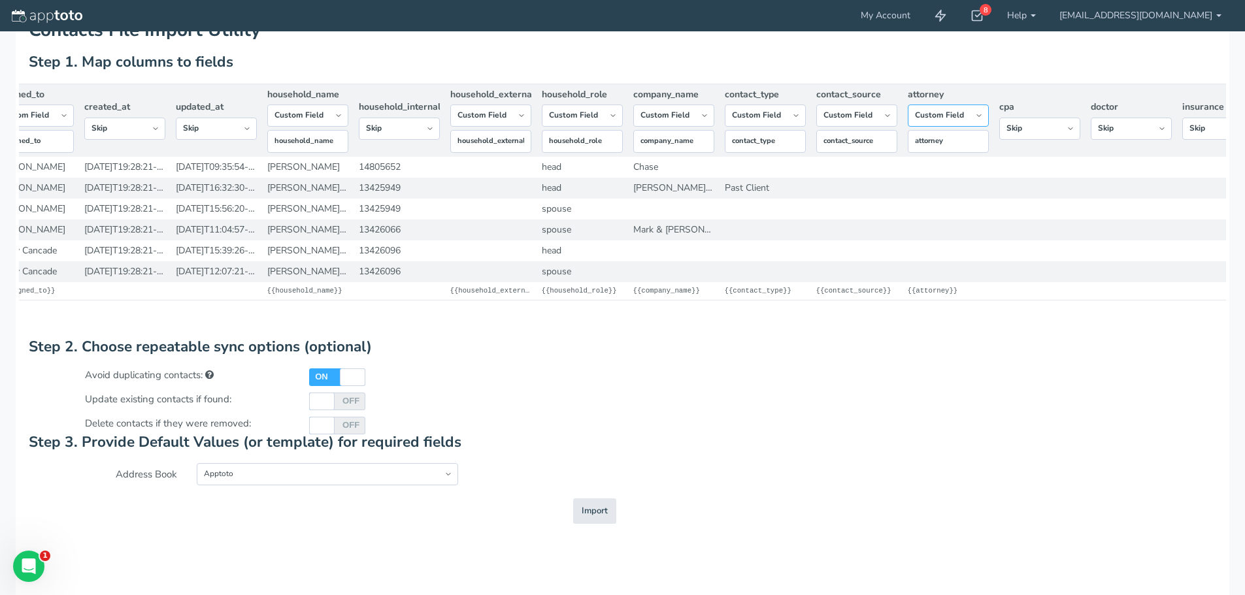
click at [953, 125] on select "-- Custom Field Skip ---------- Unique Contact Id Address Book Name Created At …" at bounding box center [948, 116] width 81 height 22
select select "string:skip"
click at [908, 122] on select "-- Custom Field Skip ---------- Unique Contact Id Address Book Name Created At …" at bounding box center [948, 116] width 81 height 22
click at [873, 121] on select "-- Custom Field Skip ---------- Unique Contact Id Address Book Name Created At …" at bounding box center [856, 116] width 81 height 22
click at [816, 122] on select "-- Custom Field Skip ---------- Unique Contact Id Address Book Name Created At …" at bounding box center [856, 116] width 81 height 22
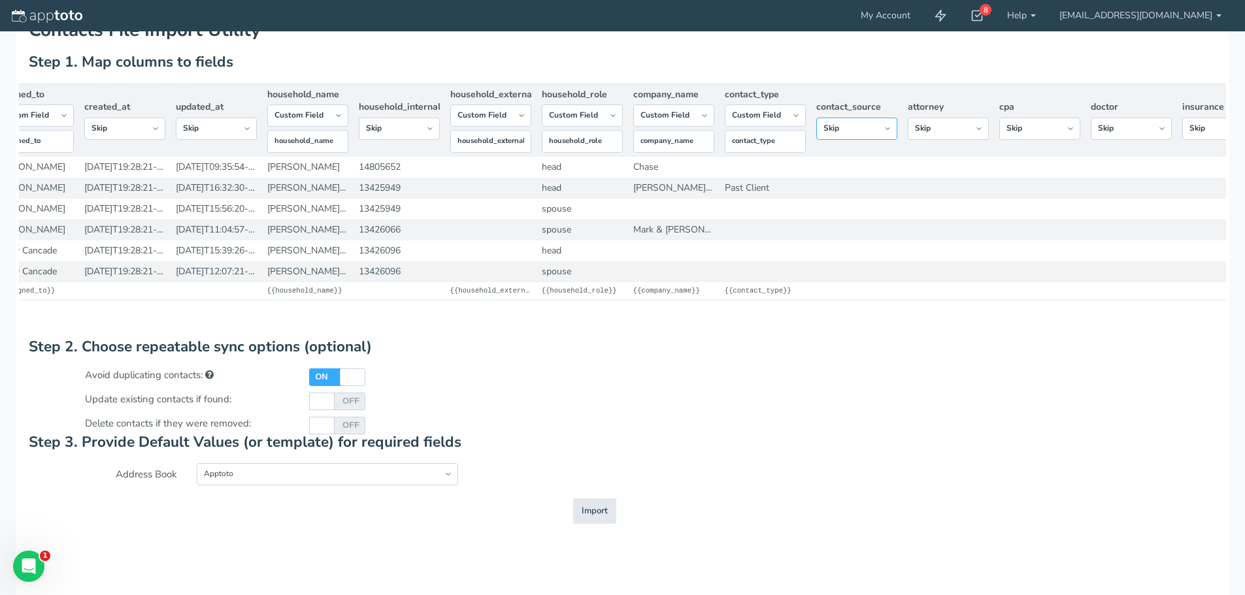
click at [882, 131] on select "-- Custom Field Skip ---------- Unique Contact Id Address Book Name Created At …" at bounding box center [856, 129] width 81 height 22
click at [891, 138] on select "-- Custom Field Skip ---------- Unique Contact Id Address Book Name Created At …" at bounding box center [856, 129] width 81 height 22
click at [816, 118] on select "-- Custom Field Skip ---------- Unique Contact Id Address Book Name Created At …" at bounding box center [856, 129] width 81 height 22
click at [886, 118] on select "-- Custom Field Skip ---------- Unique Contact Id Address Book Name Created At …" at bounding box center [856, 116] width 81 height 22
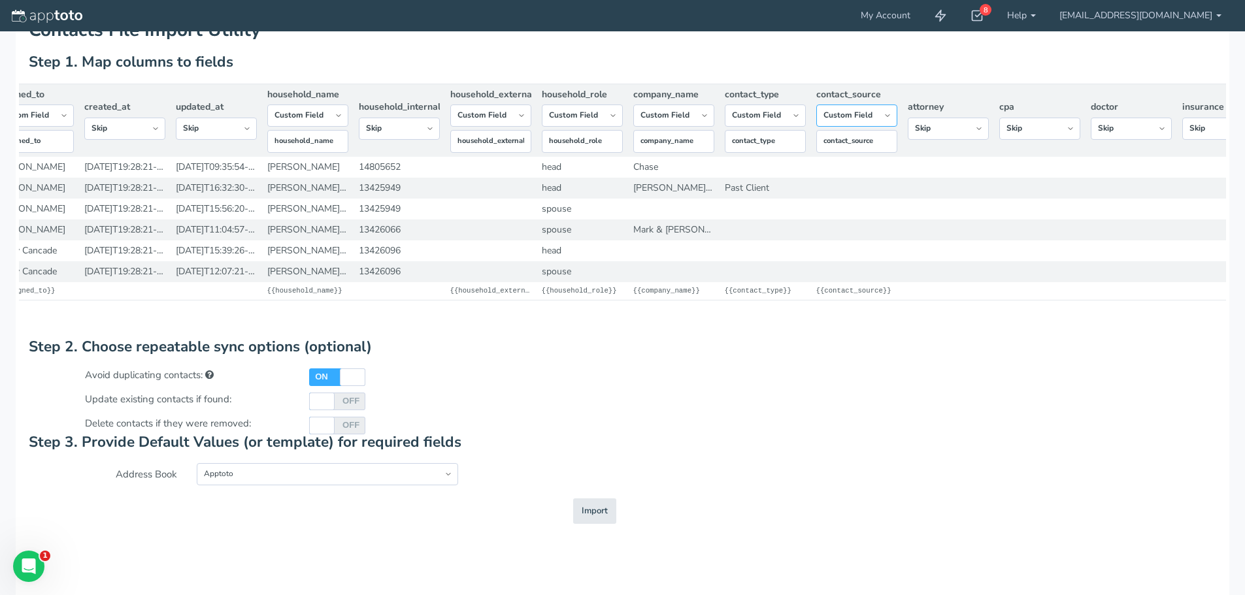
select select "string:skip"
click at [816, 122] on select "-- Custom Field Skip ---------- Unique Contact Id Address Book Name Created At …" at bounding box center [856, 116] width 81 height 22
click at [504, 127] on select "-- Custom Field Skip ---------- Unique Contact Id Address Book Name Created At …" at bounding box center [490, 116] width 81 height 22
select select "string:skip"
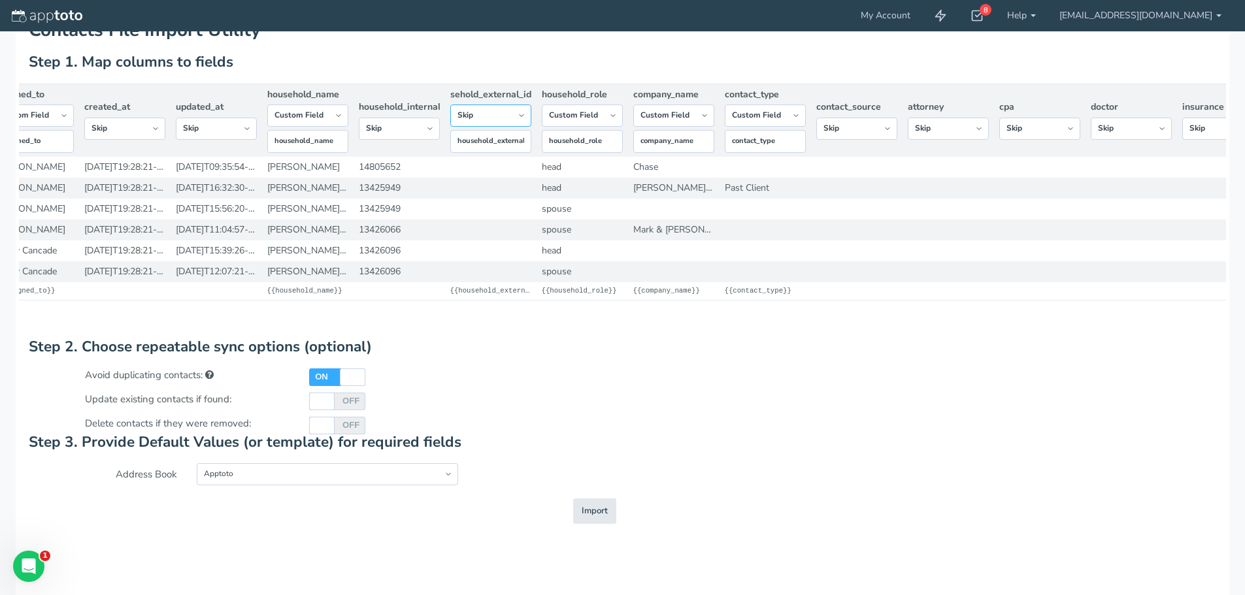
click at [450, 122] on select "-- Custom Field Skip ---------- Unique Contact Id Address Book Name Created At …" at bounding box center [490, 116] width 81 height 22
click at [612, 112] on select "-- Custom Field Skip ---------- Unique Contact Id Address Book Name Created At …" at bounding box center [582, 116] width 81 height 22
select select "string:skip"
click at [542, 117] on select "-- Custom Field Skip ---------- Unique Contact Id Address Book Name Created At …" at bounding box center [582, 116] width 81 height 22
click at [697, 120] on select "-- Custom Field Skip ---------- Unique Contact Id Address Book Name Created At …" at bounding box center [673, 116] width 81 height 22
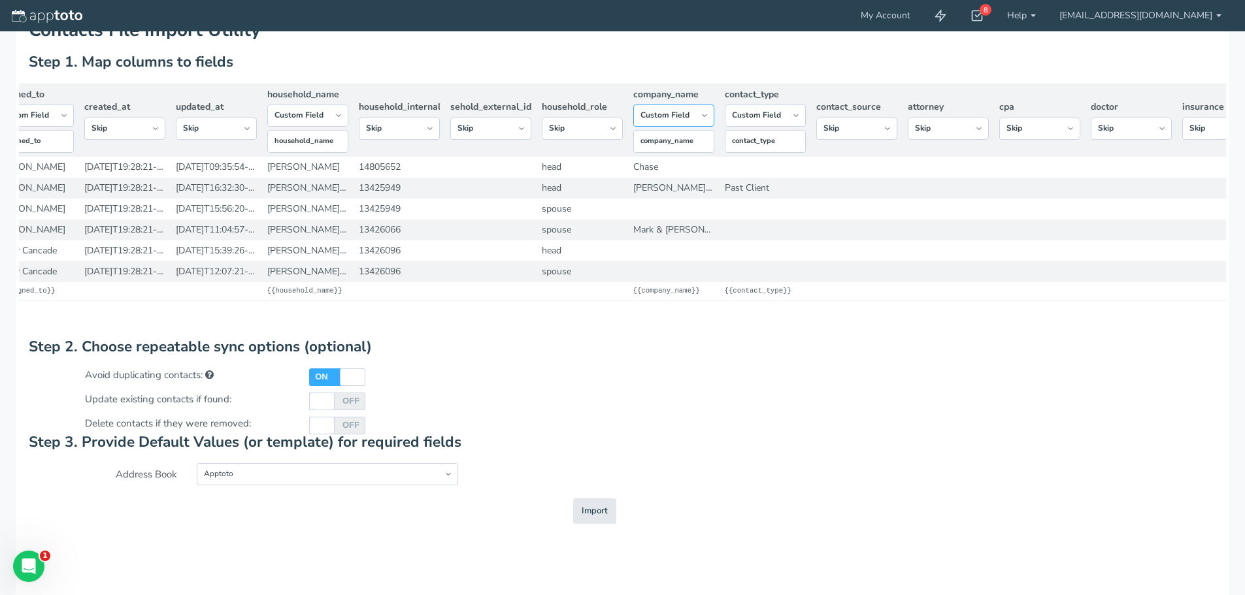
select select "string:skip"
click at [633, 117] on select "-- Custom Field Skip ---------- Unique Contact Id Address Book Name Created At …" at bounding box center [673, 116] width 81 height 22
drag, startPoint x: 793, startPoint y: 113, endPoint x: 795, endPoint y: 125, distance: 11.8
click at [797, 116] on select "-- Custom Field Skip ---------- Unique Contact Id Address Book Name Created At …" at bounding box center [765, 116] width 81 height 22
select select "string:skip"
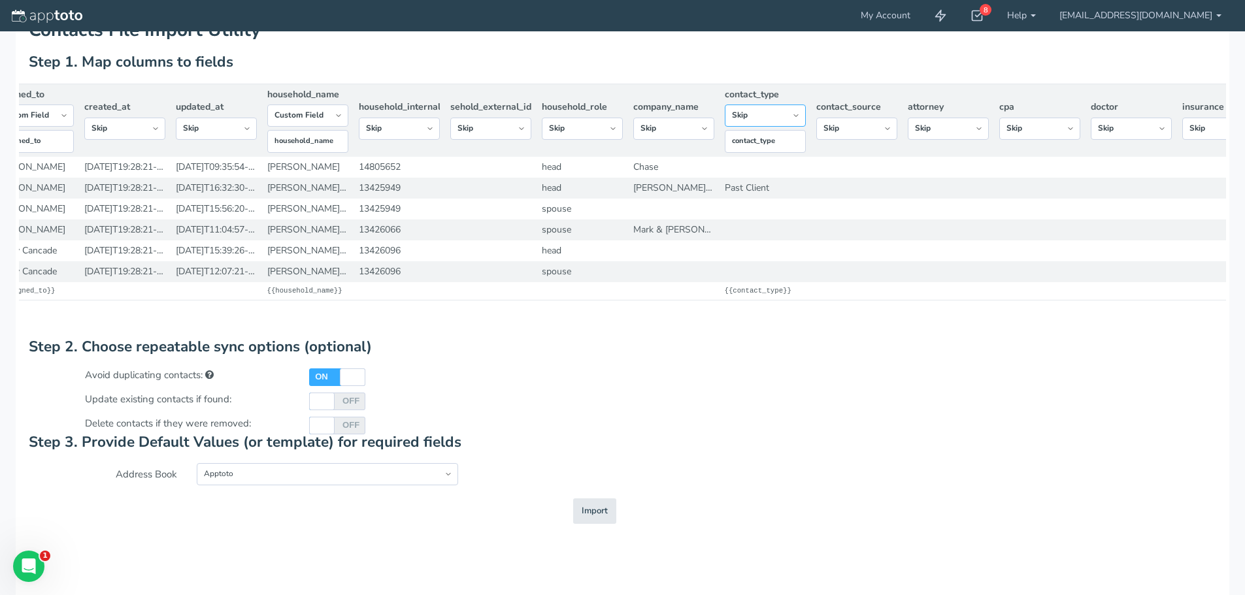
click at [725, 117] on select "-- Custom Field Skip ---------- Unique Contact Id Address Book Name Created At …" at bounding box center [765, 116] width 81 height 22
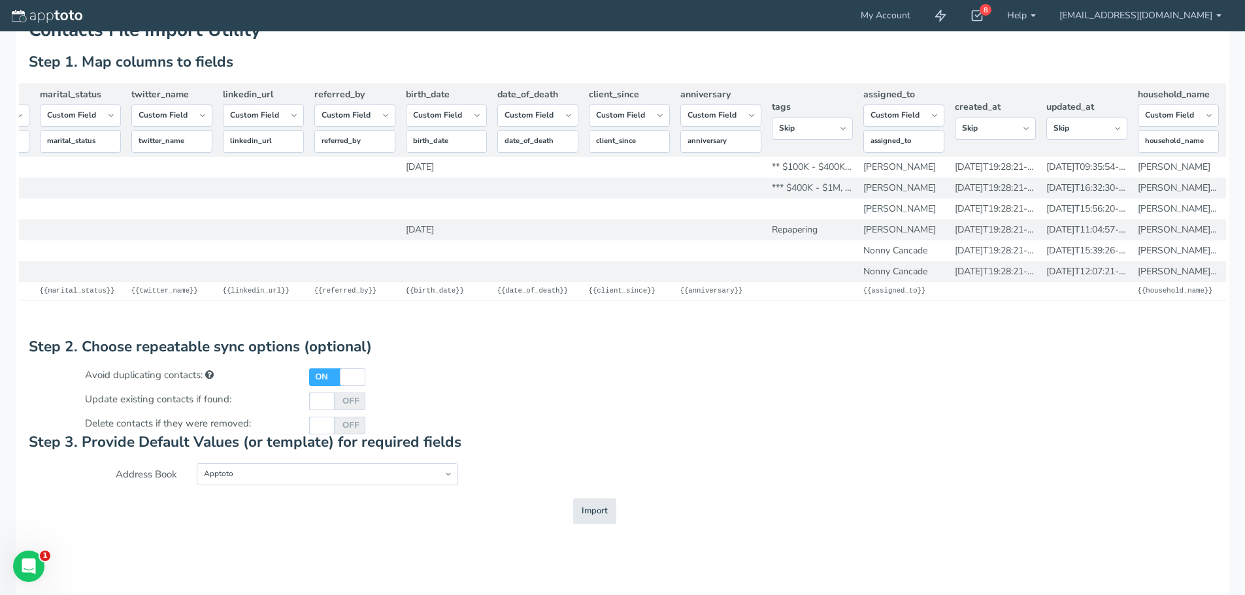
scroll to position [0, 1349]
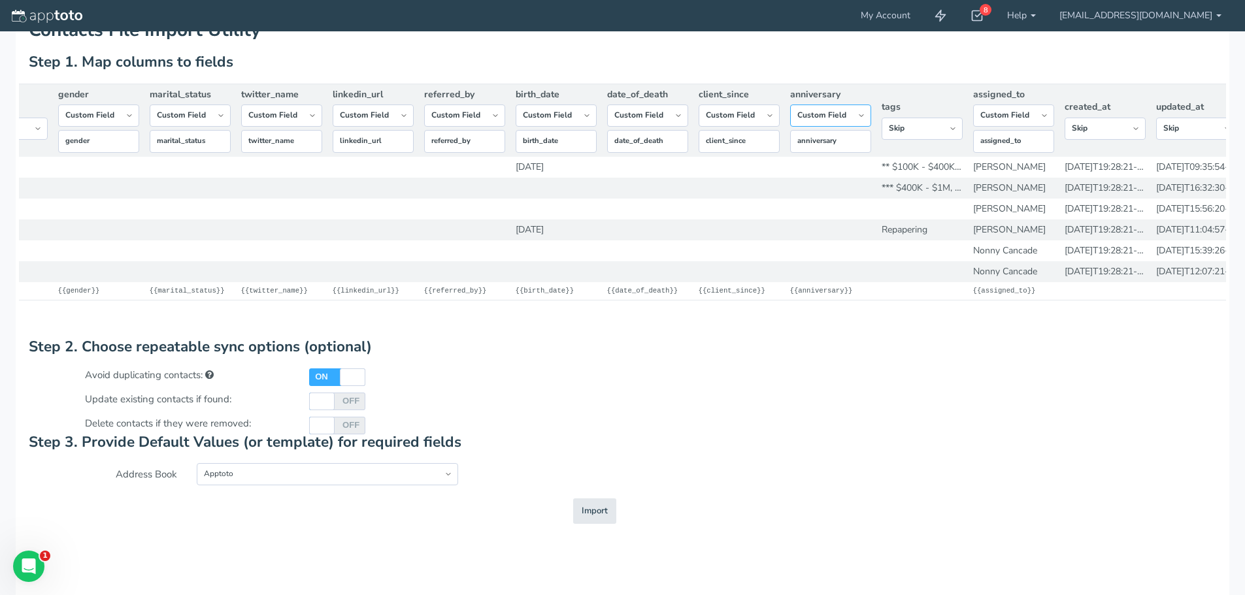
drag, startPoint x: 848, startPoint y: 119, endPoint x: 837, endPoint y: 126, distance: 12.7
click at [847, 119] on select "-- Custom Field Skip ---------- Unique Contact Id Address Book Name Created At …" at bounding box center [830, 116] width 81 height 22
select select "string:skip"
click at [790, 117] on select "-- Custom Field Skip ---------- Unique Contact Id Address Book Name Created At …" at bounding box center [830, 116] width 81 height 22
drag, startPoint x: 763, startPoint y: 115, endPoint x: 750, endPoint y: 125, distance: 17.3
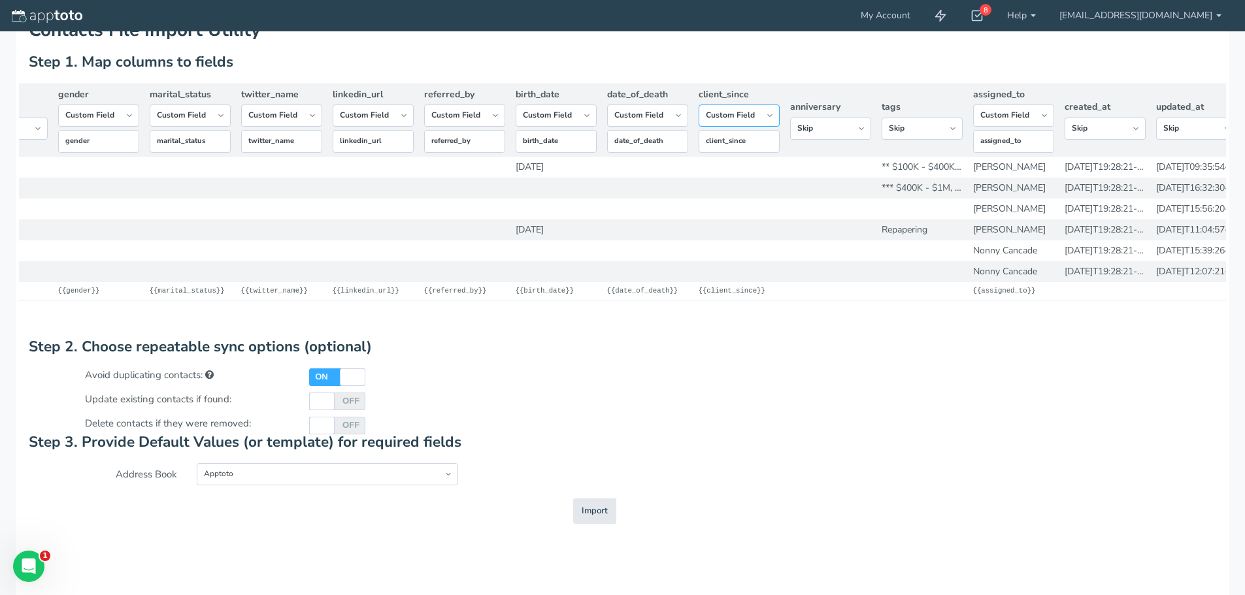
click at [763, 115] on select "-- Custom Field Skip ---------- Unique Contact Id Address Book Name Created At …" at bounding box center [739, 116] width 81 height 22
select select "string:skip"
click at [699, 117] on select "-- Custom Field Skip ---------- Unique Contact Id Address Book Name Created At …" at bounding box center [739, 116] width 81 height 22
drag, startPoint x: 663, startPoint y: 110, endPoint x: 660, endPoint y: 124, distance: 13.5
click at [662, 111] on select "-- Custom Field Skip ---------- Unique Contact Id Address Book Name Created At …" at bounding box center [647, 116] width 81 height 22
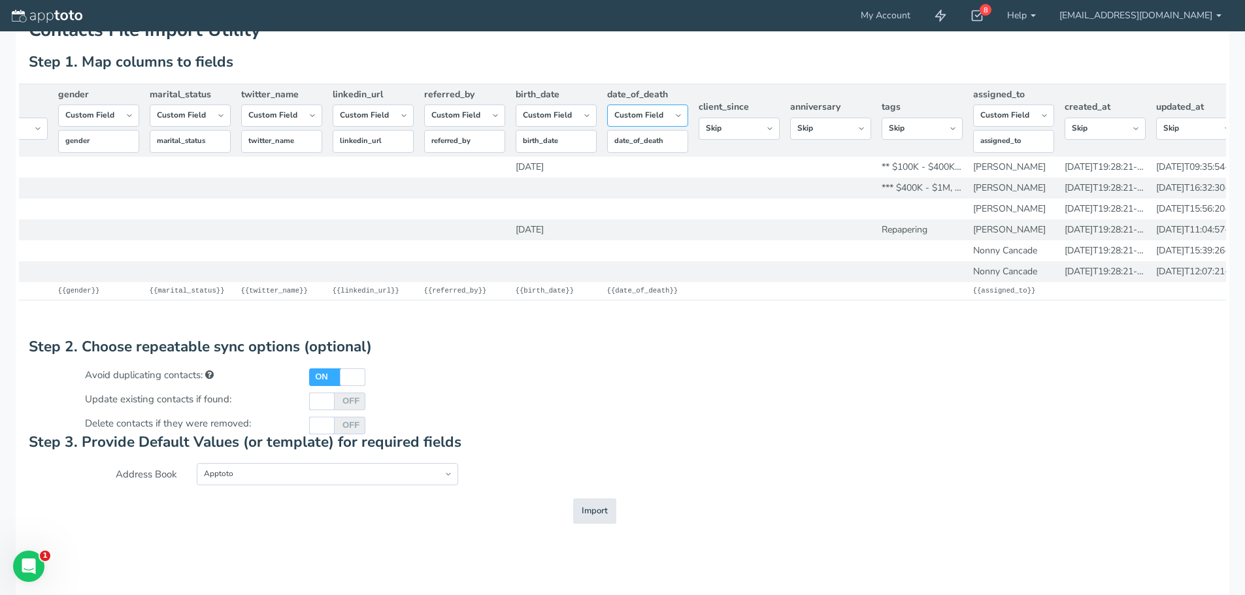
select select "string:skip"
click at [607, 117] on select "-- Custom Field Skip ---------- Unique Contact Id Address Book Name Created At …" at bounding box center [647, 116] width 81 height 22
drag, startPoint x: 574, startPoint y: 111, endPoint x: 571, endPoint y: 125, distance: 14.0
click at [574, 111] on select "-- Custom Field Skip ---------- Unique Contact Id Address Book Name Created At …" at bounding box center [556, 116] width 81 height 22
select select "string:skip"
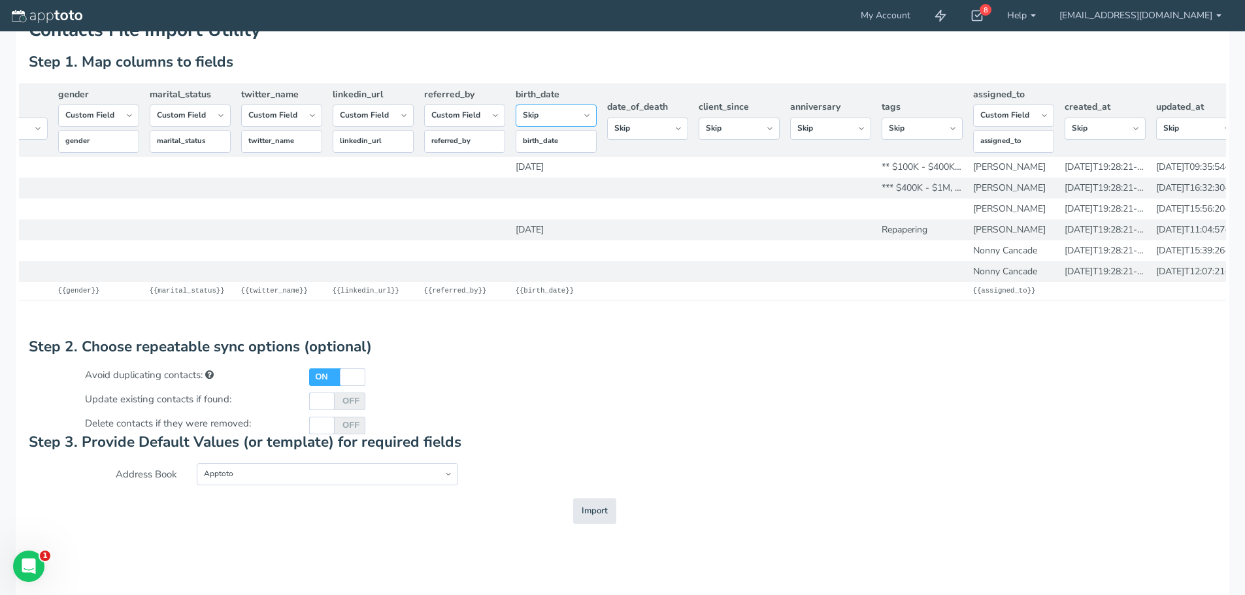
click at [516, 117] on select "-- Custom Field Skip ---------- Unique Contact Id Address Book Name Created At …" at bounding box center [556, 116] width 81 height 22
drag, startPoint x: 482, startPoint y: 116, endPoint x: 480, endPoint y: 124, distance: 8.7
click at [482, 116] on select "-- Custom Field Skip ---------- Unique Contact Id Address Book Name Created At …" at bounding box center [464, 116] width 81 height 22
select select "string:skip"
click at [424, 117] on select "-- Custom Field Skip ---------- Unique Contact Id Address Book Name Created At …" at bounding box center [464, 116] width 81 height 22
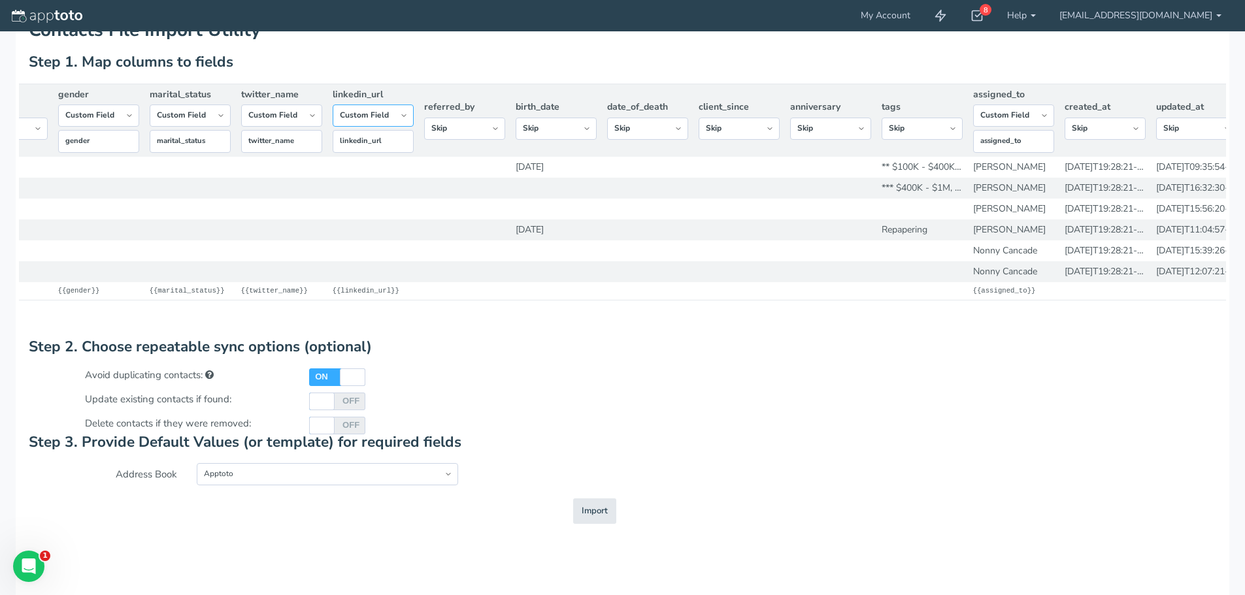
click at [401, 121] on select "-- Custom Field Skip ---------- Unique Contact Id Address Book Name Created At …" at bounding box center [373, 116] width 81 height 22
select select "string:skip"
click at [333, 117] on select "-- Custom Field Skip ---------- Unique Contact Id Address Book Name Created At …" at bounding box center [373, 116] width 81 height 22
click at [290, 112] on select "-- Custom Field Skip ---------- Unique Contact Id Address Book Name Created At …" at bounding box center [281, 116] width 81 height 22
select select "string:skip"
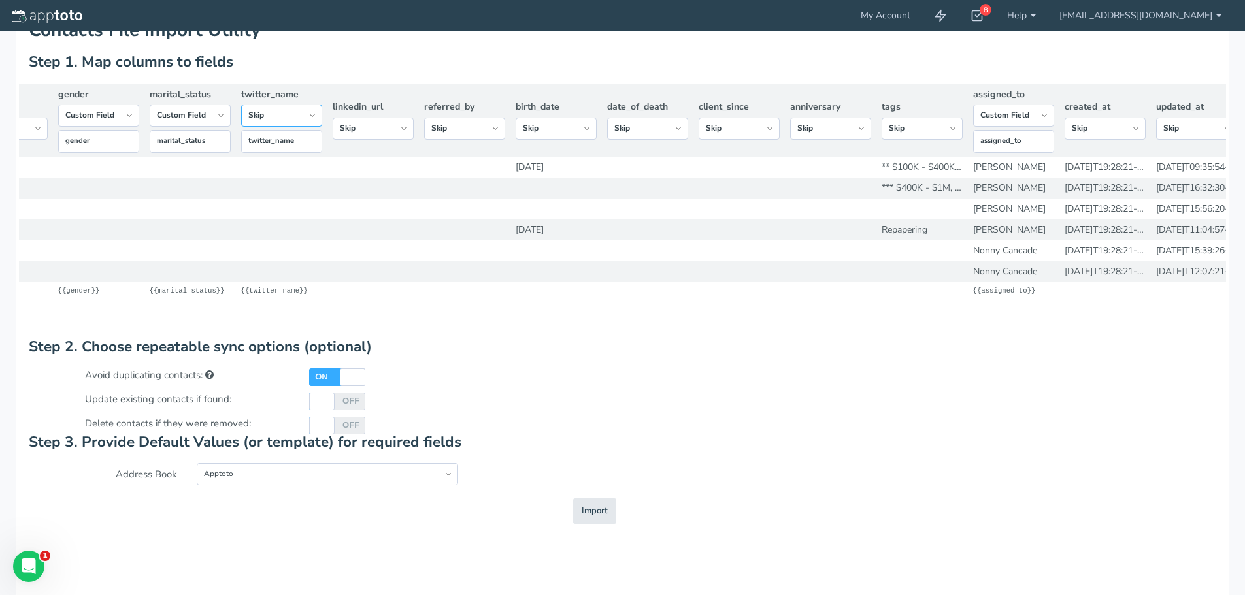
click at [241, 117] on select "-- Custom Field Skip ---------- Unique Contact Id Address Book Name Created At …" at bounding box center [281, 116] width 81 height 22
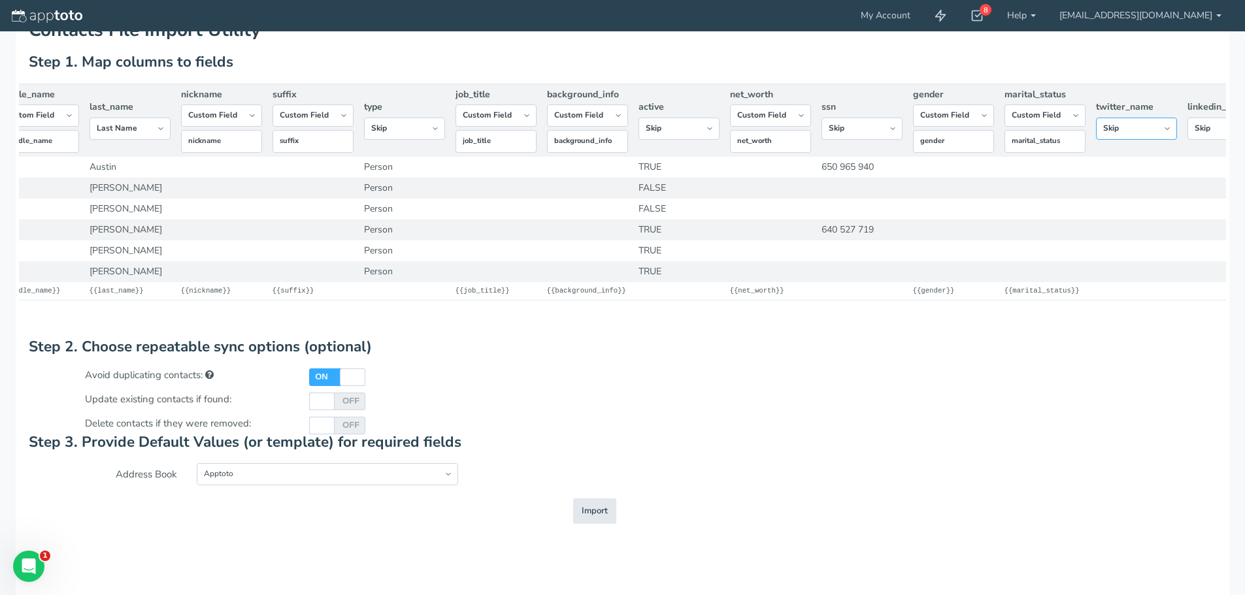
scroll to position [0, 486]
click at [1057, 111] on select "-- Custom Field Skip ---------- Unique Contact Id Address Book Name Created At …" at bounding box center [1052, 116] width 81 height 22
select select "string:skip"
click at [1012, 117] on select "-- Custom Field Skip ---------- Unique Contact Id Address Book Name Created At …" at bounding box center [1052, 116] width 81 height 22
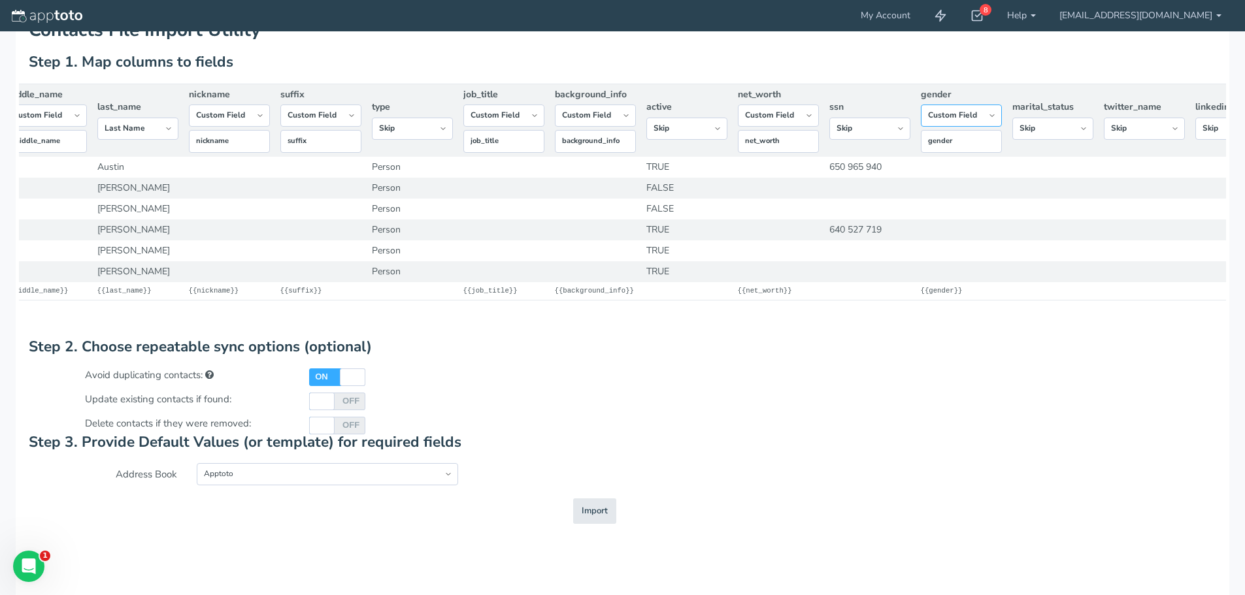
click at [963, 114] on select "-- Custom Field Skip ---------- Unique Contact Id Address Book Name Created At …" at bounding box center [961, 116] width 81 height 22
select select "string:skip"
click at [921, 117] on select "-- Custom Field Skip ---------- Unique Contact Id Address Book Name Created At …" at bounding box center [961, 116] width 81 height 22
click at [785, 113] on select "-- Custom Field Skip ---------- Unique Contact Id Address Book Name Created At …" at bounding box center [778, 116] width 81 height 22
select select "string:skip"
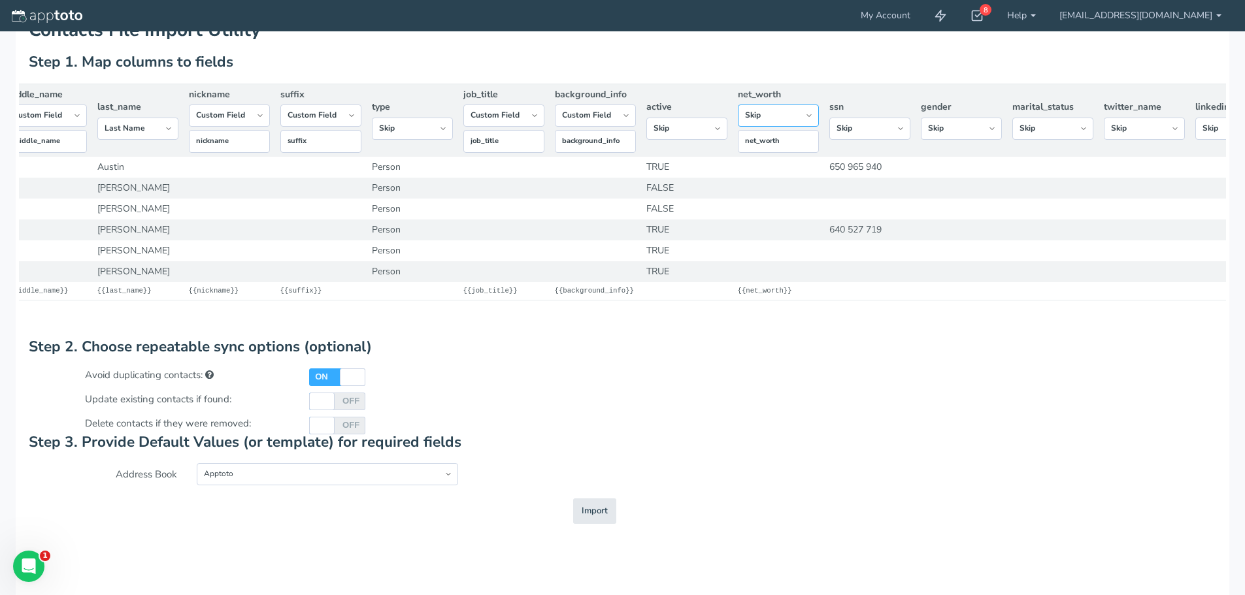
click at [738, 117] on select "-- Custom Field Skip ---------- Unique Contact Id Address Book Name Created At …" at bounding box center [778, 116] width 81 height 22
click at [703, 131] on select "-- Custom Field Skip ---------- Unique Contact Id Address Book Name Created At …" at bounding box center [686, 129] width 81 height 22
click at [646, 118] on select "-- Custom Field Skip ---------- Unique Contact Id Address Book Name Created At …" at bounding box center [686, 129] width 81 height 22
drag, startPoint x: 617, startPoint y: 114, endPoint x: 617, endPoint y: 122, distance: 7.8
click at [617, 114] on select "-- Custom Field Skip ---------- Unique Contact Id Address Book Name Created At …" at bounding box center [595, 116] width 81 height 22
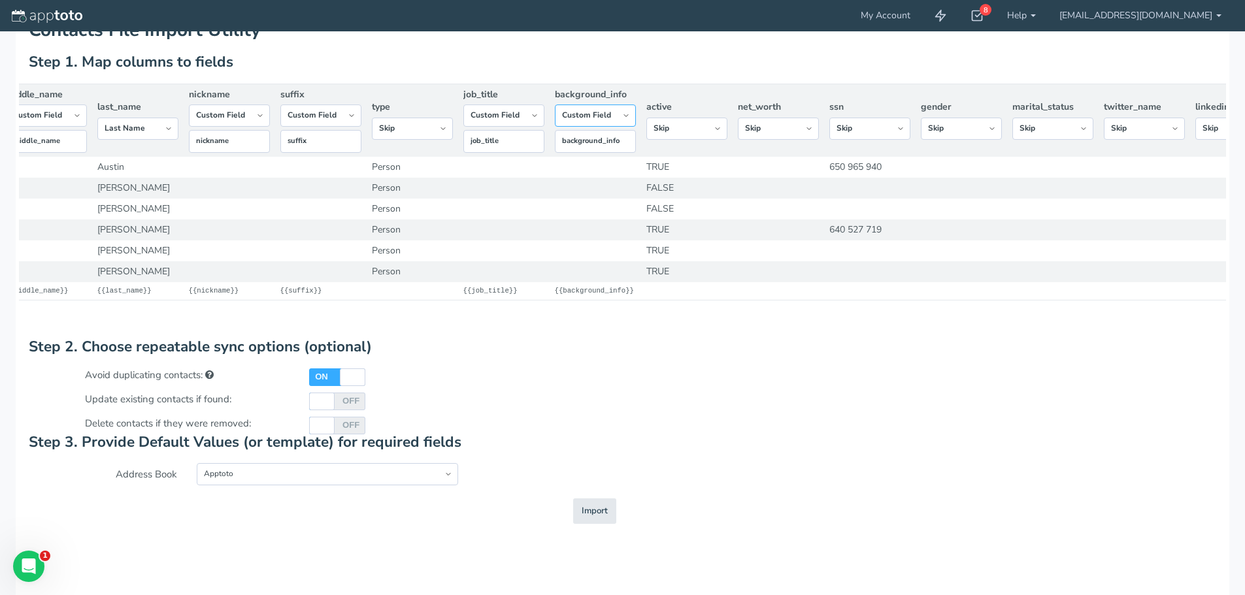
select select "string:skip"
click at [555, 117] on select "-- Custom Field Skip ---------- Unique Contact Id Address Book Name Created At …" at bounding box center [595, 116] width 81 height 22
drag, startPoint x: 529, startPoint y: 116, endPoint x: 523, endPoint y: 125, distance: 10.9
click at [529, 116] on select "-- Custom Field Skip ---------- Unique Contact Id Address Book Name Created At …" at bounding box center [503, 116] width 81 height 22
select select "string:skip"
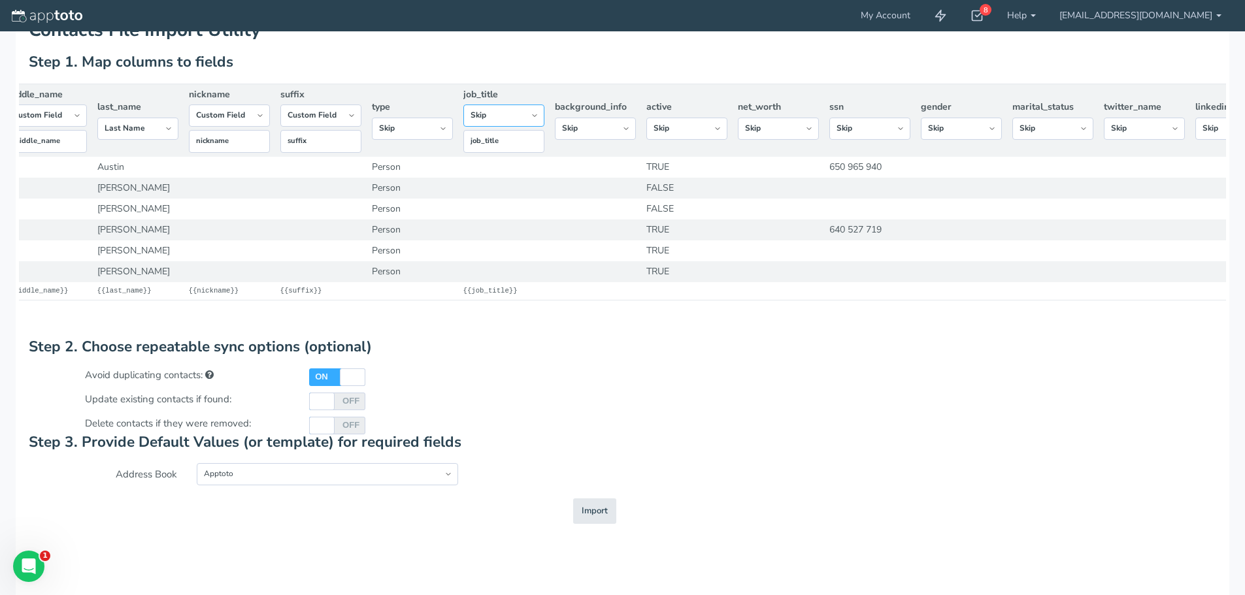
click at [463, 117] on select "-- Custom Field Skip ---------- Unique Contact Id Address Book Name Created At …" at bounding box center [503, 116] width 81 height 22
click at [432, 125] on select "-- Custom Field Skip ---------- Unique Contact Id Address Book Name Created At …" at bounding box center [412, 129] width 81 height 22
click at [372, 118] on select "-- Custom Field Skip ---------- Unique Contact Id Address Book Name Created At …" at bounding box center [412, 129] width 81 height 22
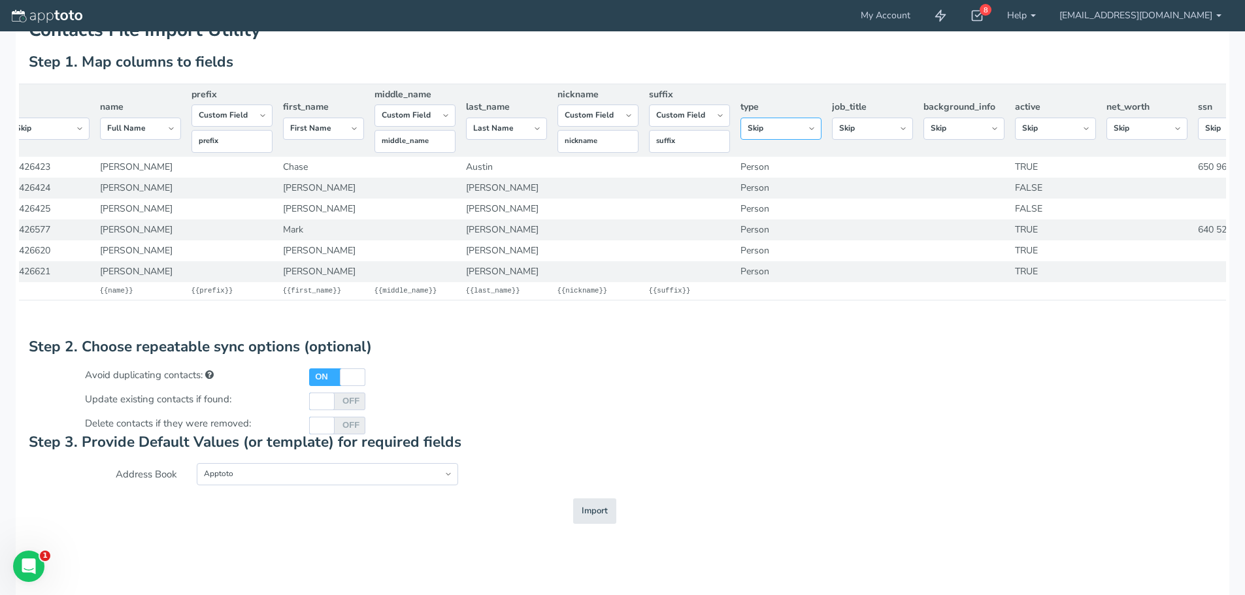
scroll to position [0, 0]
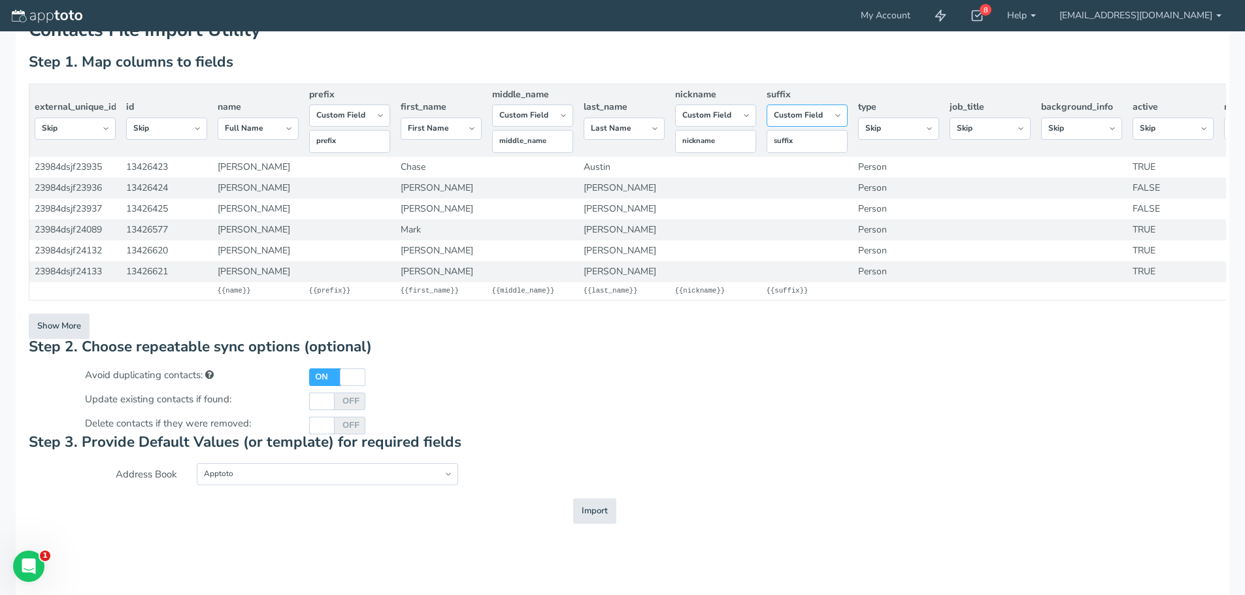
click at [813, 116] on select "-- Custom Field Skip ---------- Unique Contact Id Address Book Name Created At …" at bounding box center [807, 116] width 81 height 22
select select "string:skip"
click at [767, 117] on select "-- Custom Field Skip ---------- Unique Contact Id Address Book Name Created At …" at bounding box center [807, 116] width 81 height 22
click at [594, 518] on span "Import" at bounding box center [595, 511] width 26 height 12
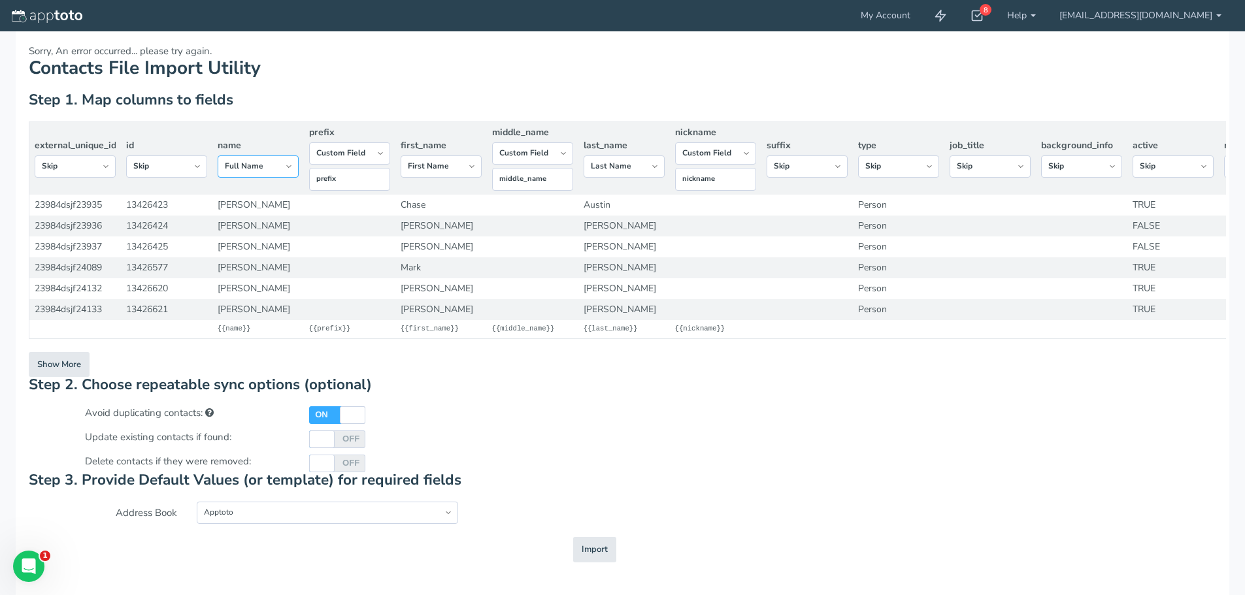
click at [287, 165] on select "-- Custom Field Skip ---------- Unique Contact Id Address Book Name Created At …" at bounding box center [258, 167] width 81 height 22
click at [744, 152] on select "-- Custom Field Skip ---------- Unique Contact Id Address Book Name Created At …" at bounding box center [715, 153] width 81 height 22
click at [738, 149] on select "-- Custom Field Skip ---------- Unique Contact Id Address Book Name Created At …" at bounding box center [715, 153] width 81 height 22
click at [183, 161] on select "-- Custom Field Skip ---------- Unique Contact Id Address Book Name Created At …" at bounding box center [166, 167] width 81 height 22
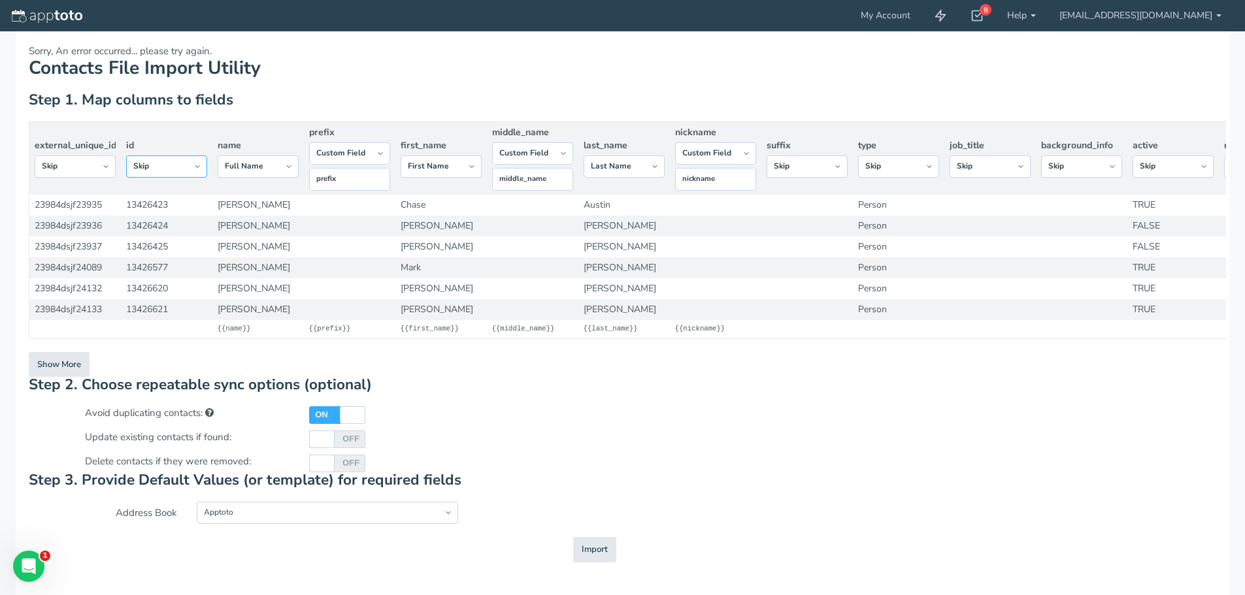
click at [182, 165] on select "-- Custom Field Skip ---------- Unique Contact Id Address Book Name Created At …" at bounding box center [166, 167] width 81 height 22
click at [186, 168] on select "-- Custom Field Skip ---------- Unique Contact Id Address Book Name Created At …" at bounding box center [166, 167] width 81 height 22
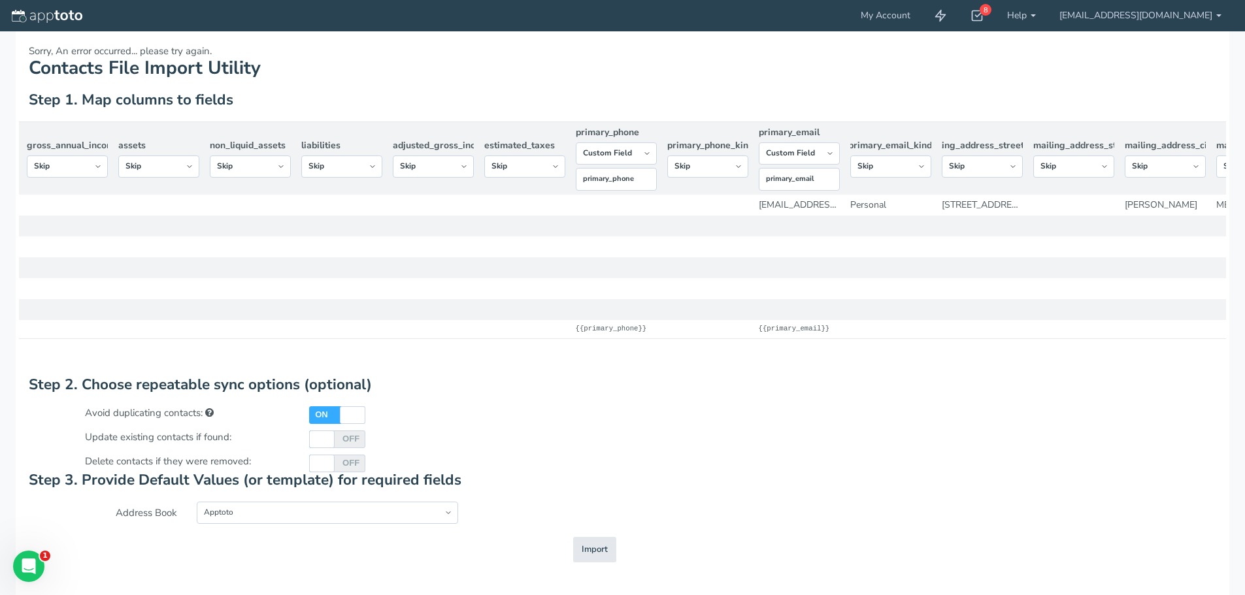
click at [490, 278] on td at bounding box center [524, 267] width 91 height 21
click at [540, 164] on select "-- Custom Field Skip ---------- Unique Contact Id Address Book Name Created At …" at bounding box center [524, 167] width 81 height 22
click at [513, 164] on select "-- Custom Field Skip ---------- Unique Contact Id Address Book Name Created At …" at bounding box center [524, 167] width 81 height 22
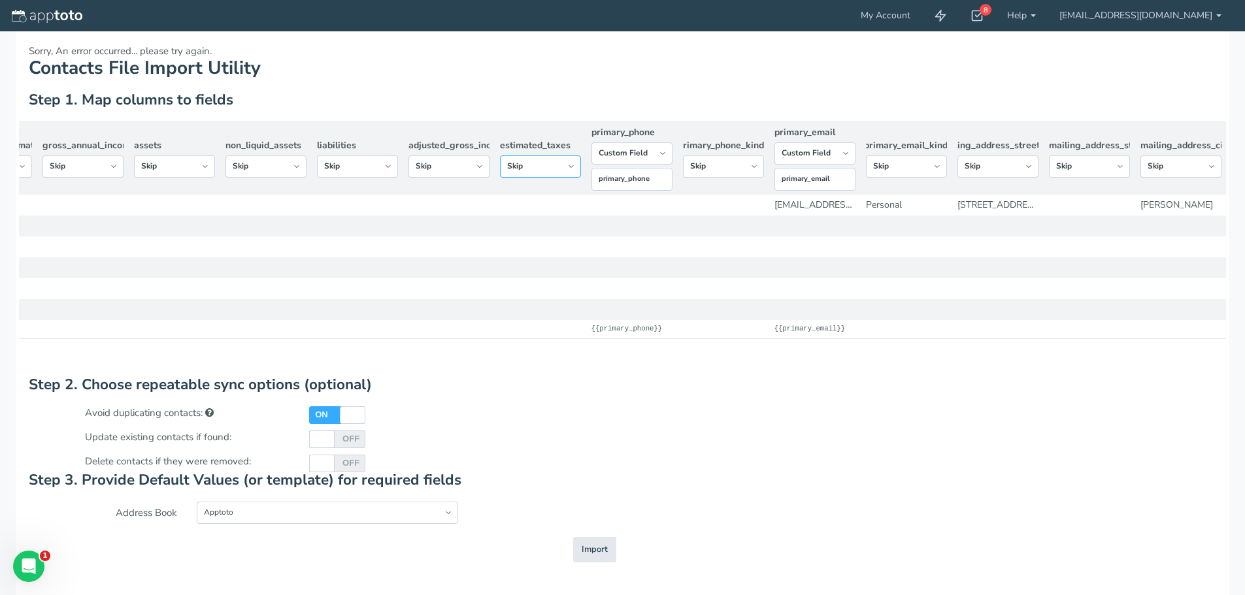
scroll to position [0, 7662]
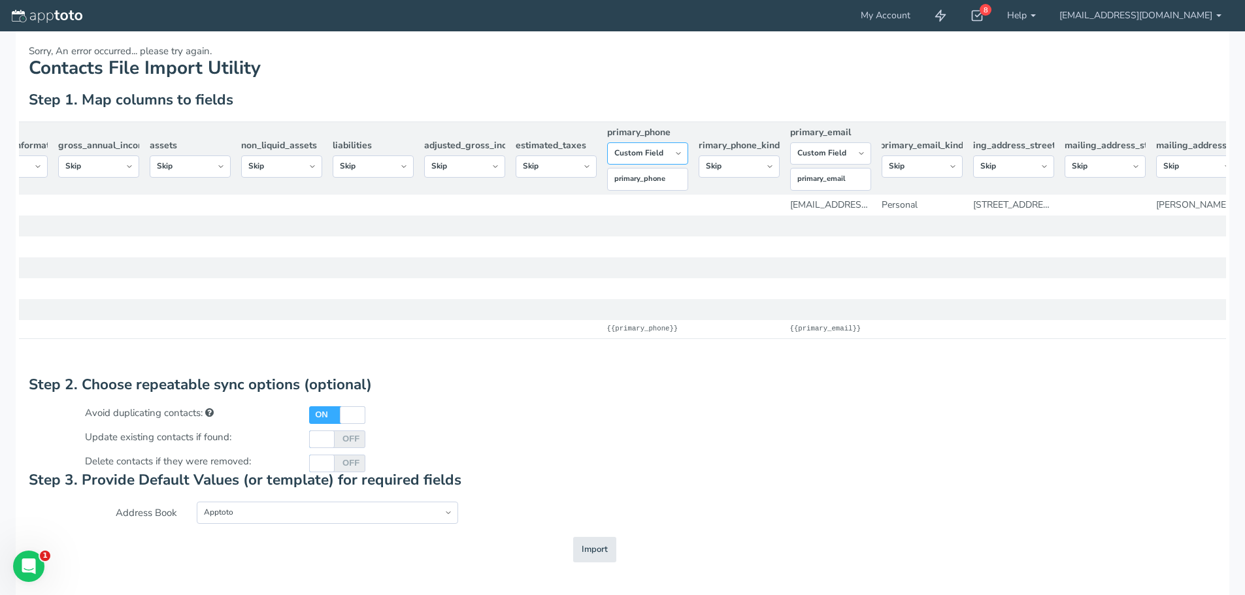
click at [679, 151] on select "-- Custom Field Skip ---------- Unique Contact Id Address Book Name Created At …" at bounding box center [647, 153] width 81 height 22
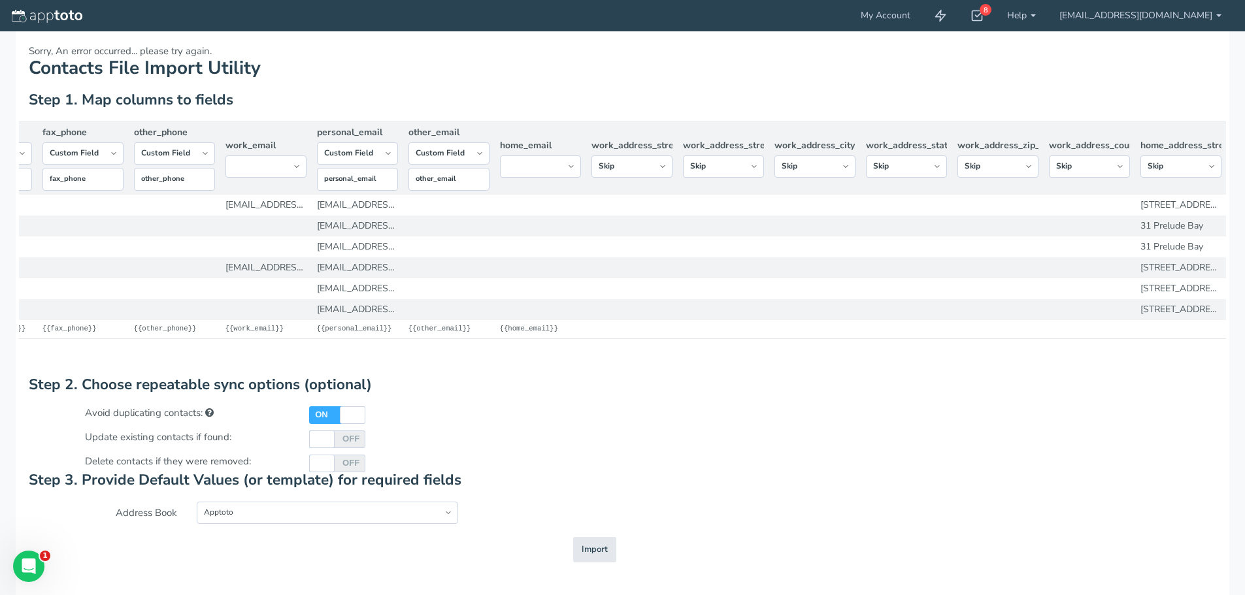
scroll to position [0, 9583]
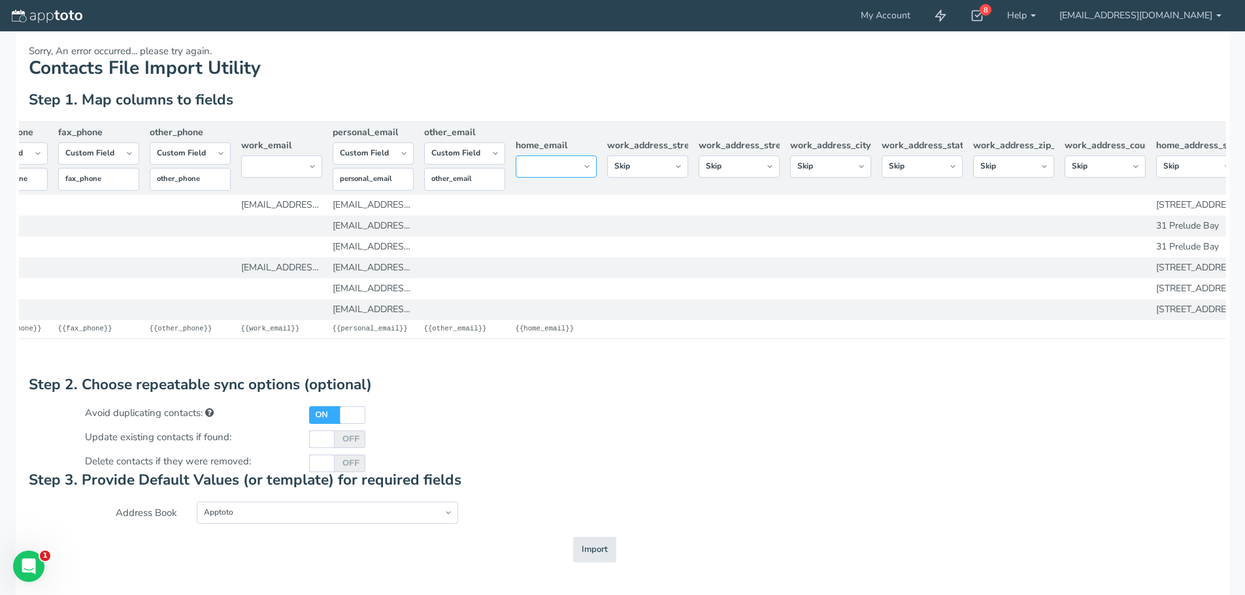
click at [579, 173] on select "-- Custom Field Skip ---------- Unique Contact Id Address Book Name Created At …" at bounding box center [556, 167] width 81 height 22
select select "string:email"
click at [516, 156] on select "-- Custom Field Skip ---------- Unique Contact Id Address Book Name Created At …" at bounding box center [556, 167] width 81 height 22
click at [317, 161] on select "-- Custom Field Skip ---------- Unique Contact Id Address Book Name Created At …" at bounding box center [281, 167] width 81 height 22
click at [241, 156] on select "-- Custom Field Skip ---------- Unique Contact Id Address Book Name Created At …" at bounding box center [281, 167] width 81 height 22
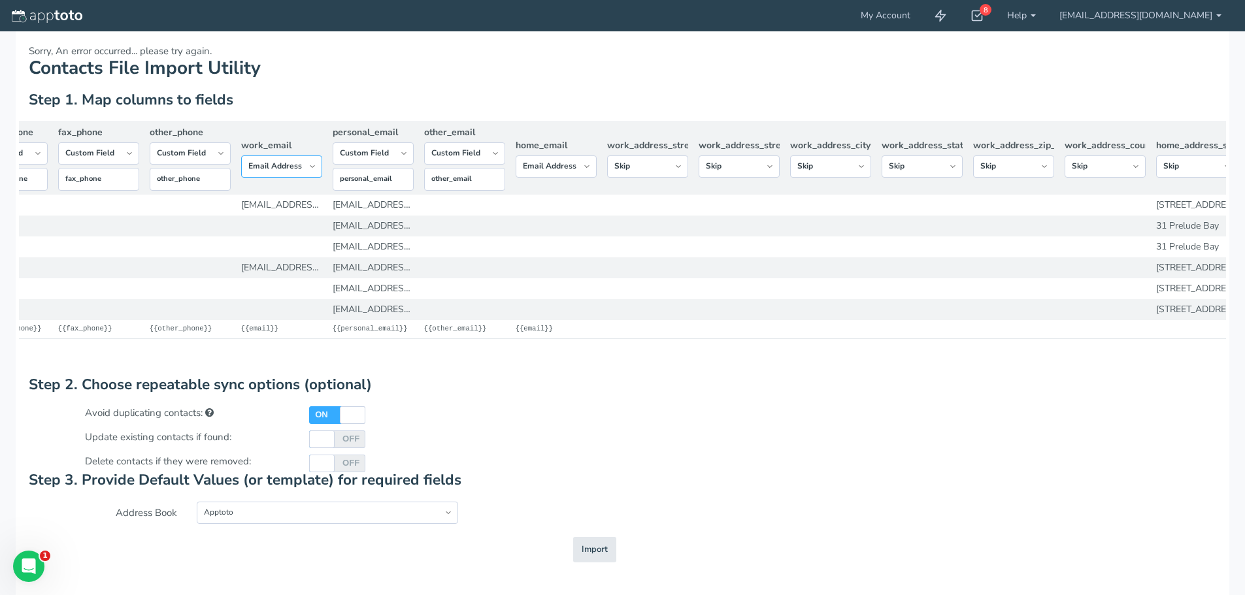
click at [311, 166] on select "-- Custom Field Skip ---------- Unique Contact Id Address Book Name Created At …" at bounding box center [281, 167] width 81 height 22
select select "string:custom"
click at [241, 156] on select "-- Custom Field Skip ---------- Unique Contact Id Address Book Name Created At …" at bounding box center [281, 167] width 81 height 22
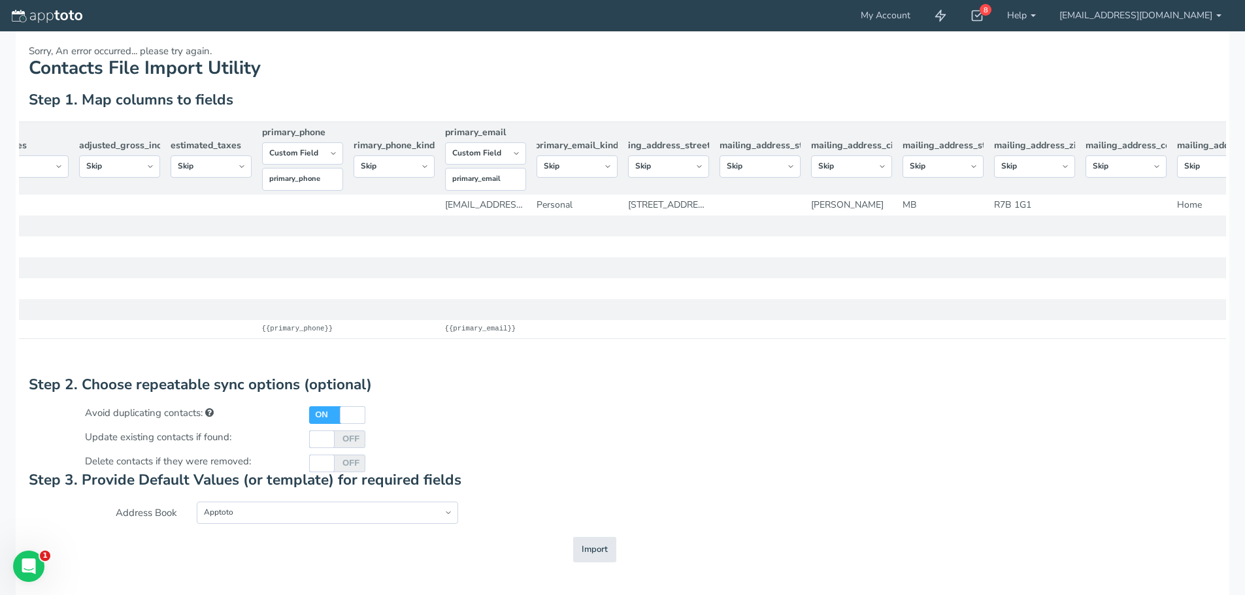
scroll to position [0, 7999]
click at [529, 152] on select "-- Custom Field Skip ---------- Unique Contact Id Address Book Name Created At …" at bounding box center [493, 153] width 81 height 22
select select "string:skip"
click at [453, 155] on select "-- Custom Field Skip ---------- Unique Contact Id Address Book Name Created At …" at bounding box center [493, 153] width 81 height 22
click at [331, 150] on select "-- Custom Field Skip ---------- Unique Contact Id Address Book Name Created At …" at bounding box center [310, 153] width 81 height 22
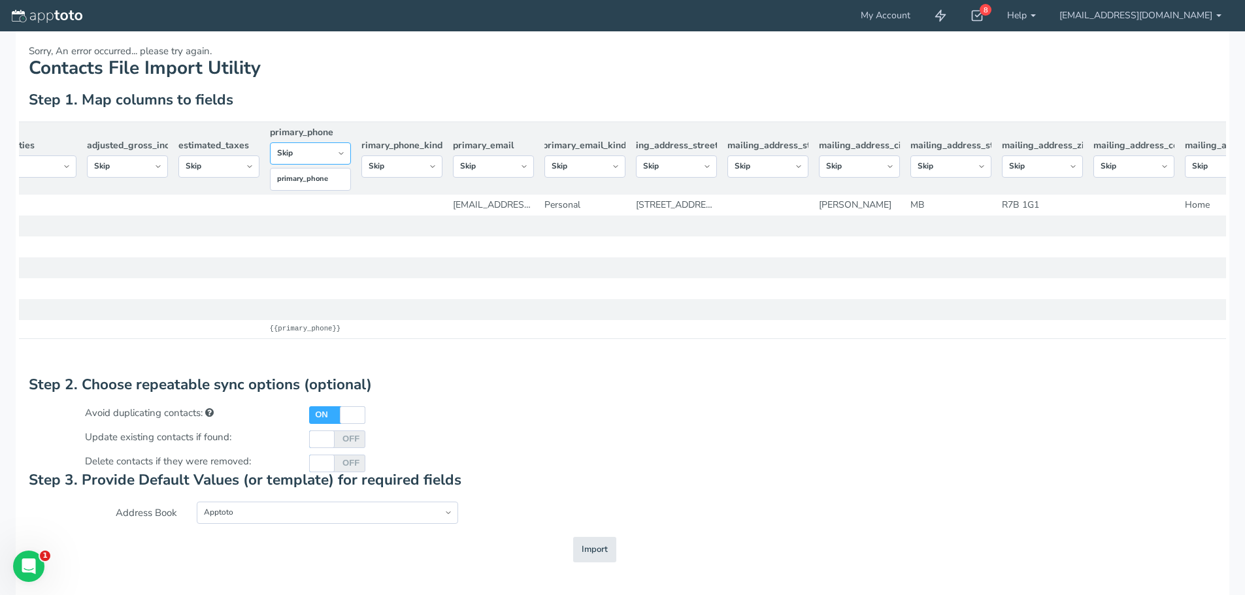
click at [270, 155] on select "-- Custom Field Skip ---------- Unique Contact Id Address Book Name Created At …" at bounding box center [310, 153] width 81 height 22
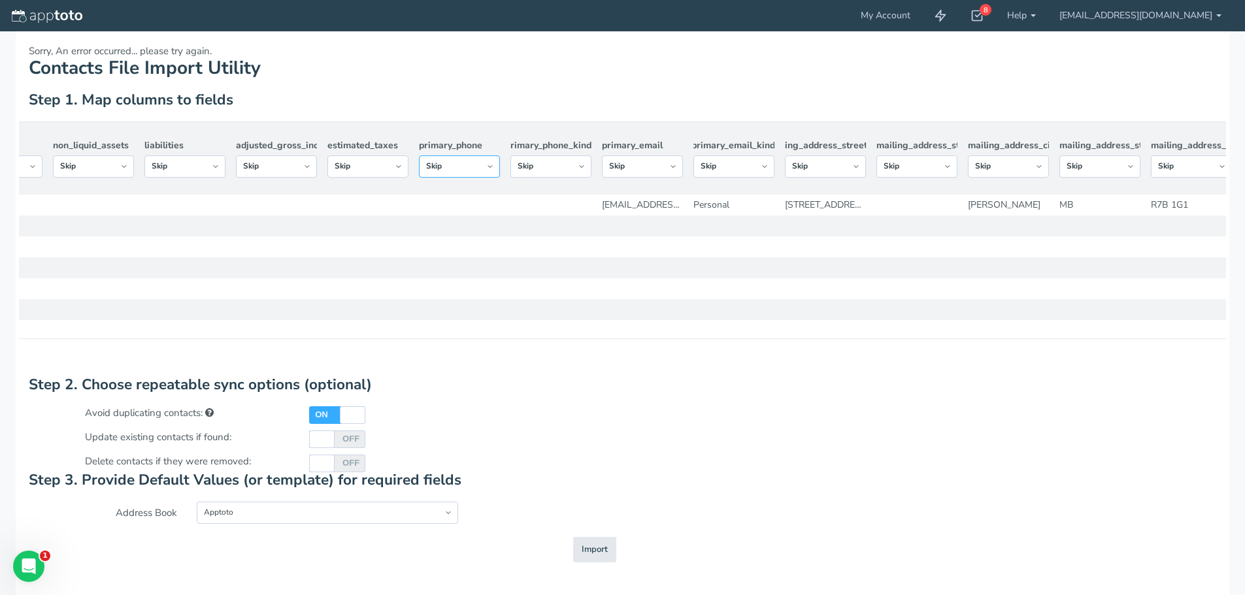
scroll to position [0, 7772]
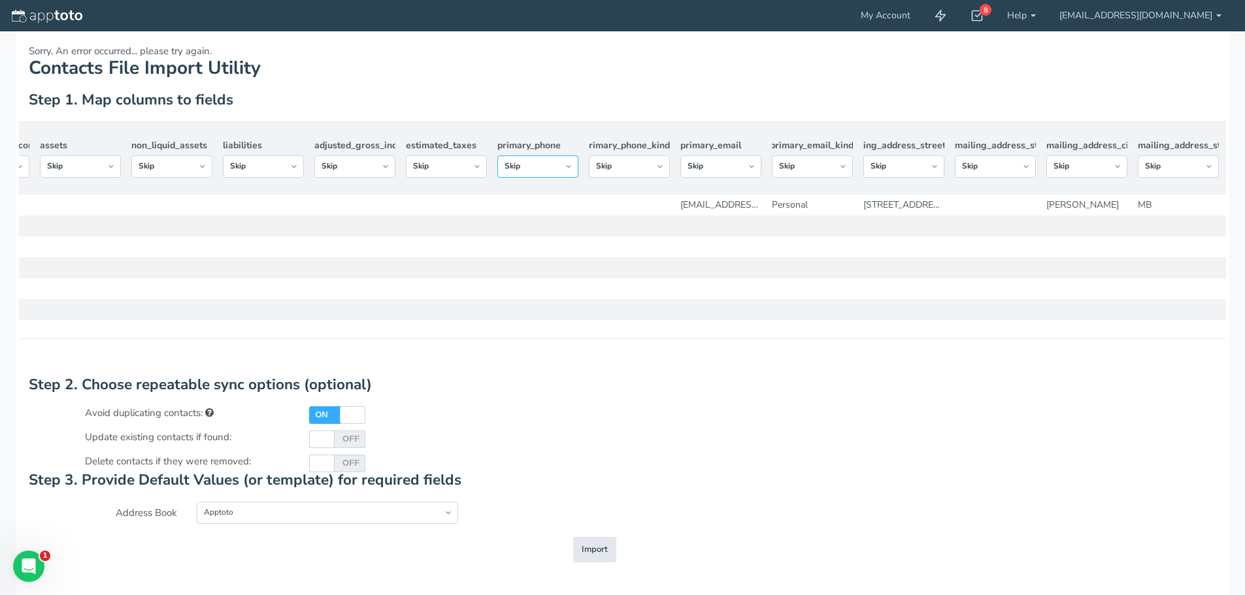
click at [569, 172] on select "-- Custom Field Skip ---------- Unique Contact Id Address Book Name Created At …" at bounding box center [537, 167] width 81 height 22
select select "string:custom"
click at [497, 156] on select "-- Custom Field Skip ---------- Unique Contact Id Address Book Name Created At …" at bounding box center [537, 167] width 81 height 22
click at [533, 180] on input "primary_phone" at bounding box center [537, 179] width 81 height 23
type input "primary phone"
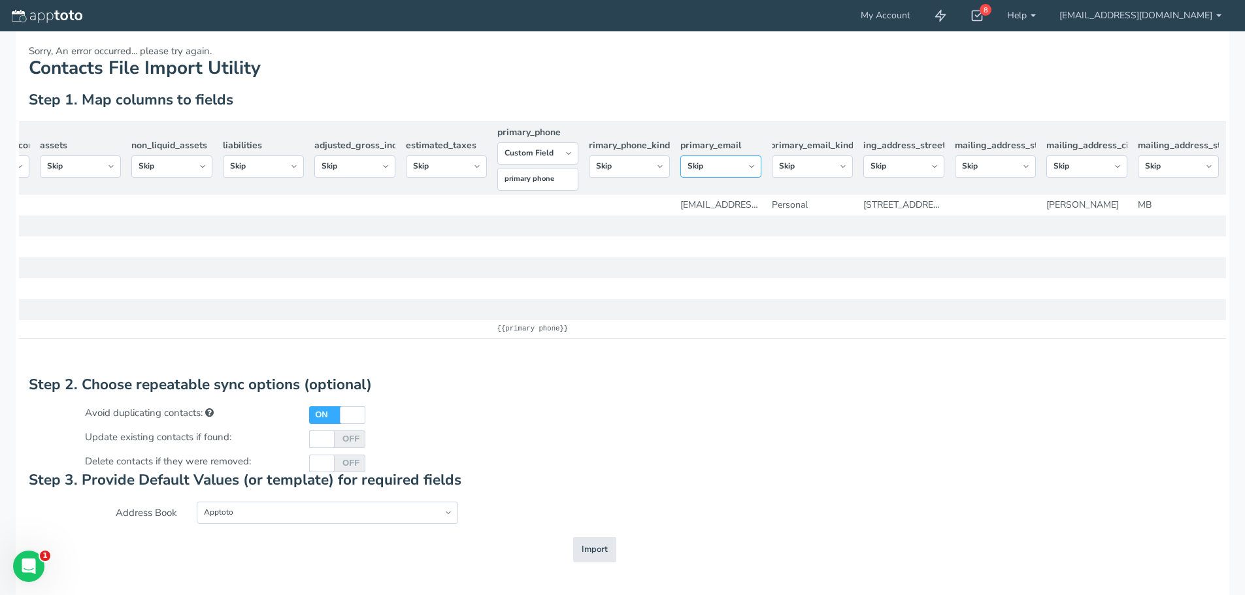
click at [754, 169] on select "-- Custom Field Skip ---------- Unique Contact Id Address Book Name Created At …" at bounding box center [720, 167] width 81 height 22
select select "string:custom"
click at [680, 156] on select "-- Custom Field Skip ---------- Unique Contact Id Address Book Name Created At …" at bounding box center [720, 167] width 81 height 22
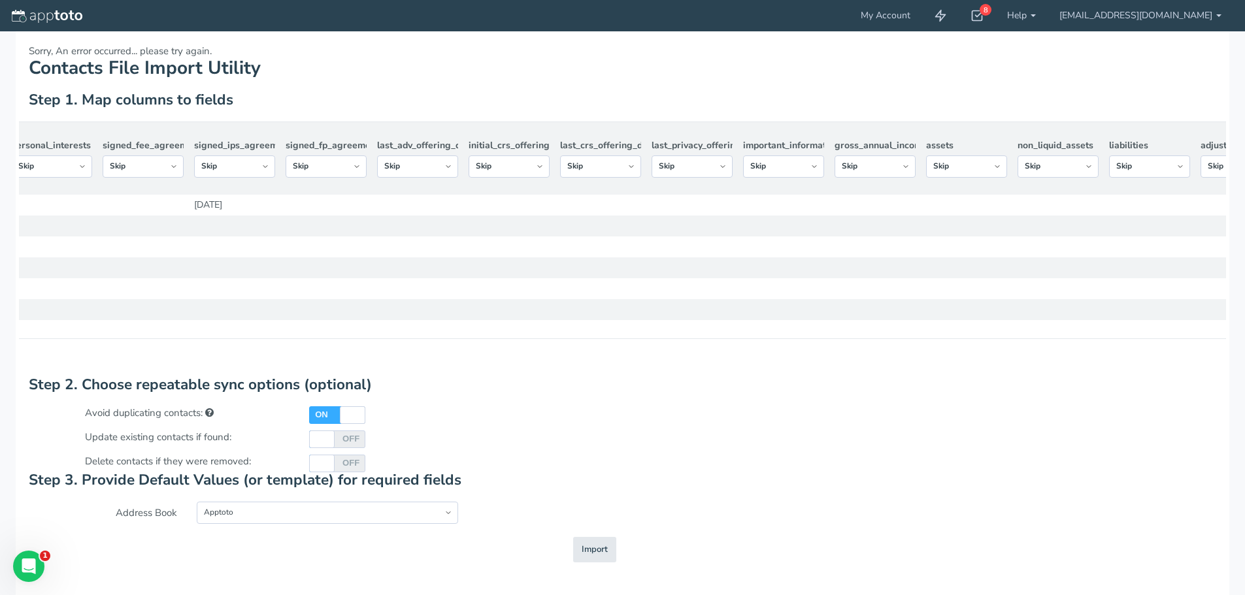
scroll to position [0, 6807]
click at [595, 556] on span "Import" at bounding box center [595, 550] width 26 height 12
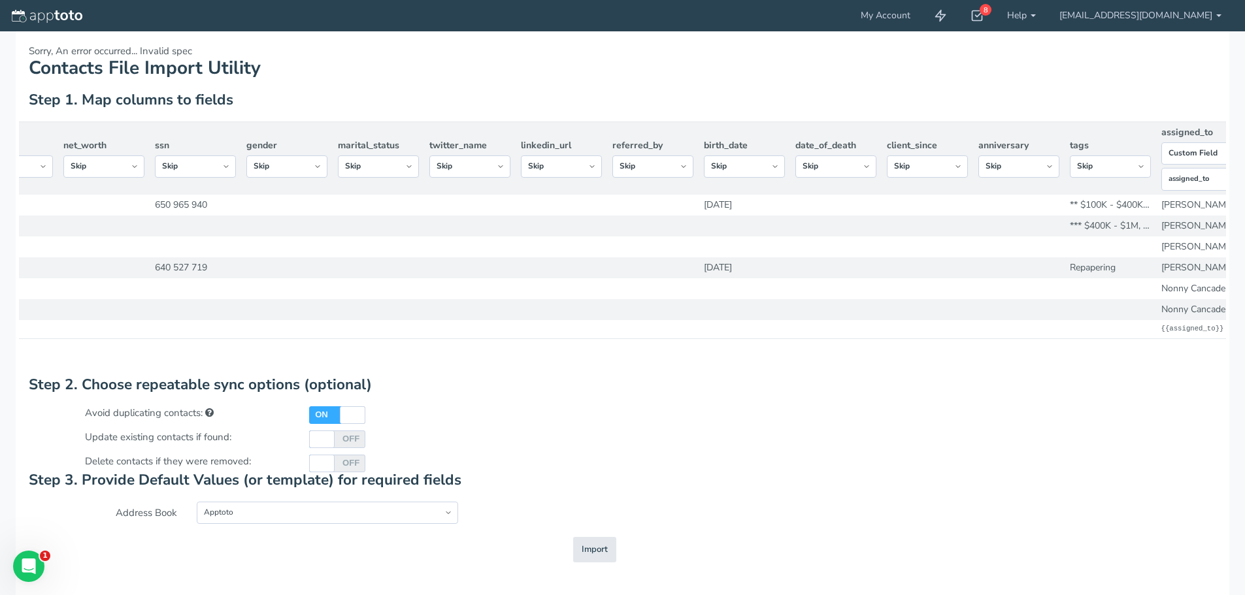
scroll to position [0, 0]
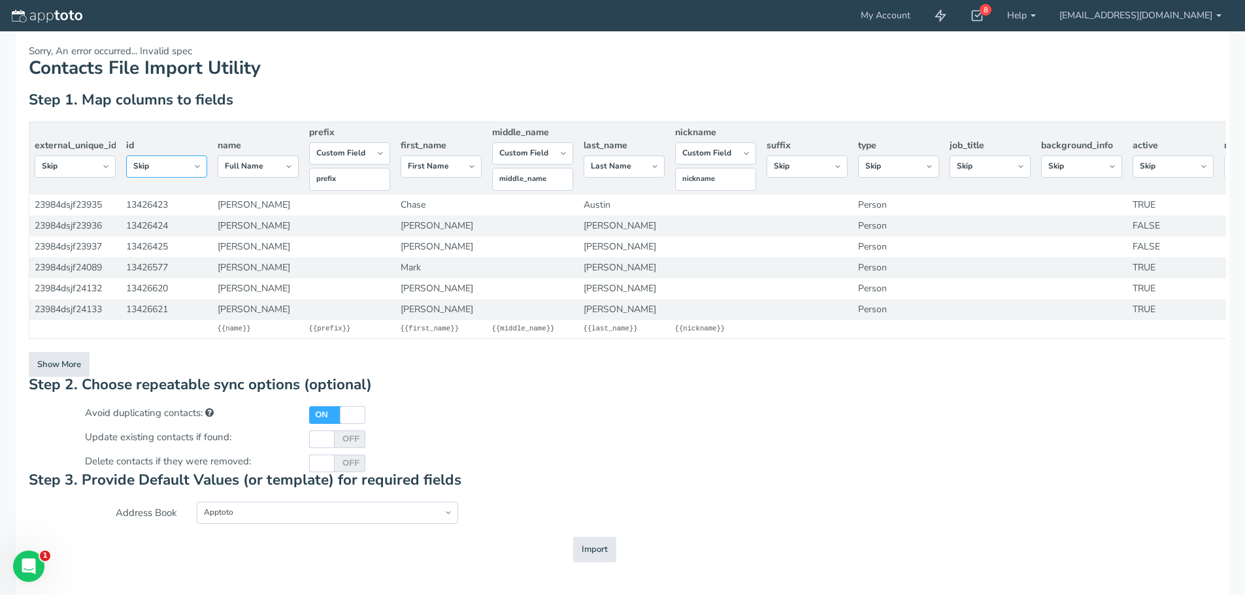
click at [199, 167] on select "-- Custom Field Skip ---------- Unique Contact Id Address Book Name Created At …" at bounding box center [166, 167] width 81 height 22
select select "string:custom"
click at [126, 156] on select "-- Custom Field Skip ---------- Unique Contact Id Address Book Name Created At …" at bounding box center [166, 167] width 81 height 22
click at [608, 558] on button "Importing Import" at bounding box center [594, 549] width 43 height 25
click at [100, 169] on select "-- Custom Field Skip ---------- Unique Contact Id Address Book Name Created At …" at bounding box center [75, 167] width 81 height 22
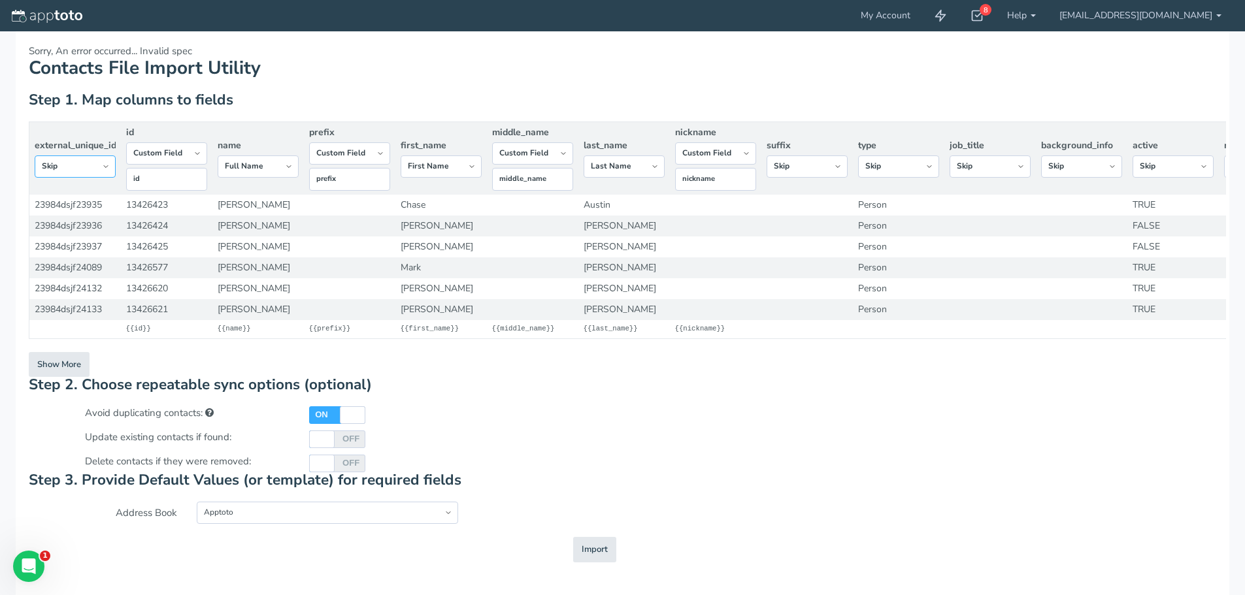
select select "string:custom"
click at [35, 156] on select "-- Custom Field Skip ---------- Unique Contact Id Address Book Name Created At …" at bounding box center [75, 167] width 81 height 22
click at [601, 556] on span "Import" at bounding box center [595, 550] width 26 height 12
click at [69, 374] on button "Show More" at bounding box center [59, 364] width 61 height 25
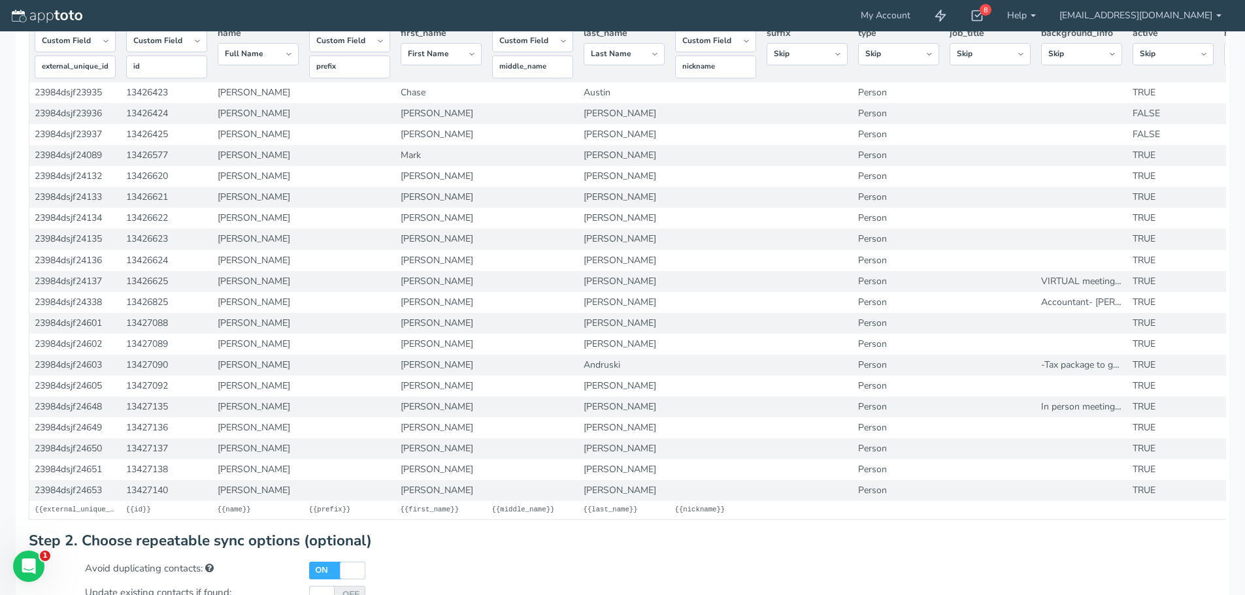
scroll to position [261, 0]
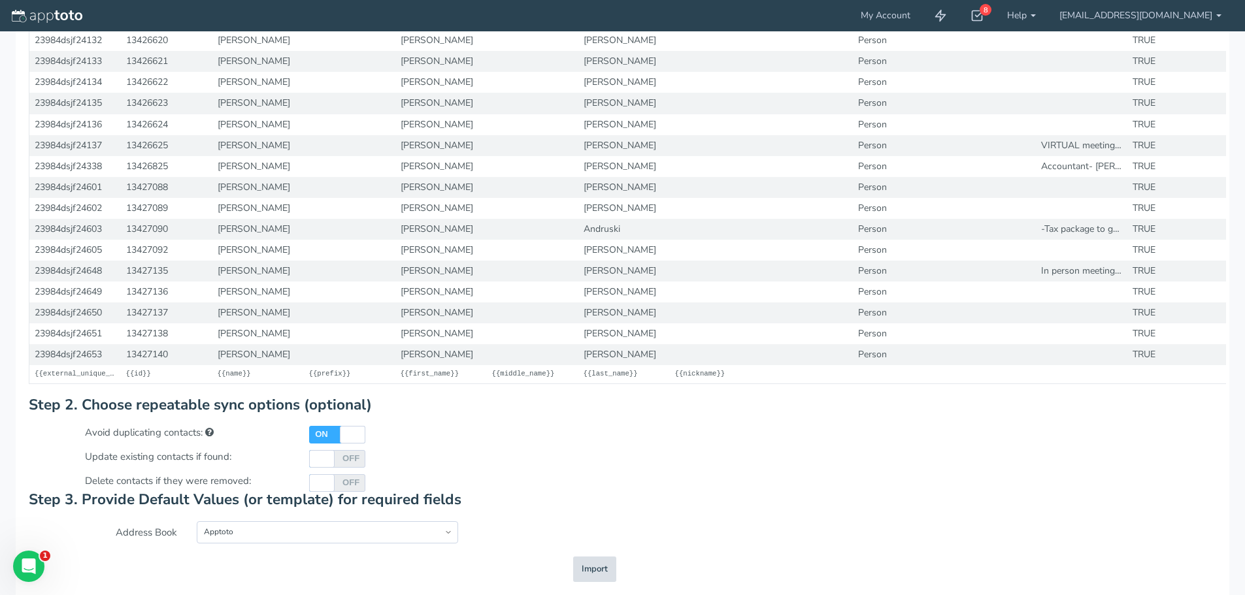
click at [592, 576] on span "Import" at bounding box center [595, 569] width 26 height 12
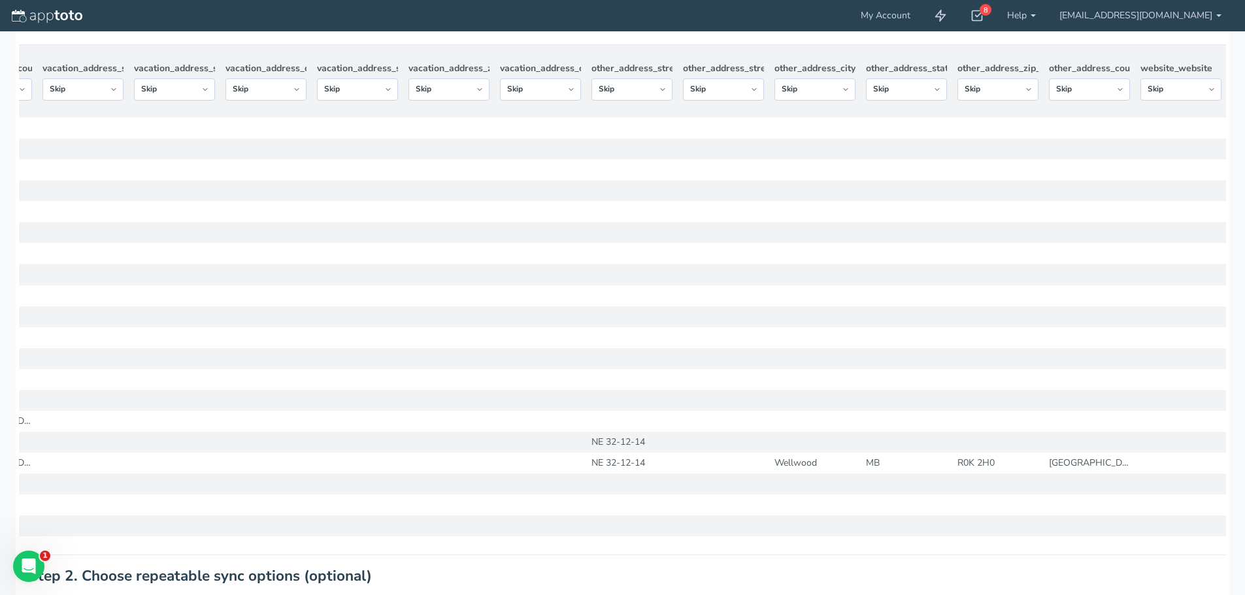
scroll to position [0, 0]
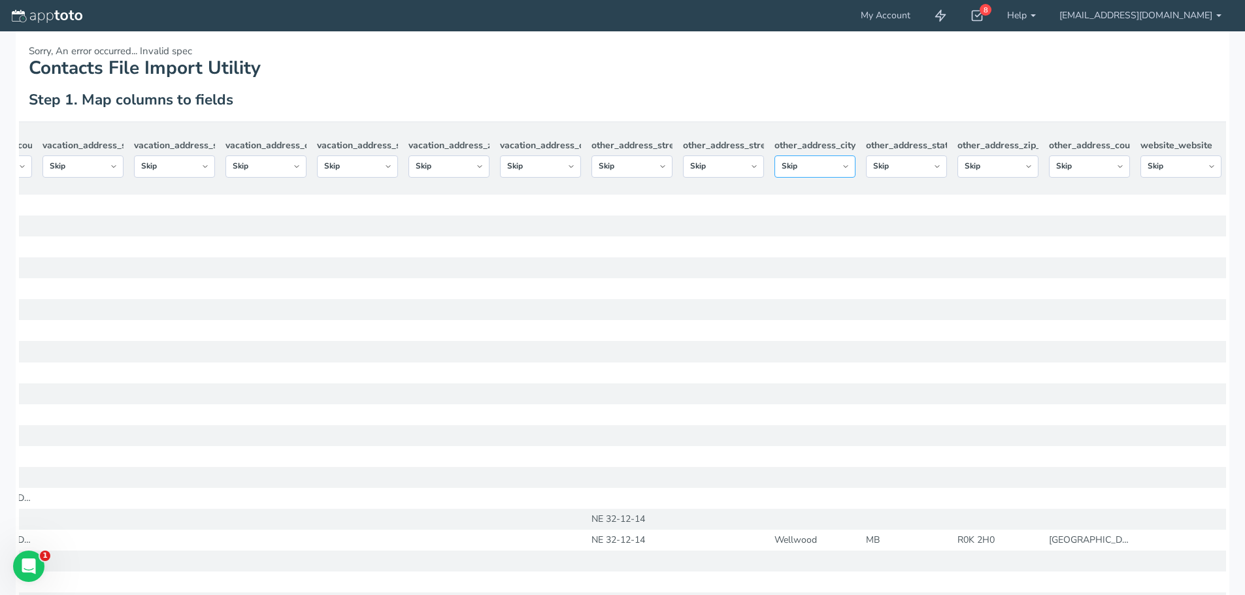
click at [847, 172] on select "-- Custom Field Skip ---------- Unique Contact Id Address Book Name Created At …" at bounding box center [814, 167] width 81 height 22
click at [849, 174] on select "-- Custom Field Skip ---------- Unique Contact Id Address Book Name Created At …" at bounding box center [814, 167] width 81 height 22
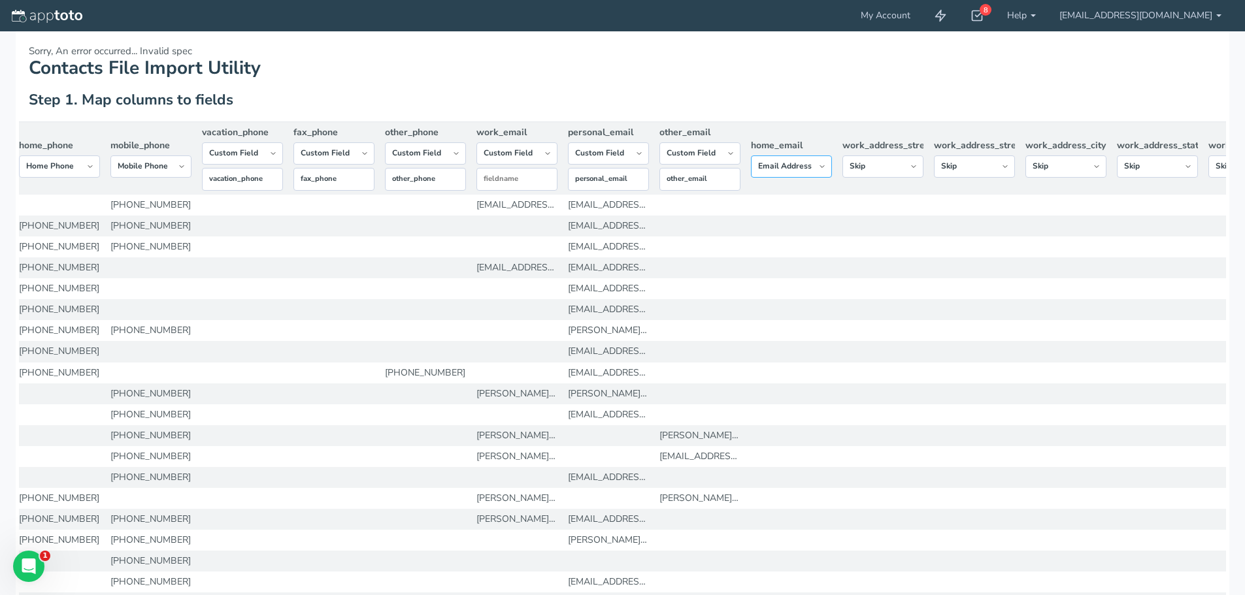
click at [812, 173] on select "-- Custom Field Skip ---------- Unique Contact Id Address Book Name Created At …" at bounding box center [791, 167] width 81 height 22
select select "string:custom"
click at [751, 156] on select "-- Custom Field Skip ---------- Unique Contact Id Address Book Name Created At …" at bounding box center [791, 167] width 81 height 22
click at [805, 184] on input "text" at bounding box center [791, 179] width 81 height 23
type input "H"
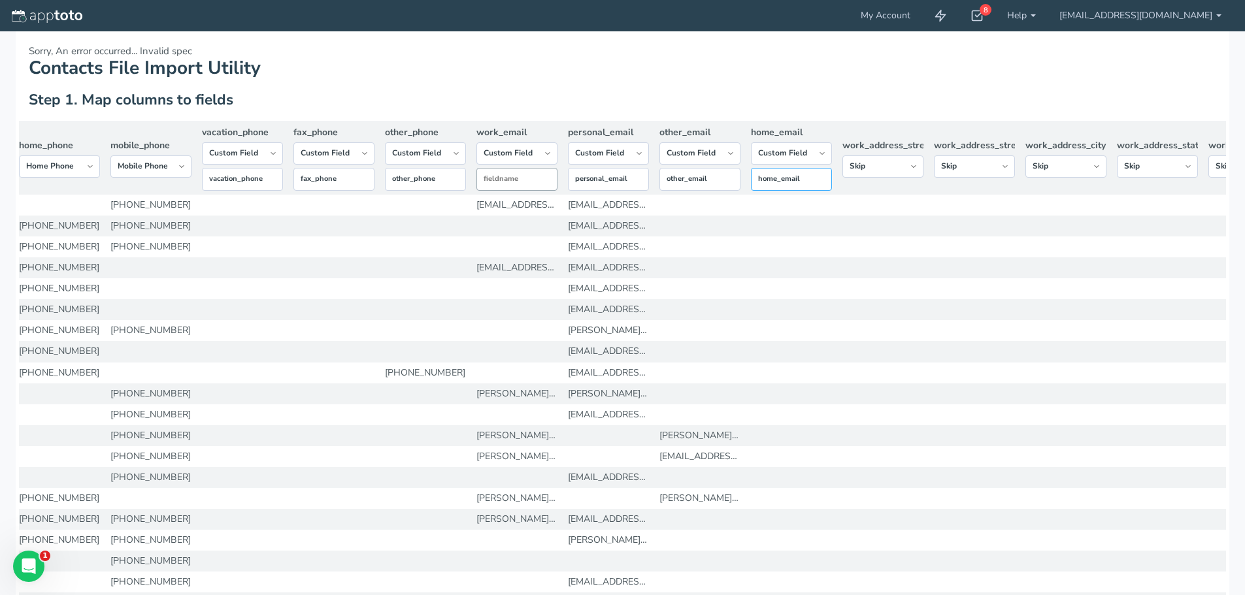
type input "home_email"
click at [534, 186] on input "text" at bounding box center [516, 179] width 81 height 23
type input "W"
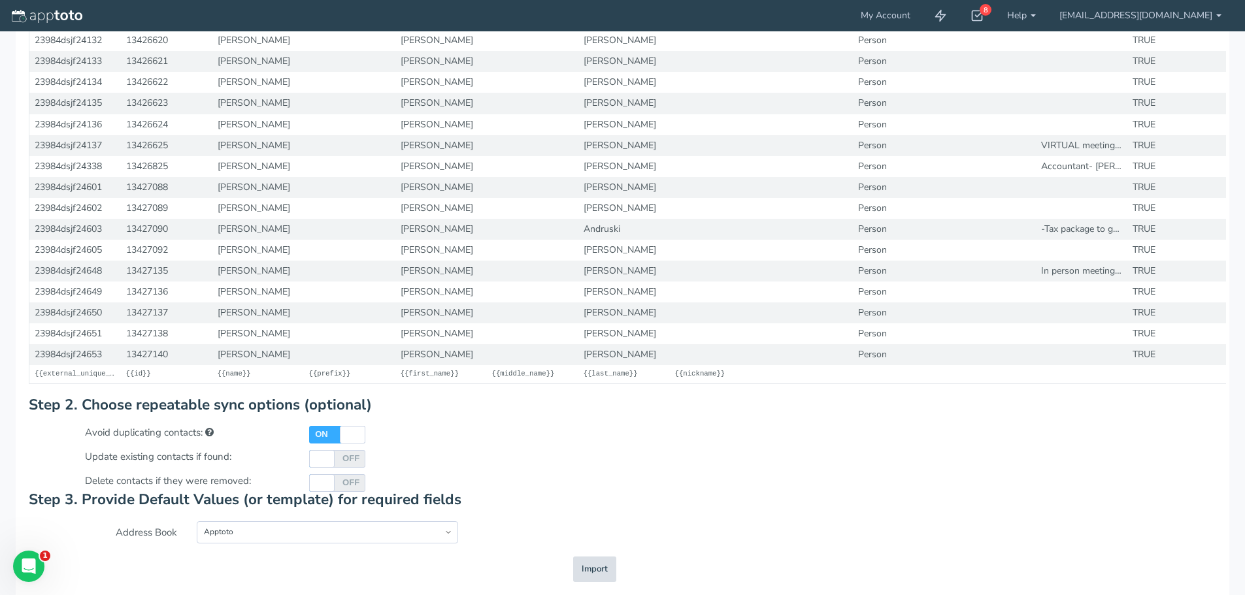
type input "work_email"
click at [585, 576] on button "Importing Import" at bounding box center [594, 569] width 43 height 25
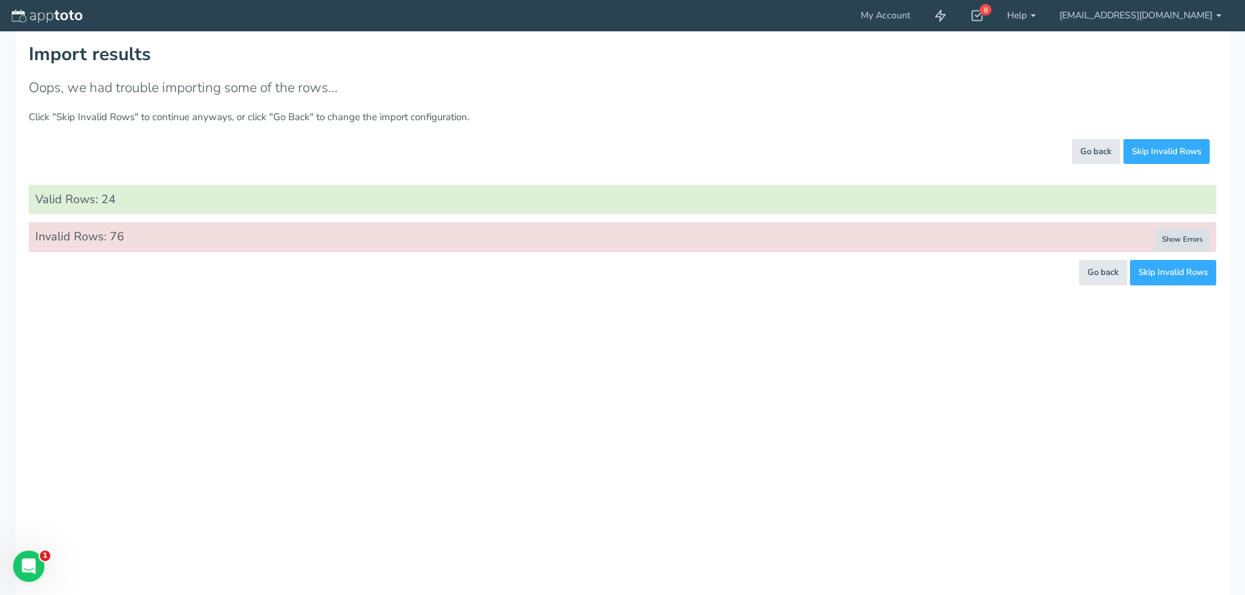
click at [1198, 240] on button "Show Errors" at bounding box center [1182, 240] width 55 height 23
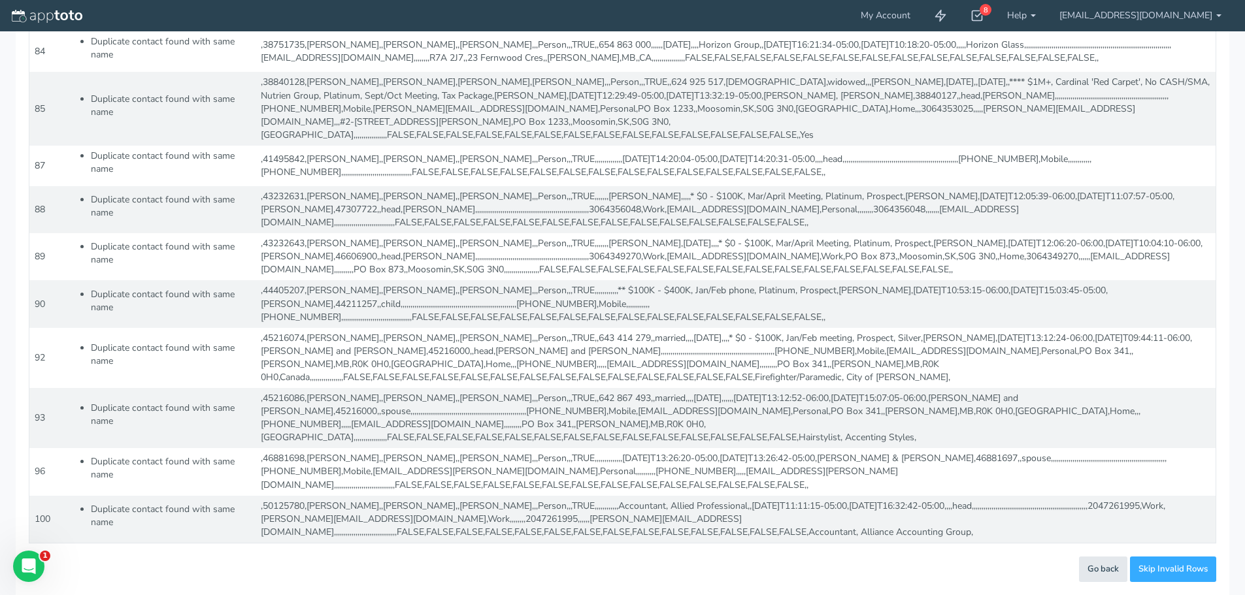
scroll to position [6825, 0]
click at [1100, 570] on span "Go back" at bounding box center [1102, 569] width 31 height 12
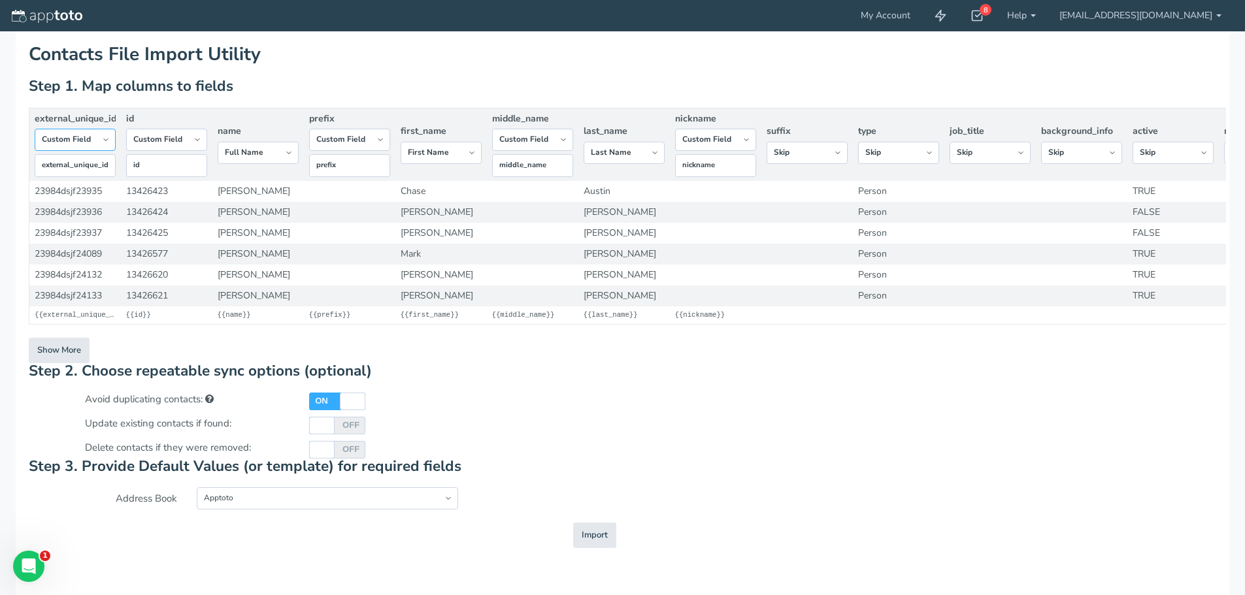
click at [107, 151] on select "-- Custom Field Skip ---------- Unique Contact Id Address Book Name Created At …" at bounding box center [75, 140] width 81 height 22
select select "string:skip"
click at [35, 146] on select "-- Custom Field Skip ---------- Unique Contact Id Address Book Name Created At …" at bounding box center [75, 140] width 81 height 22
drag, startPoint x: 175, startPoint y: 143, endPoint x: 178, endPoint y: 150, distance: 7.9
click at [177, 144] on select "-- Custom Field Skip ---------- Unique Contact Id Address Book Name Created At …" at bounding box center [166, 140] width 81 height 22
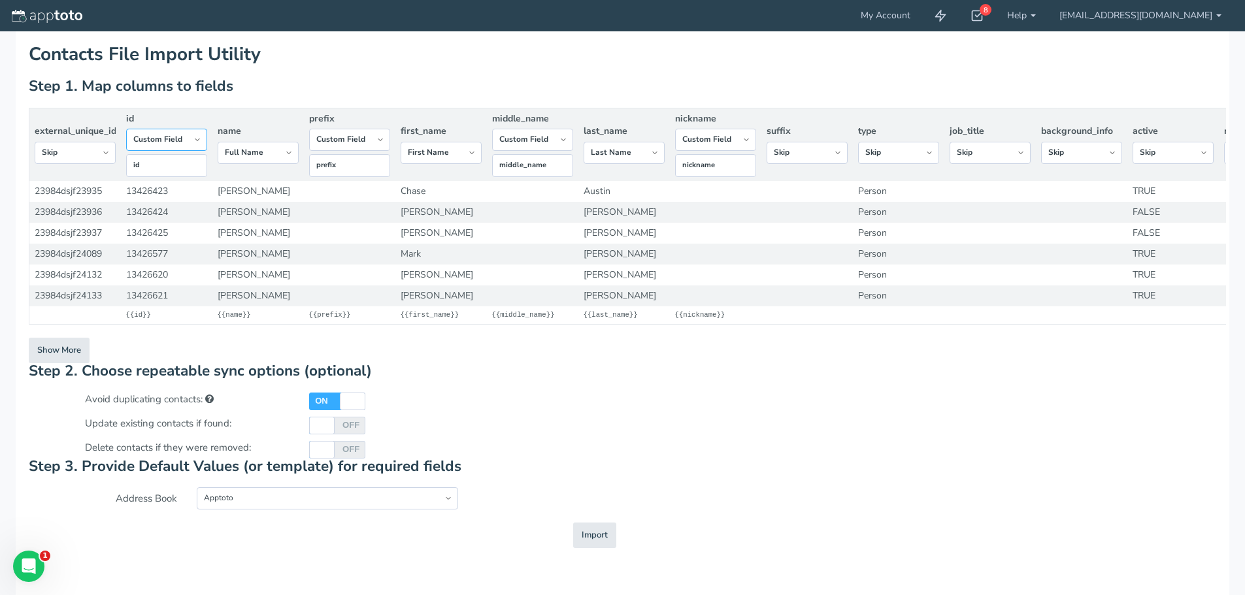
select select "string:skip"
click at [126, 141] on select "-- Custom Field Skip ---------- Unique Contact Id Address Book Name Created At …" at bounding box center [166, 140] width 81 height 22
click at [286, 153] on select "-- Custom Field Skip ---------- Unique Contact Id Address Book Name Created At …" at bounding box center [258, 153] width 81 height 22
click at [59, 356] on button "Show More" at bounding box center [59, 350] width 61 height 25
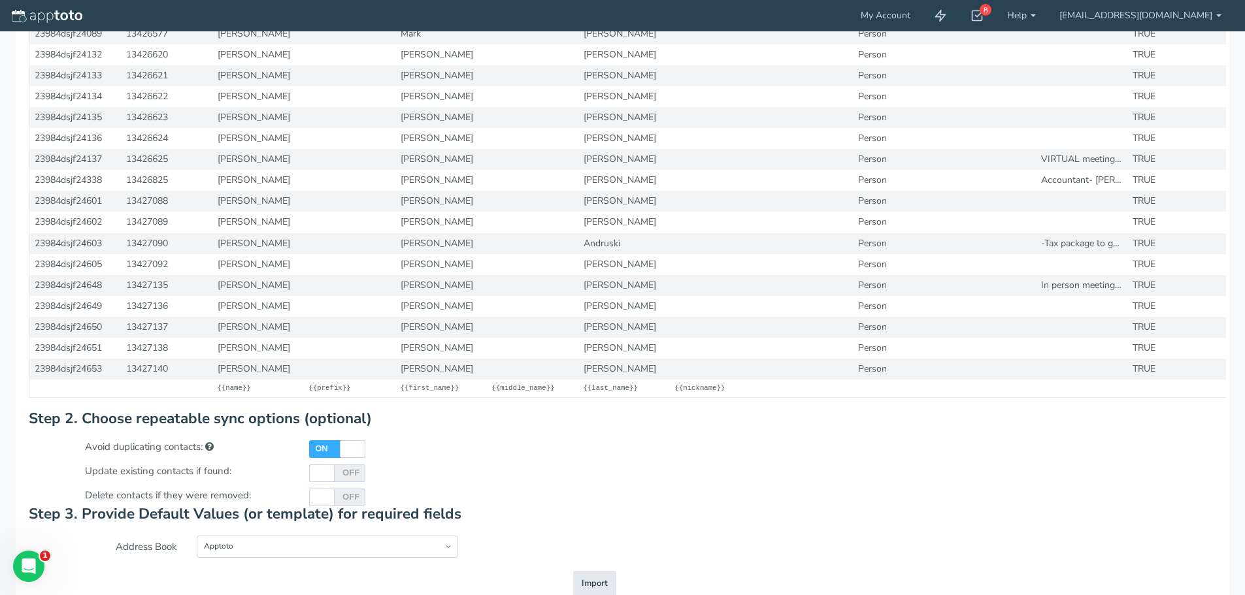
scroll to position [244, 0]
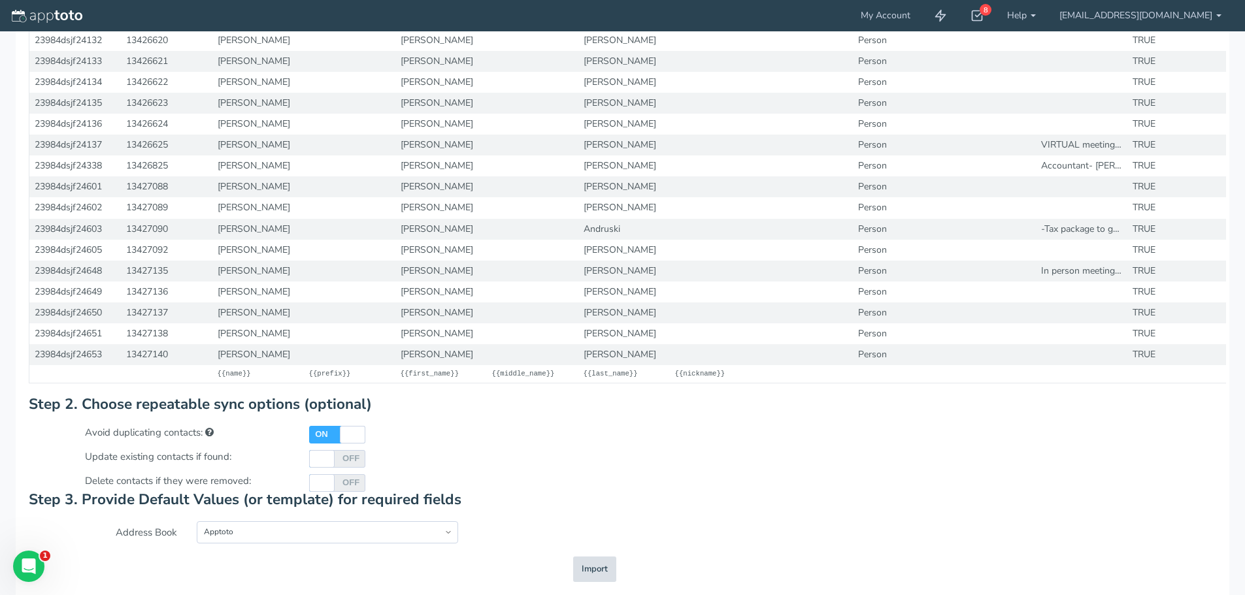
click at [603, 567] on span "Import" at bounding box center [595, 569] width 26 height 12
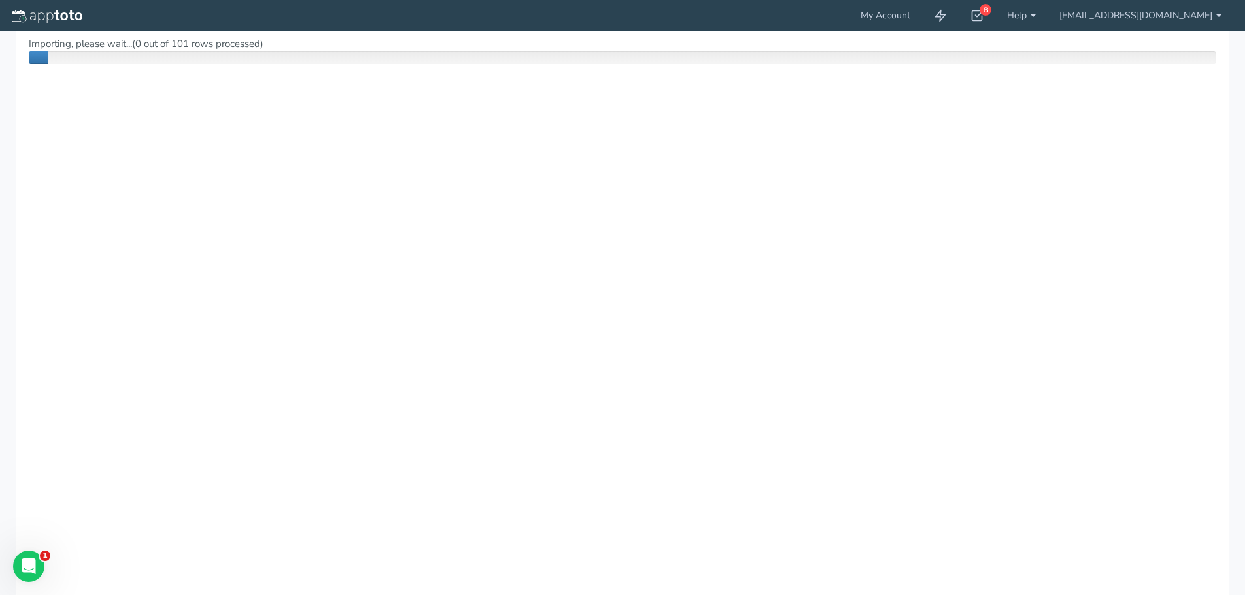
scroll to position [0, 0]
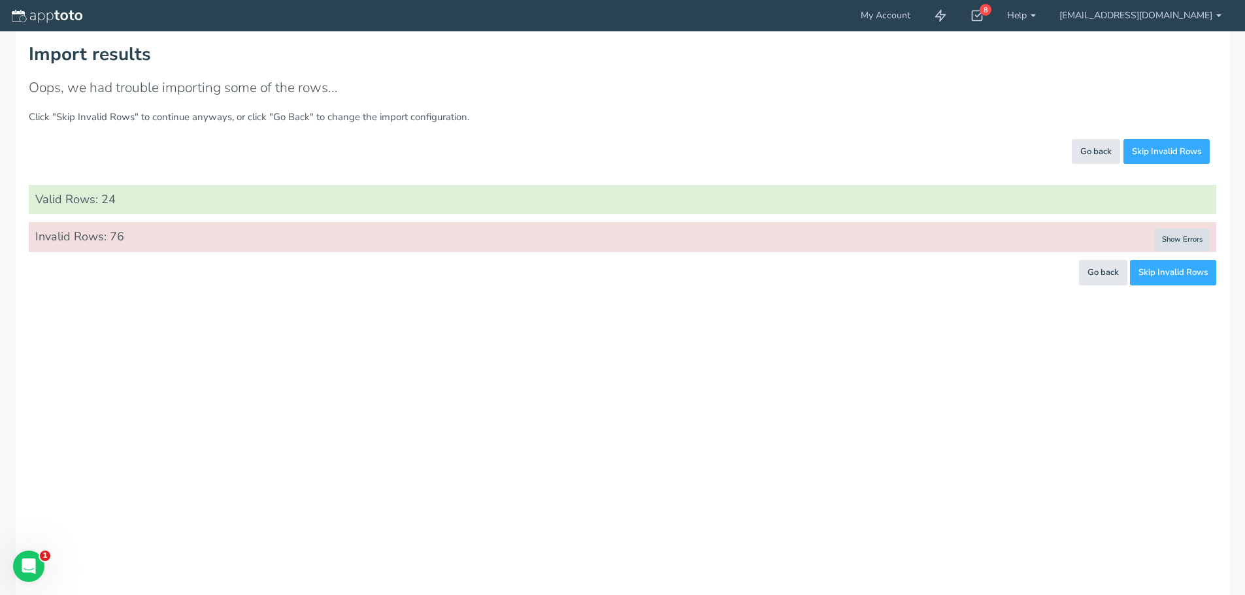
click at [1187, 237] on button "Show Errors" at bounding box center [1182, 240] width 55 height 23
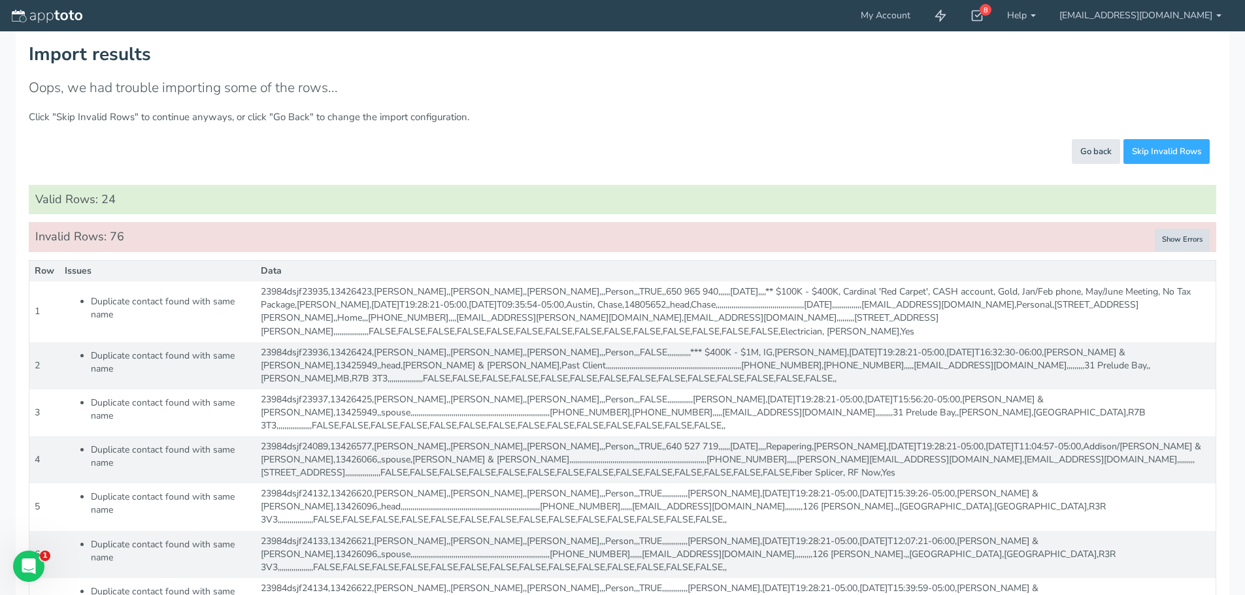
click at [1191, 239] on button "Show Errors" at bounding box center [1182, 240] width 55 height 23
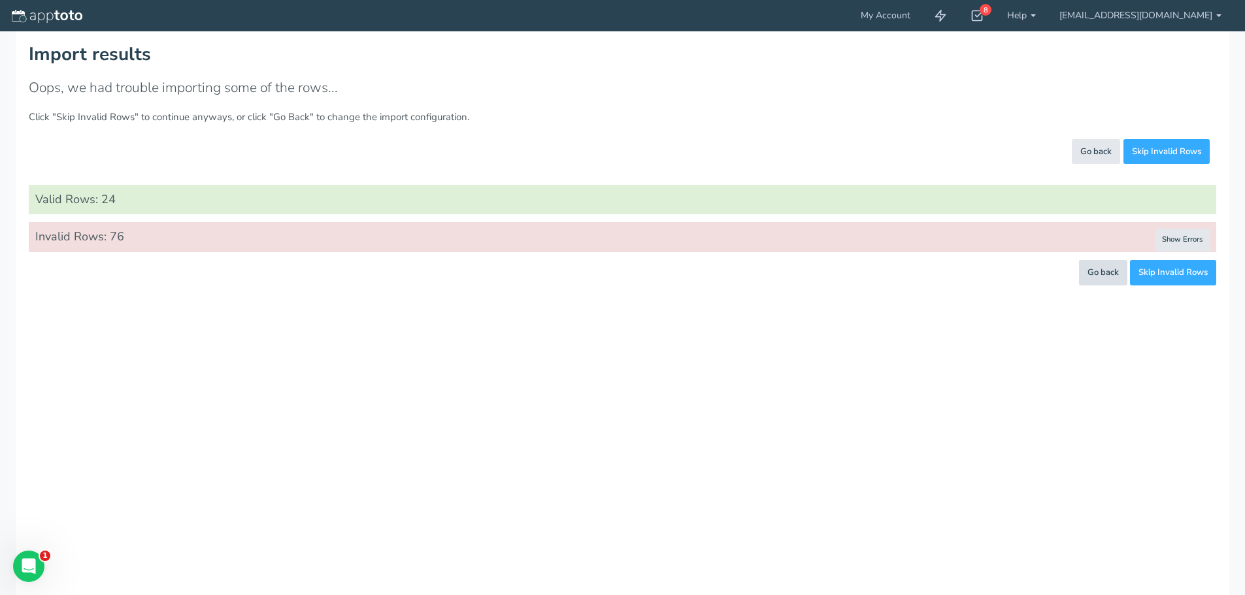
click at [1090, 277] on span "Go back" at bounding box center [1102, 273] width 31 height 12
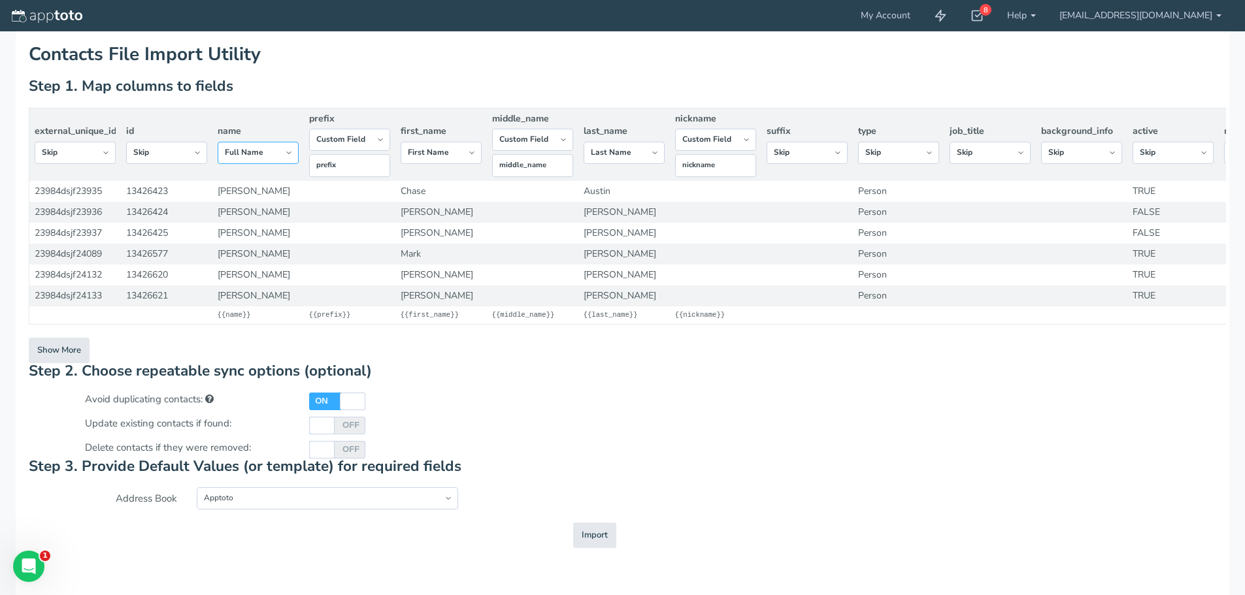
click at [274, 157] on select "-- Custom Field Skip ---------- Unique Contact Id Address Book Name Created At …" at bounding box center [258, 153] width 81 height 22
click at [218, 142] on select "-- Custom Field Skip ---------- Unique Contact Id Address Book Name Created At …" at bounding box center [258, 153] width 81 height 22
click at [271, 152] on select "-- Custom Field Skip ---------- Unique Contact Id Address Book Name Created At …" at bounding box center [258, 153] width 81 height 22
select select "string:name"
click at [218, 142] on select "-- Custom Field Skip ---------- Unique Contact Id Address Book Name Created At …" at bounding box center [258, 153] width 81 height 22
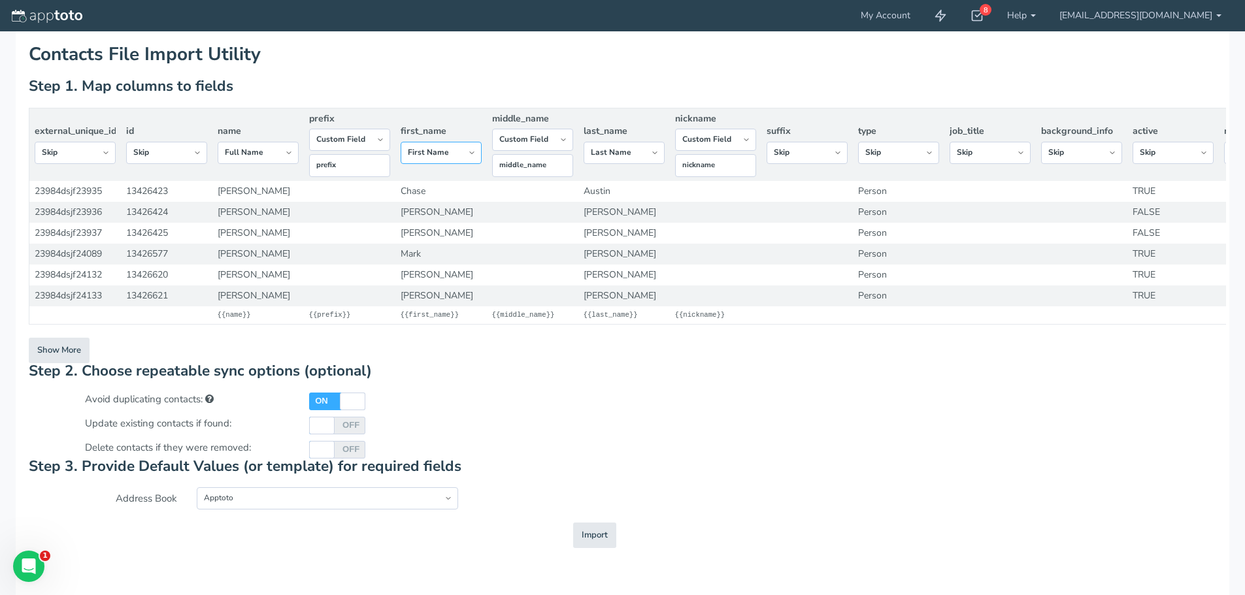
click at [477, 148] on select "-- Custom Field Skip ---------- Unique Contact Id Address Book Name Created At …" at bounding box center [441, 153] width 81 height 22
select select "string:skip"
click at [401, 142] on select "-- Custom Field Skip ---------- Unique Contact Id Address Book Name Created At …" at bounding box center [441, 153] width 81 height 22
click at [625, 158] on select "-- Custom Field Skip ---------- Unique Contact Id Address Book Name Created At …" at bounding box center [624, 153] width 81 height 22
select select "string:skip"
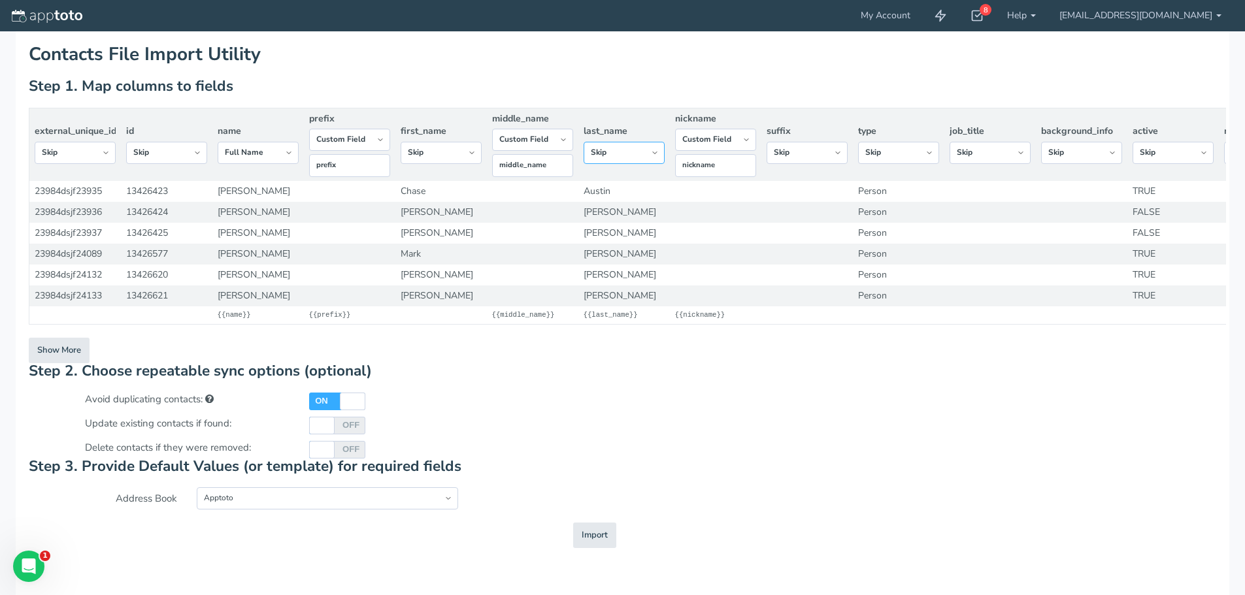
click at [584, 142] on select "-- Custom Field Skip ---------- Unique Contact Id Address Book Name Created At …" at bounding box center [624, 153] width 81 height 22
click at [740, 137] on select "-- Custom Field Skip ---------- Unique Contact Id Address Book Name Created At …" at bounding box center [715, 140] width 81 height 22
select select "string:skip"
click at [675, 141] on select "-- Custom Field Skip ---------- Unique Contact Id Address Book Name Created At …" at bounding box center [715, 140] width 81 height 22
click at [614, 541] on button "Importing Import" at bounding box center [594, 535] width 43 height 25
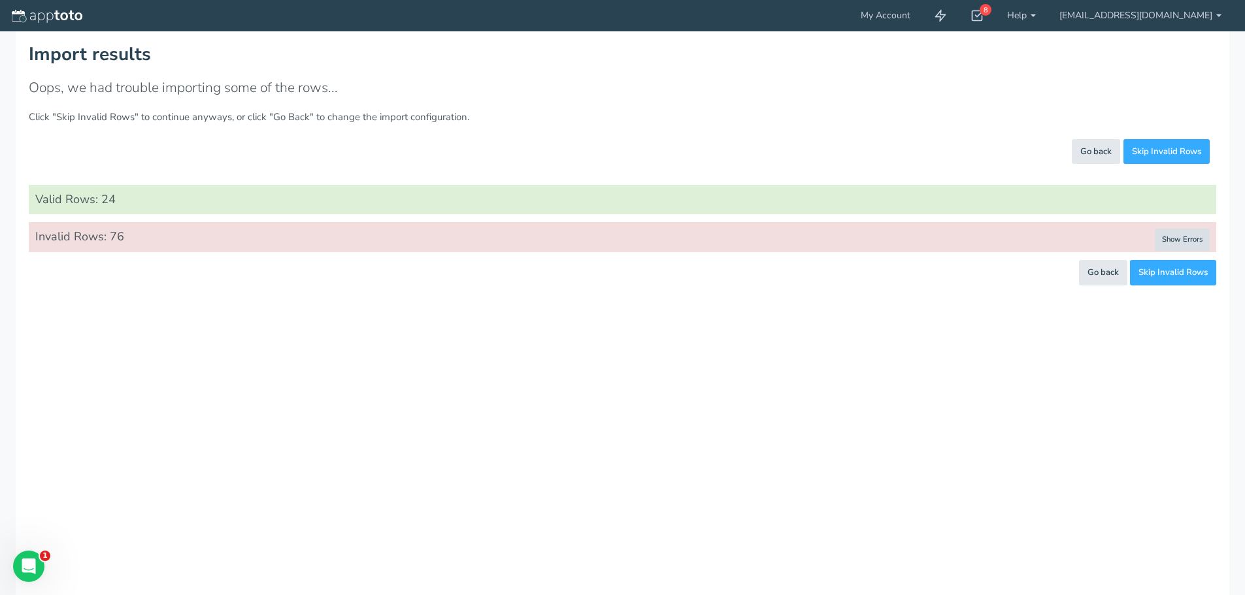
click at [1201, 233] on button "Show Errors" at bounding box center [1182, 240] width 55 height 23
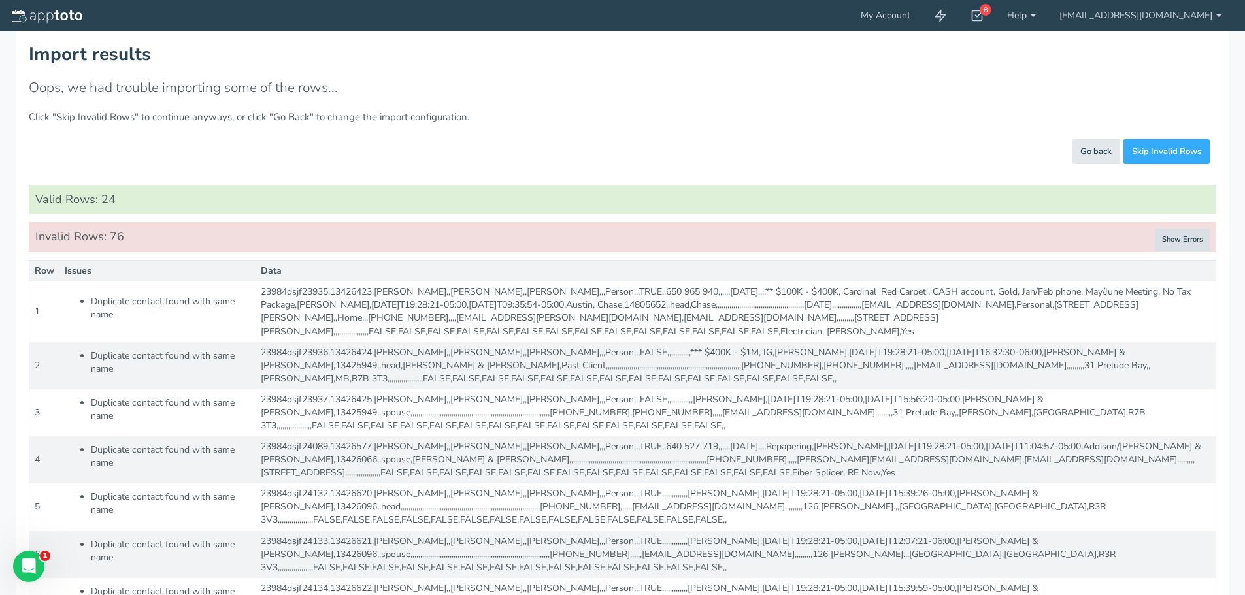
click at [1173, 237] on button "Show Errors" at bounding box center [1182, 240] width 55 height 23
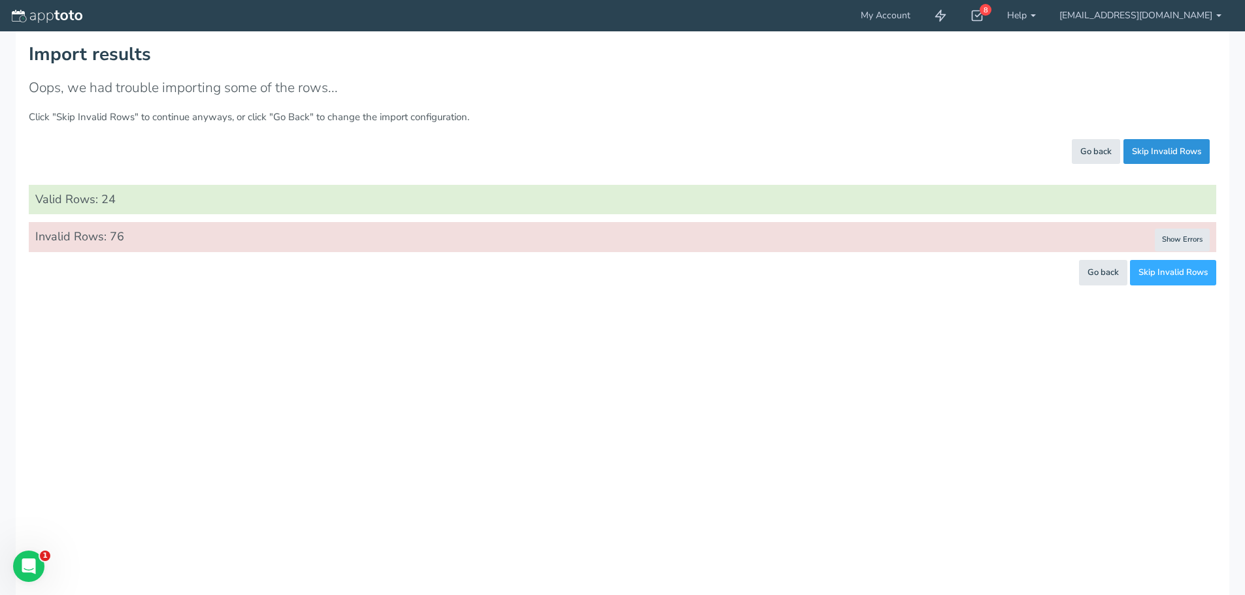
click at [1177, 153] on span "Skip Invalid Rows" at bounding box center [1166, 152] width 69 height 12
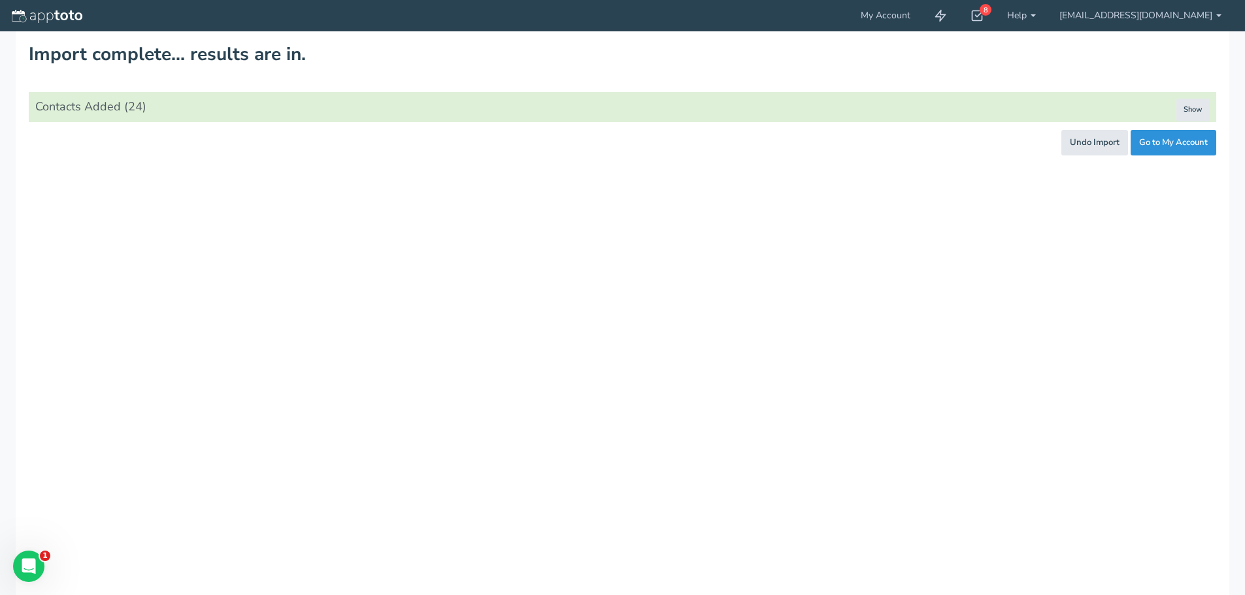
click at [1177, 153] on link "Go to My Account" at bounding box center [1174, 142] width 86 height 25
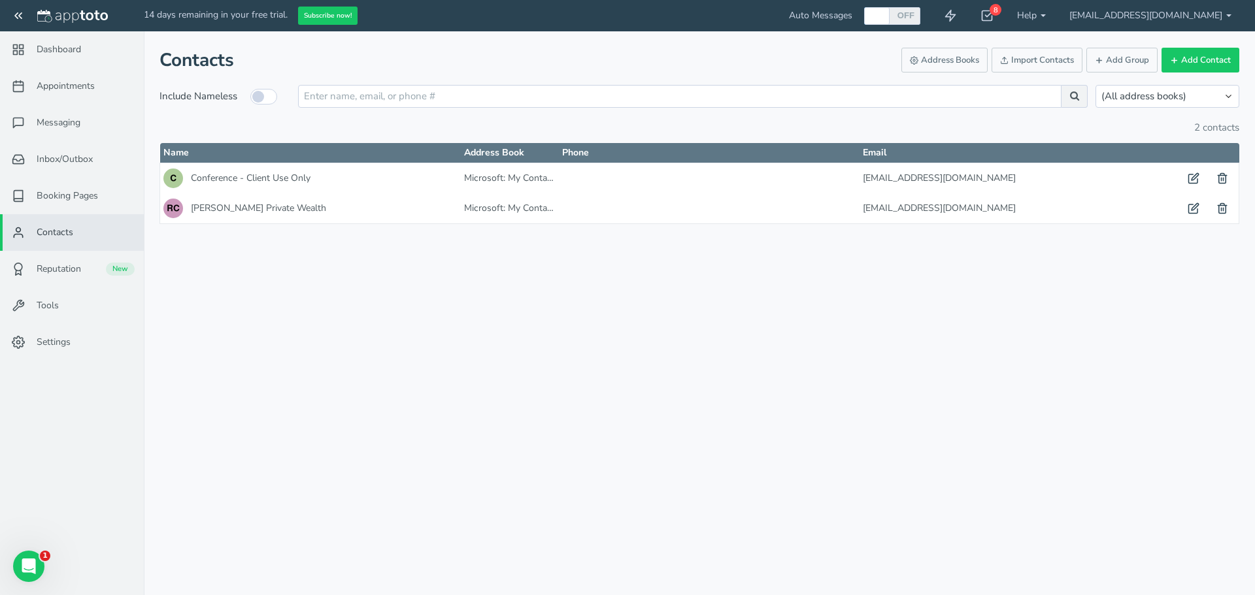
click at [519, 461] on div "Appointments Messaging Inbox/Outbox Booking Pages Campaigns Contacts Reputation…" at bounding box center [699, 297] width 1111 height 595
